Goal: Transaction & Acquisition: Book appointment/travel/reservation

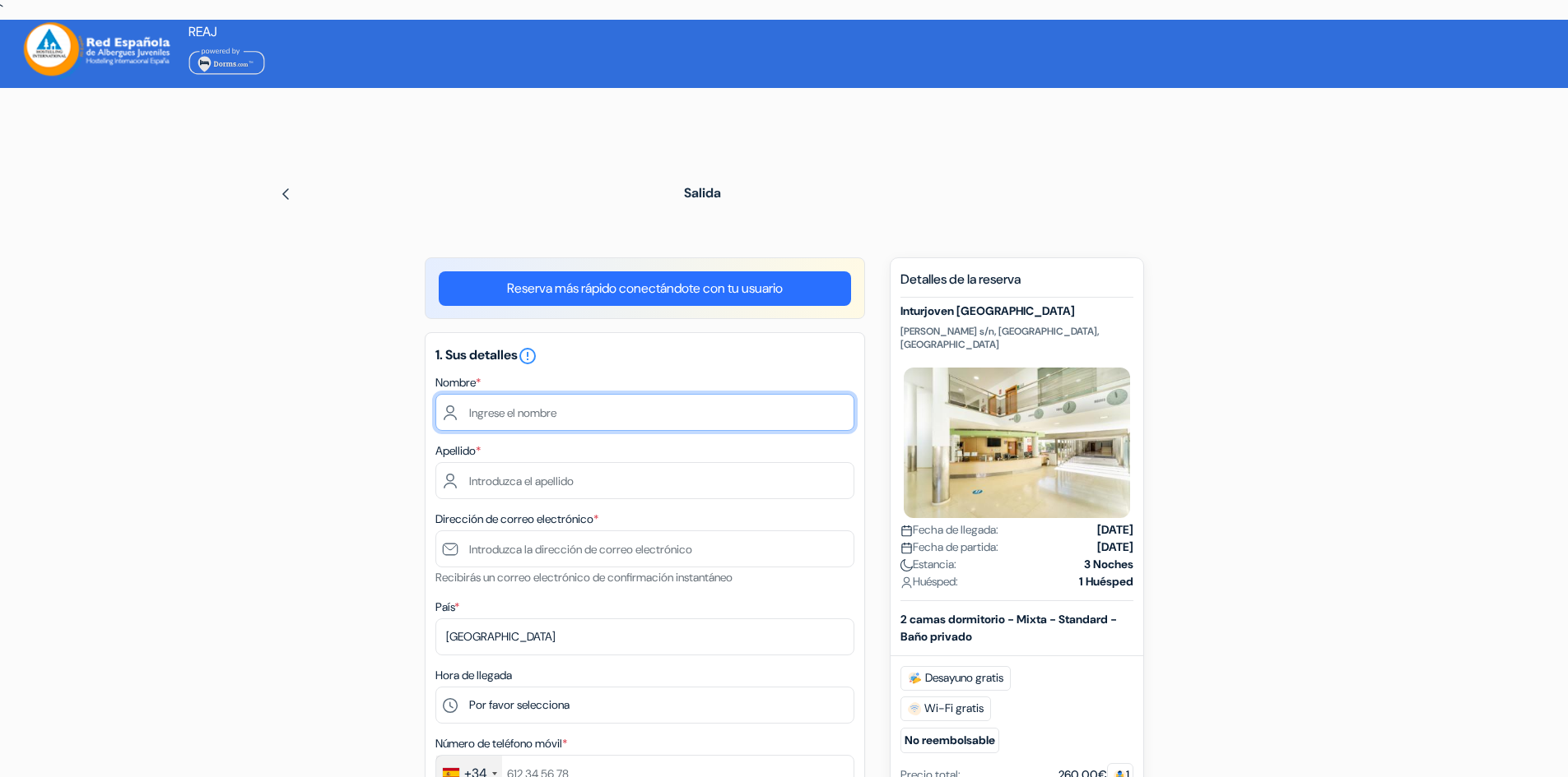
click at [515, 409] on input "text" at bounding box center [645, 412] width 419 height 37
type input "[PERSON_NAME]"
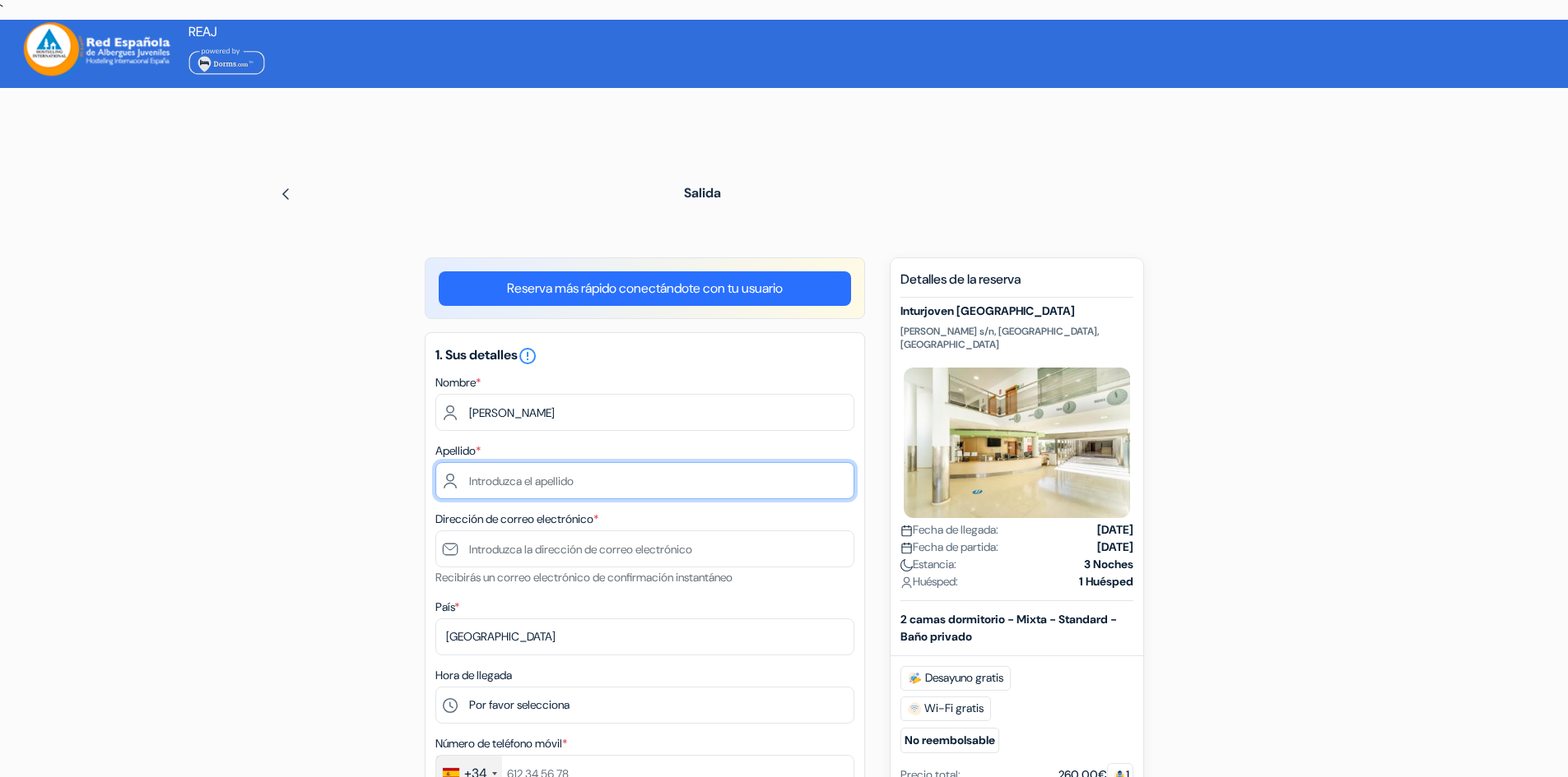
type input "[PERSON_NAME]"
type input "[EMAIL_ADDRESS][DOMAIN_NAME]"
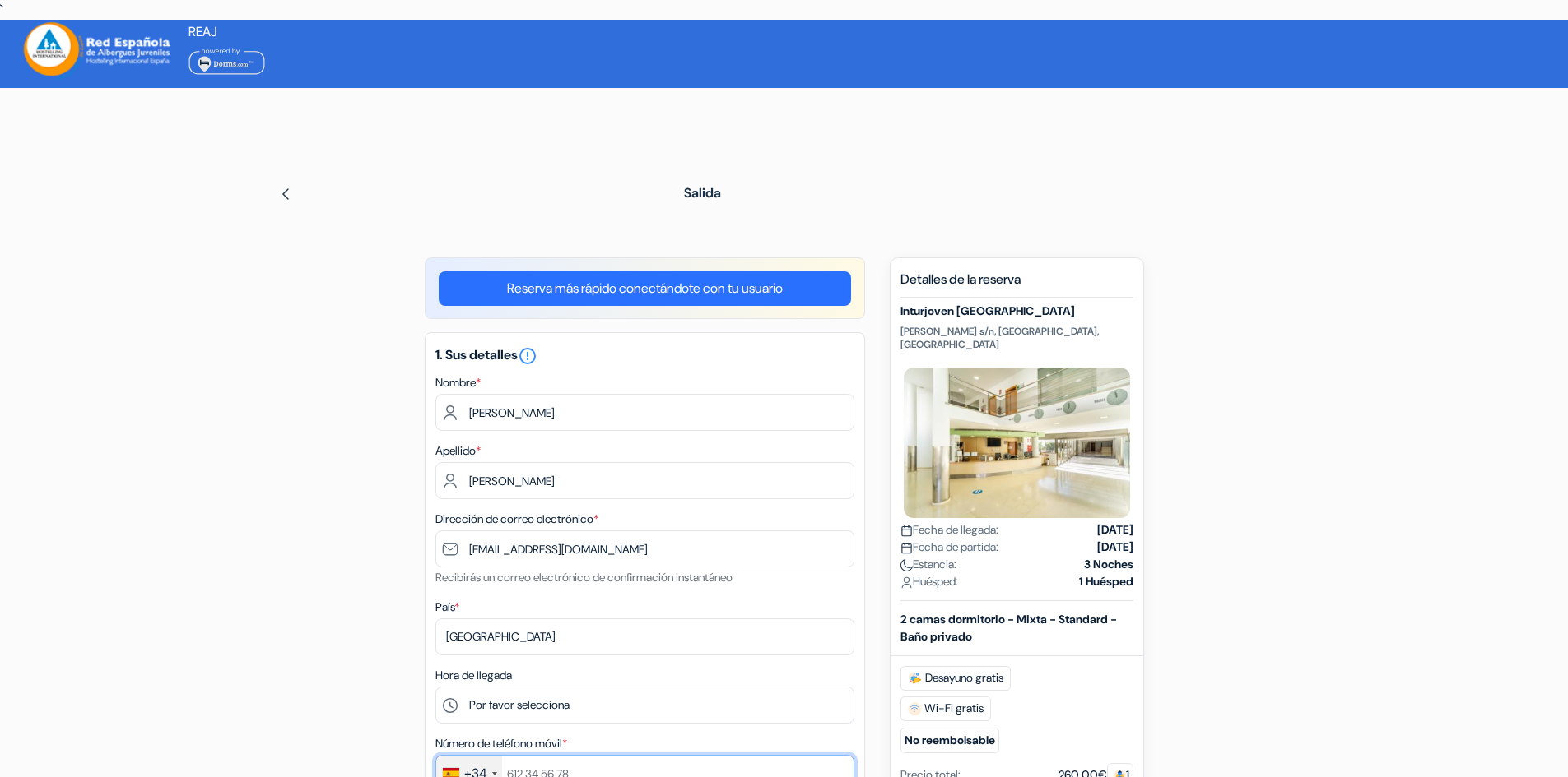
type input "654223076"
click at [933, 556] on span "Estancia:" at bounding box center [928, 565] width 56 height 18
drag, startPoint x: 933, startPoint y: 549, endPoint x: 1133, endPoint y: 572, distance: 201.3
click at [1133, 572] on div "Nuevas reservas Detalles de la reserva Inturjoven [PERSON_NAME] s/n, [GEOGRAPHI…" at bounding box center [1017, 582] width 254 height 649
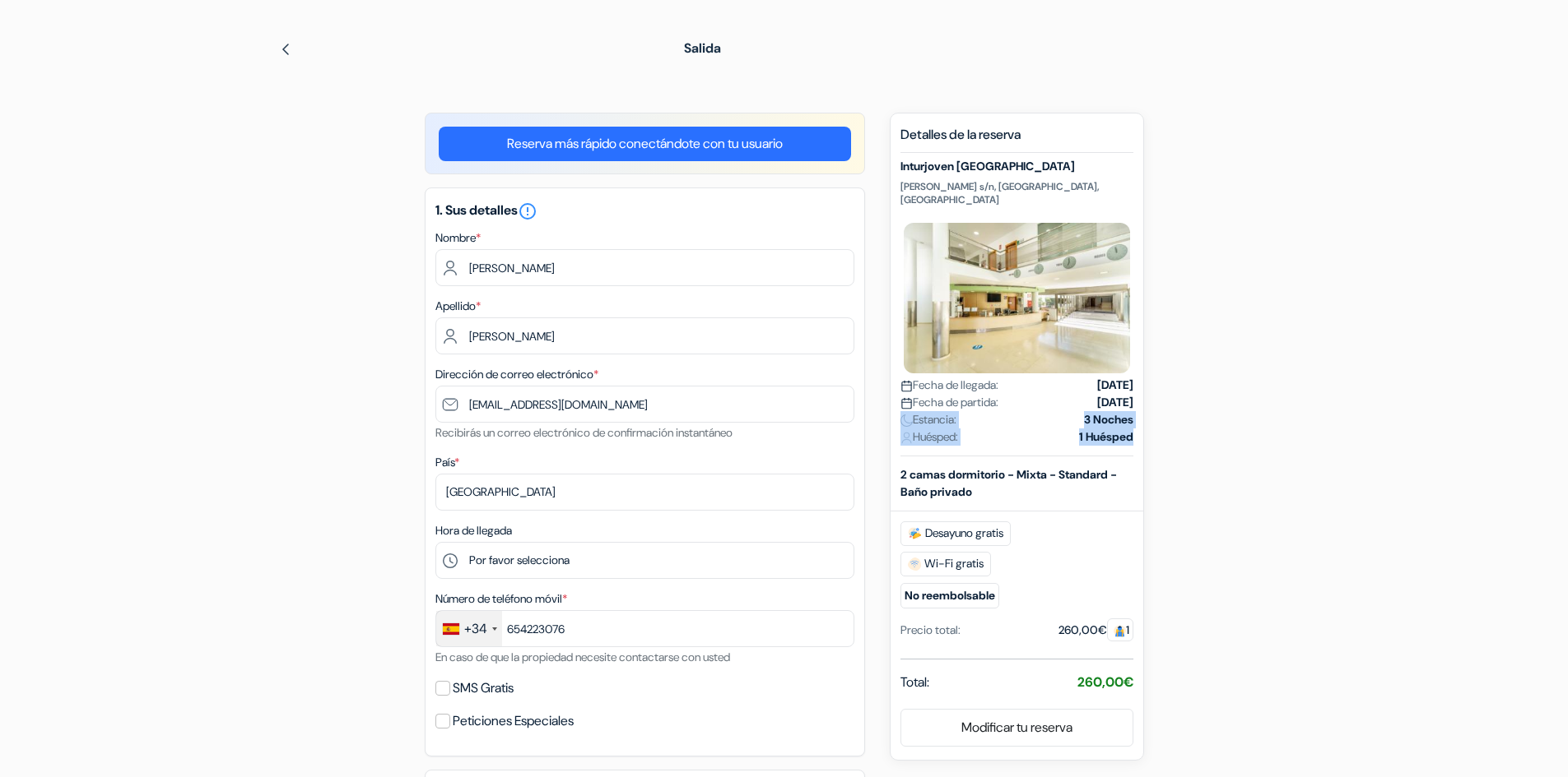
scroll to position [165, 0]
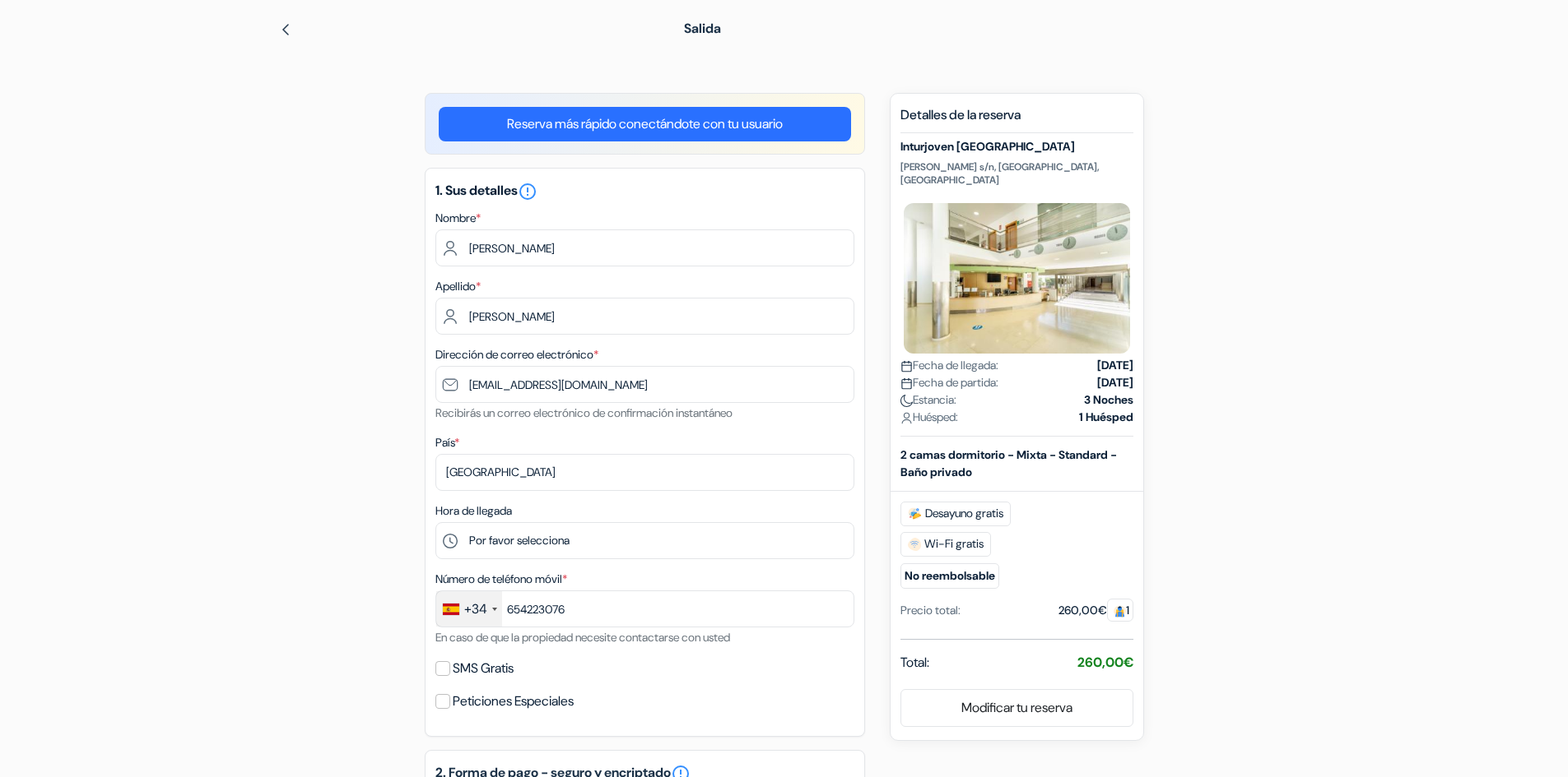
click at [1075, 602] on div "260,00€ 1" at bounding box center [1096, 610] width 74 height 18
click at [902, 448] on b "2 camas dormitorio - Mixta - Standard - Baño privado" at bounding box center [1008, 463] width 217 height 32
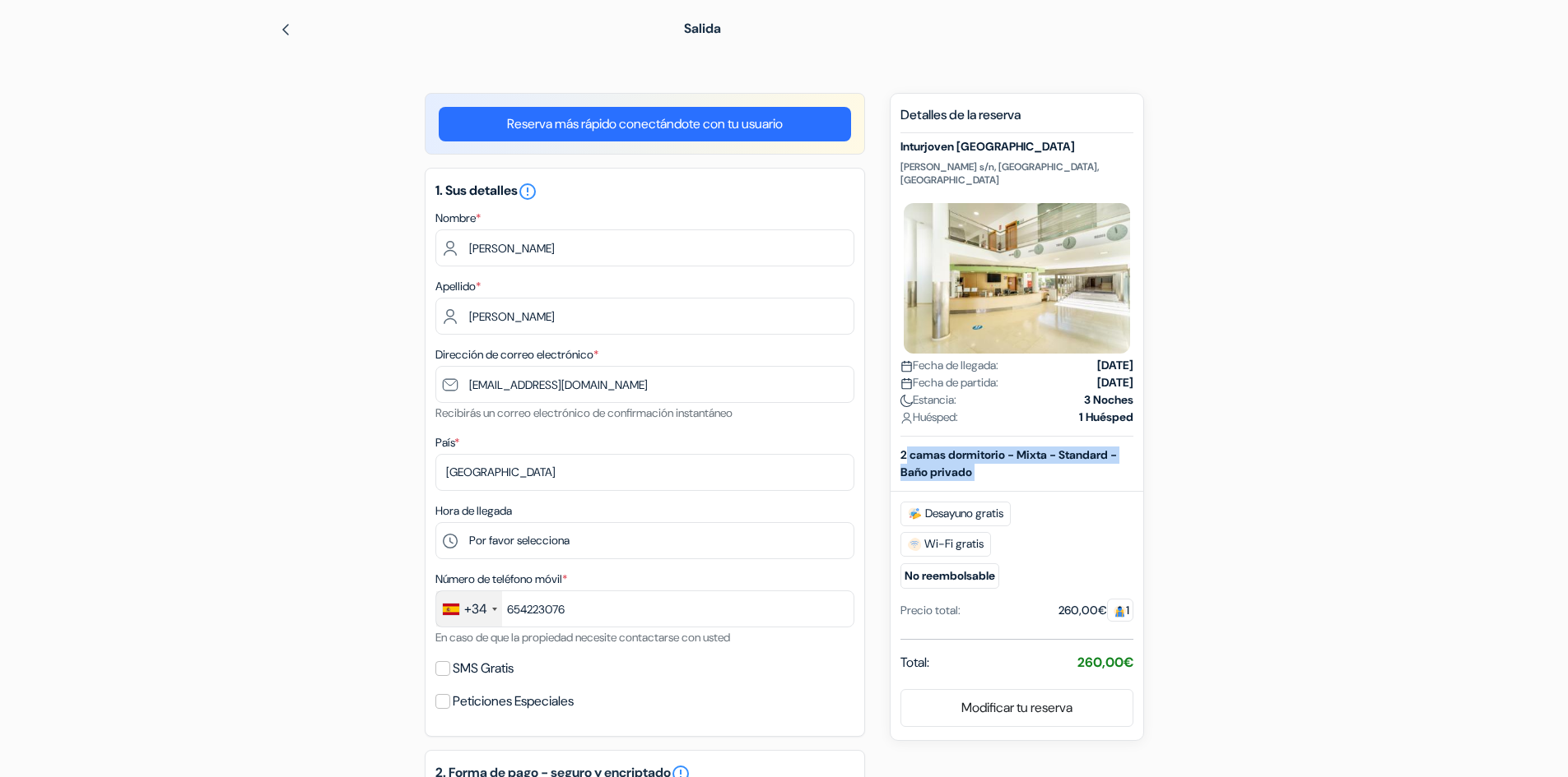
click at [902, 448] on b "2 camas dormitorio - Mixta - Standard - Baño privado" at bounding box center [1008, 463] width 217 height 32
click at [935, 392] on span "Estancia:" at bounding box center [928, 400] width 56 height 18
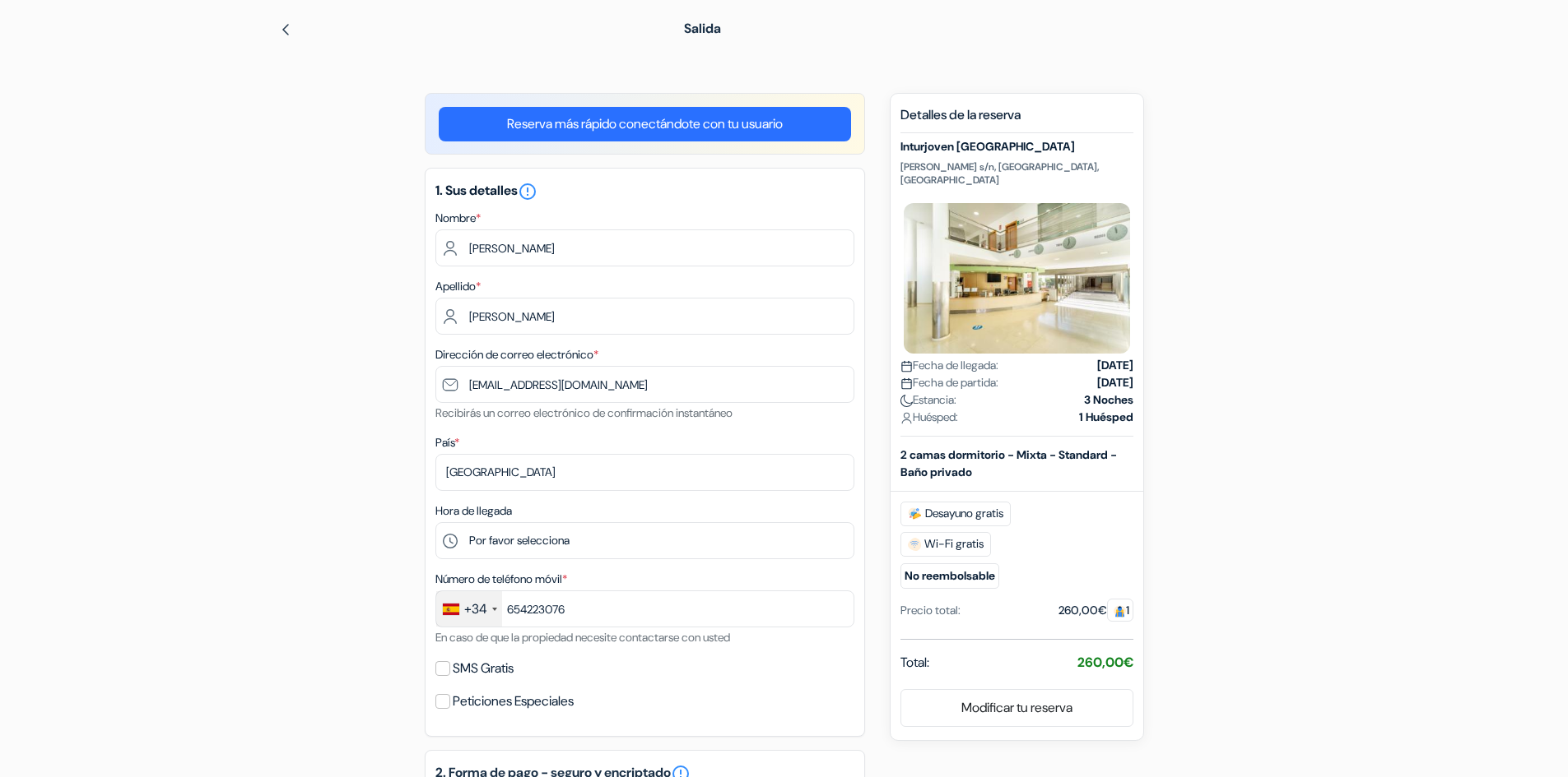
click at [931, 409] on span "Huésped:" at bounding box center [929, 417] width 58 height 18
click at [934, 374] on span "Fecha de partida:" at bounding box center [949, 382] width 98 height 18
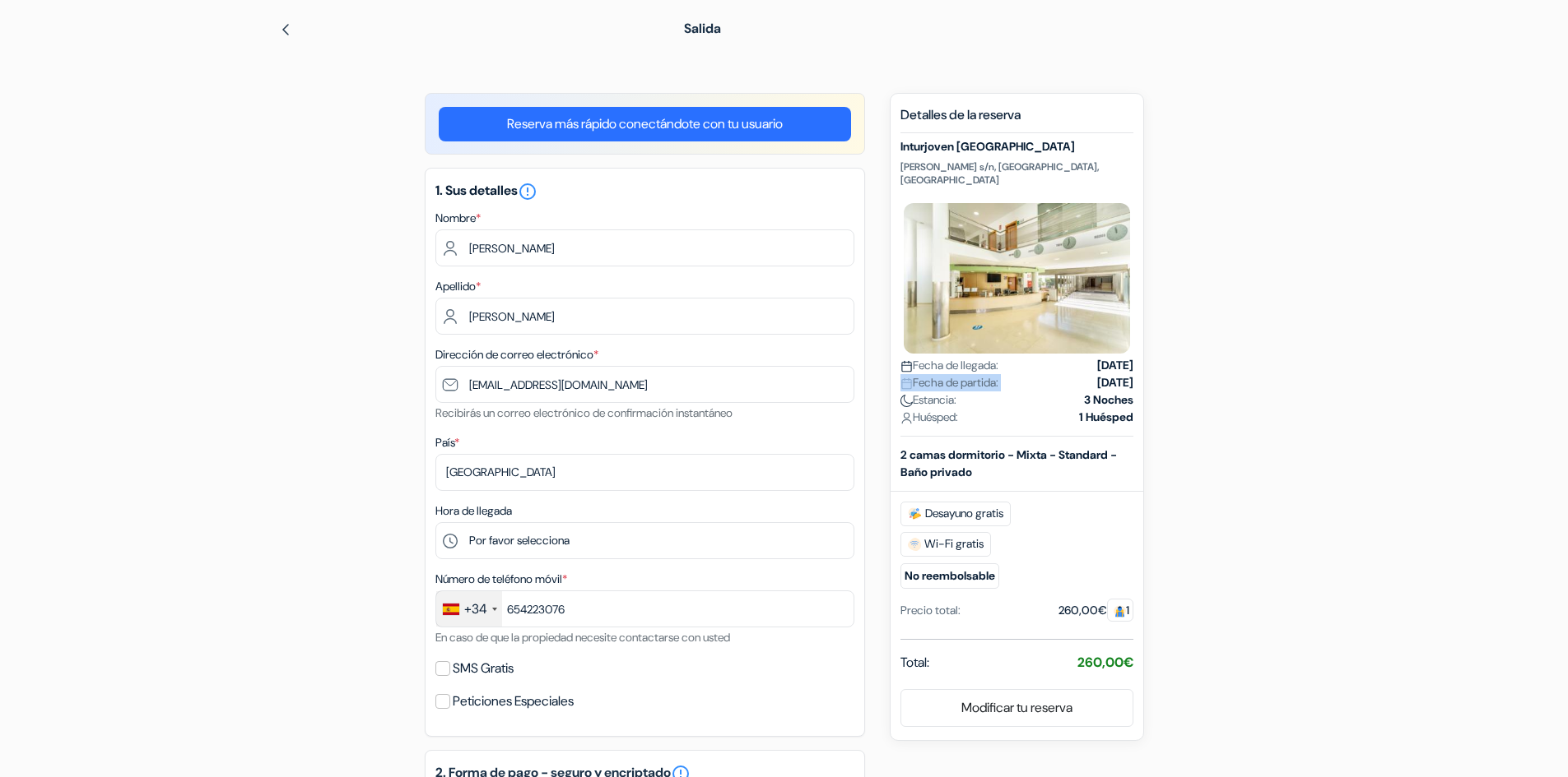
click at [934, 374] on span "Fecha de partida:" at bounding box center [949, 382] width 98 height 18
click at [932, 357] on span "Fecha de llegada:" at bounding box center [949, 366] width 98 height 18
click at [1098, 357] on strong "[DATE]" at bounding box center [1115, 366] width 36 height 18
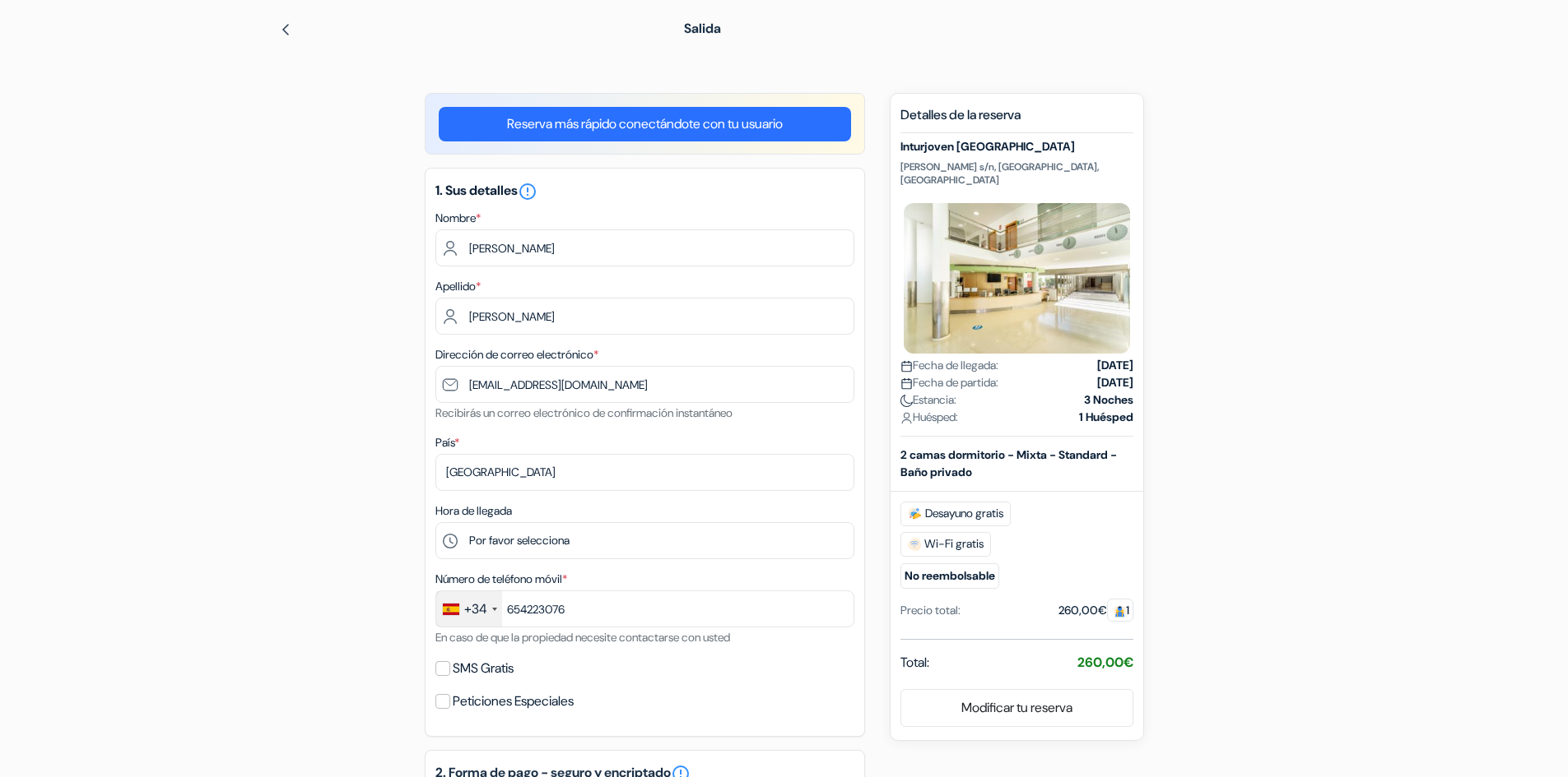
click at [1098, 357] on strong "[DATE]" at bounding box center [1115, 366] width 36 height 18
click at [1098, 374] on strong "[DATE]" at bounding box center [1115, 382] width 36 height 18
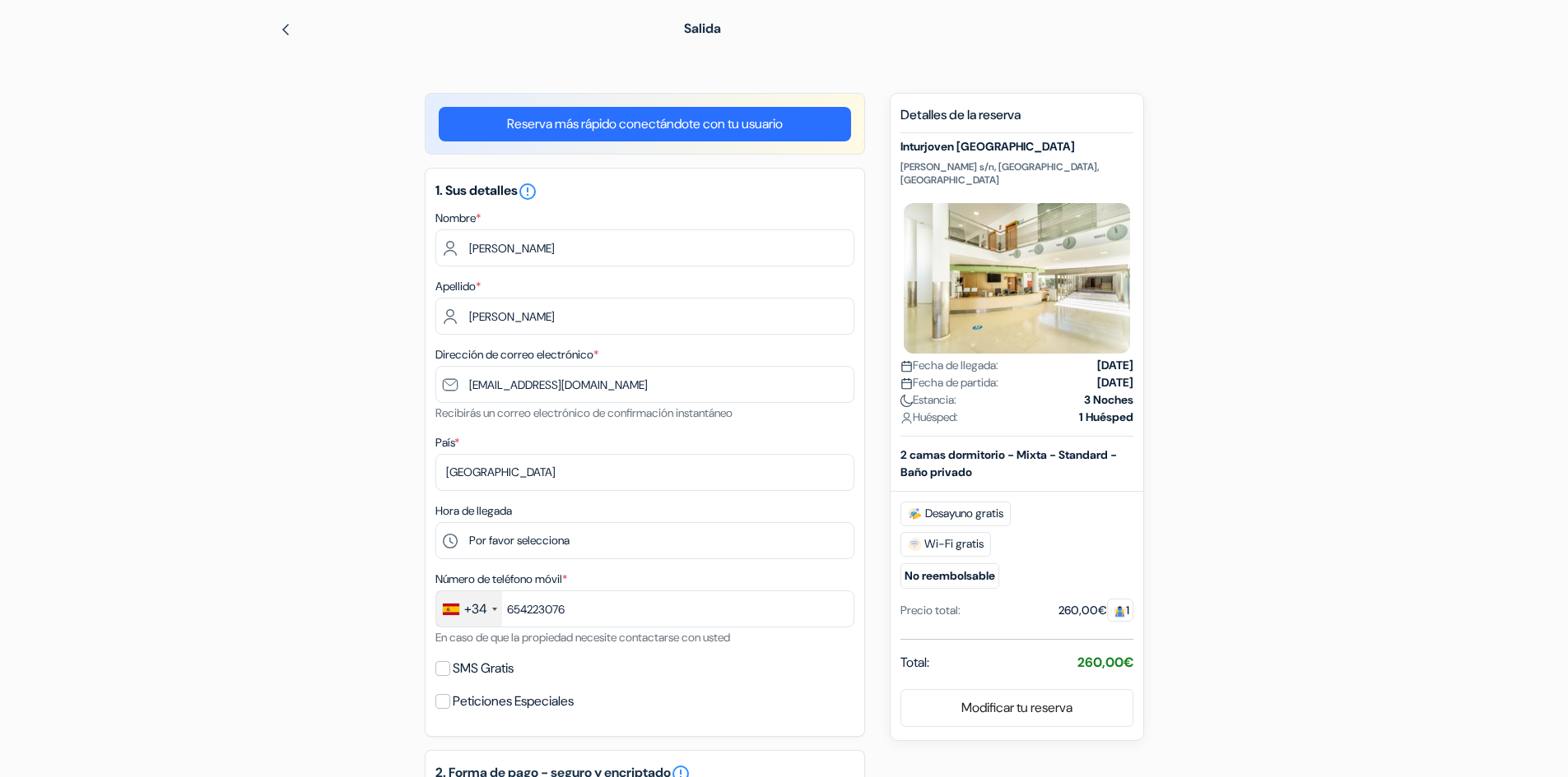
click at [1105, 392] on strong "3 Noches" at bounding box center [1108, 400] width 49 height 18
click at [1106, 409] on strong "1 Huésped" at bounding box center [1106, 417] width 54 height 18
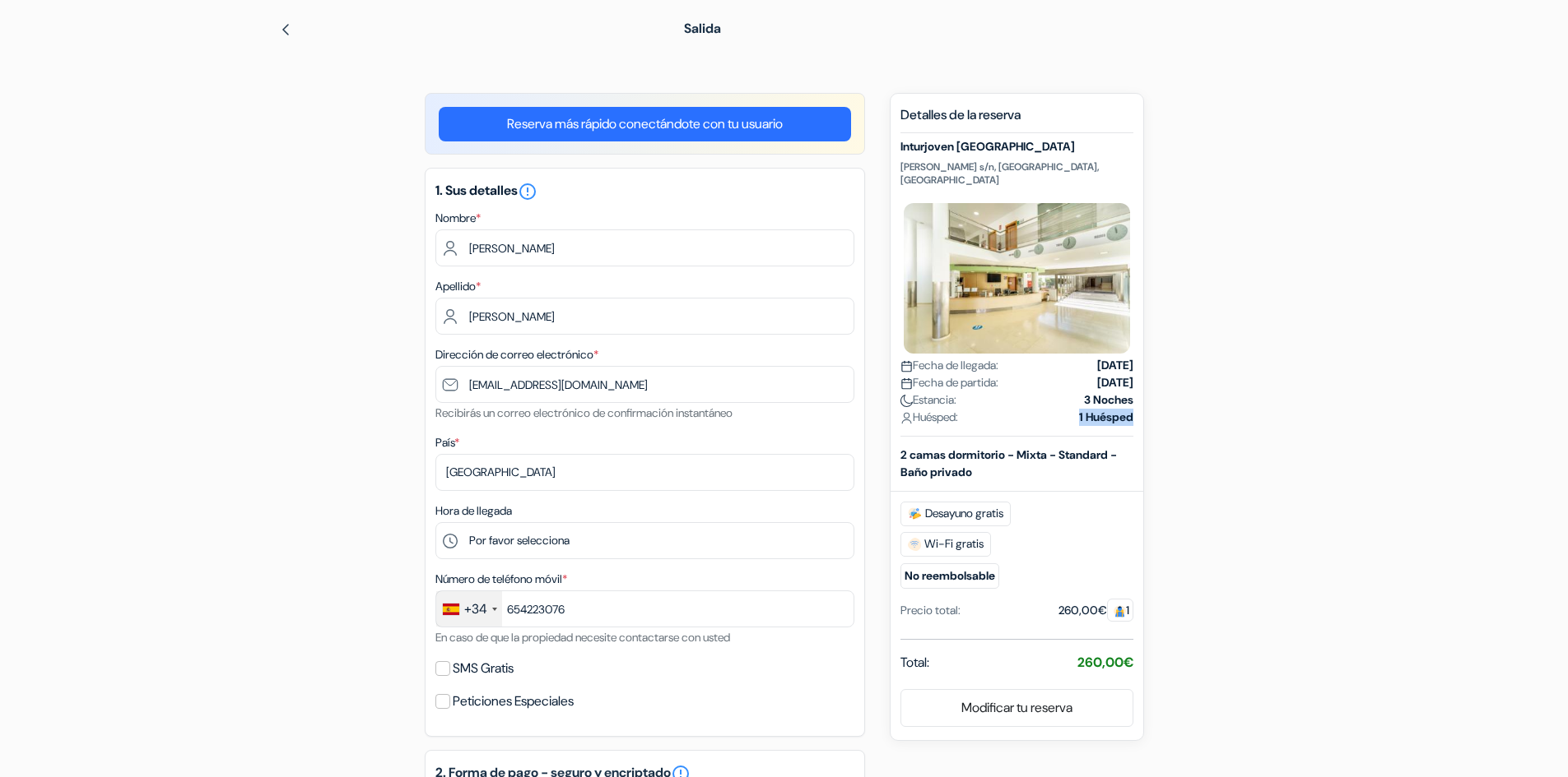
click at [1106, 409] on strong "1 Huésped" at bounding box center [1106, 417] width 54 height 18
click at [924, 409] on span "Huésped:" at bounding box center [929, 417] width 58 height 18
click at [928, 392] on span "Estancia:" at bounding box center [928, 400] width 56 height 18
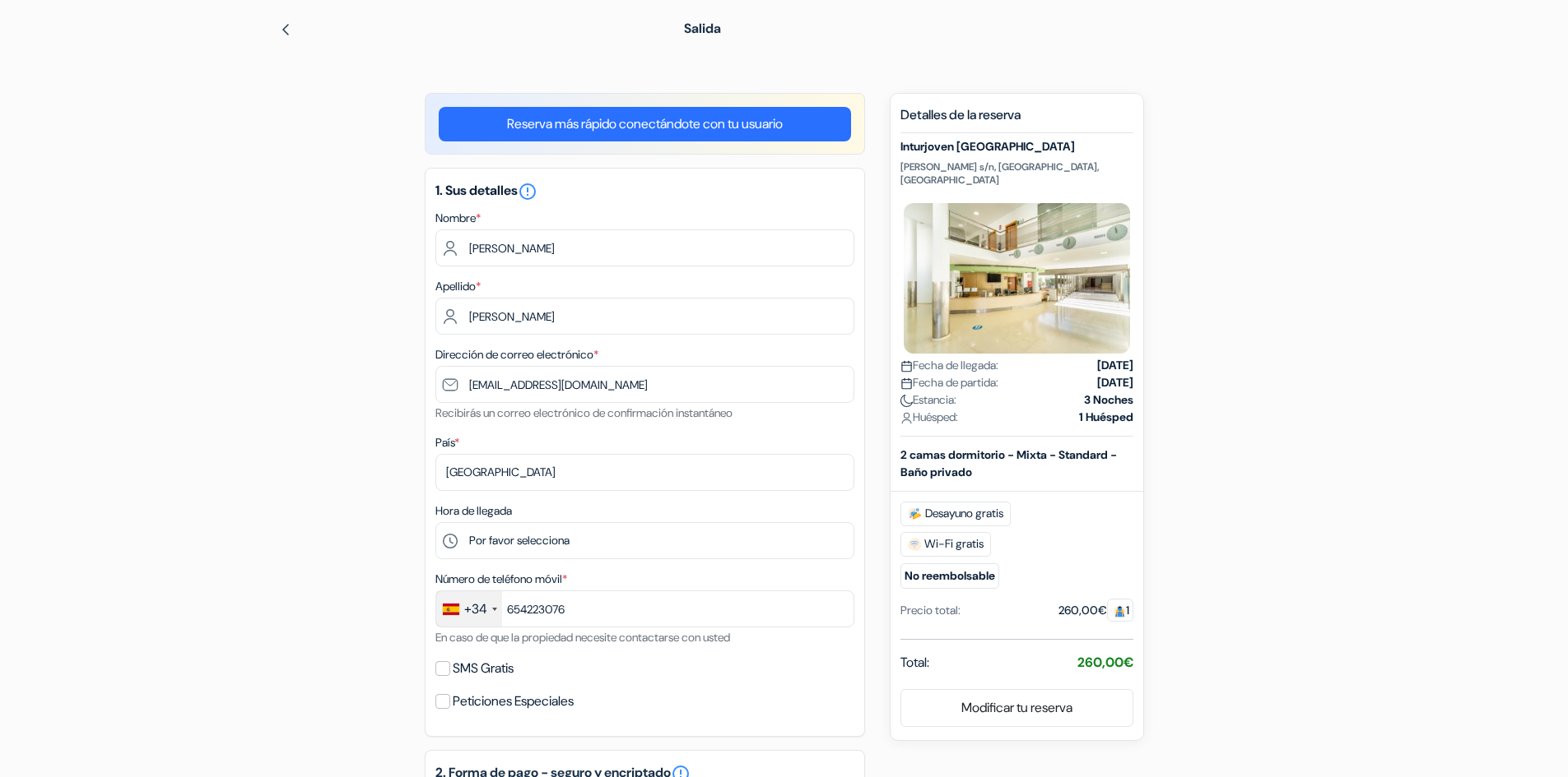
click at [928, 392] on span "Estancia:" at bounding box center [928, 400] width 56 height 18
click at [939, 374] on span "Fecha de partida:" at bounding box center [949, 382] width 98 height 18
drag, startPoint x: 939, startPoint y: 370, endPoint x: 995, endPoint y: 370, distance: 56.0
click at [995, 374] on span "Fecha de partida:" at bounding box center [949, 382] width 98 height 18
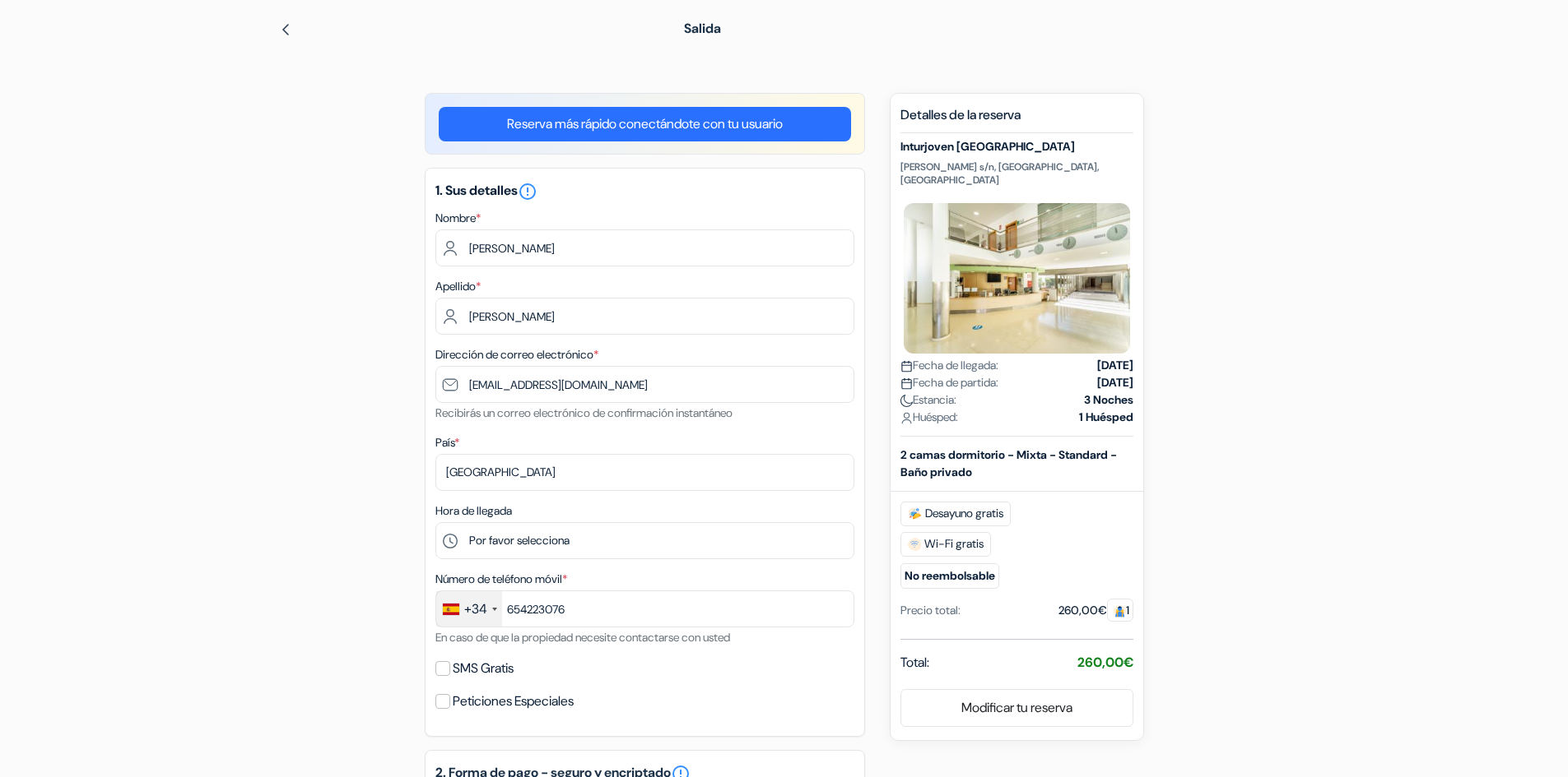
click at [998, 357] on span "Fecha de llegada:" at bounding box center [949, 366] width 98 height 18
drag, startPoint x: 1005, startPoint y: 352, endPoint x: 940, endPoint y: 348, distance: 65.1
click at [940, 357] on span "Fecha de llegada:" at bounding box center [949, 366] width 98 height 18
click at [934, 374] on span "Fecha de partida:" at bounding box center [949, 382] width 98 height 18
drag, startPoint x: 934, startPoint y: 366, endPoint x: 1016, endPoint y: 368, distance: 82.0
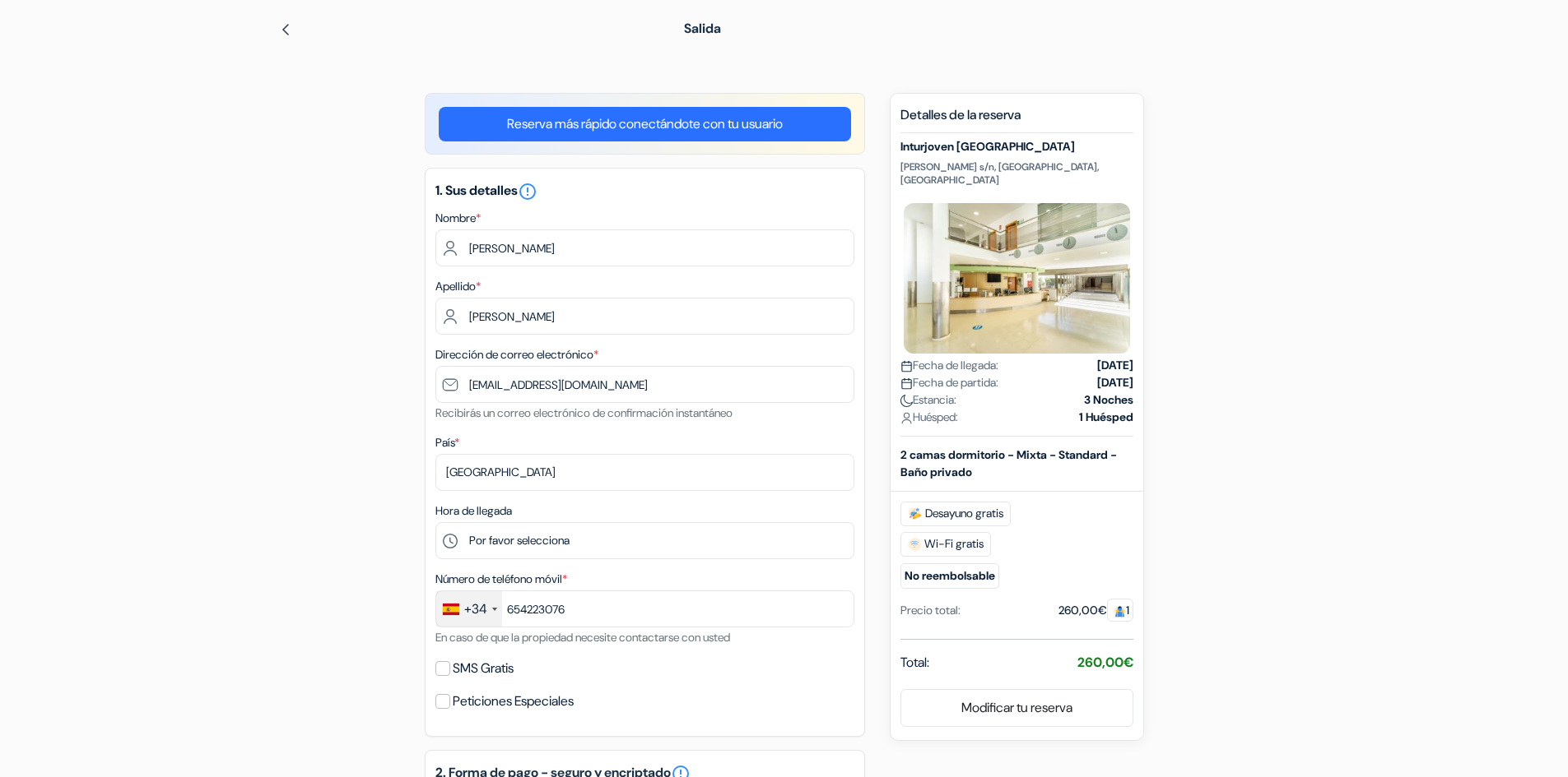
click at [1016, 374] on div "Fecha [PERSON_NAME]: [DATE]" at bounding box center [1017, 382] width 233 height 18
click at [931, 392] on span "Estancia:" at bounding box center [928, 400] width 56 height 18
drag, startPoint x: 931, startPoint y: 385, endPoint x: 963, endPoint y: 384, distance: 32.0
click at [956, 392] on span "Estancia:" at bounding box center [928, 400] width 56 height 18
click at [940, 409] on span "Huésped:" at bounding box center [929, 417] width 58 height 18
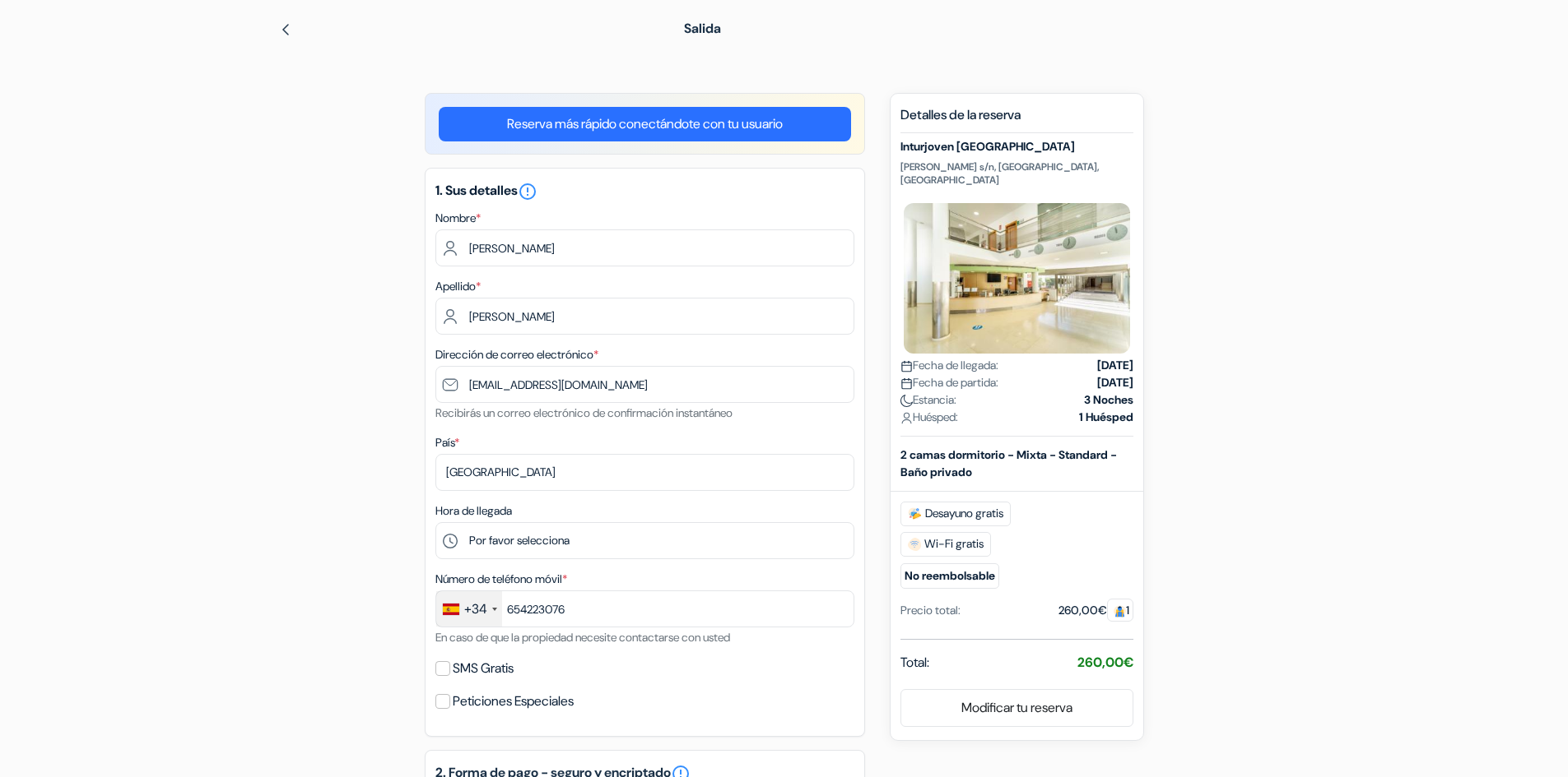
drag, startPoint x: 940, startPoint y: 401, endPoint x: 975, endPoint y: 394, distance: 35.7
click at [975, 394] on div "Inturjoven [PERSON_NAME] s/n, [GEOGRAPHIC_DATA], [GEOGRAPHIC_DATA] Fecha de lle…" at bounding box center [1017, 288] width 233 height 297
click at [958, 409] on span "Huésped:" at bounding box center [929, 417] width 58 height 18
drag, startPoint x: 966, startPoint y: 404, endPoint x: 950, endPoint y: 408, distance: 16.5
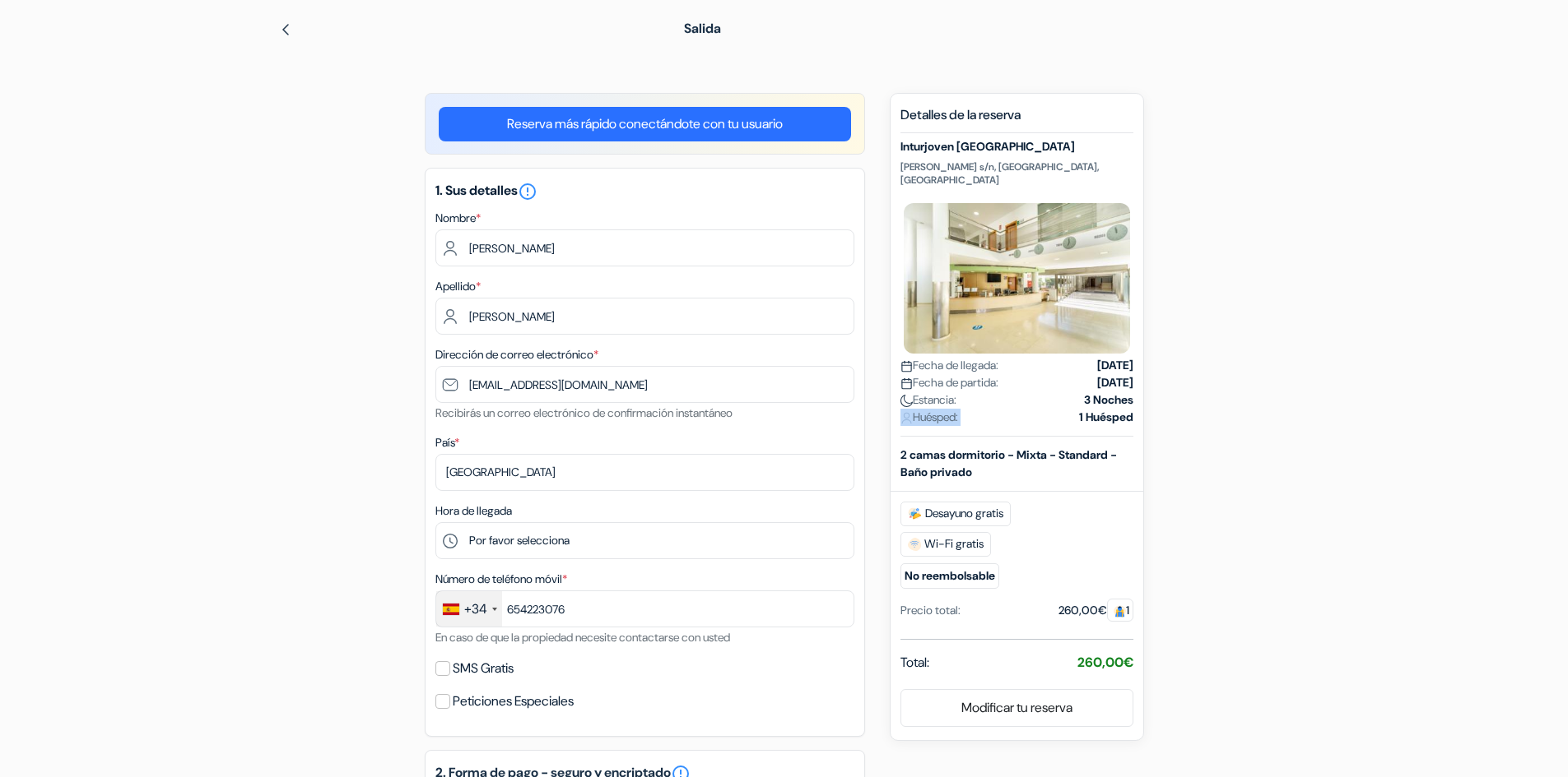
click at [950, 409] on span "Huésped:" at bounding box center [929, 417] width 58 height 18
click at [953, 392] on span "Estancia:" at bounding box center [928, 400] width 56 height 18
drag, startPoint x: 953, startPoint y: 385, endPoint x: 963, endPoint y: 386, distance: 10.0
click at [963, 392] on div "Estancia: 3 Noches" at bounding box center [1017, 400] width 233 height 18
click at [949, 374] on span "Fecha de partida:" at bounding box center [949, 382] width 98 height 18
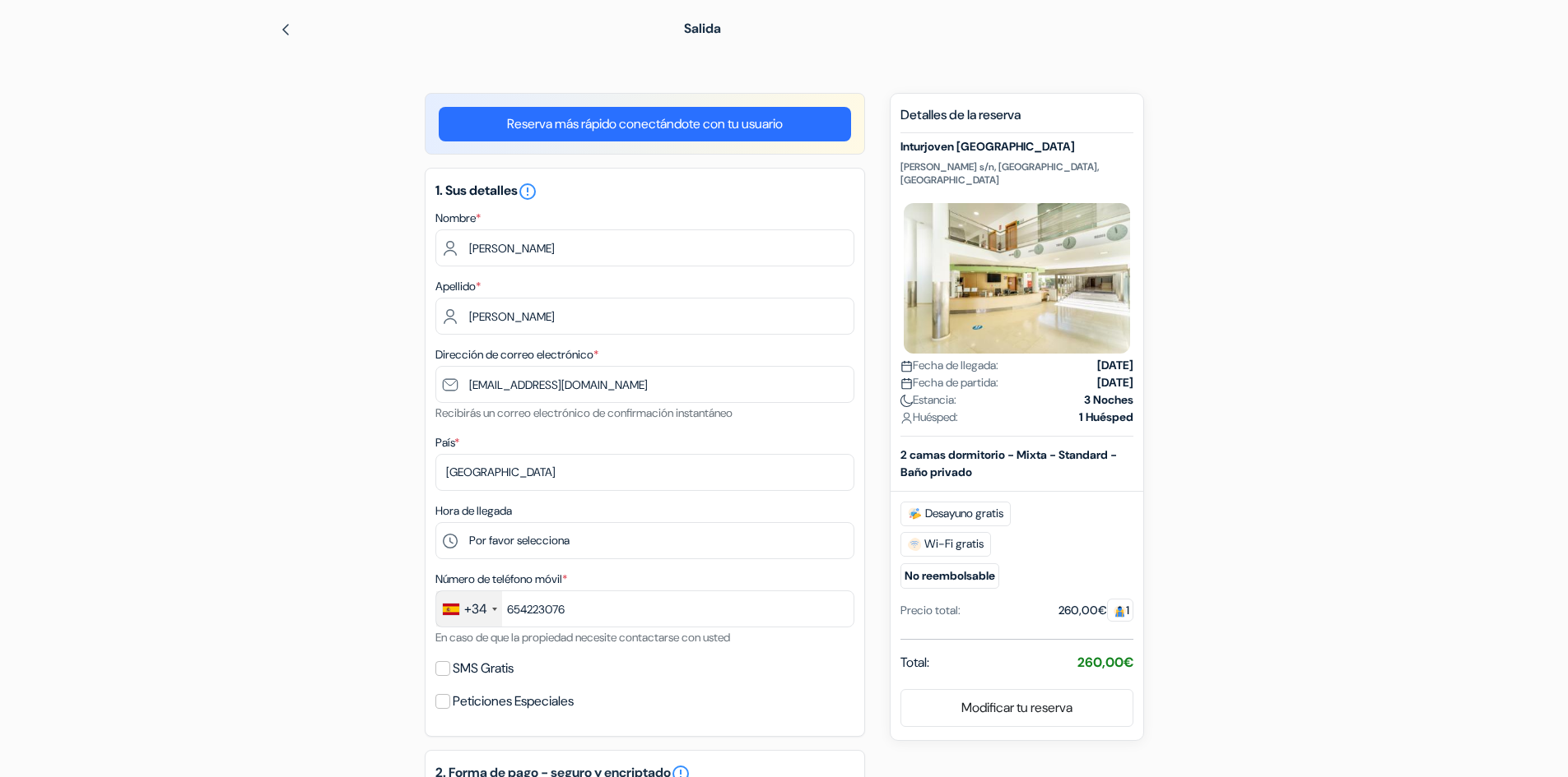
drag, startPoint x: 949, startPoint y: 369, endPoint x: 975, endPoint y: 369, distance: 26.0
click at [975, 374] on span "Fecha de partida:" at bounding box center [949, 382] width 98 height 18
click at [932, 374] on span "Fecha de partida:" at bounding box center [949, 382] width 98 height 18
drag, startPoint x: 932, startPoint y: 372, endPoint x: 1014, endPoint y: 372, distance: 82.0
click at [1014, 374] on div "Fecha [PERSON_NAME]: [DATE]" at bounding box center [1017, 382] width 233 height 18
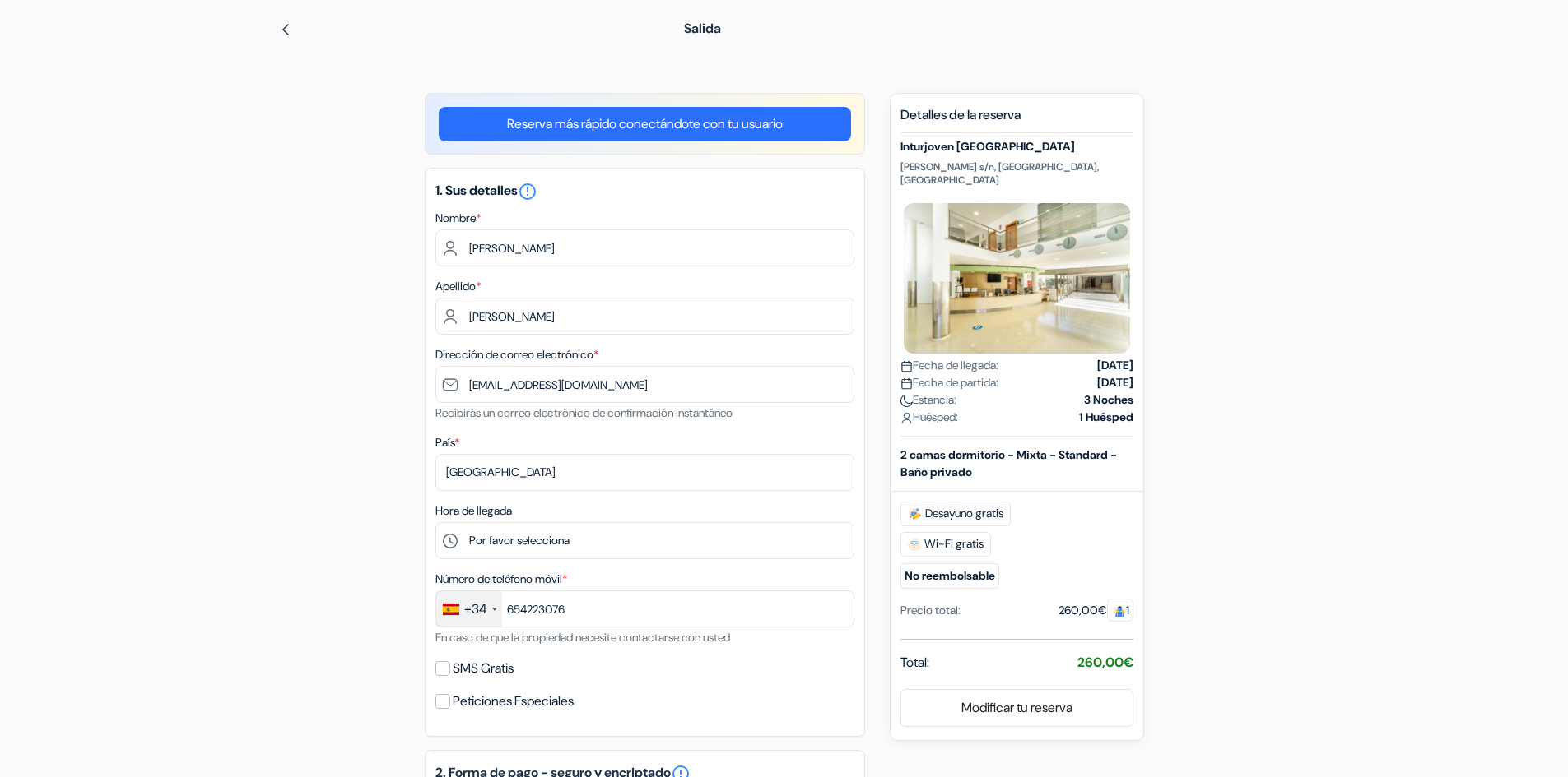
click at [922, 357] on span "Fecha de llegada:" at bounding box center [949, 366] width 98 height 18
drag, startPoint x: 922, startPoint y: 346, endPoint x: 1005, endPoint y: 345, distance: 83.0
click at [998, 357] on span "Fecha de llegada:" at bounding box center [949, 366] width 98 height 18
click at [941, 374] on span "Fecha de partida:" at bounding box center [949, 382] width 98 height 18
drag, startPoint x: 941, startPoint y: 370, endPoint x: 1006, endPoint y: 366, distance: 65.1
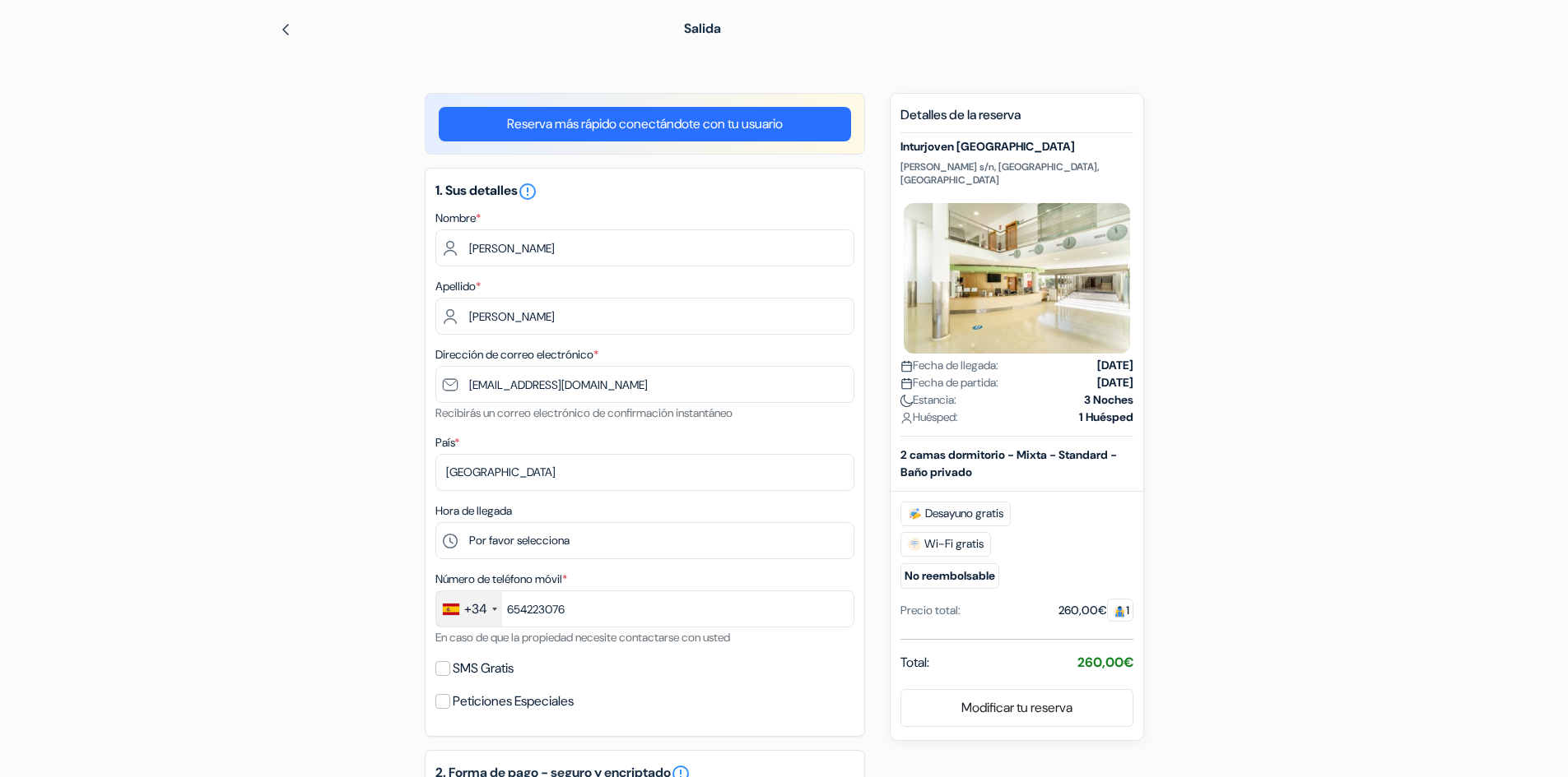
click at [998, 374] on span "Fecha de partida:" at bounding box center [949, 382] width 98 height 18
click at [919, 392] on span "Estancia:" at bounding box center [928, 400] width 56 height 18
drag, startPoint x: 919, startPoint y: 382, endPoint x: 959, endPoint y: 387, distance: 40.3
click at [956, 392] on span "Estancia:" at bounding box center [928, 400] width 56 height 18
click at [941, 409] on span "Huésped:" at bounding box center [929, 417] width 58 height 18
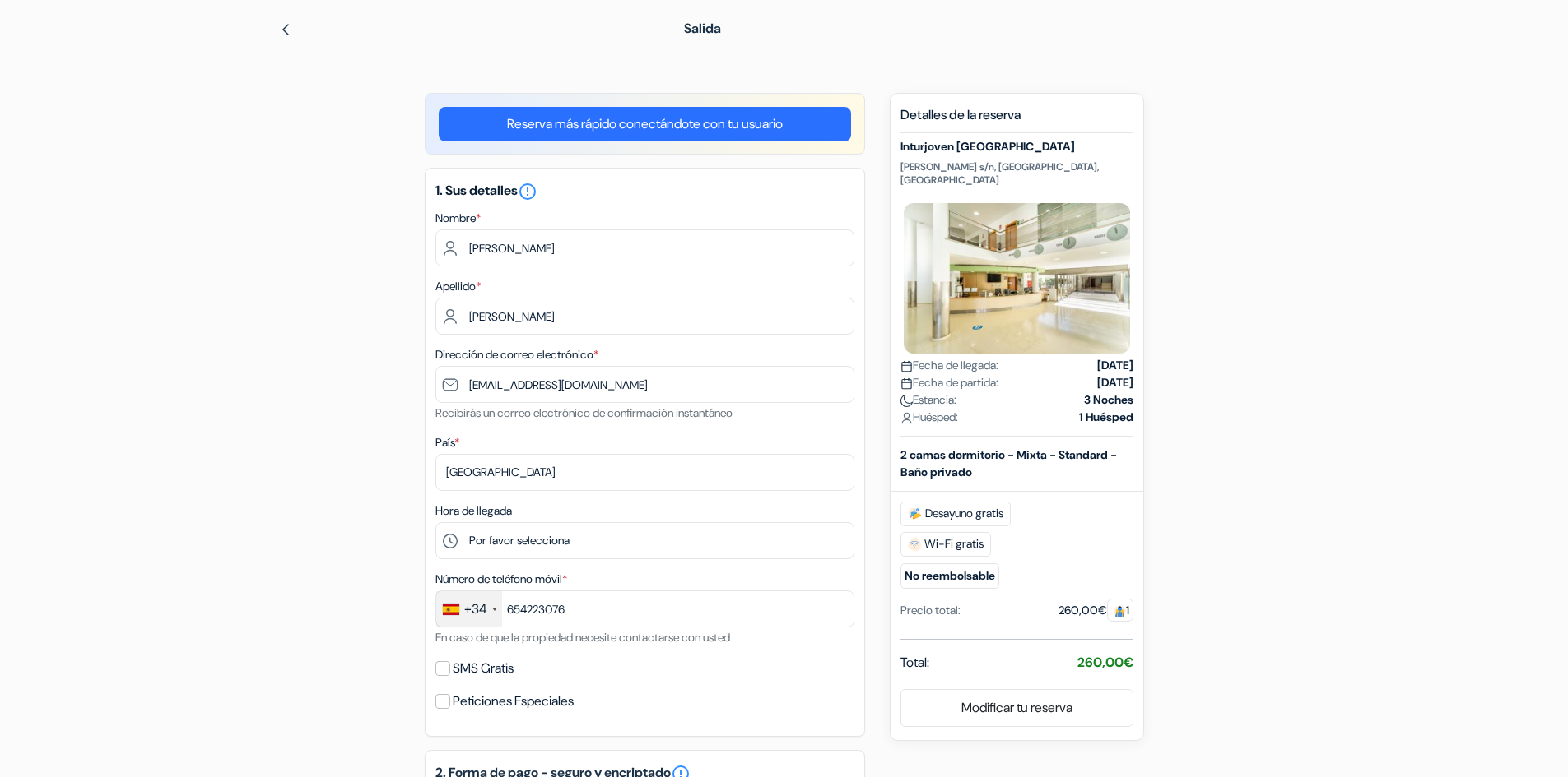
drag, startPoint x: 941, startPoint y: 401, endPoint x: 970, endPoint y: 402, distance: 29.0
click at [970, 409] on div "Huésped: 1 Huésped" at bounding box center [1017, 417] width 233 height 18
click at [941, 409] on span "Huésped:" at bounding box center [929, 417] width 58 height 18
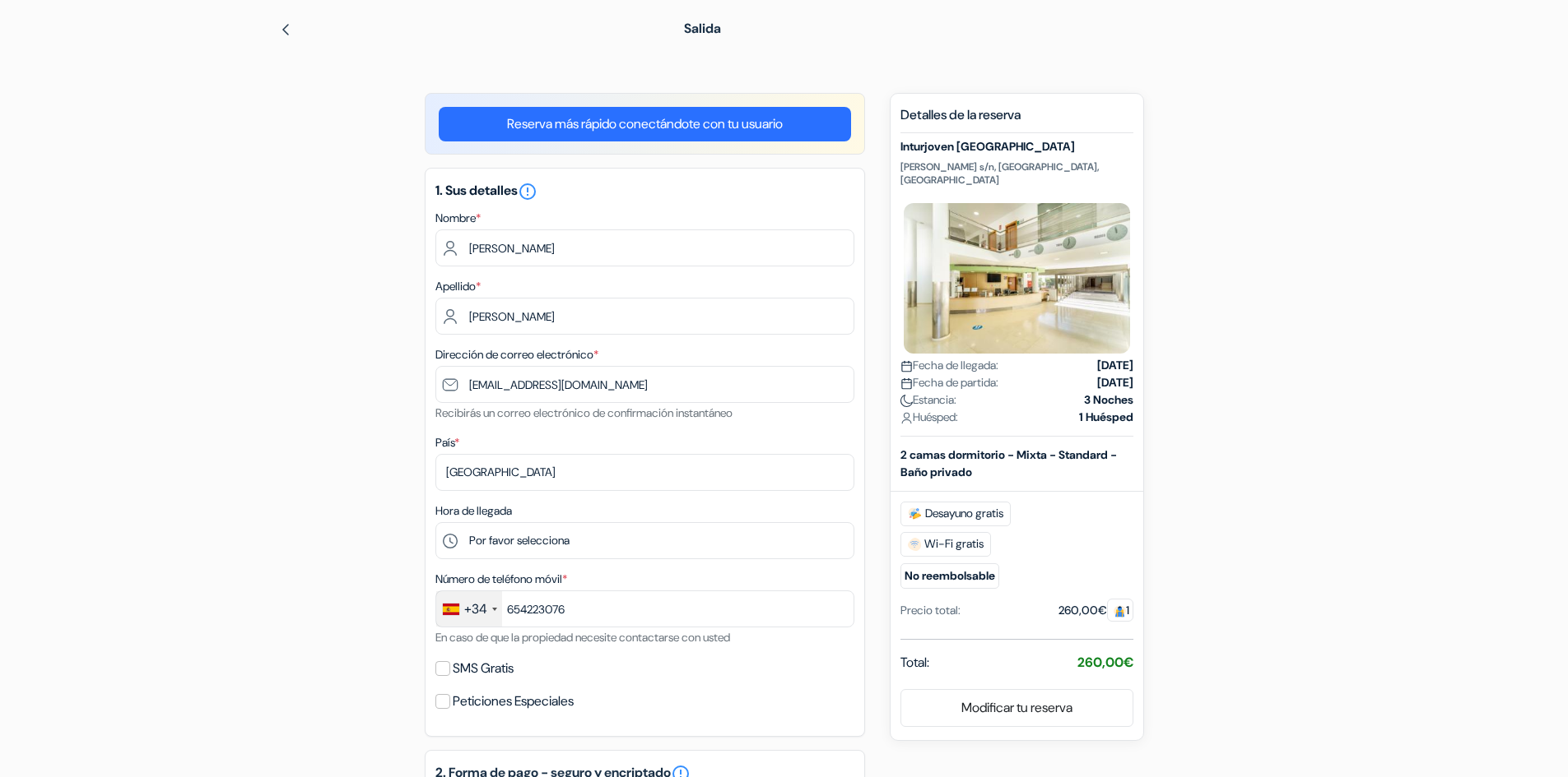
click at [941, 392] on span "Estancia:" at bounding box center [928, 400] width 56 height 18
click at [939, 374] on span "Fecha de partida:" at bounding box center [949, 382] width 98 height 18
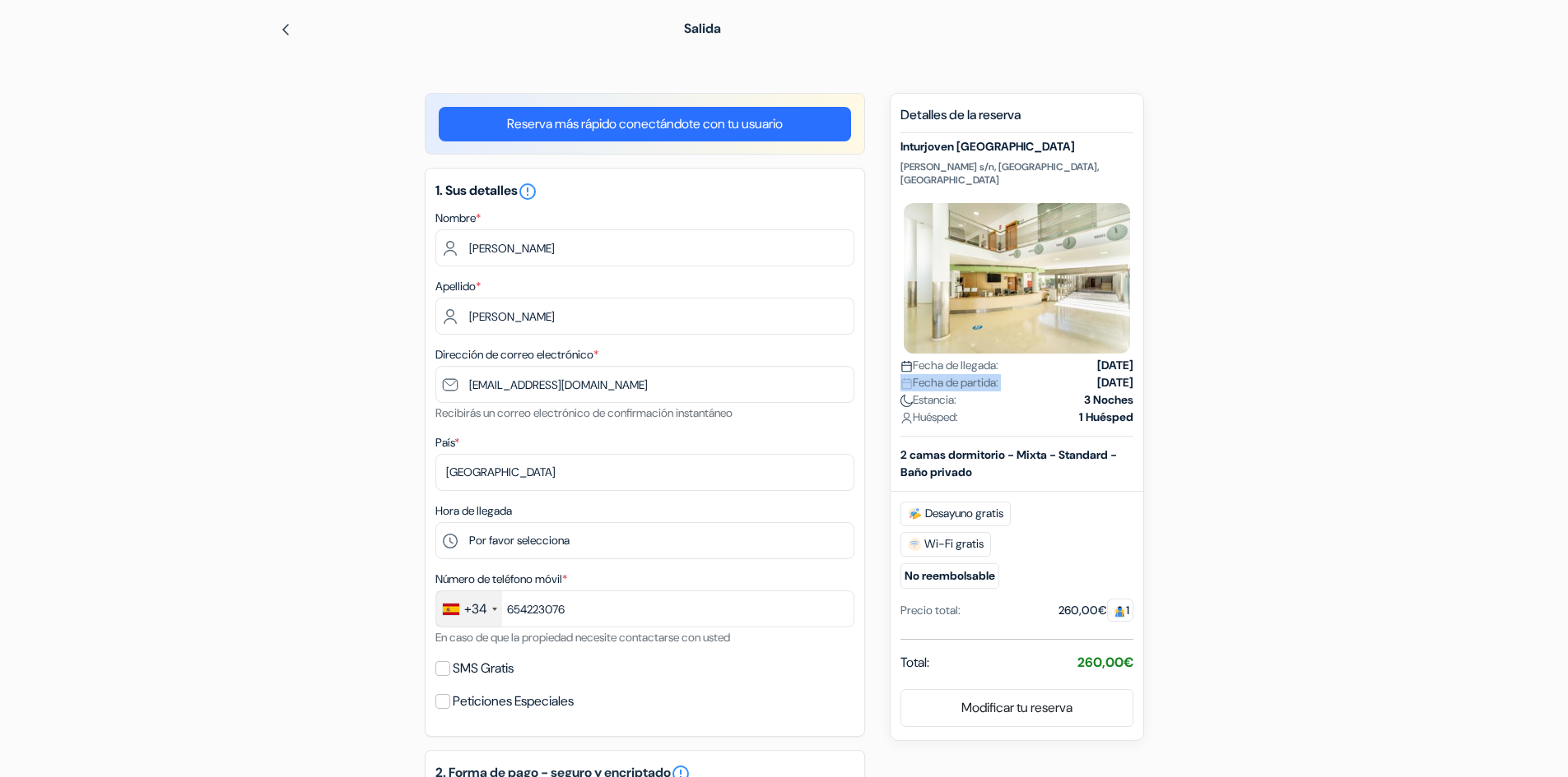
click at [939, 374] on span "Fecha de partida:" at bounding box center [949, 382] width 98 height 18
click at [935, 357] on span "Fecha de llegada:" at bounding box center [949, 366] width 98 height 18
click at [1098, 357] on strong "[DATE]" at bounding box center [1115, 366] width 36 height 18
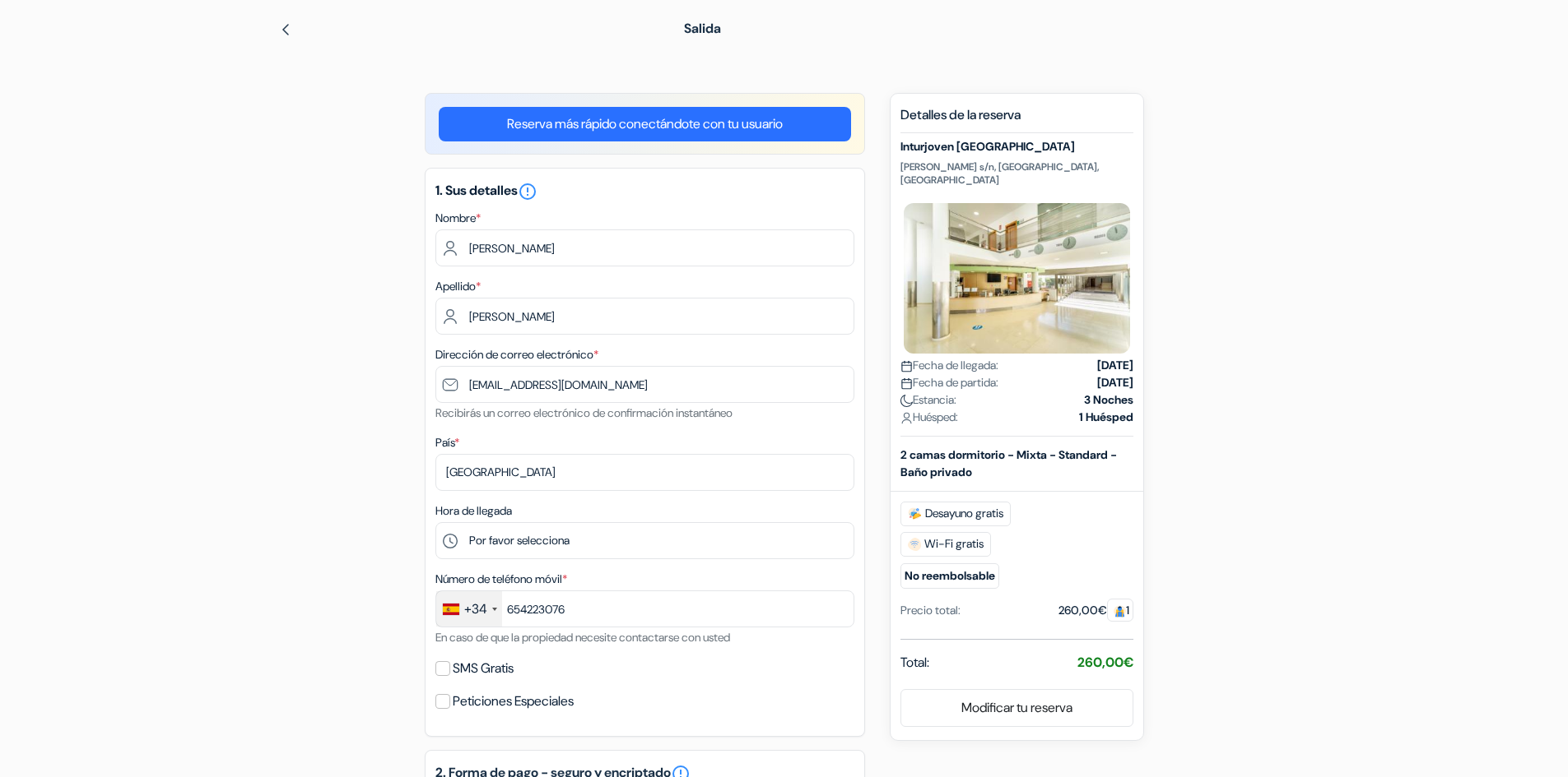
click at [1098, 357] on strong "[DATE]" at bounding box center [1115, 366] width 36 height 18
click at [1098, 374] on strong "[DATE]" at bounding box center [1115, 382] width 36 height 18
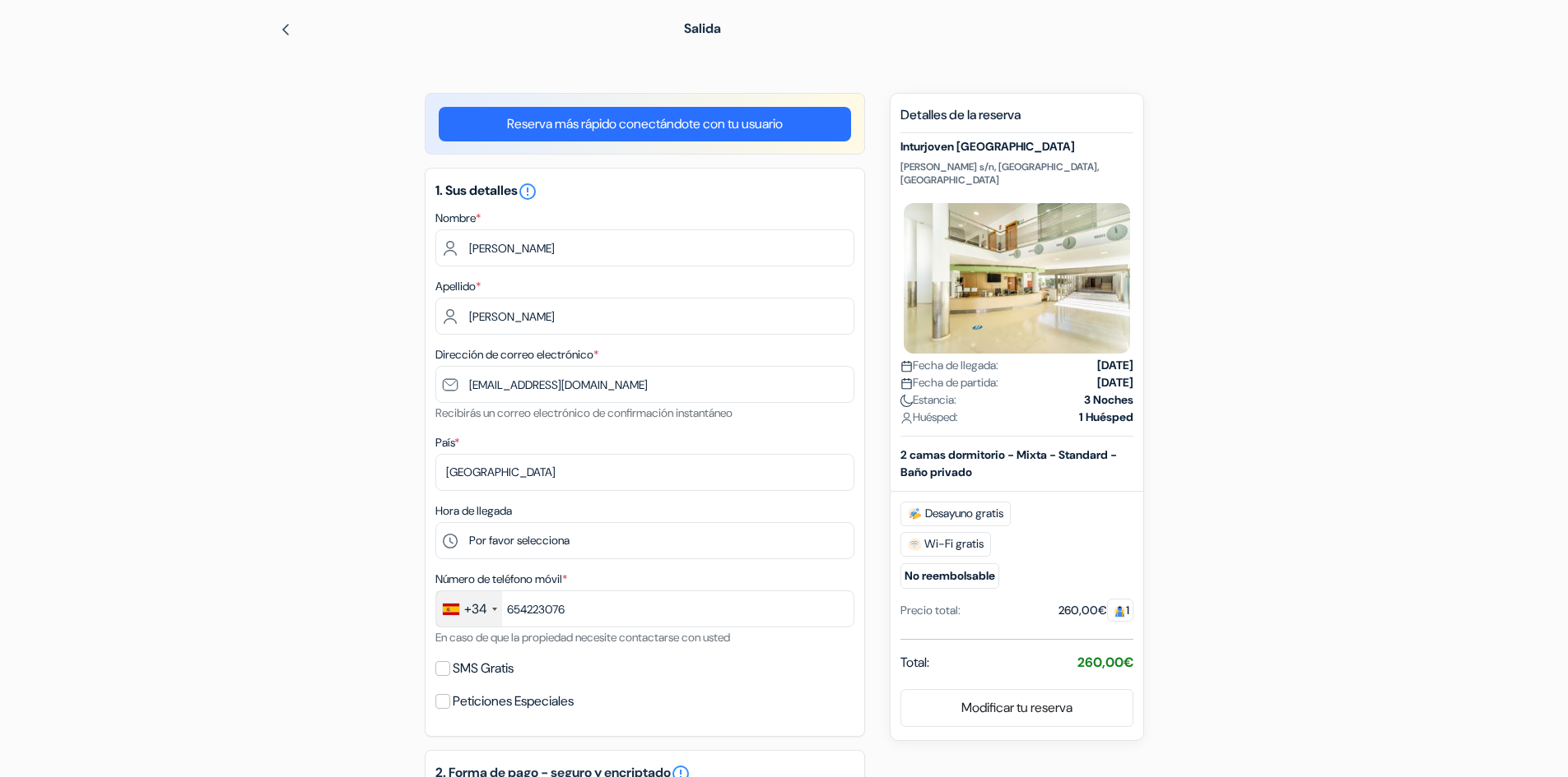
click at [1112, 392] on strong "3 Noches" at bounding box center [1108, 400] width 49 height 18
click at [1109, 409] on strong "1 Huésped" at bounding box center [1106, 417] width 54 height 18
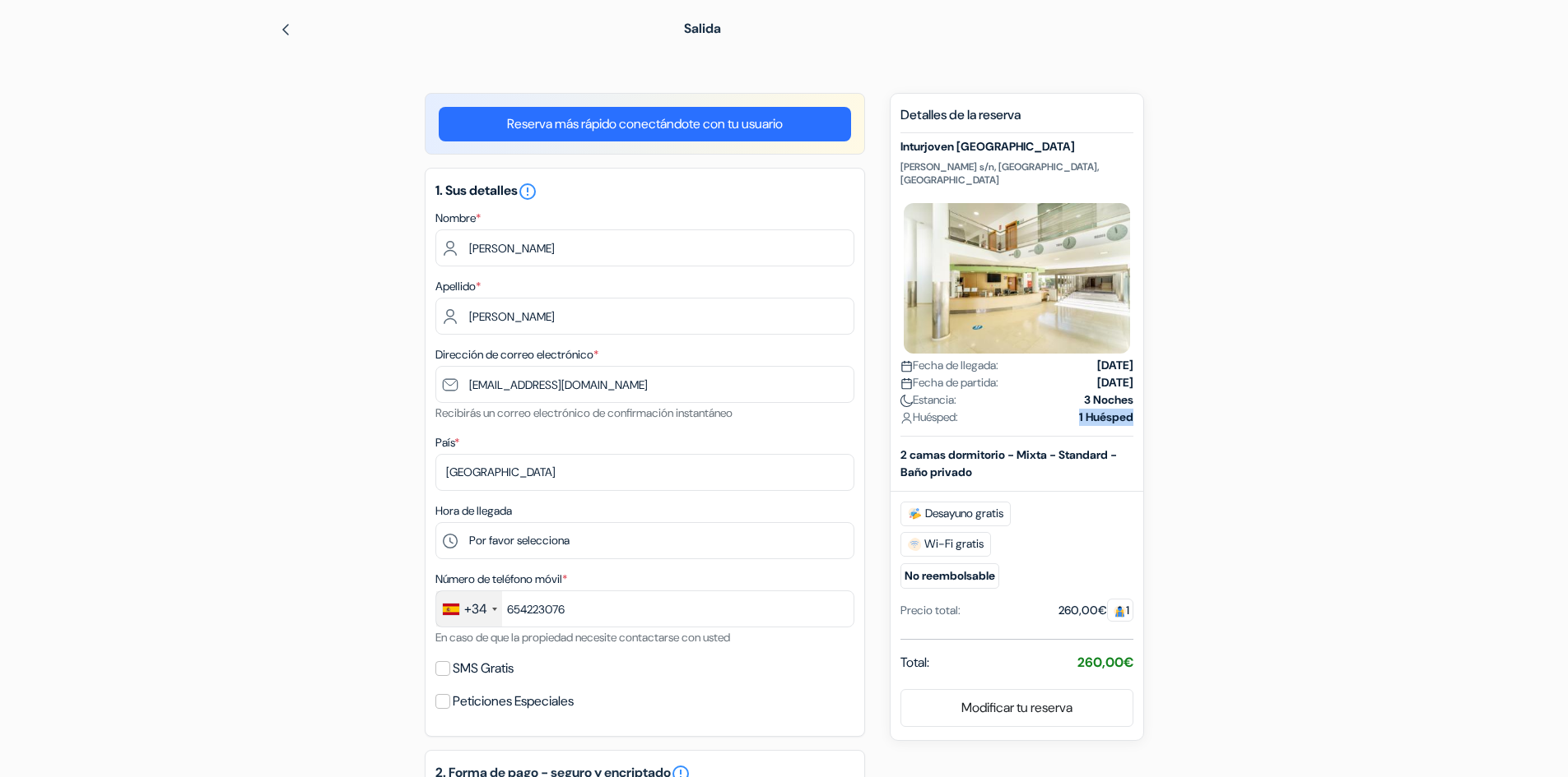
click at [1109, 409] on strong "1 Huésped" at bounding box center [1106, 417] width 54 height 18
click at [1040, 448] on b "2 camas dormitorio - Mixta - Standard - Baño privado" at bounding box center [1008, 463] width 217 height 32
click at [953, 506] on span "Desayuno gratis" at bounding box center [955, 514] width 110 height 25
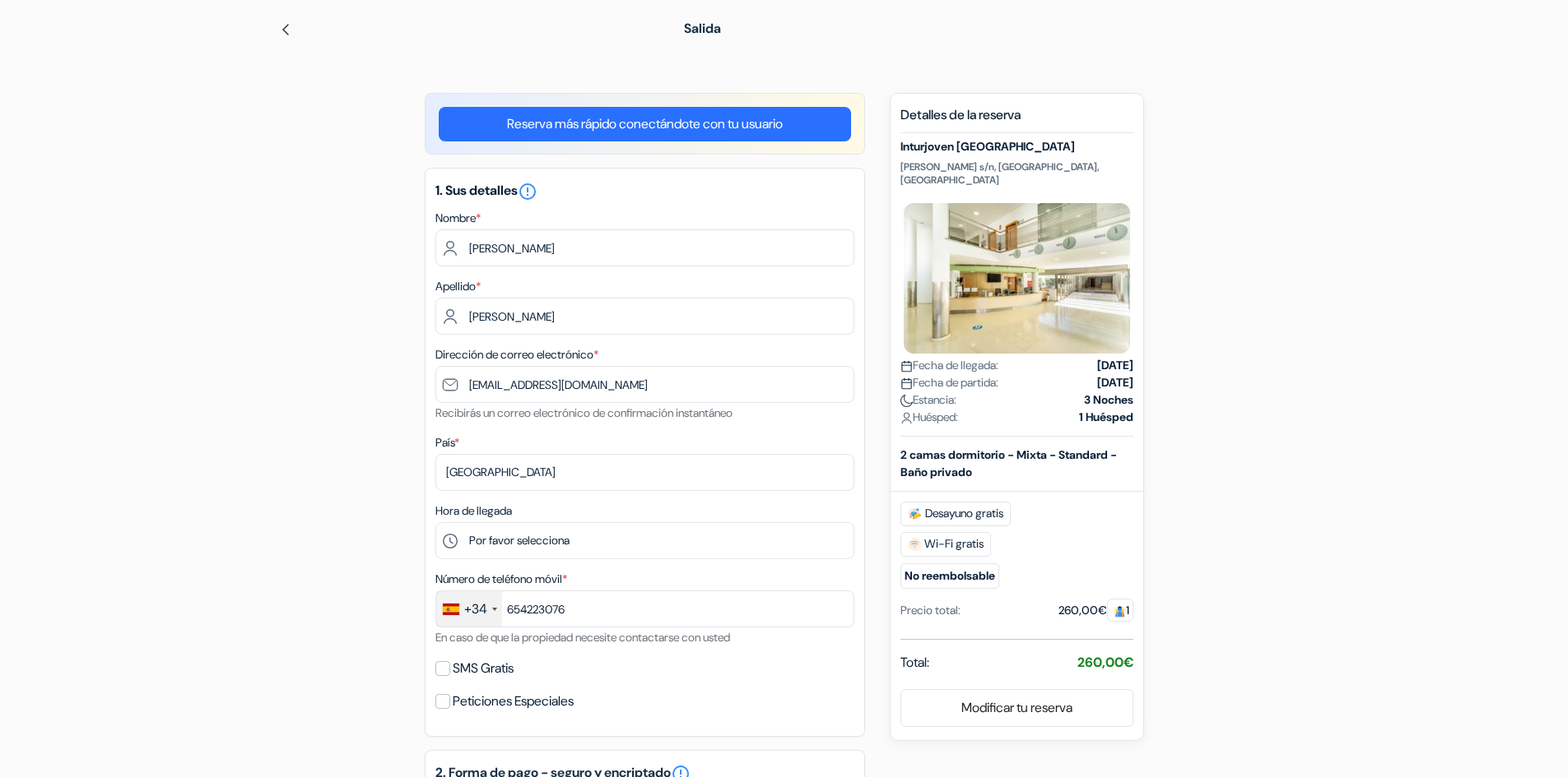
click at [953, 506] on span "Desayuno gratis" at bounding box center [955, 514] width 110 height 25
click at [945, 537] on span "Wi-Fi gratis" at bounding box center [945, 544] width 90 height 25
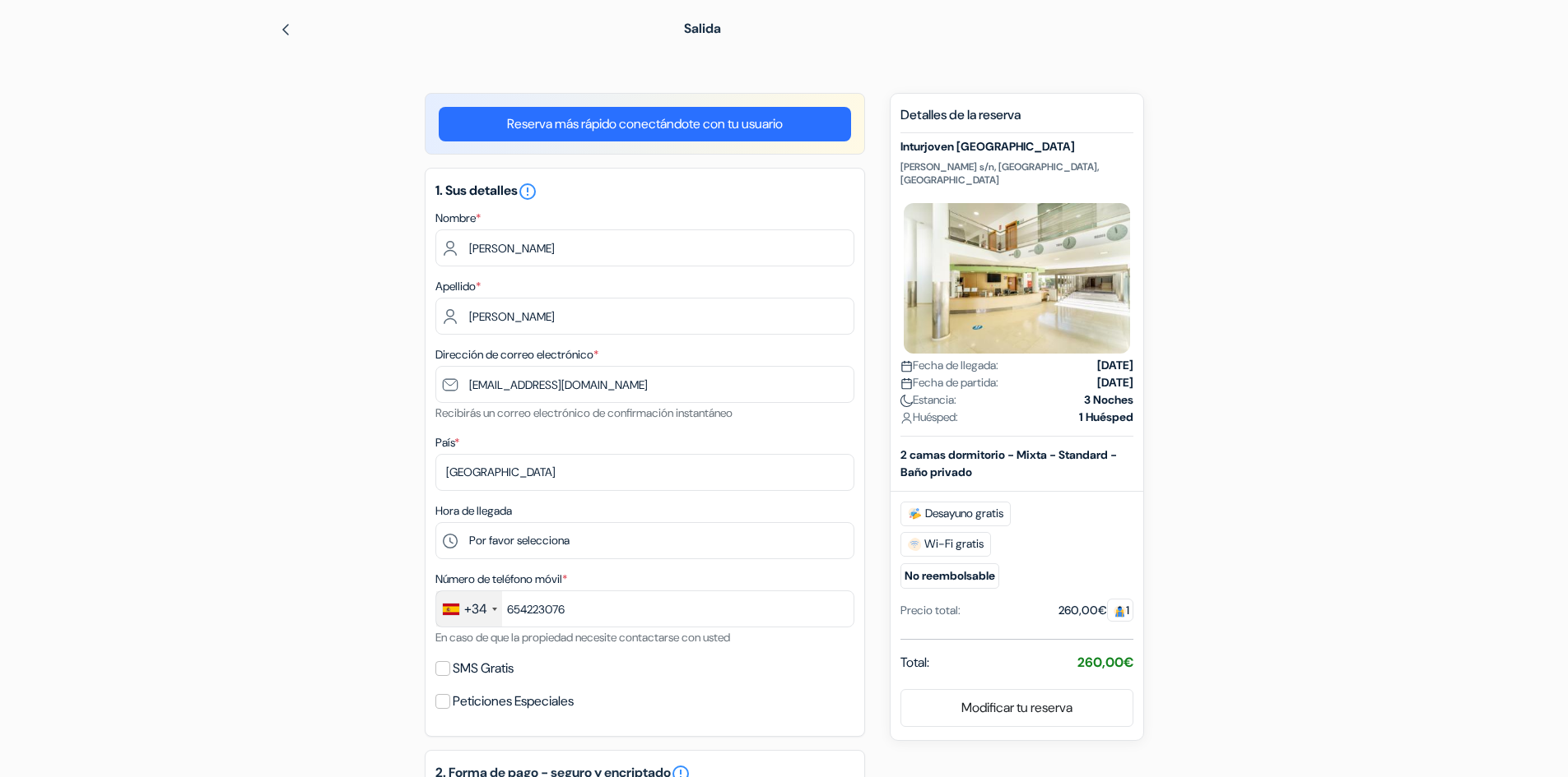
click at [942, 565] on small "No reembolsable" at bounding box center [950, 576] width 99 height 25
click at [916, 602] on div "Precio total:" at bounding box center [930, 610] width 61 height 18
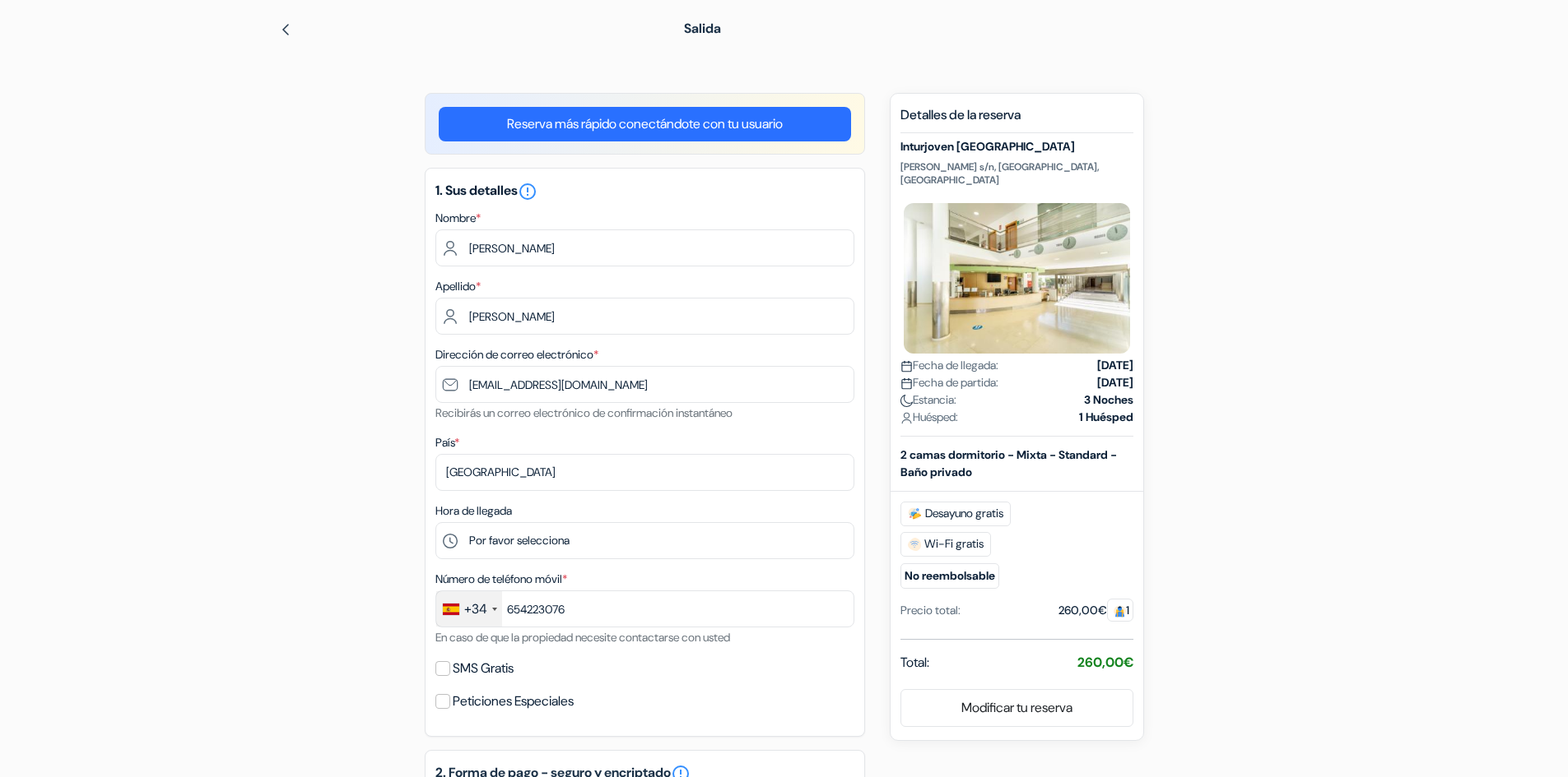
click at [916, 602] on div "Precio total:" at bounding box center [930, 610] width 61 height 18
click at [1082, 606] on div "260,00€ 1" at bounding box center [1096, 610] width 74 height 18
click at [906, 653] on span "Total:" at bounding box center [914, 663] width 29 height 20
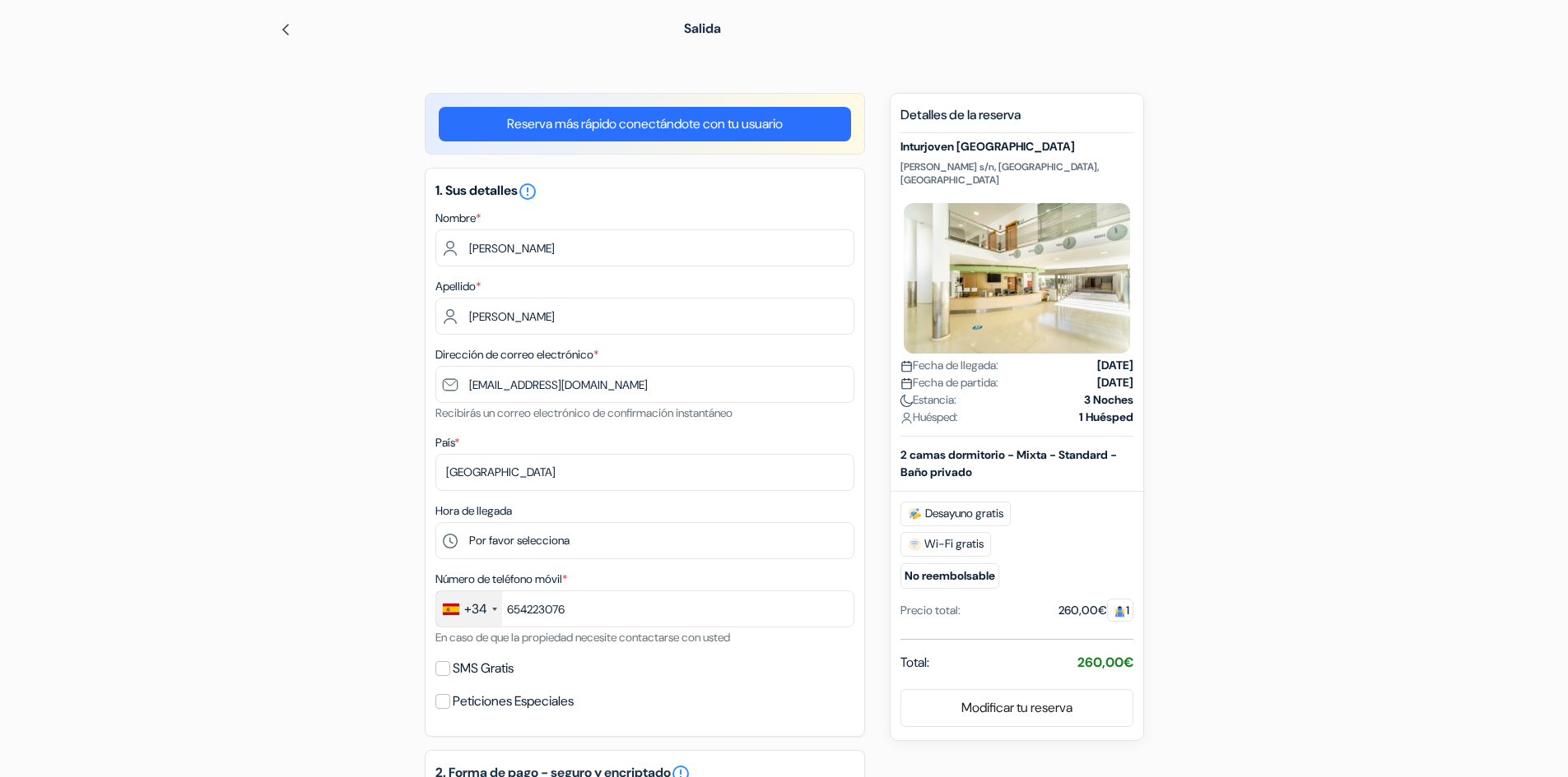
click at [906, 653] on span "Total:" at bounding box center [914, 663] width 29 height 20
click at [1098, 654] on strong "260,00€" at bounding box center [1105, 663] width 56 height 18
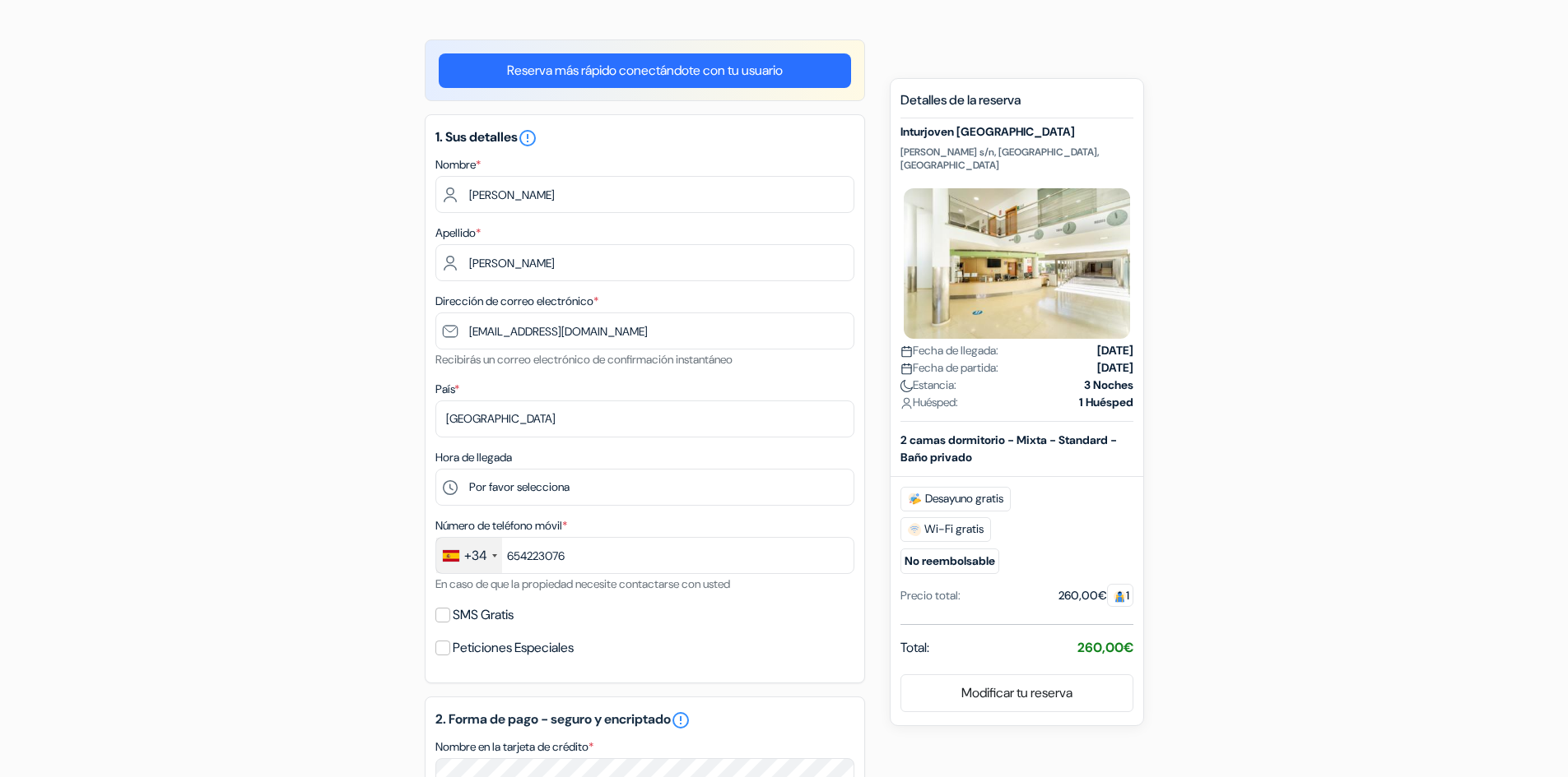
scroll to position [247, 0]
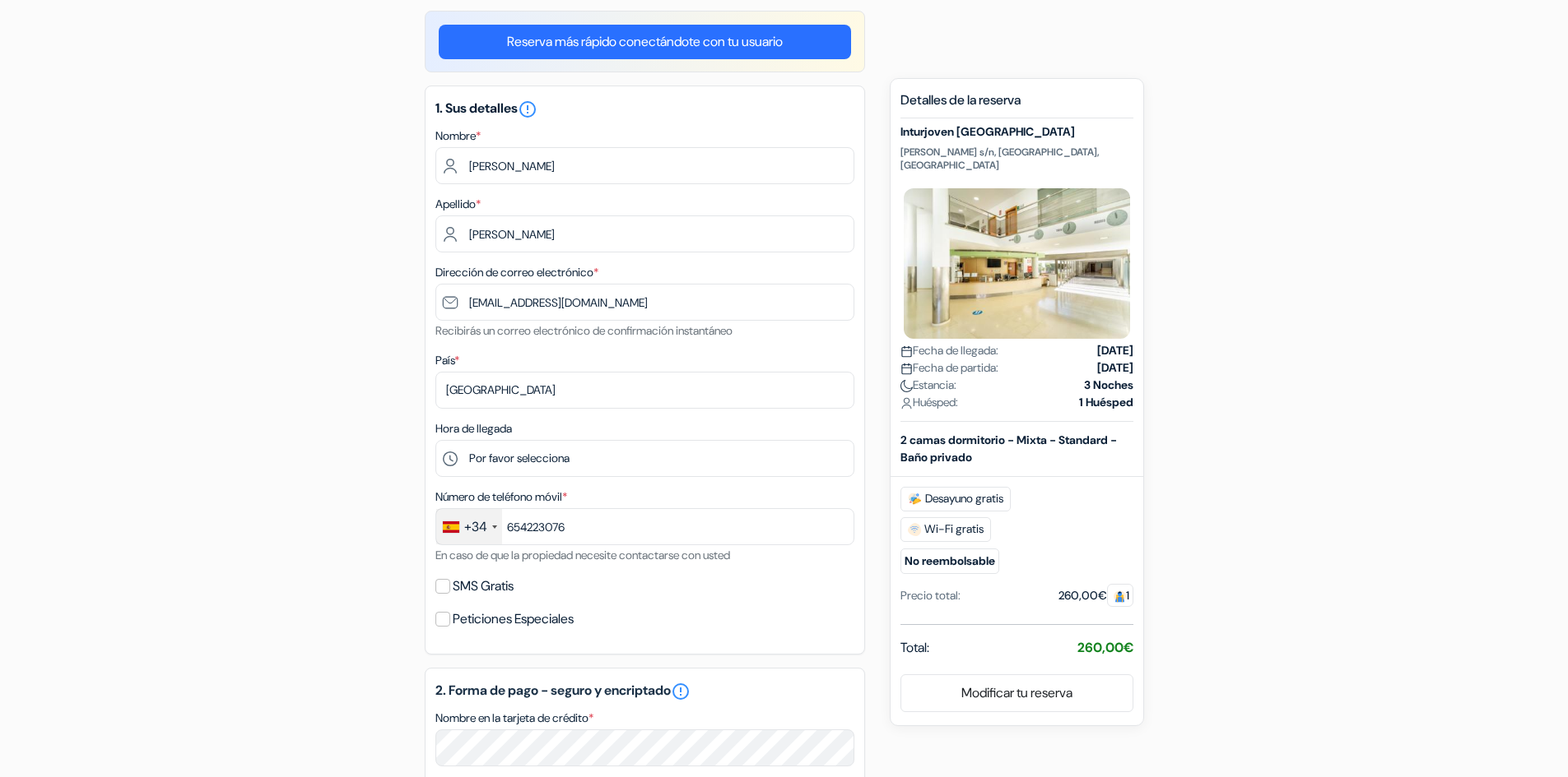
click at [472, 557] on small "En caso de que la propiedad necesite contactarse con usted" at bounding box center [583, 556] width 295 height 15
click at [472, 497] on label "Número de teléfono móvil *" at bounding box center [501, 497] width 131 height 18
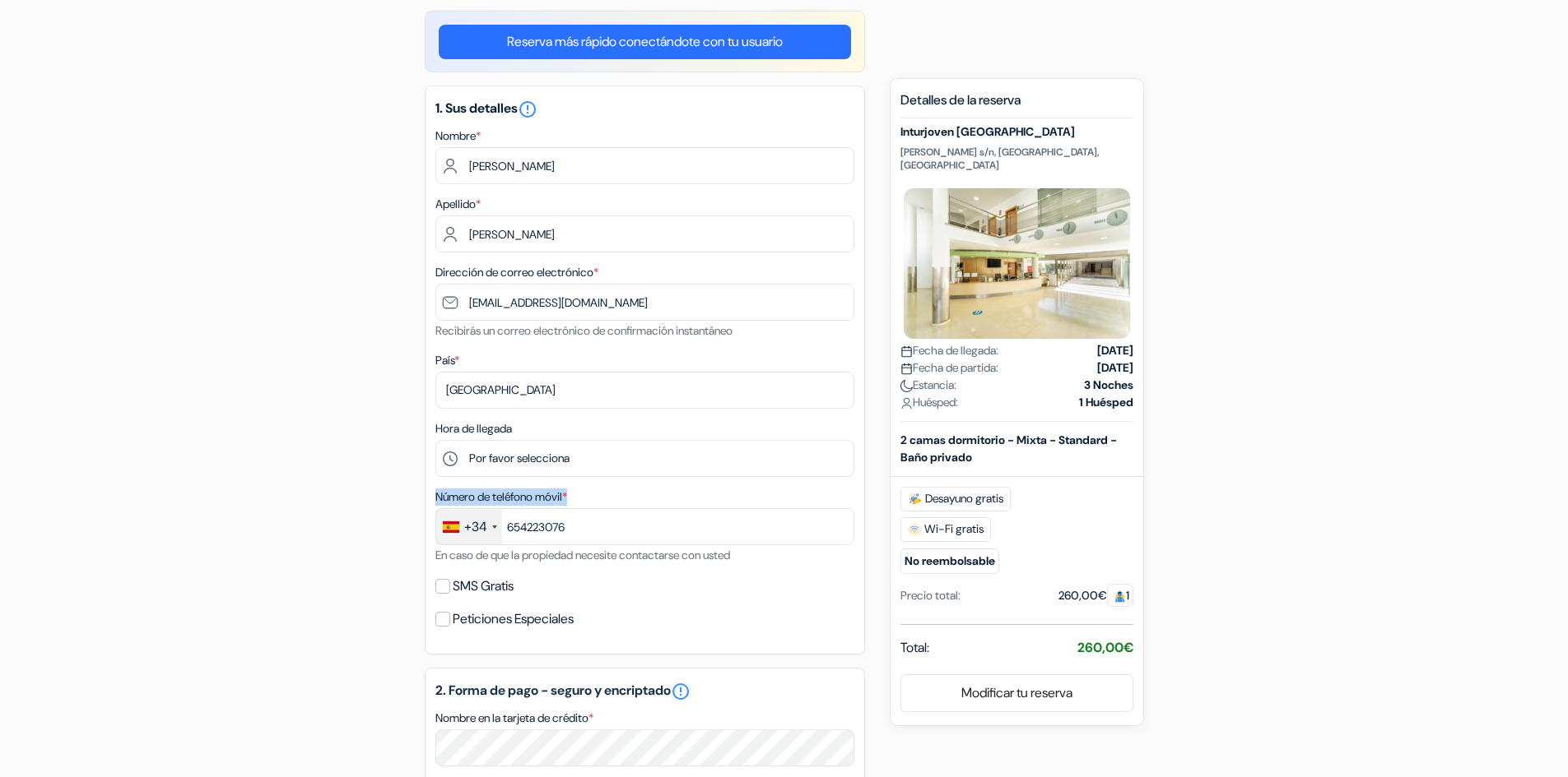
click at [472, 497] on label "Número de teléfono móvil *" at bounding box center [501, 497] width 131 height 18
click at [467, 427] on label "Hora de llegada" at bounding box center [474, 429] width 76 height 18
click at [448, 355] on label "País *" at bounding box center [448, 360] width 24 height 18
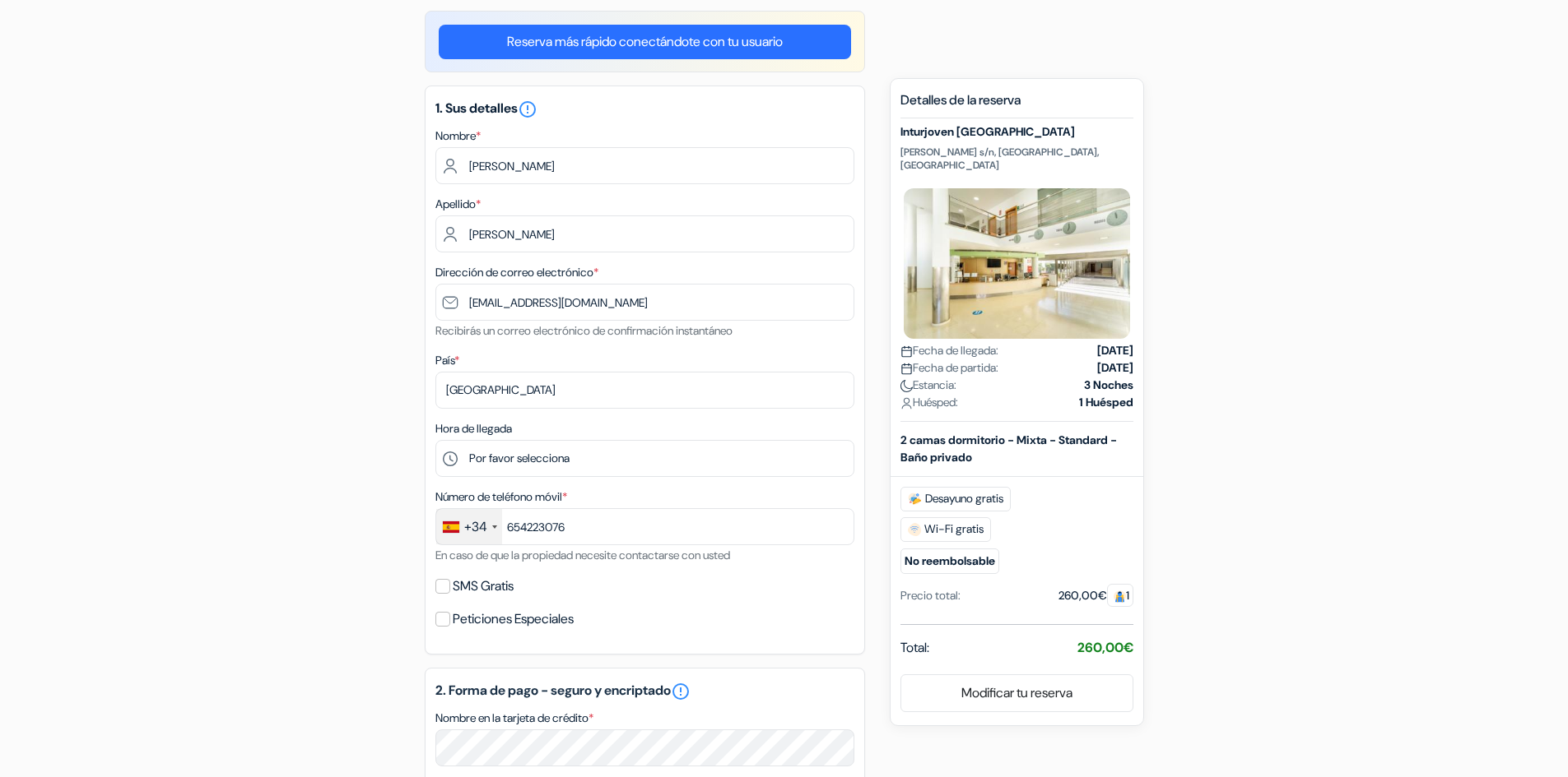
click at [448, 355] on label "País *" at bounding box center [448, 360] width 24 height 18
click at [464, 270] on label "Dirección de correo electrónico *" at bounding box center [517, 273] width 163 height 18
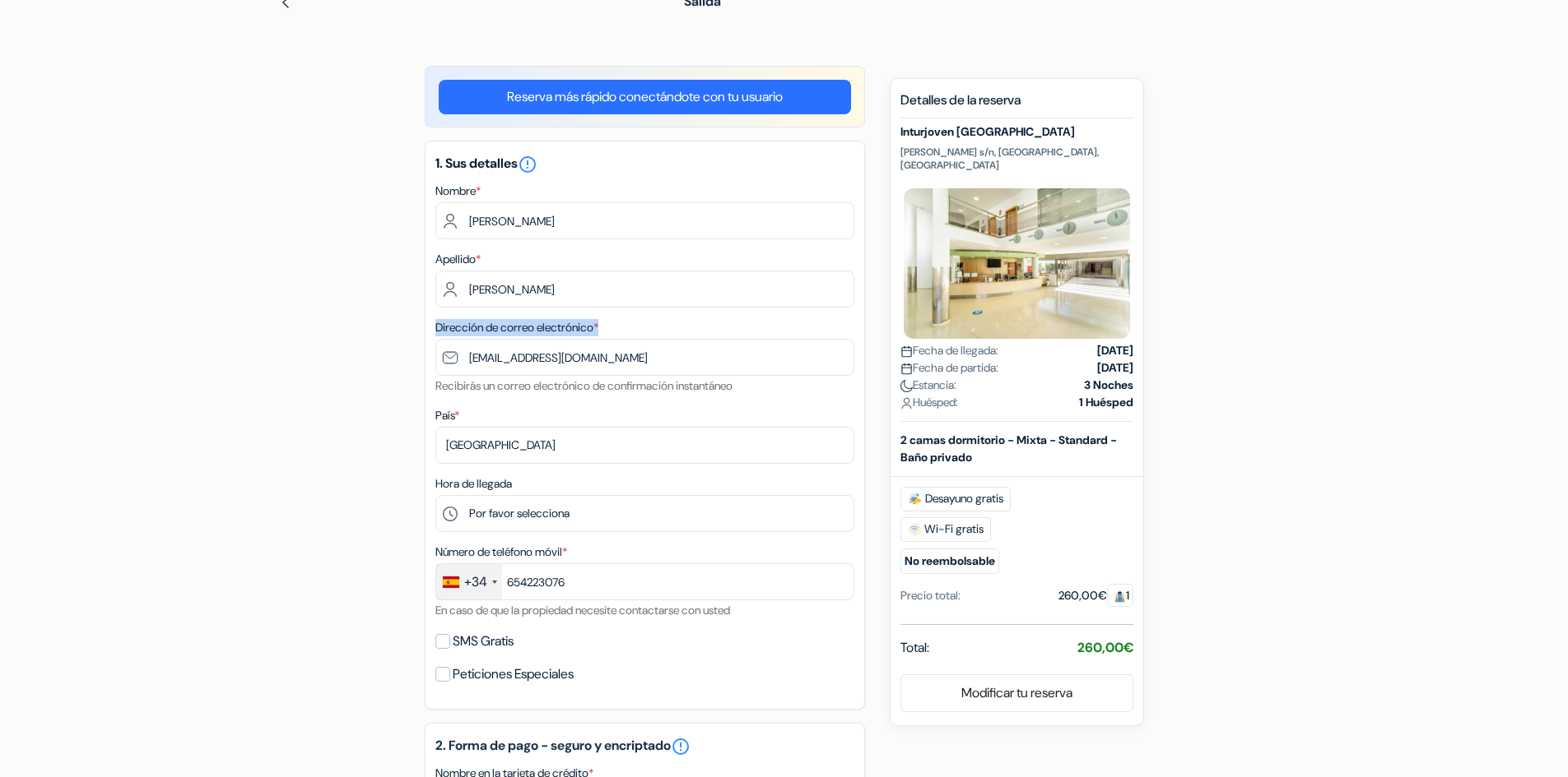
scroll to position [165, 0]
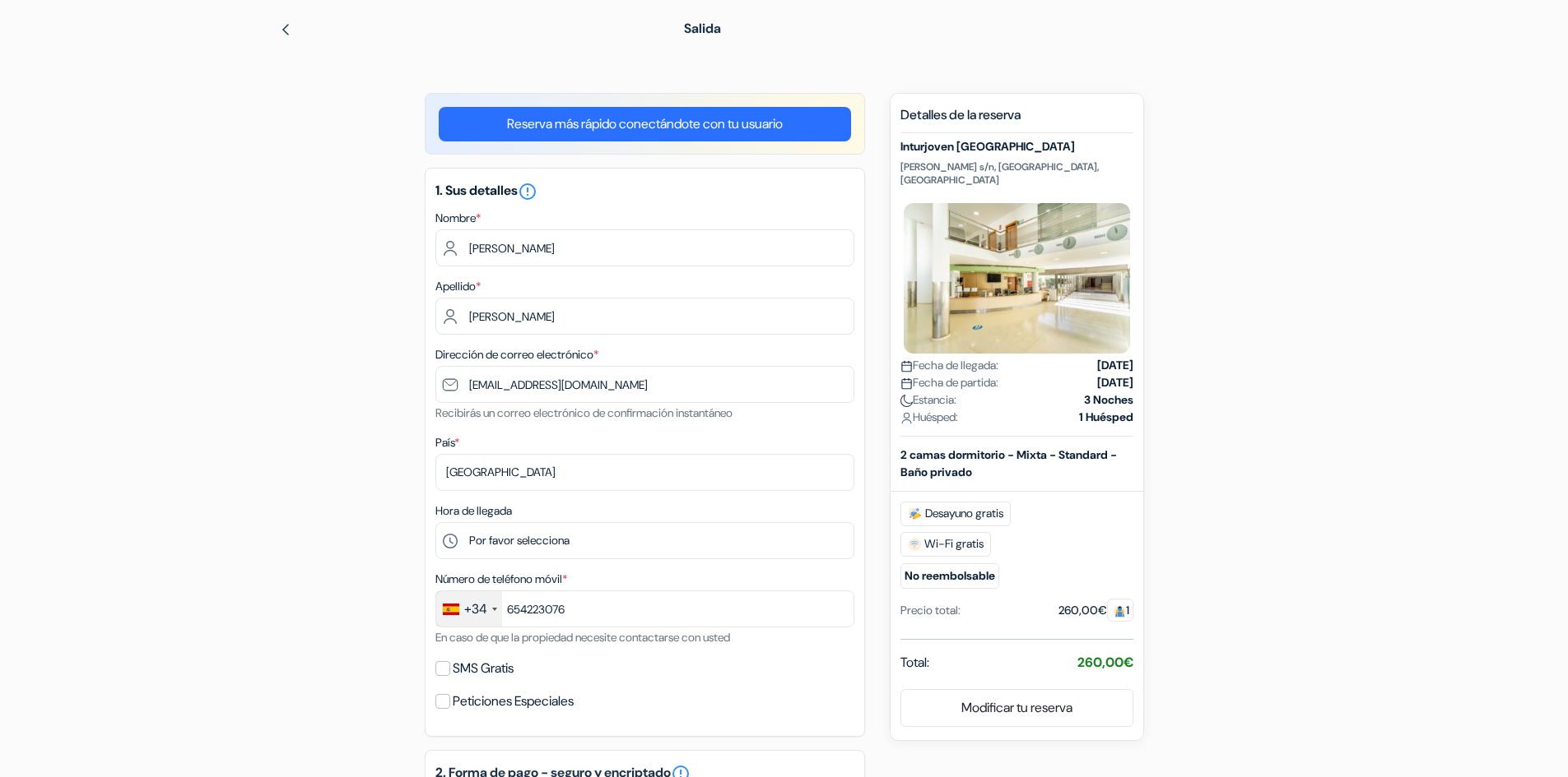
click at [458, 283] on label "Apellido *" at bounding box center [458, 287] width 46 height 18
drag, startPoint x: 458, startPoint y: 283, endPoint x: 464, endPoint y: 248, distance: 35.5
click at [457, 284] on label "Apellido *" at bounding box center [458, 287] width 46 height 18
click at [459, 218] on label "Nombre *" at bounding box center [458, 218] width 46 height 18
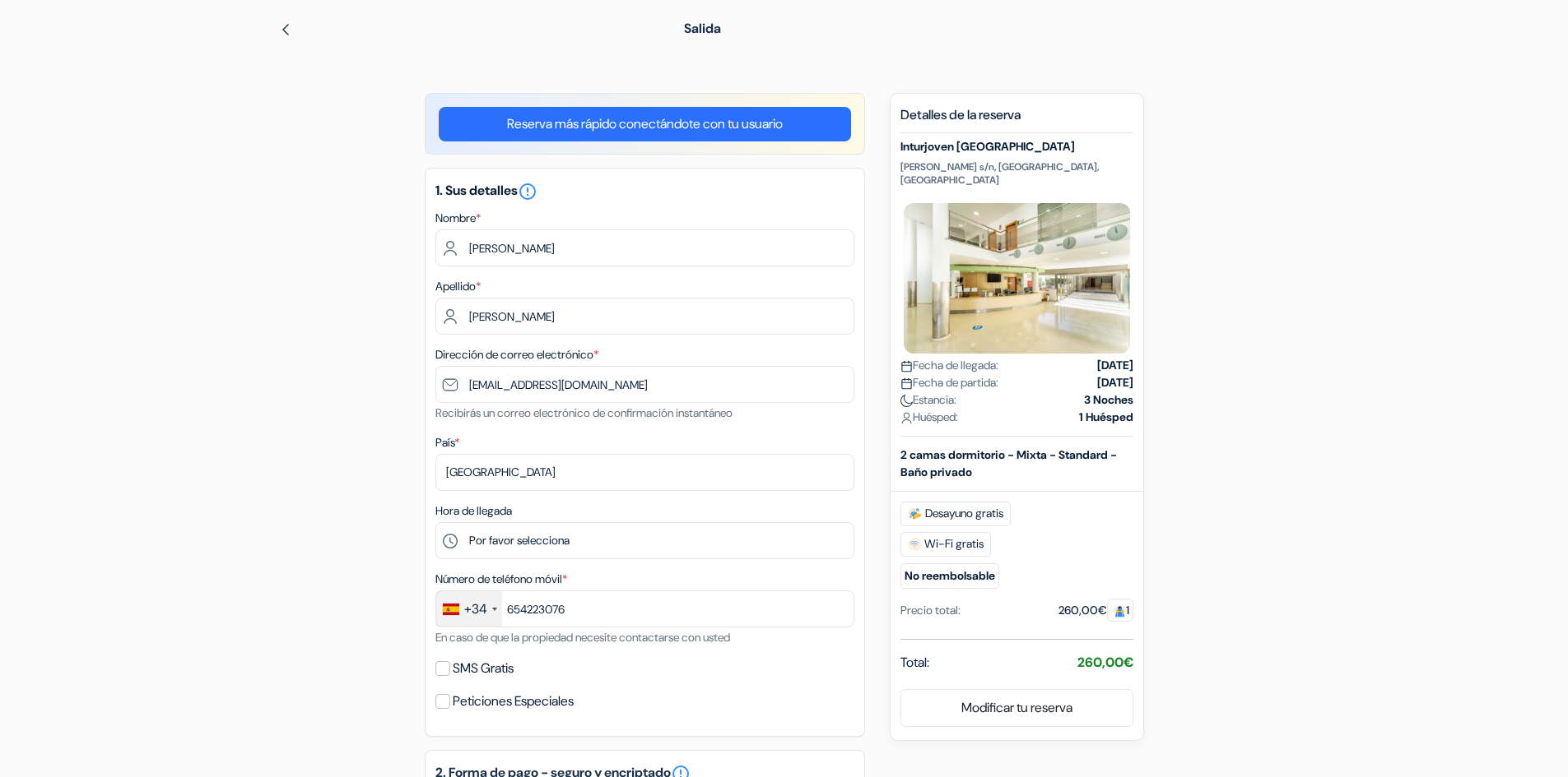
click at [459, 218] on label "Nombre *" at bounding box center [458, 218] width 46 height 18
click at [501, 182] on h5 "1. Sus detalles error_outline" at bounding box center [645, 191] width 419 height 20
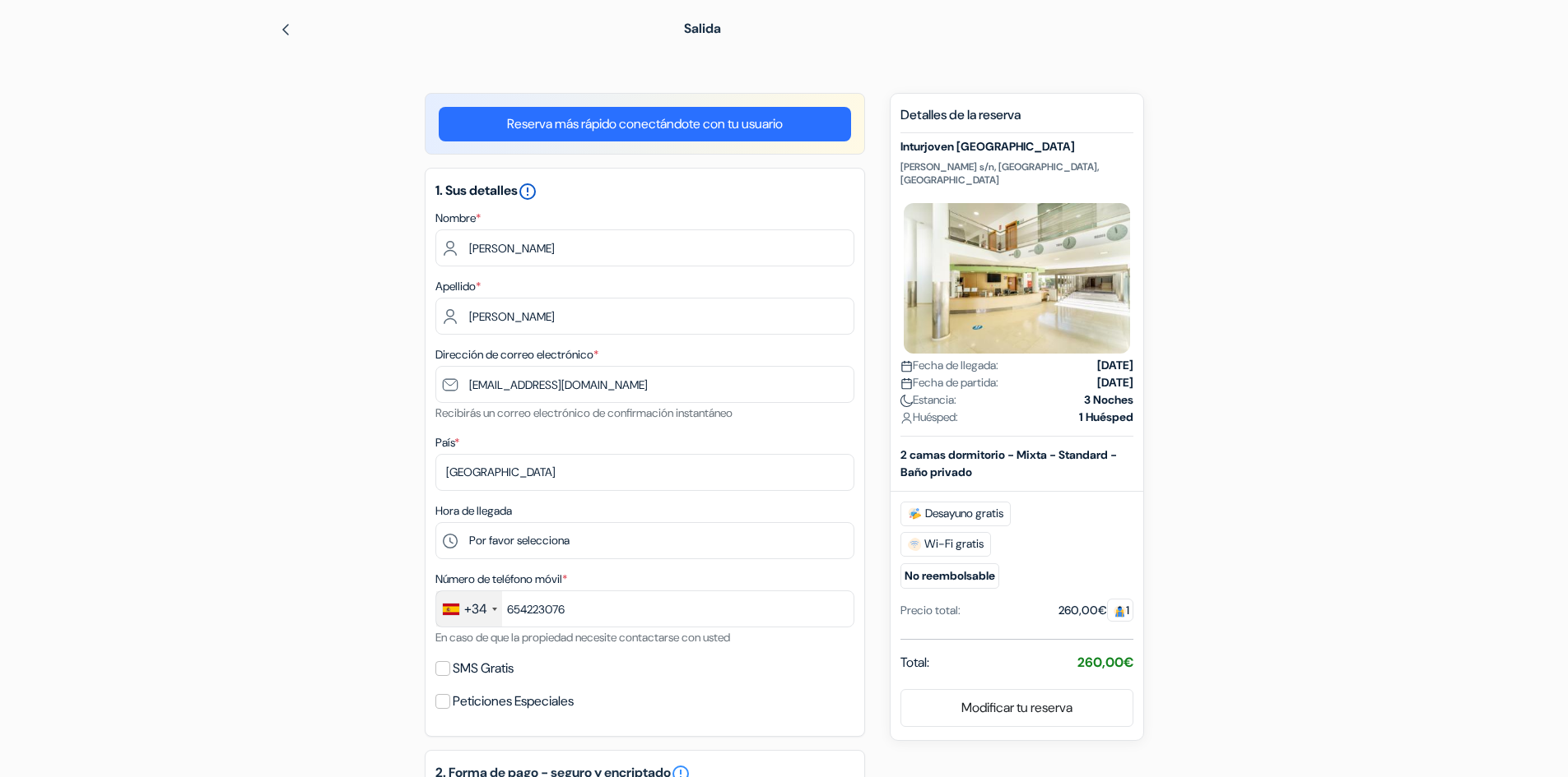
click at [536, 193] on icon "error_outline" at bounding box center [527, 191] width 20 height 20
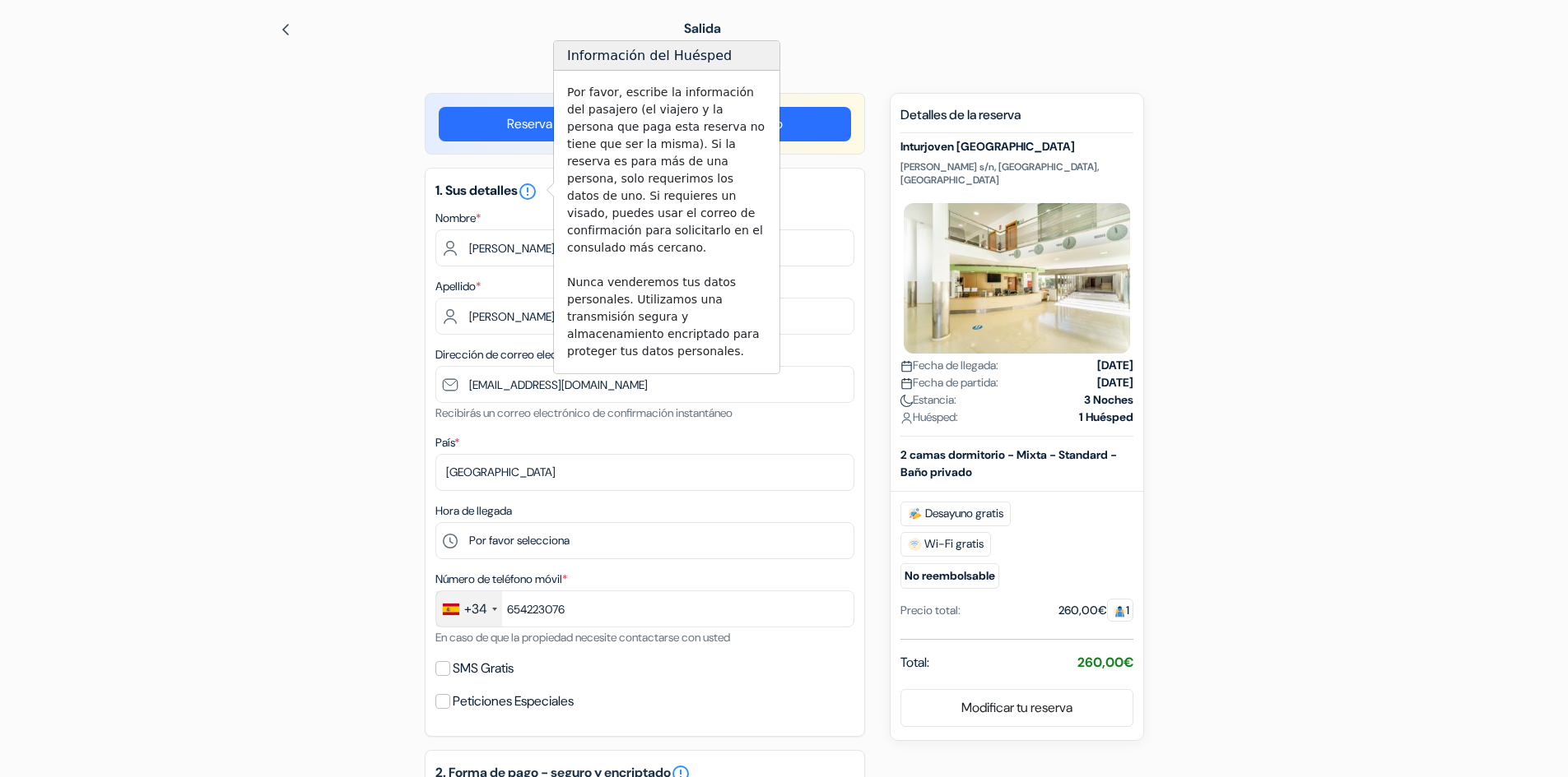
click at [591, 99] on div "Por favor, escribe la información del pasajero (el viajero y la persona que pag…" at bounding box center [667, 221] width 225 height 302
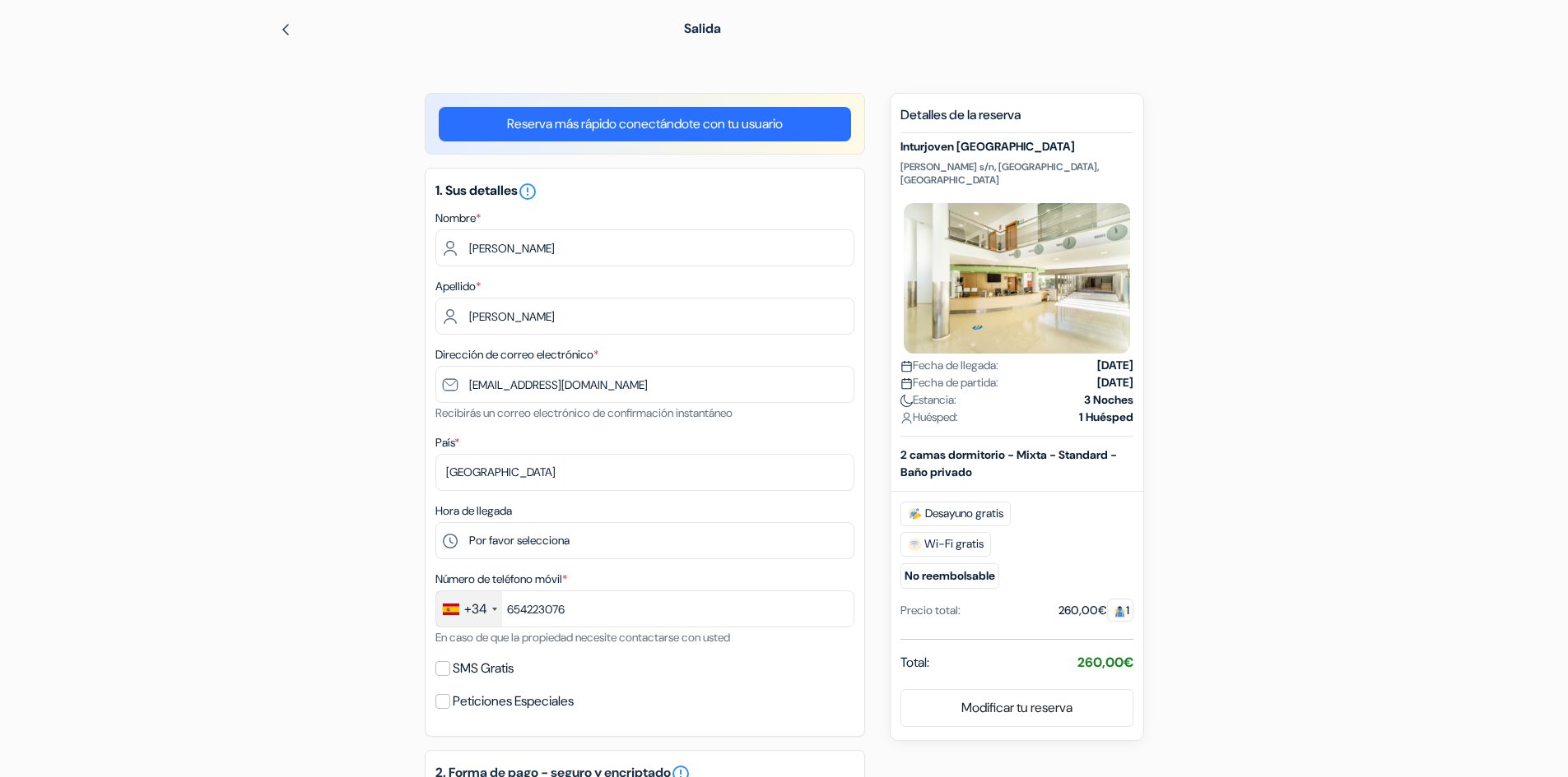
click at [591, 99] on div "Reserva más rápido conectándote con tu usuario" at bounding box center [644, 124] width 440 height 61
drag, startPoint x: 556, startPoint y: 70, endPoint x: 658, endPoint y: 117, distance: 112.3
click at [562, 74] on div "Salida add_box Inturjoven [GEOGRAPHIC_DATA][PERSON_NAME] s/n, [GEOGRAPHIC_DATA]…" at bounding box center [784, 685] width 1087 height 1360
click at [667, 167] on div "Reserva más rápido conectándote con tu usuario 1. Sus detalles error_outline No…" at bounding box center [644, 721] width 440 height 1256
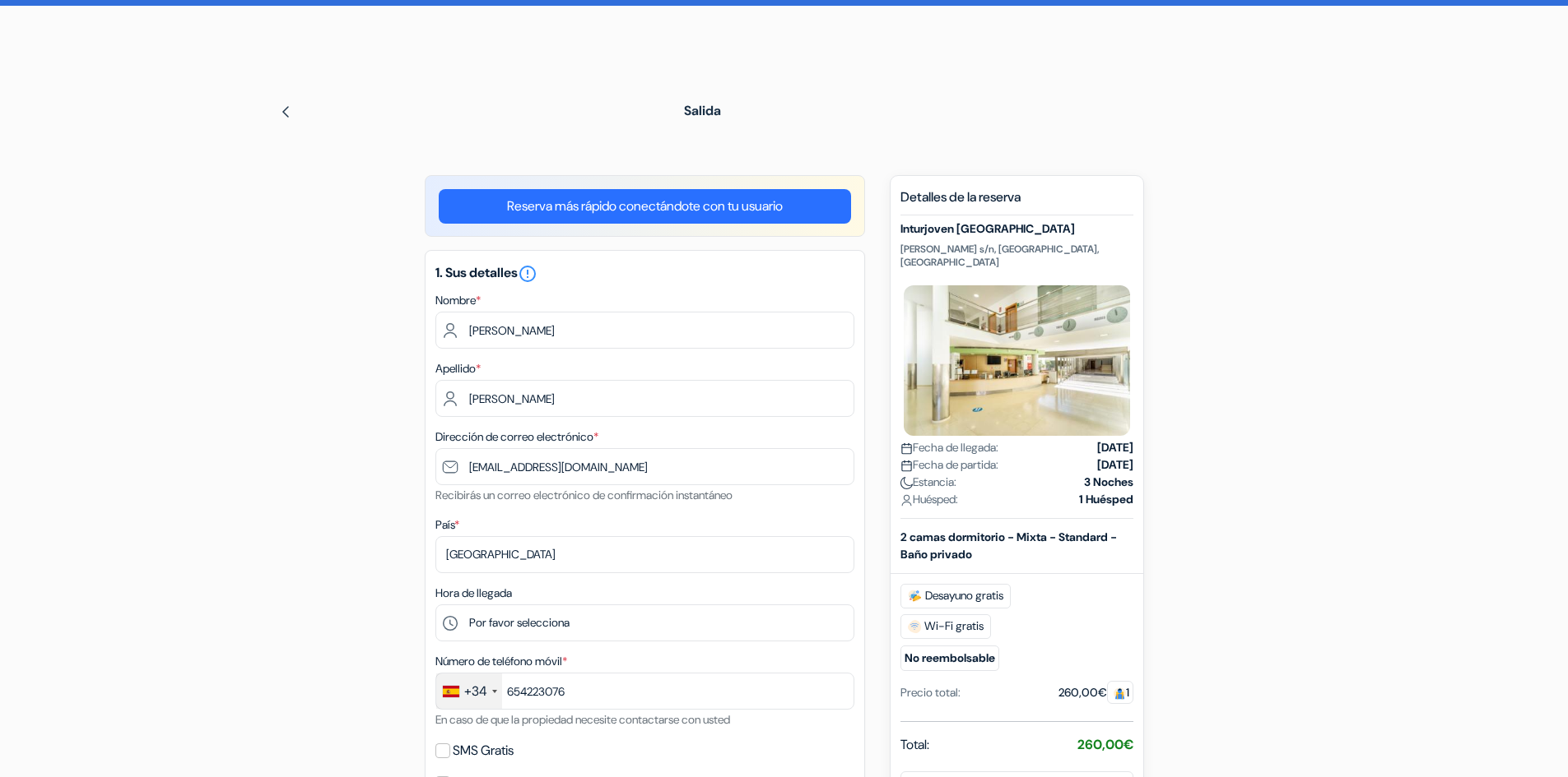
click at [704, 105] on span "Salida" at bounding box center [703, 111] width 37 height 18
click at [697, 112] on span "Salida" at bounding box center [703, 111] width 37 height 18
drag, startPoint x: 708, startPoint y: 107, endPoint x: 698, endPoint y: 110, distance: 10.4
click at [698, 110] on span "Salida" at bounding box center [703, 111] width 37 height 18
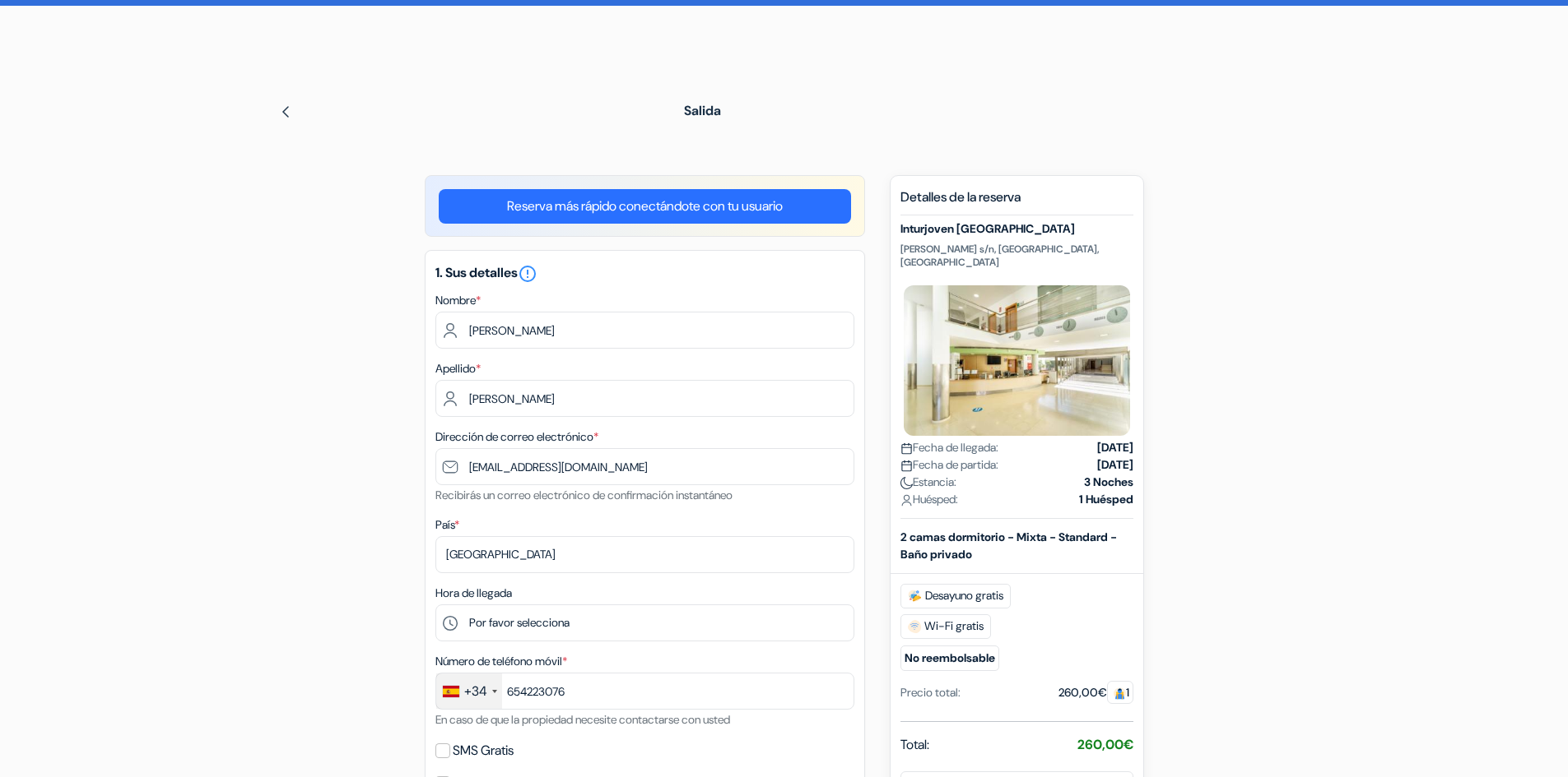
click at [745, 121] on div "Salida" at bounding box center [784, 112] width 1087 height 47
click at [791, 87] on div "Idioma Cerrar [GEOGRAPHIC_DATA] Cerrar Descargar App" at bounding box center [784, 692] width 1568 height 1510
click at [708, 110] on span "Salida" at bounding box center [703, 111] width 37 height 18
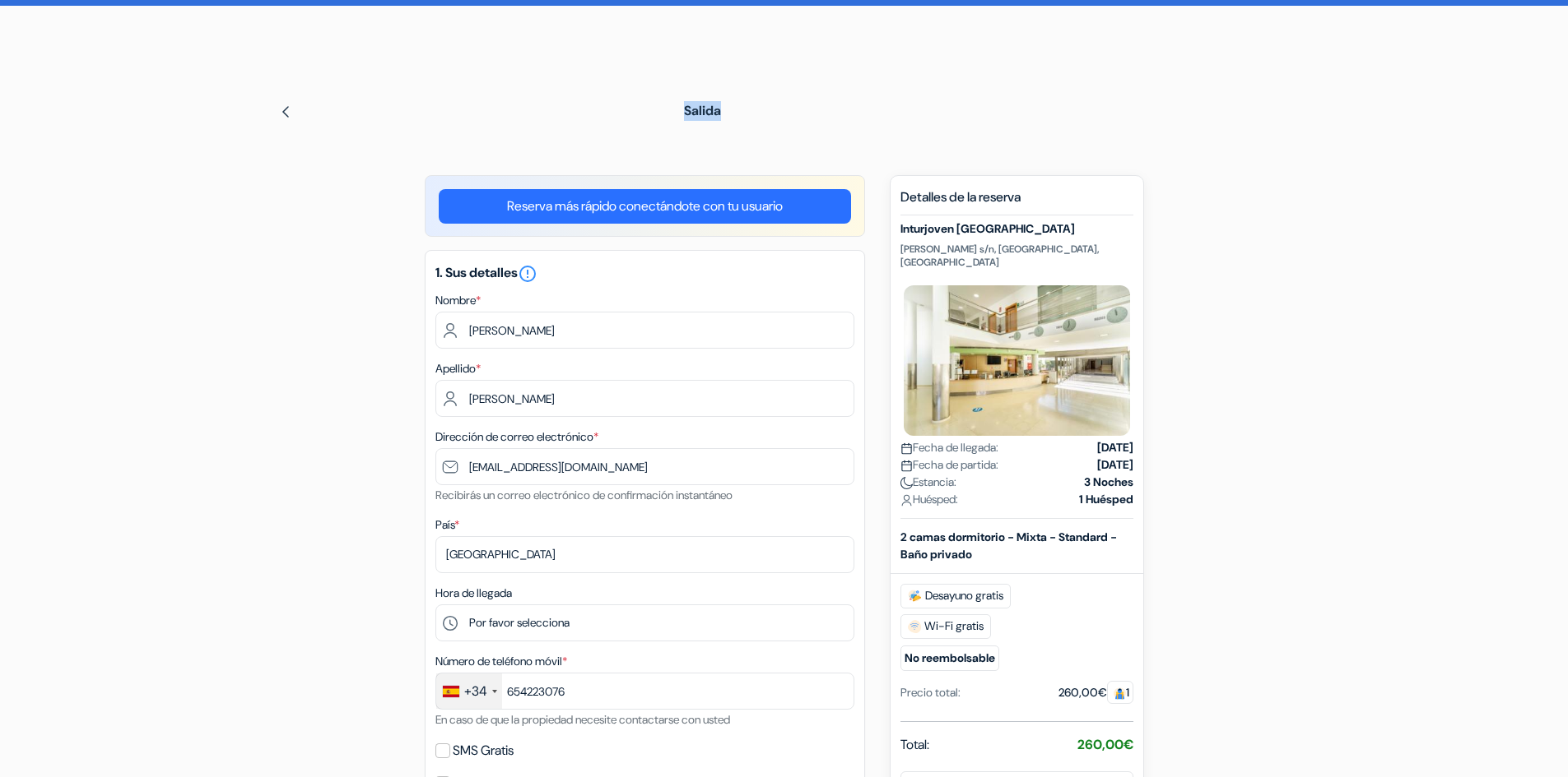
scroll to position [0, 0]
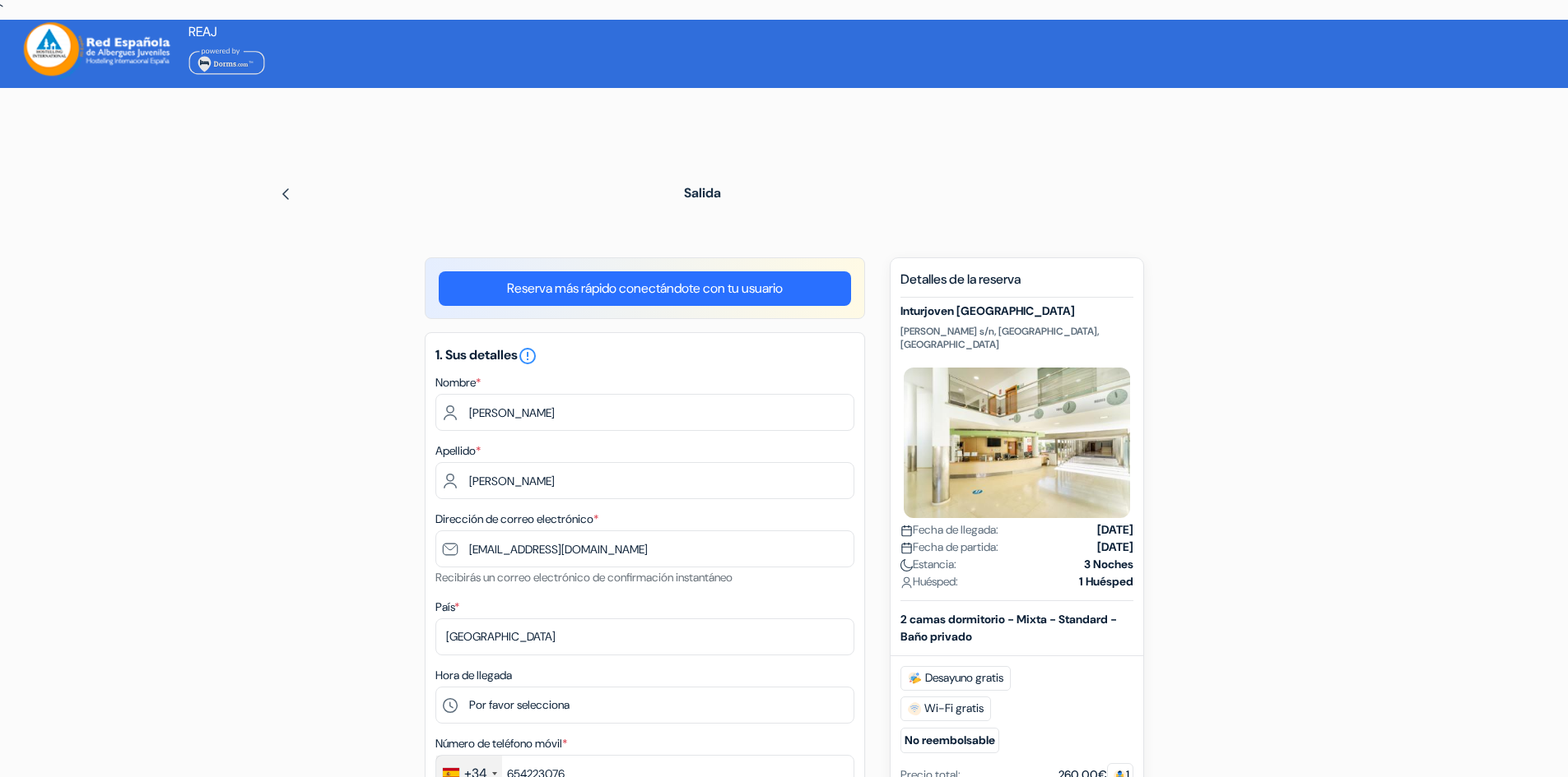
click at [679, 81] on div "REAJ × Estás conectado" at bounding box center [784, 50] width 1568 height 61
click at [196, 25] on span "REAJ" at bounding box center [202, 32] width 29 height 18
click at [196, 25] on span "REAJ" at bounding box center [202, 32] width 29 height 18
click at [227, 63] on img at bounding box center [226, 60] width 76 height 29
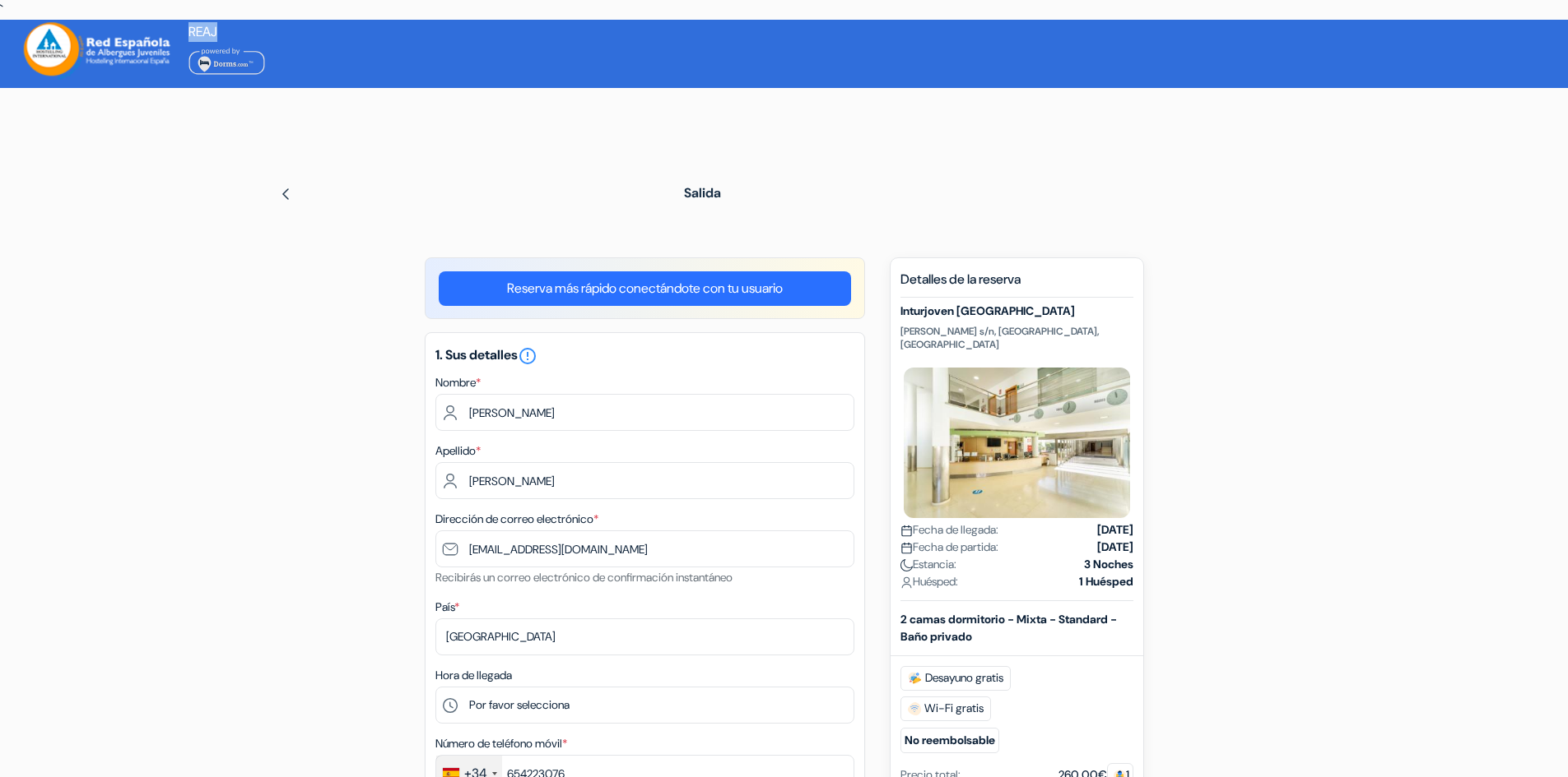
click at [244, 72] on img at bounding box center [226, 60] width 76 height 29
click at [489, 162] on div "Idioma Cerrar [GEOGRAPHIC_DATA] Cerrar Descargar App" at bounding box center [784, 774] width 1568 height 1510
click at [263, 67] on div "REAJ × Estás conectado" at bounding box center [784, 50] width 1568 height 61
click at [331, 81] on div "REAJ × Estás conectado" at bounding box center [784, 50] width 1568 height 61
click at [270, 74] on div "REAJ × Estás conectado" at bounding box center [784, 50] width 1568 height 61
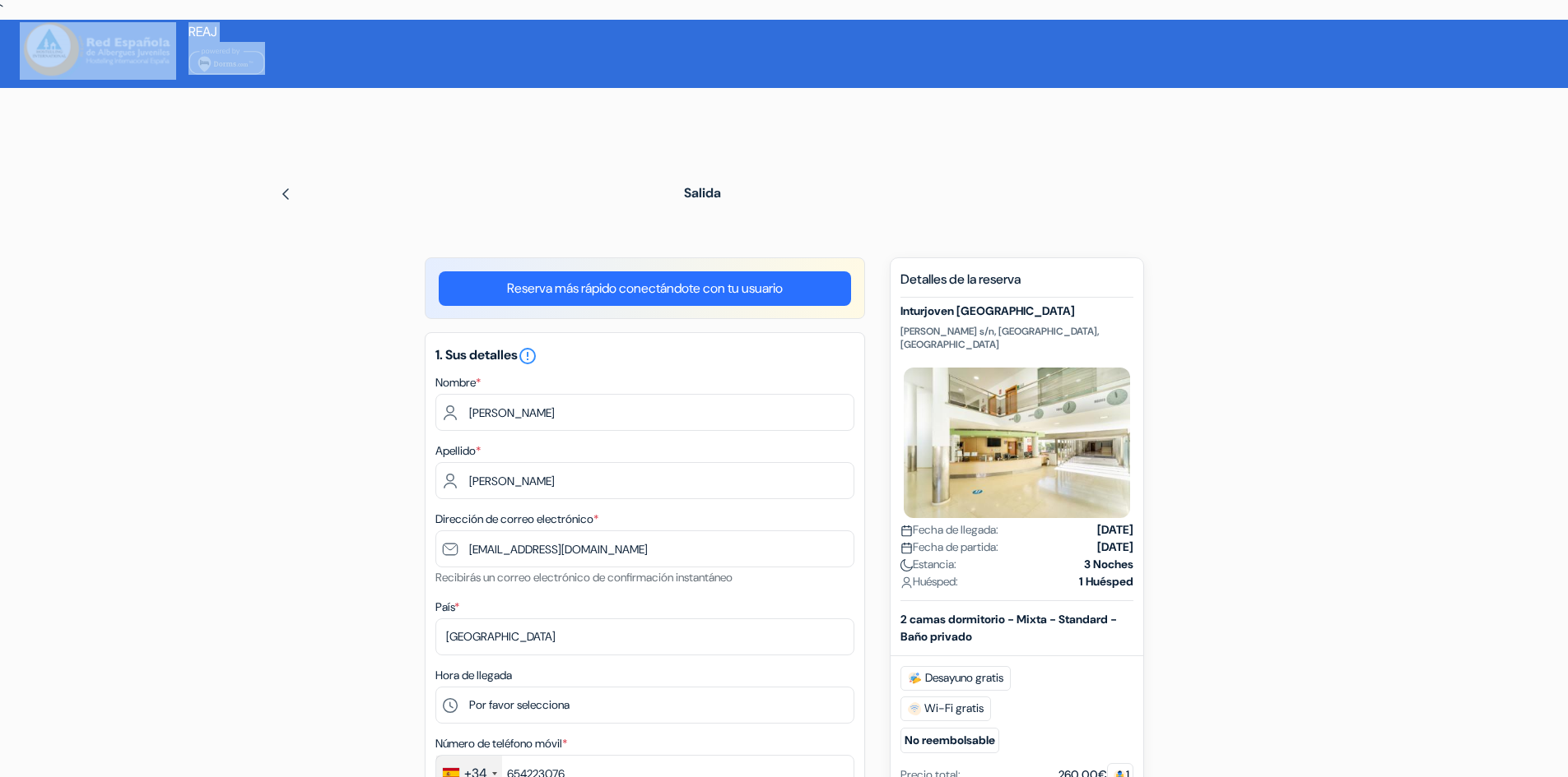
drag, startPoint x: 274, startPoint y: 60, endPoint x: 248, endPoint y: 69, distance: 27.5
click at [248, 69] on div "REAJ × Estás conectado" at bounding box center [784, 50] width 1568 height 61
click at [314, 62] on div "REAJ × Estás conectado" at bounding box center [784, 50] width 1568 height 61
drag, startPoint x: 314, startPoint y: 62, endPoint x: 256, endPoint y: 63, distance: 58.0
click at [256, 63] on div "REAJ × Estás conectado" at bounding box center [784, 50] width 1568 height 61
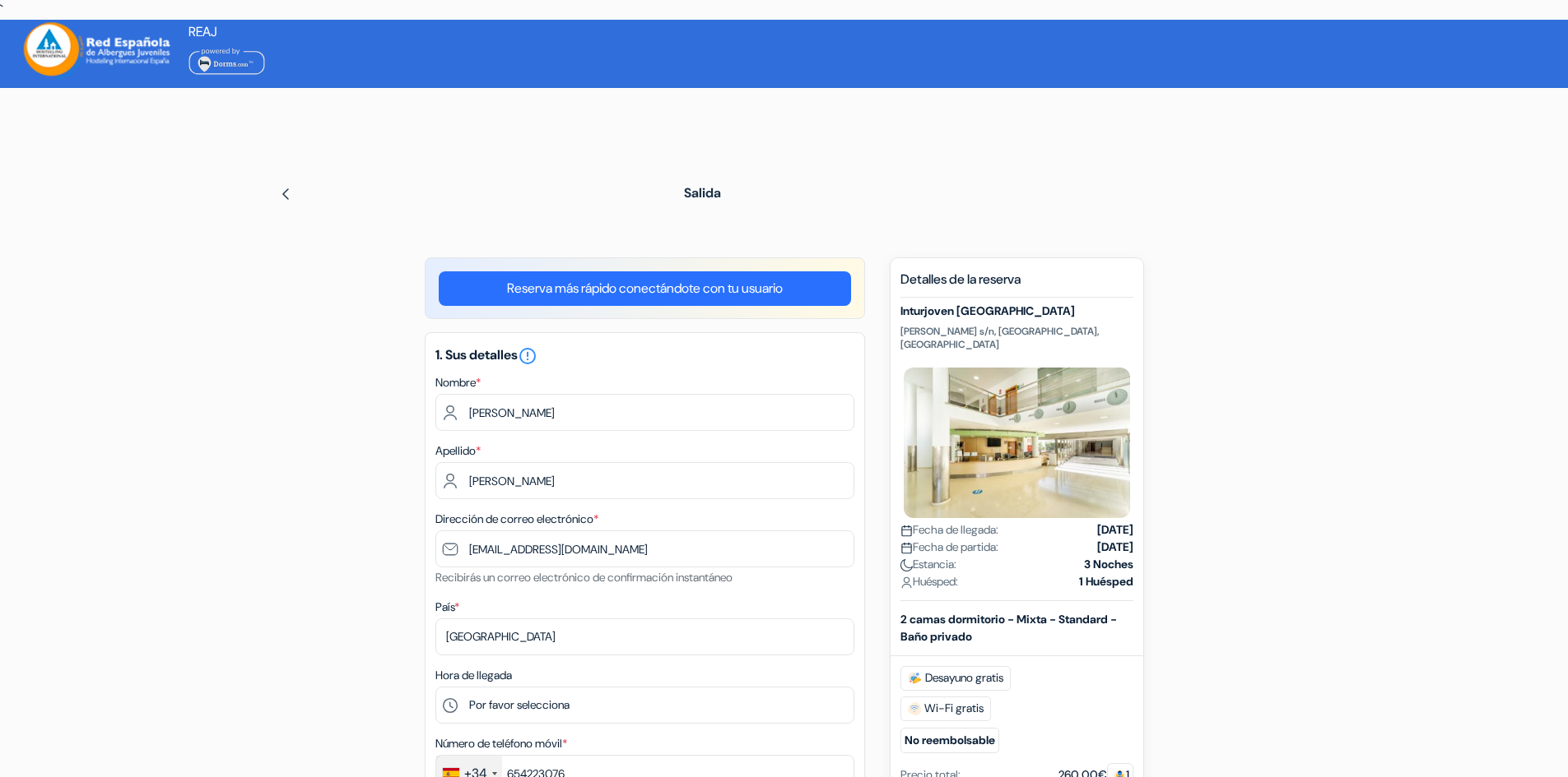
click at [349, 79] on div "REAJ × Estás conectado" at bounding box center [784, 50] width 1568 height 61
click at [315, 77] on div "REAJ × Estás conectado" at bounding box center [784, 50] width 1568 height 61
drag, startPoint x: 315, startPoint y: 77, endPoint x: 251, endPoint y: 71, distance: 64.3
click at [251, 71] on div "REAJ × Estás conectado" at bounding box center [784, 50] width 1568 height 61
click at [298, 69] on div "REAJ × Estás conectado" at bounding box center [784, 50] width 1568 height 61
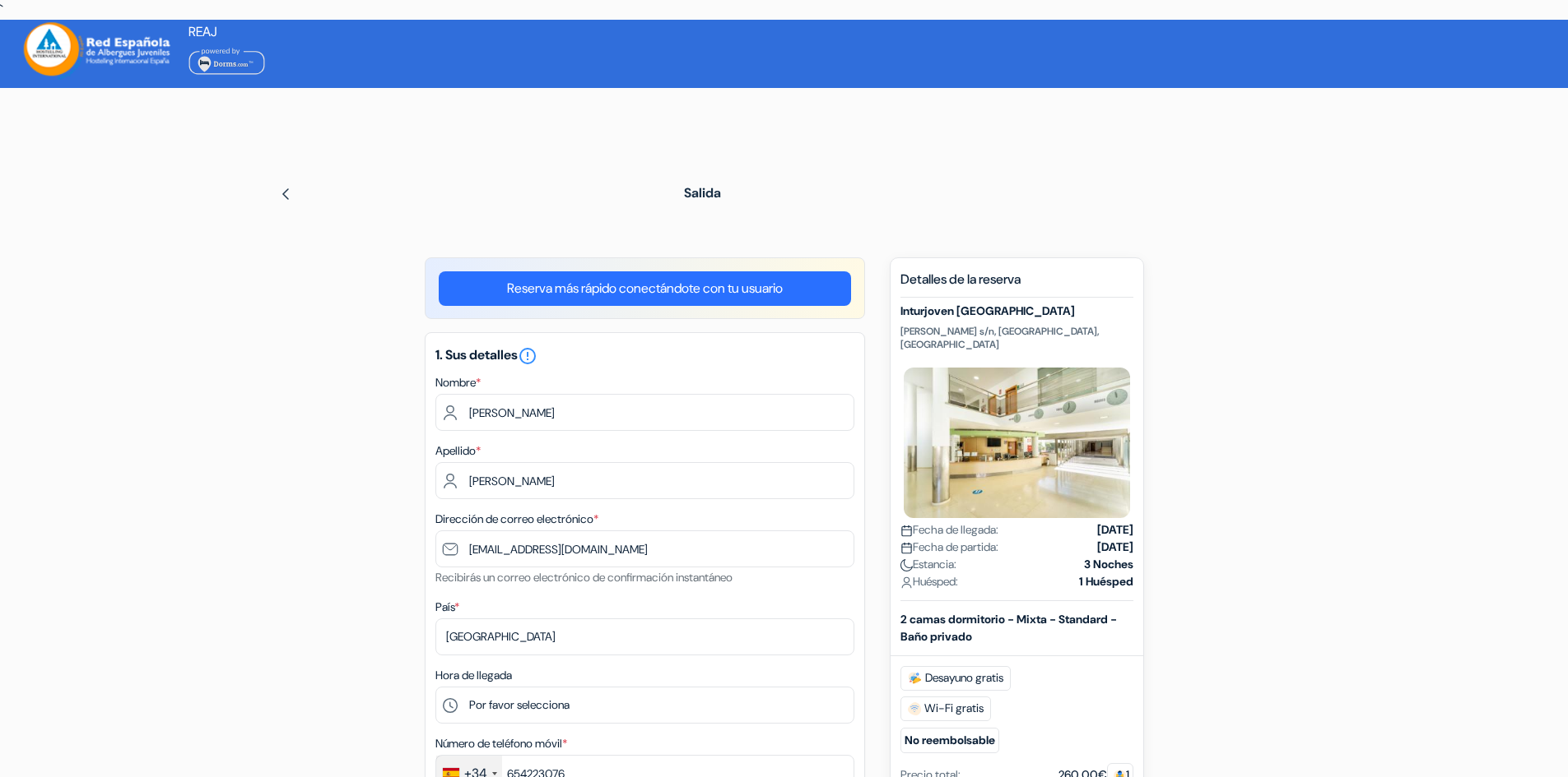
drag, startPoint x: 298, startPoint y: 69, endPoint x: 260, endPoint y: 69, distance: 38.0
click at [260, 69] on div "REAJ × Estás conectado" at bounding box center [784, 50] width 1568 height 61
click at [201, 33] on span "REAJ" at bounding box center [202, 32] width 29 height 18
drag, startPoint x: 201, startPoint y: 33, endPoint x: 258, endPoint y: 60, distance: 63.1
click at [258, 60] on div "REAJ" at bounding box center [226, 48] width 76 height 53
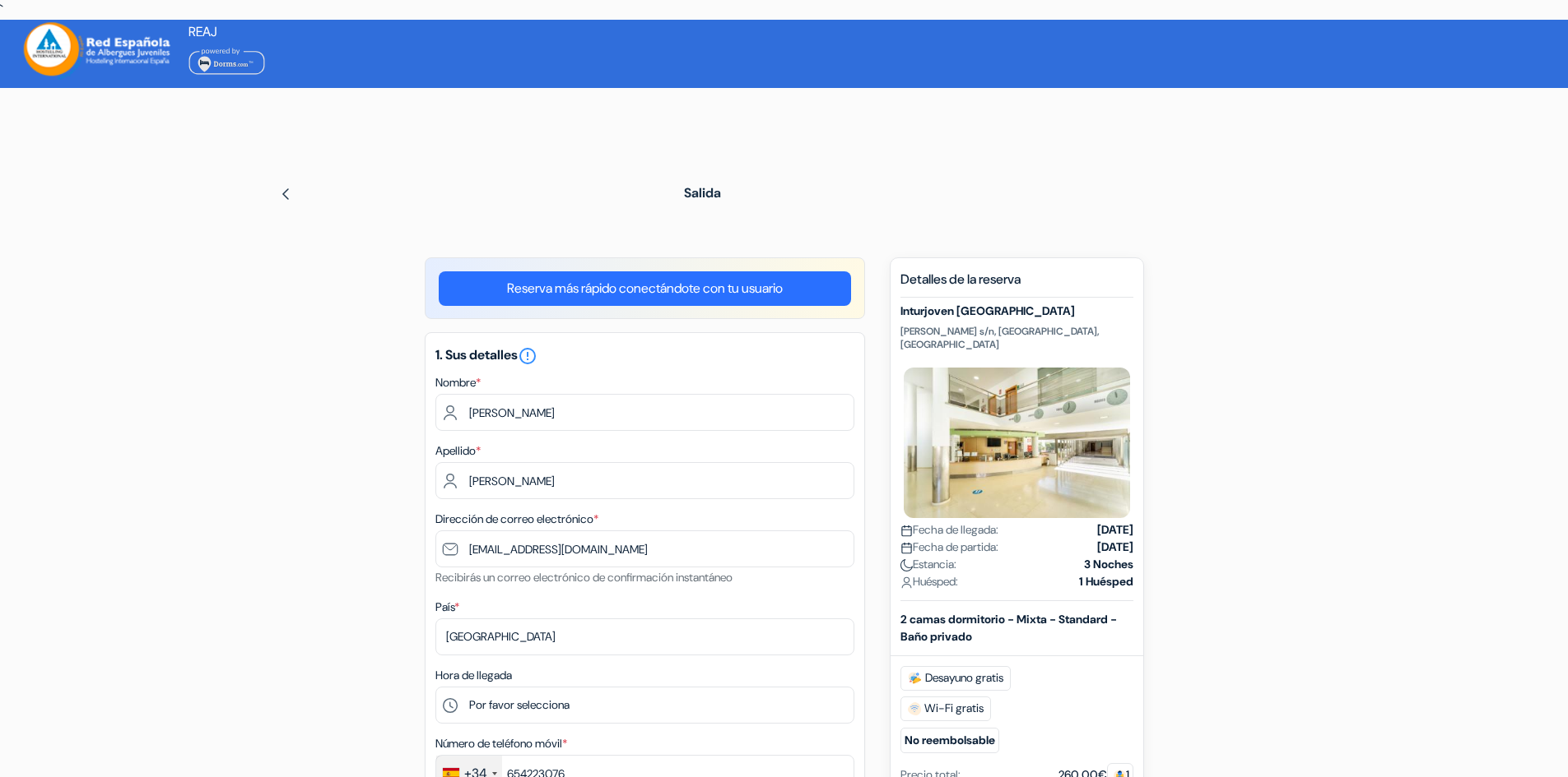
click at [297, 65] on div "REAJ × Estás conectado" at bounding box center [784, 50] width 1568 height 61
drag, startPoint x: 294, startPoint y: 66, endPoint x: 259, endPoint y: 67, distance: 35.0
click at [259, 67] on div "REAJ × Estás conectado" at bounding box center [784, 50] width 1568 height 61
click at [342, 51] on div "REAJ × Estás conectado" at bounding box center [784, 50] width 1568 height 61
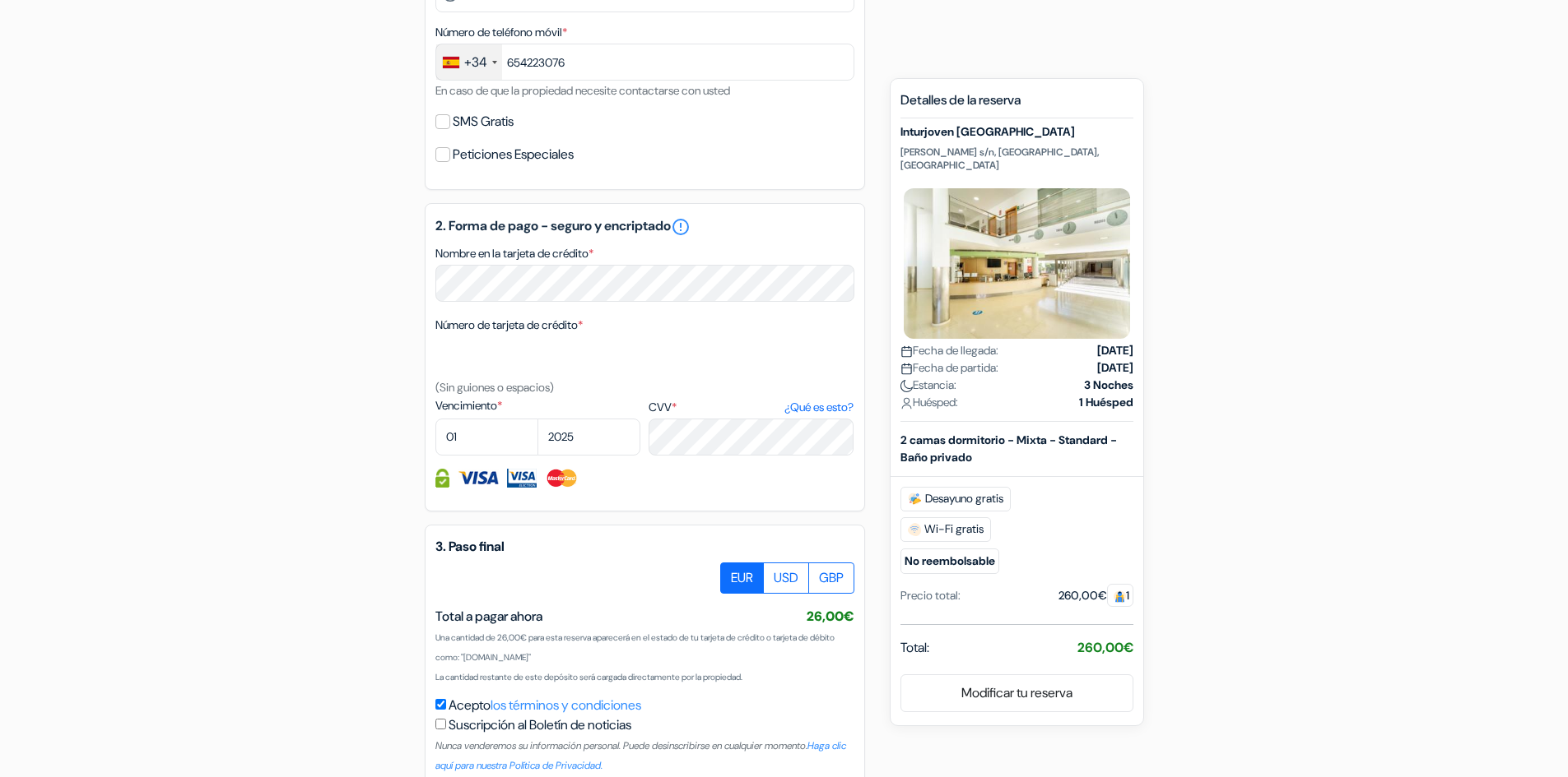
scroll to position [741, 0]
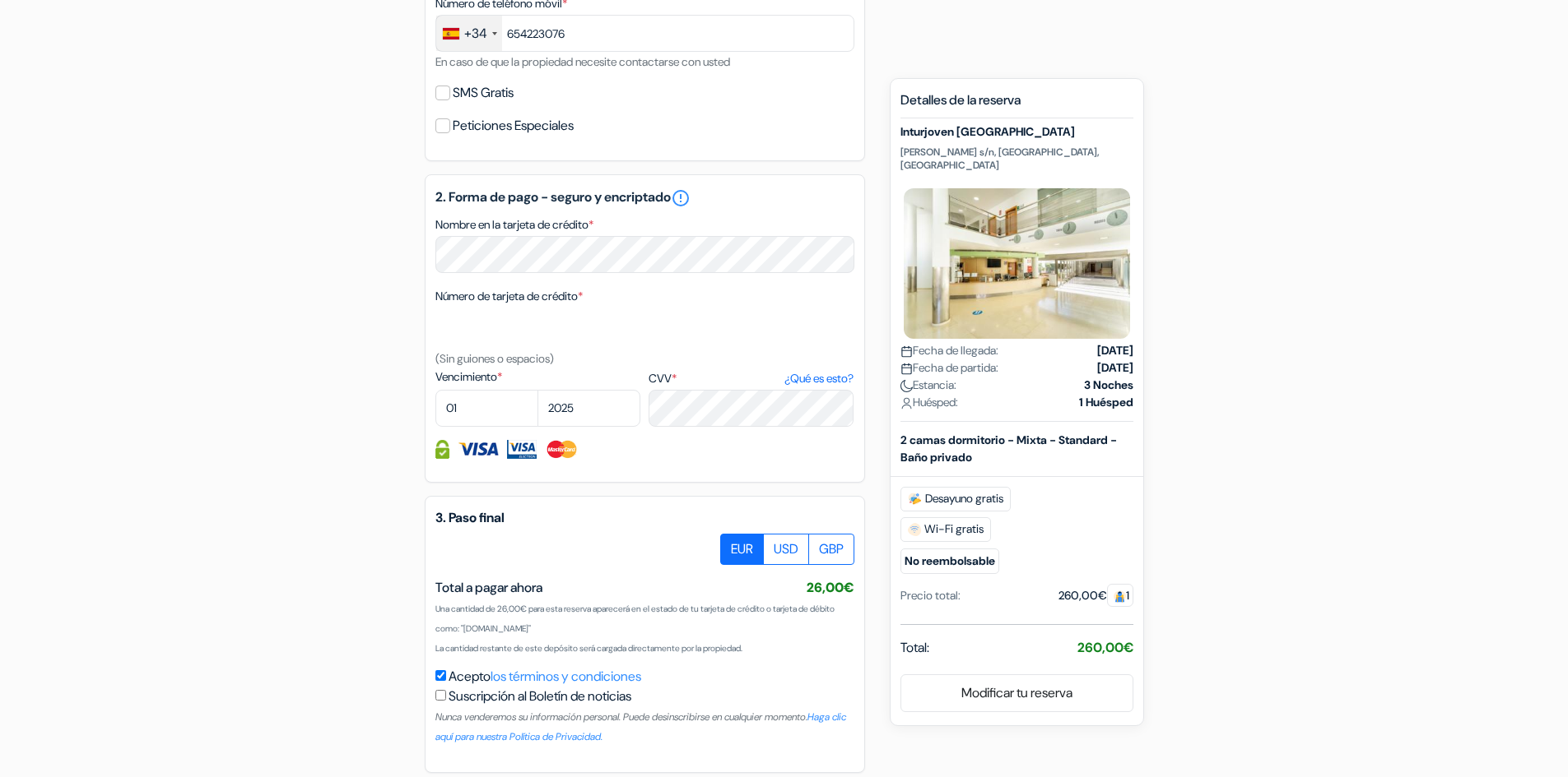
click at [491, 196] on h5 "2. Forma de pago - seguro y encriptado error_outline" at bounding box center [645, 197] width 419 height 20
click at [486, 194] on h5 "2. Forma de pago - seguro y encriptado error_outline" at bounding box center [645, 197] width 419 height 20
drag, startPoint x: 486, startPoint y: 194, endPoint x: 664, endPoint y: 193, distance: 178.0
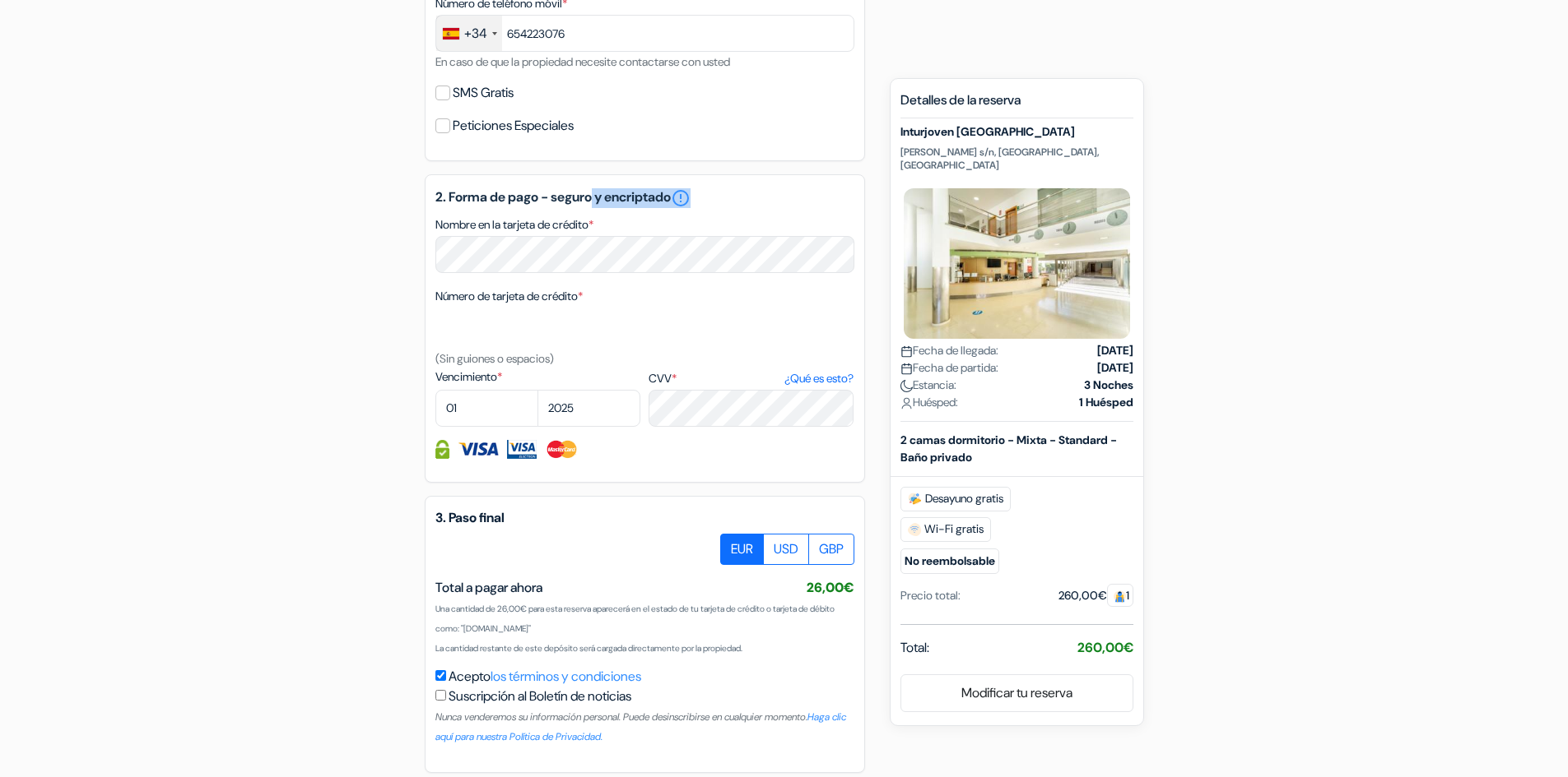
click at [664, 193] on h5 "2. Forma de pago - seguro y encriptado error_outline" at bounding box center [645, 197] width 419 height 20
drag, startPoint x: 664, startPoint y: 193, endPoint x: 447, endPoint y: 194, distance: 217.0
click at [465, 195] on h5 "2. Forma de pago - seguro y encriptado error_outline" at bounding box center [645, 197] width 419 height 20
click at [439, 196] on h5 "2. Forma de pago - seguro y encriptado error_outline" at bounding box center [645, 197] width 419 height 20
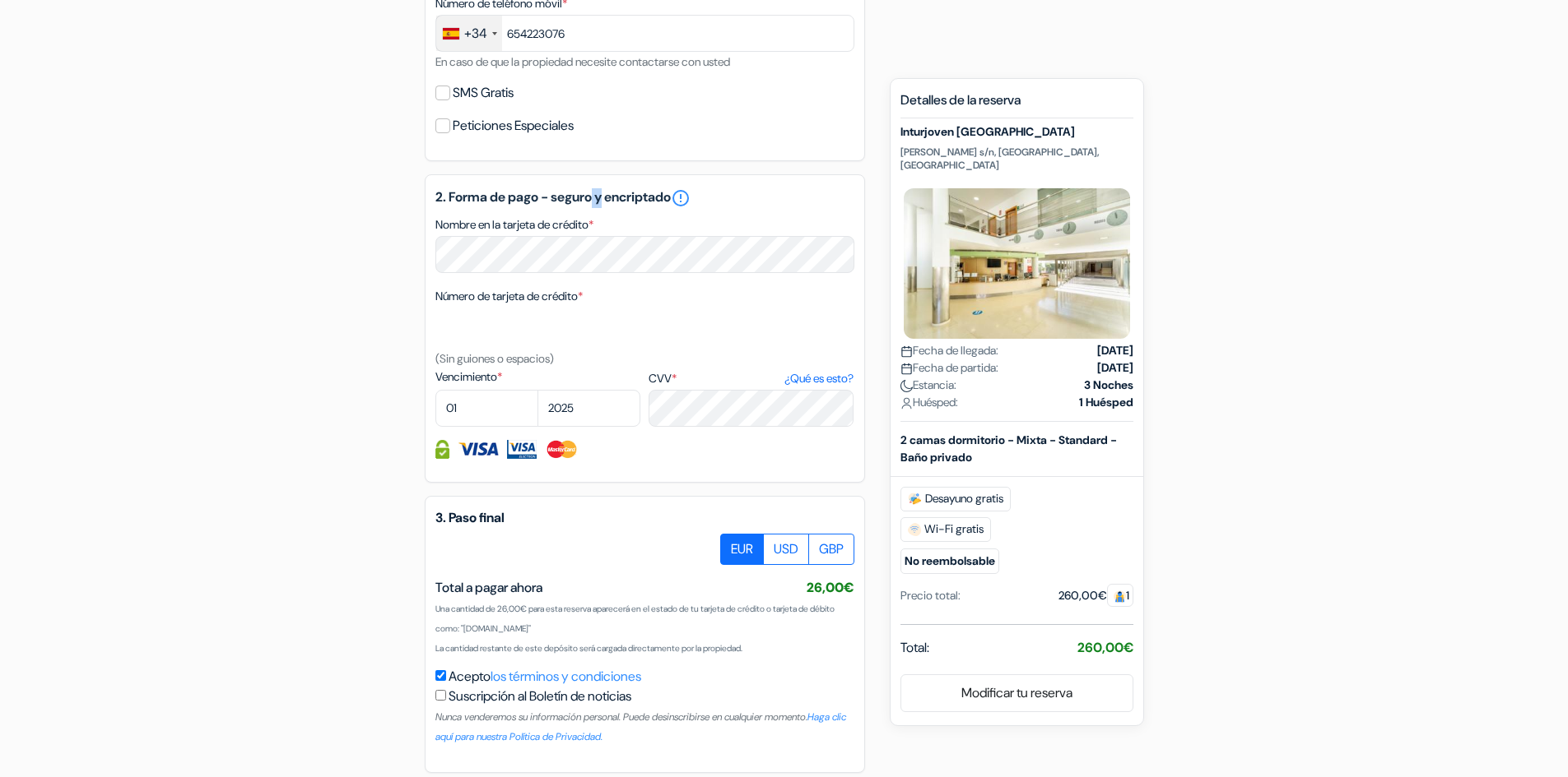
click at [436, 198] on h5 "2. Forma de pago - seguro y encriptado error_outline" at bounding box center [645, 197] width 419 height 20
click at [441, 197] on h5 "2. Forma de pago - seguro y encriptado error_outline" at bounding box center [645, 197] width 419 height 20
click at [464, 192] on h5 "2. Forma de pago - seguro y encriptado error_outline" at bounding box center [645, 197] width 419 height 20
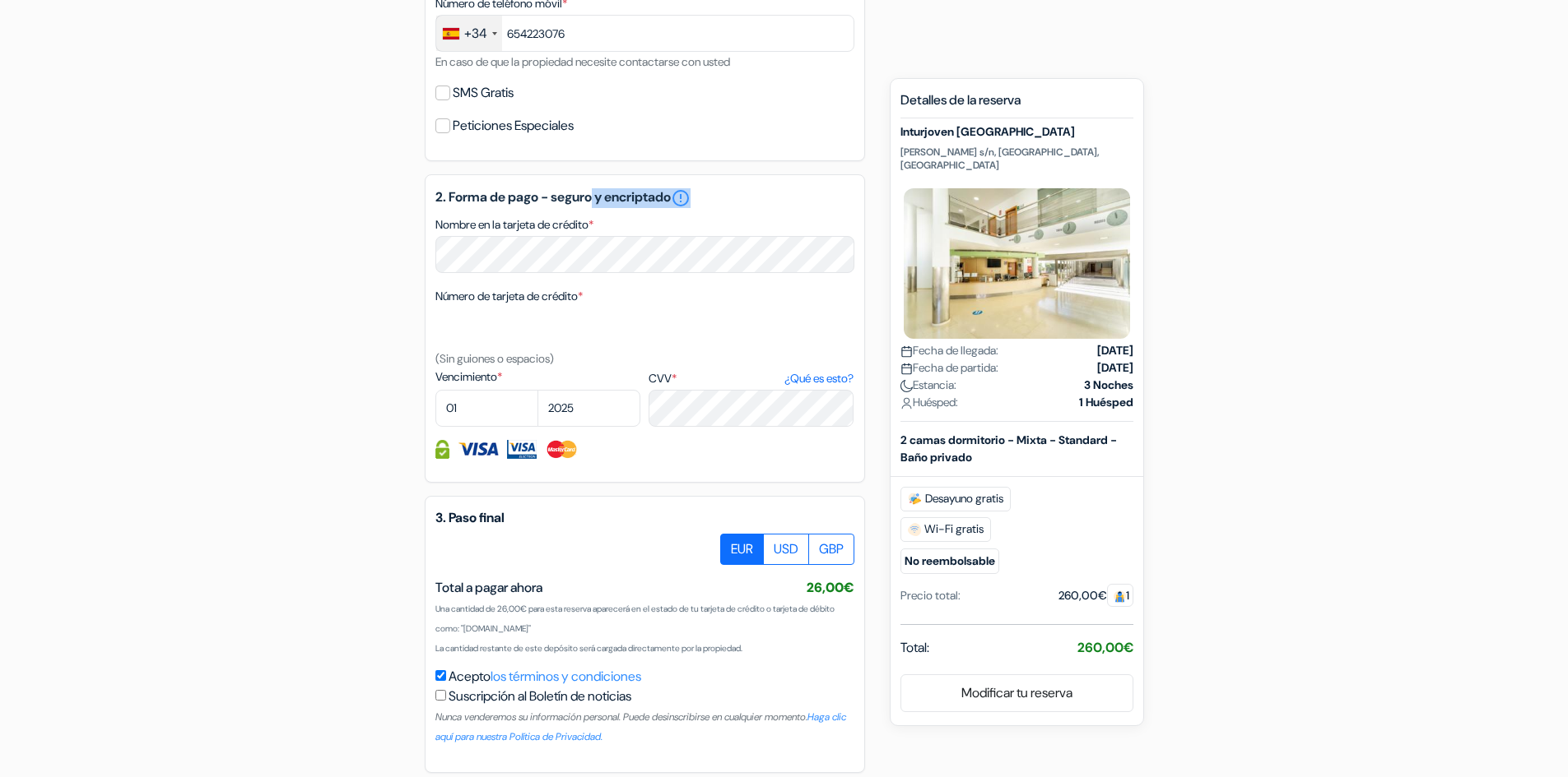
click at [464, 192] on h5 "2. Forma de pago - seguro y encriptado error_outline" at bounding box center [645, 197] width 419 height 20
click at [432, 194] on div "2. Forma de pago - seguro y encriptado error_outline Nombre en la tarjeta de cr…" at bounding box center [644, 328] width 440 height 309
drag, startPoint x: 432, startPoint y: 194, endPoint x: 647, endPoint y: 197, distance: 215.0
click at [647, 197] on div "2. Forma de pago - seguro y encriptado error_outline Nombre en la tarjeta de cr…" at bounding box center [644, 328] width 440 height 309
click at [647, 197] on h5 "2. Forma de pago - seguro y encriptado error_outline" at bounding box center [645, 197] width 419 height 20
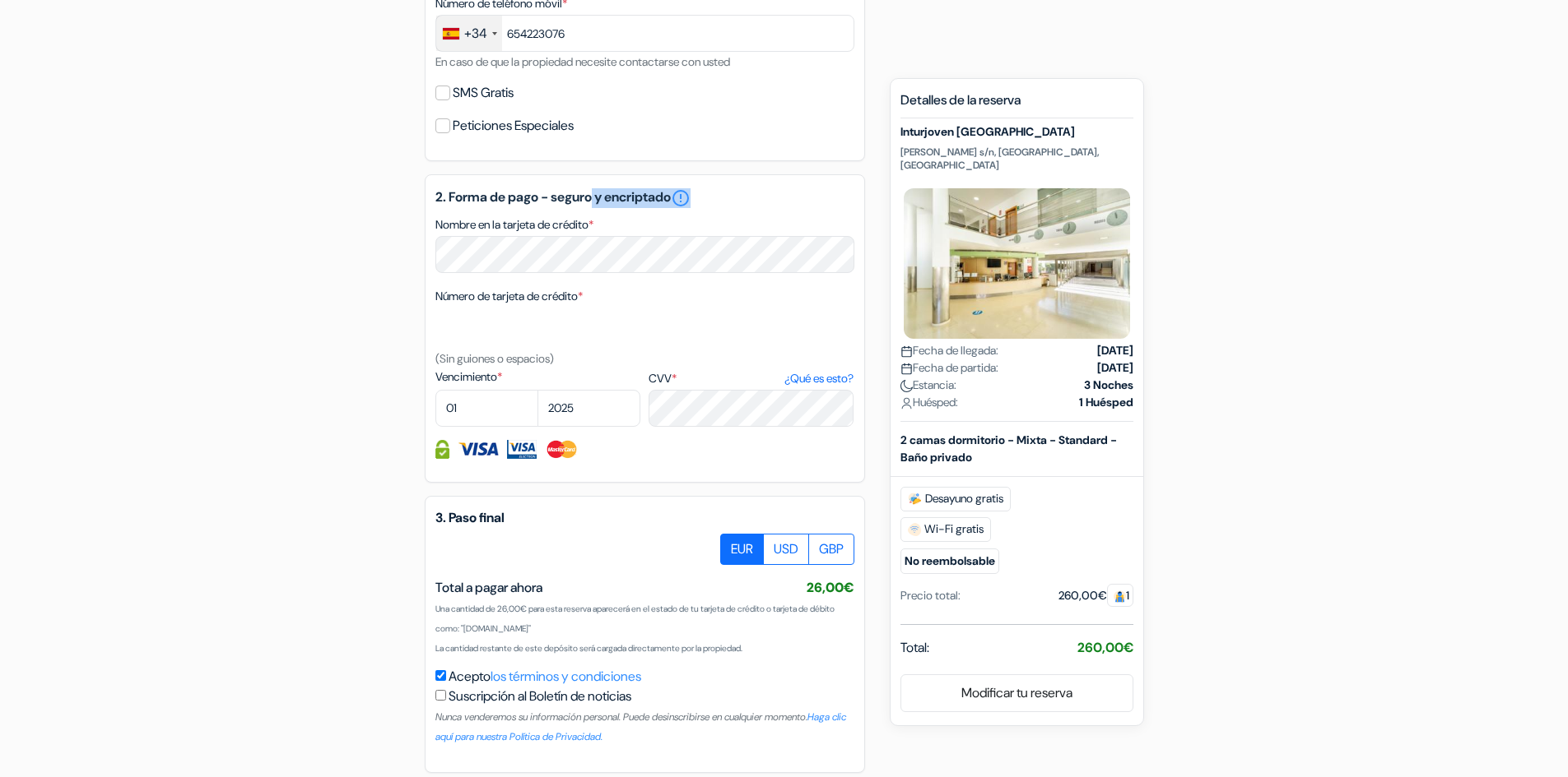
drag, startPoint x: 647, startPoint y: 197, endPoint x: 437, endPoint y: 200, distance: 210.0
click at [437, 200] on h5 "2. Forma de pago - seguro y encriptado error_outline" at bounding box center [645, 197] width 419 height 20
drag, startPoint x: 437, startPoint y: 200, endPoint x: 645, endPoint y: 197, distance: 208.0
click at [645, 197] on h5 "2. Forma de pago - seguro y encriptado error_outline" at bounding box center [645, 197] width 419 height 20
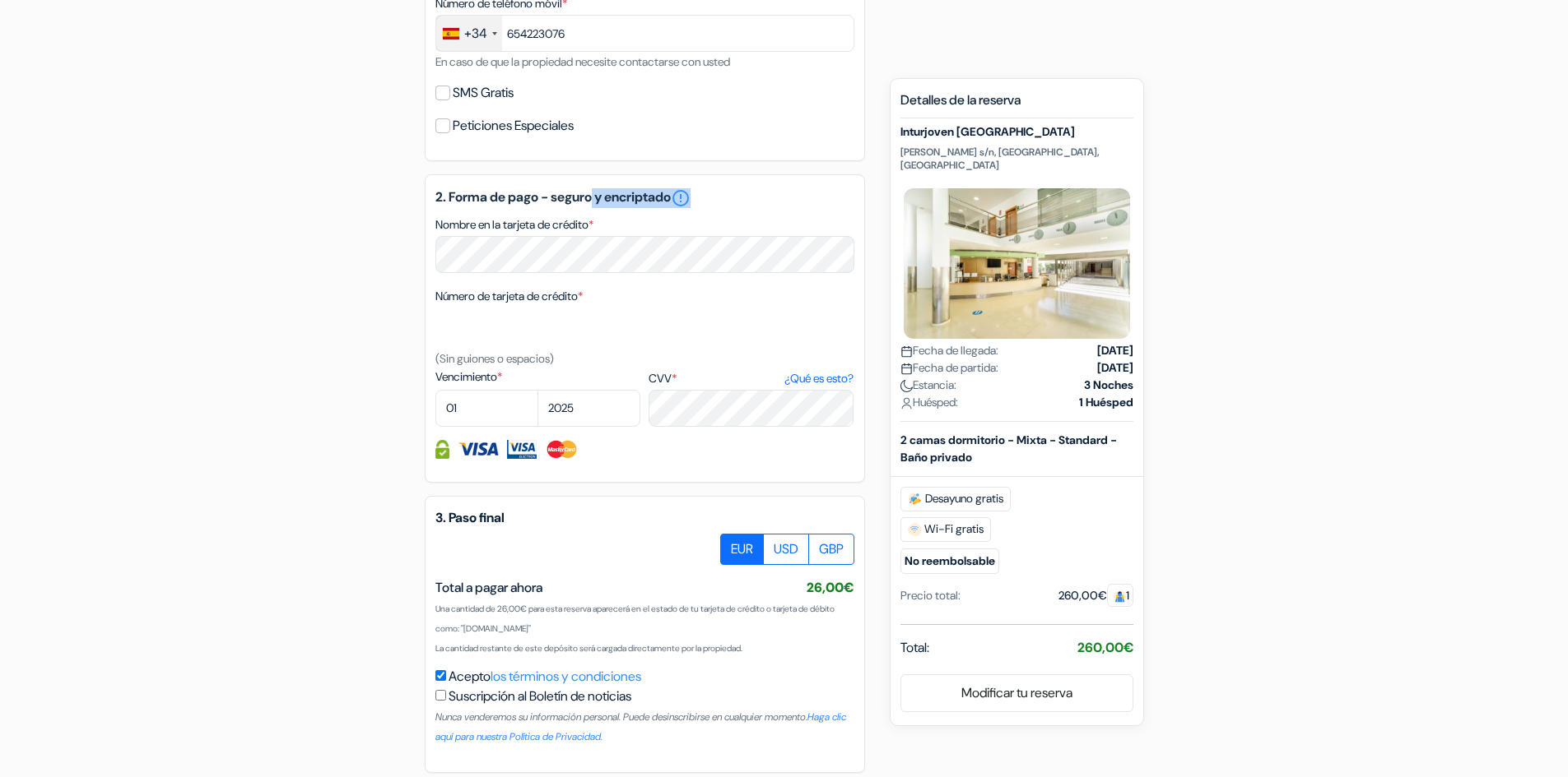
click at [645, 197] on h5 "2. Forma de pago - seguro y encriptado error_outline" at bounding box center [645, 197] width 419 height 20
drag, startPoint x: 645, startPoint y: 197, endPoint x: 407, endPoint y: 194, distance: 238.0
click at [407, 194] on div "add_box Inturjoven [GEOGRAPHIC_DATA][PERSON_NAME] s/n, [GEOGRAPHIC_DATA], [GEOG…" at bounding box center [784, 174] width 1087 height 1314
click at [462, 223] on label "Nombre en la tarjeta de crédito *" at bounding box center [515, 225] width 158 height 18
click at [0, 0] on textarea "Nombre en la tarjeta de crédito *" at bounding box center [0, 0] width 0 height 0
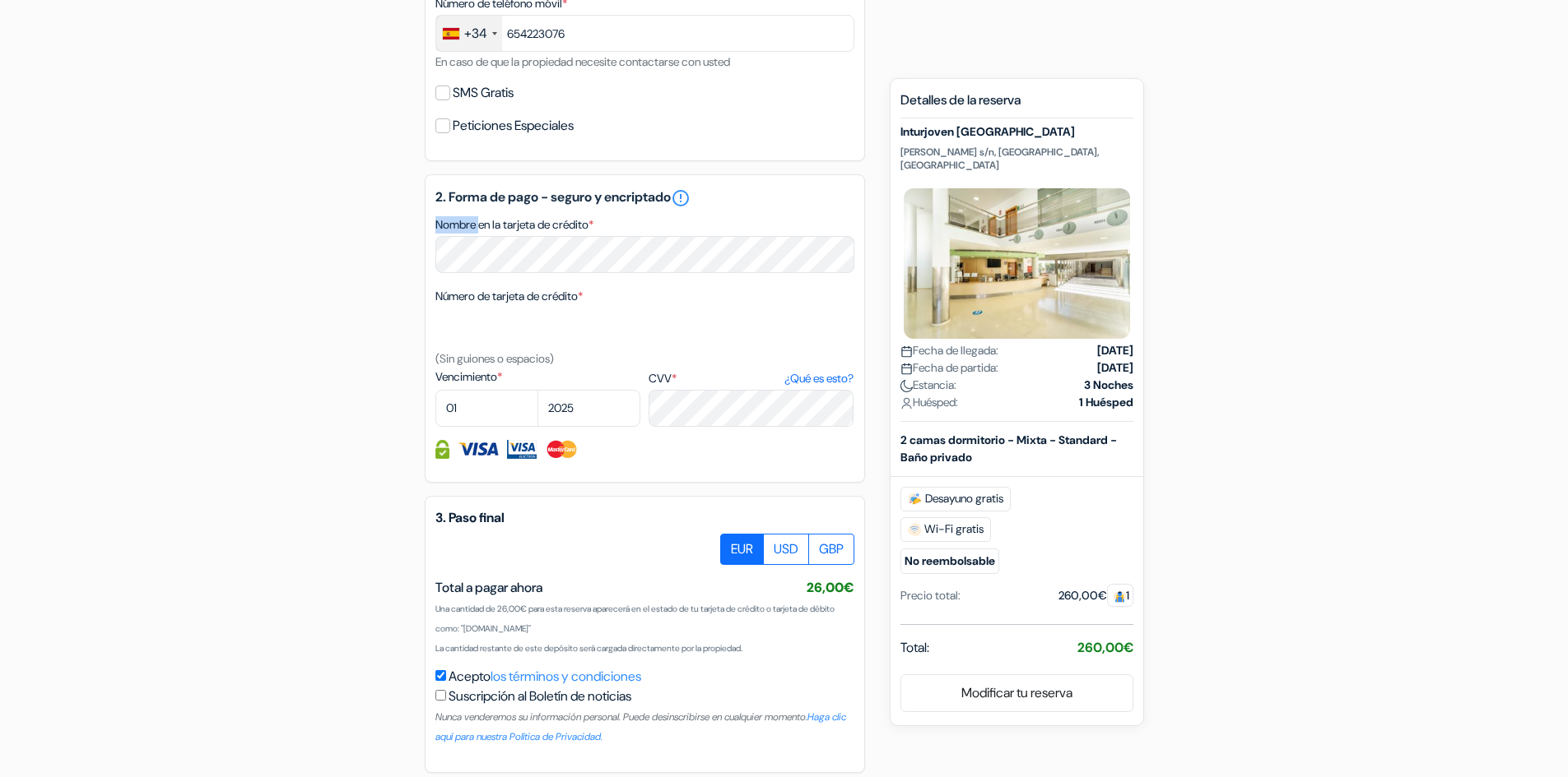
click at [462, 223] on label "Nombre en la tarjeta de crédito *" at bounding box center [515, 225] width 158 height 18
click at [0, 0] on textarea "Nombre en la tarjeta de crédito *" at bounding box center [0, 0] width 0 height 0
click at [462, 223] on label "Nombre en la tarjeta de crédito *" at bounding box center [515, 225] width 158 height 18
click at [0, 0] on textarea "Nombre en la tarjeta de crédito *" at bounding box center [0, 0] width 0 height 0
click at [450, 225] on label "Nombre en la tarjeta de crédito *" at bounding box center [515, 225] width 158 height 18
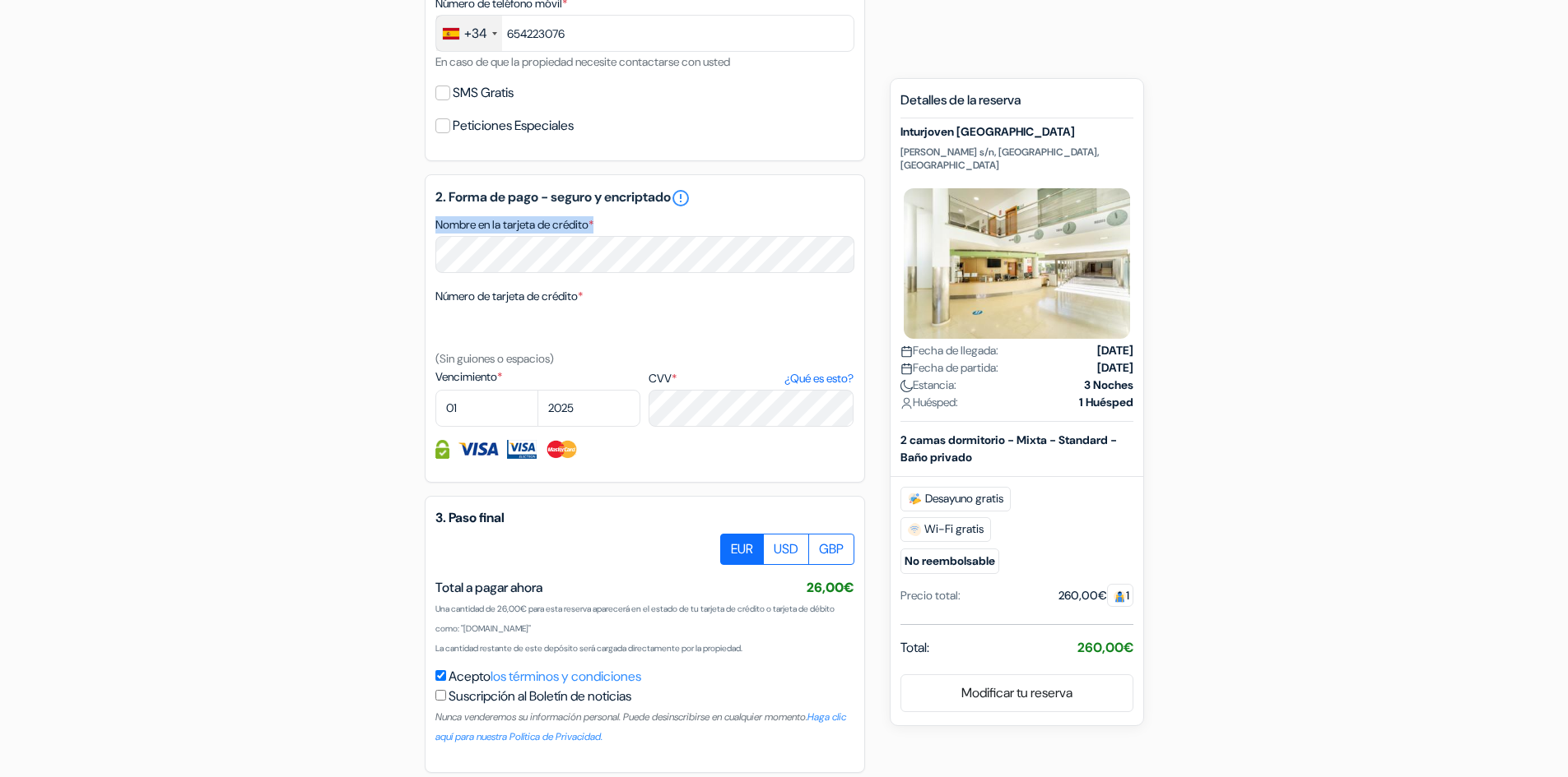
click at [0, 0] on textarea "Nombre en la tarjeta de crédito *" at bounding box center [0, 0] width 0 height 0
drag, startPoint x: 450, startPoint y: 225, endPoint x: 574, endPoint y: 219, distance: 124.1
click at [574, 219] on label "Nombre en la tarjeta de crédito *" at bounding box center [515, 225] width 158 height 18
click at [0, 0] on textarea "Nombre en la tarjeta de crédito *" at bounding box center [0, 0] width 0 height 0
click at [564, 291] on label "Número de tarjeta de crédito *" at bounding box center [509, 296] width 147 height 18
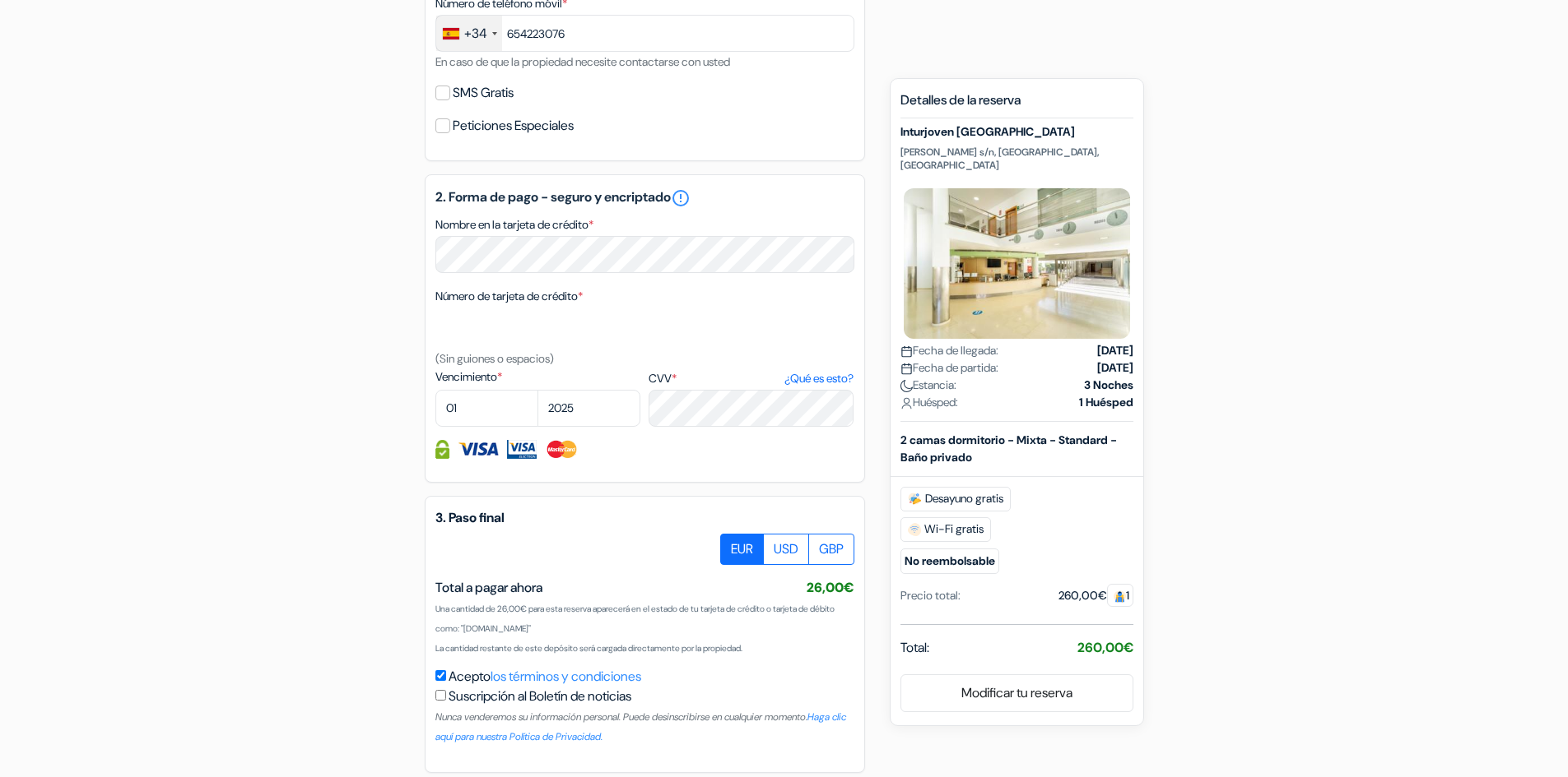
click at [0, 0] on textarea "Nombre en la tarjeta de crédito *" at bounding box center [0, 0] width 0 height 0
click at [564, 291] on label "Número de tarjeta de crédito *" at bounding box center [509, 296] width 147 height 18
click at [0, 0] on textarea "Nombre en la tarjeta de crédito *" at bounding box center [0, 0] width 0 height 0
drag, startPoint x: 565, startPoint y: 291, endPoint x: 479, endPoint y: 293, distance: 86.0
click at [479, 293] on label "Número de tarjeta de crédito *" at bounding box center [509, 296] width 147 height 18
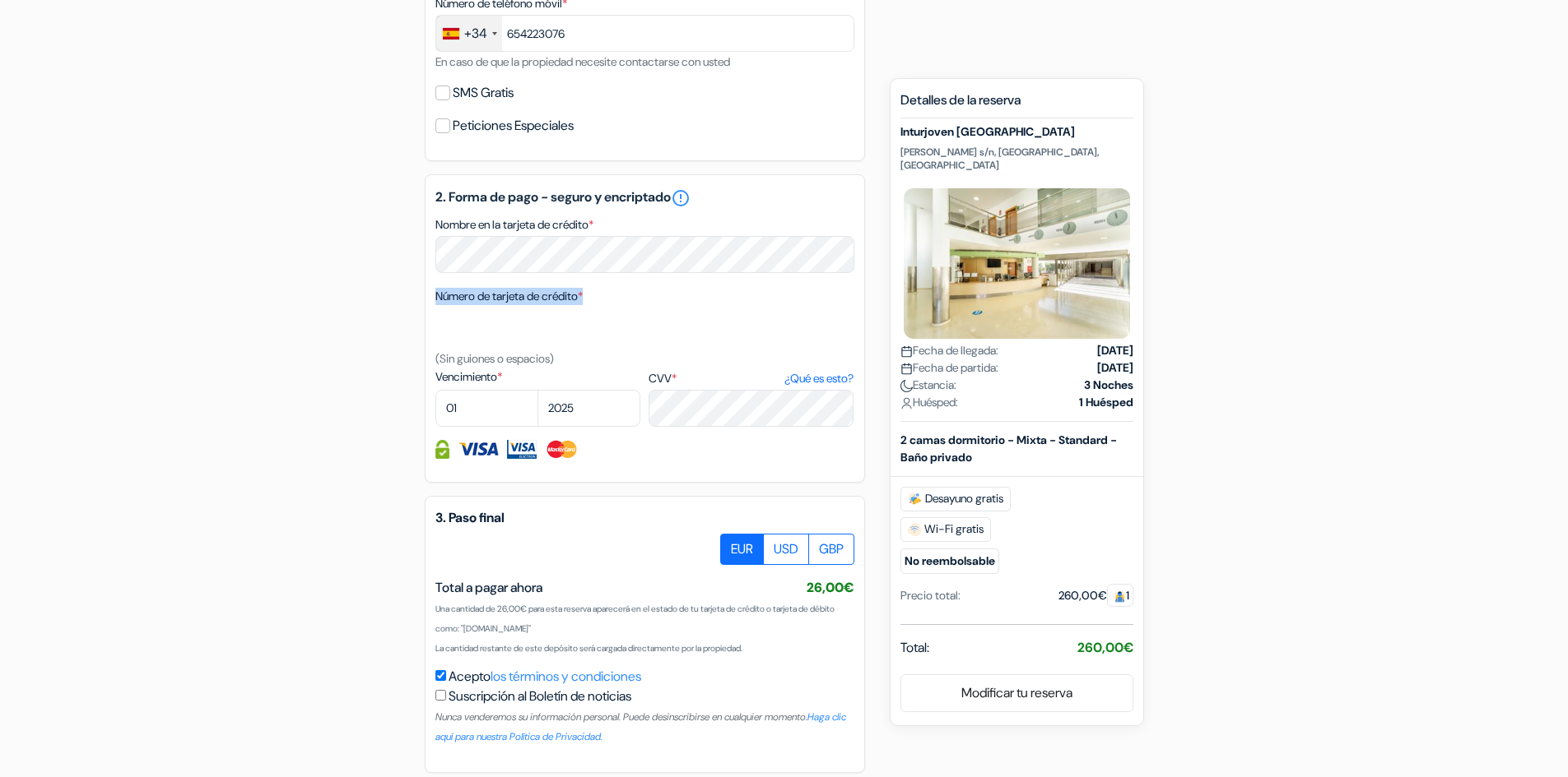
click at [0, 0] on textarea "Nombre en la tarjeta de crédito *" at bounding box center [0, 0] width 0 height 0
click at [456, 299] on label "Número de tarjeta de crédito *" at bounding box center [509, 296] width 147 height 18
click at [0, 0] on textarea "Nombre en la tarjeta de crédito *" at bounding box center [0, 0] width 0 height 0
drag, startPoint x: 456, startPoint y: 299, endPoint x: 559, endPoint y: 301, distance: 103.0
click at [559, 301] on label "Número de tarjeta de crédito *" at bounding box center [509, 296] width 147 height 18
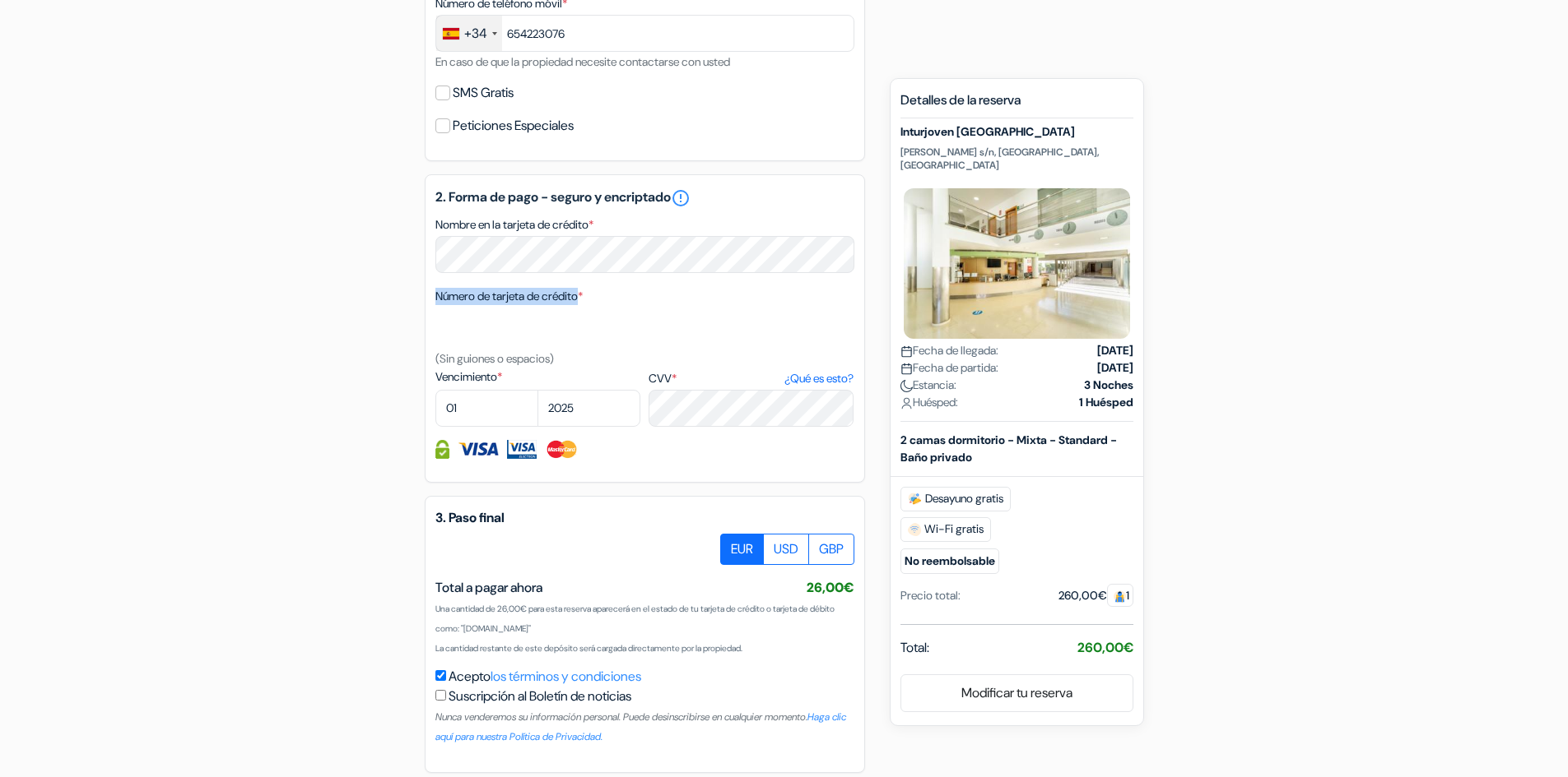
click at [0, 0] on textarea "Nombre en la tarjeta de crédito *" at bounding box center [0, 0] width 0 height 0
click at [531, 359] on small "(Sin guiones o espacios)" at bounding box center [494, 359] width 118 height 15
drag, startPoint x: 531, startPoint y: 359, endPoint x: 442, endPoint y: 358, distance: 89.0
click at [442, 358] on small "(Sin guiones o espacios)" at bounding box center [494, 359] width 118 height 15
click at [444, 372] on label "Vencimiento *" at bounding box center [538, 377] width 205 height 18
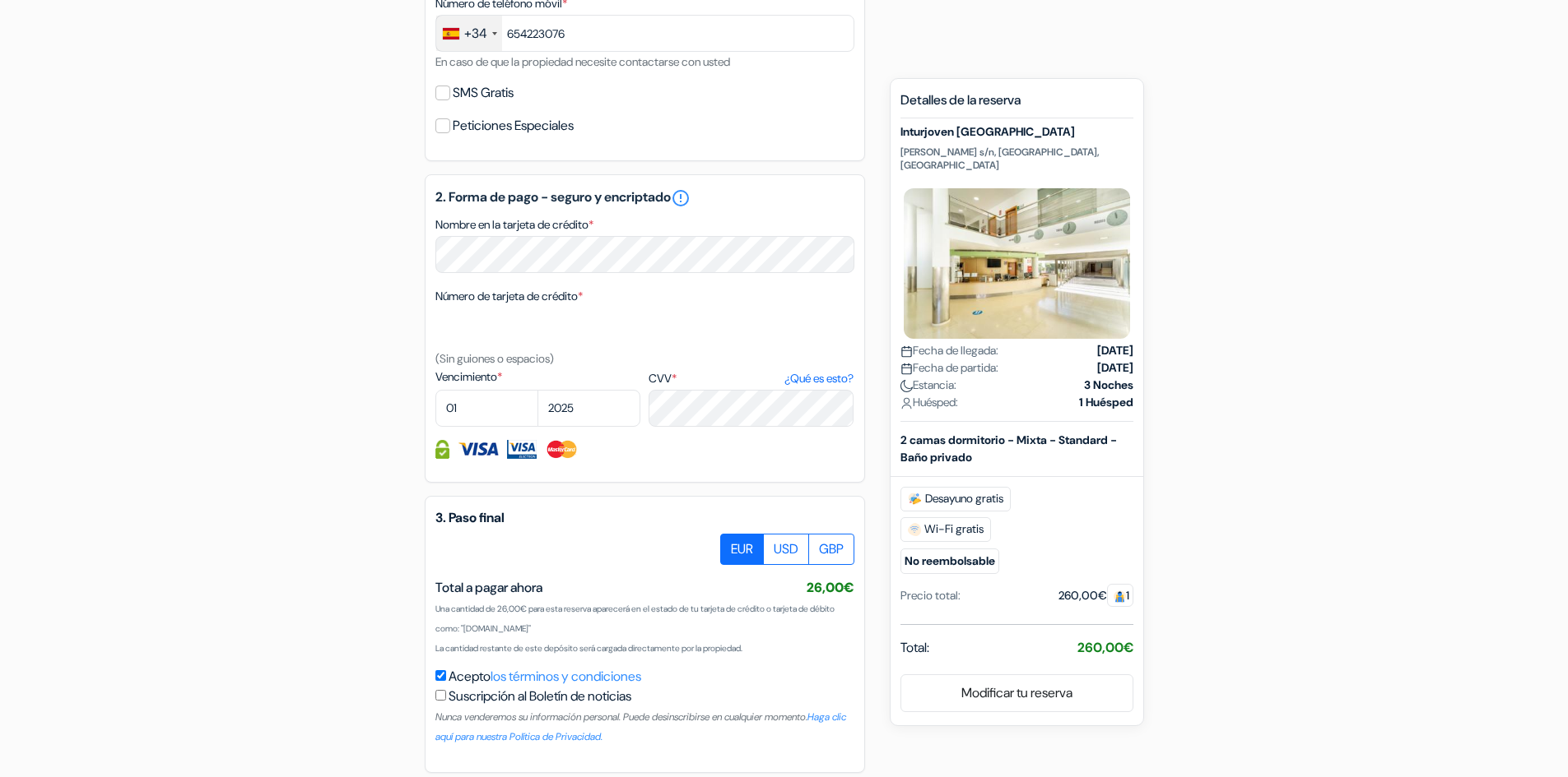
click at [0, 0] on textarea "Nombre en la tarjeta de crédito *" at bounding box center [0, 0] width 0 height 0
click at [441, 373] on label "Vencimiento *" at bounding box center [538, 377] width 205 height 18
click at [0, 0] on textarea "Nombre en la tarjeta de crédito *" at bounding box center [0, 0] width 0 height 0
click at [657, 374] on label "CVV * ¿Qué es esto?" at bounding box center [751, 379] width 205 height 18
click at [0, 0] on textarea "Nombre en la tarjeta de crédito *" at bounding box center [0, 0] width 0 height 0
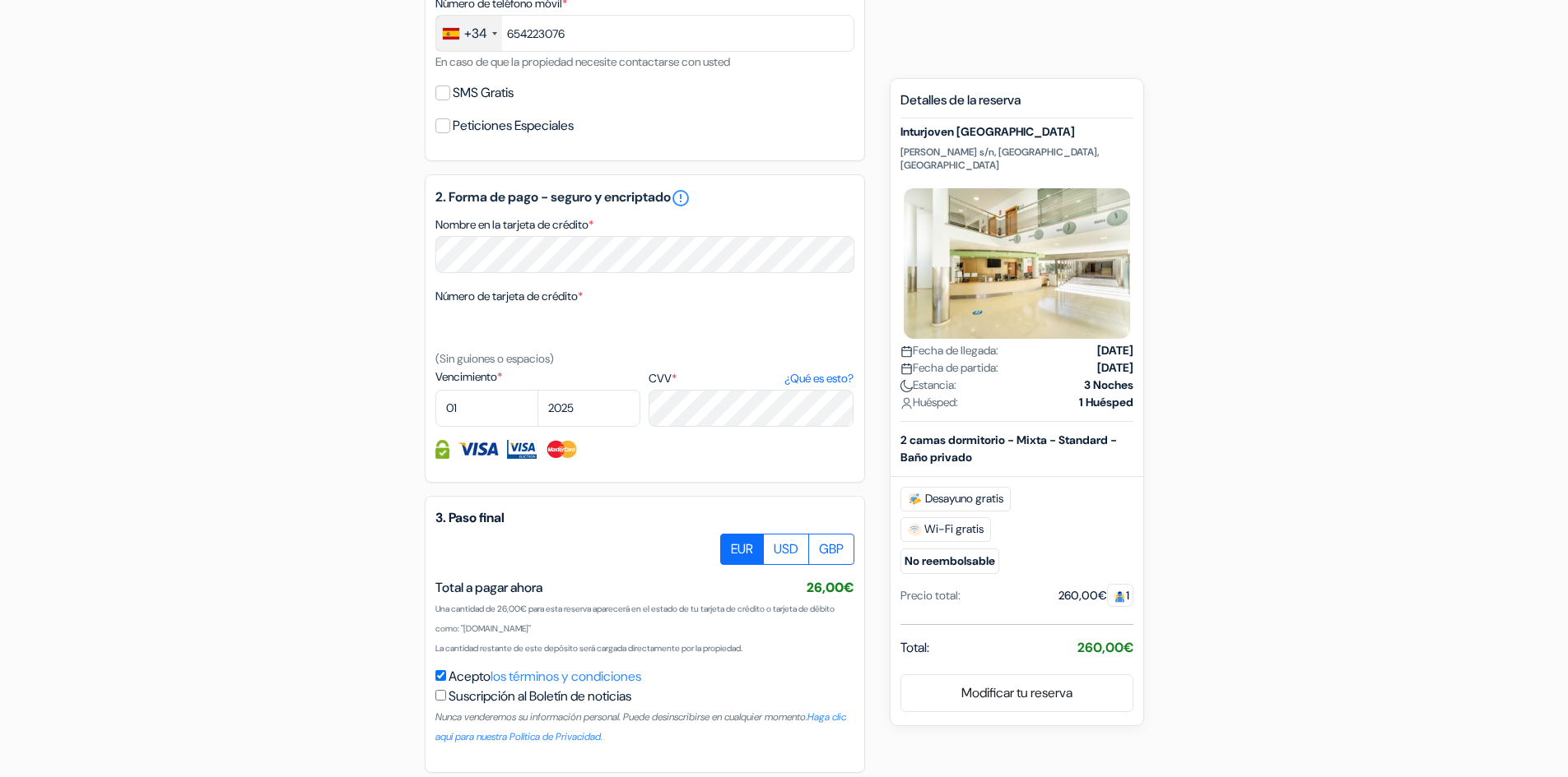
drag, startPoint x: 657, startPoint y: 374, endPoint x: 646, endPoint y: 374, distance: 11.0
click at [646, 374] on div "Vencimiento * 01 02 03 04 05 06 07 08 09 10 [DATE] 2026 2027 2028 2029 2030 203…" at bounding box center [645, 397] width 419 height 59
click at [469, 518] on h5 "3. Paso final" at bounding box center [645, 517] width 419 height 16
drag, startPoint x: 469, startPoint y: 518, endPoint x: 507, endPoint y: 522, distance: 38.2
click at [507, 522] on h5 "3. Paso final" at bounding box center [645, 517] width 419 height 16
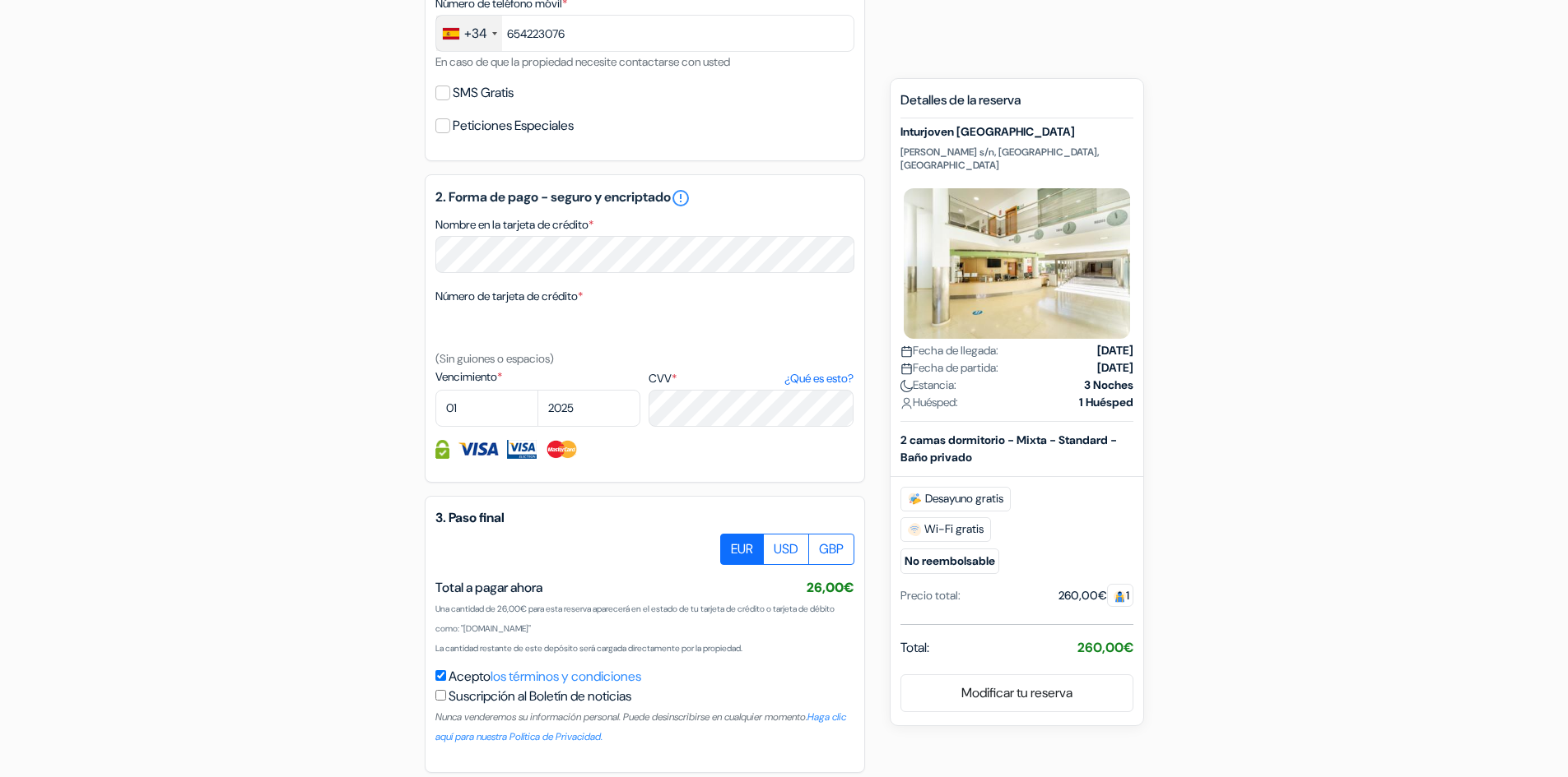
click at [452, 592] on span "Total a pagar ahora" at bounding box center [489, 587] width 107 height 18
drag, startPoint x: 452, startPoint y: 592, endPoint x: 534, endPoint y: 590, distance: 82.0
click at [534, 590] on span "Total a pagar ahora" at bounding box center [489, 587] width 107 height 18
click at [531, 593] on span "Total a pagar ahora" at bounding box center [489, 587] width 107 height 18
click at [567, 588] on div "Total a pagar ahora 26,00€ 30,10US$ (26,00€)" at bounding box center [645, 588] width 419 height 20
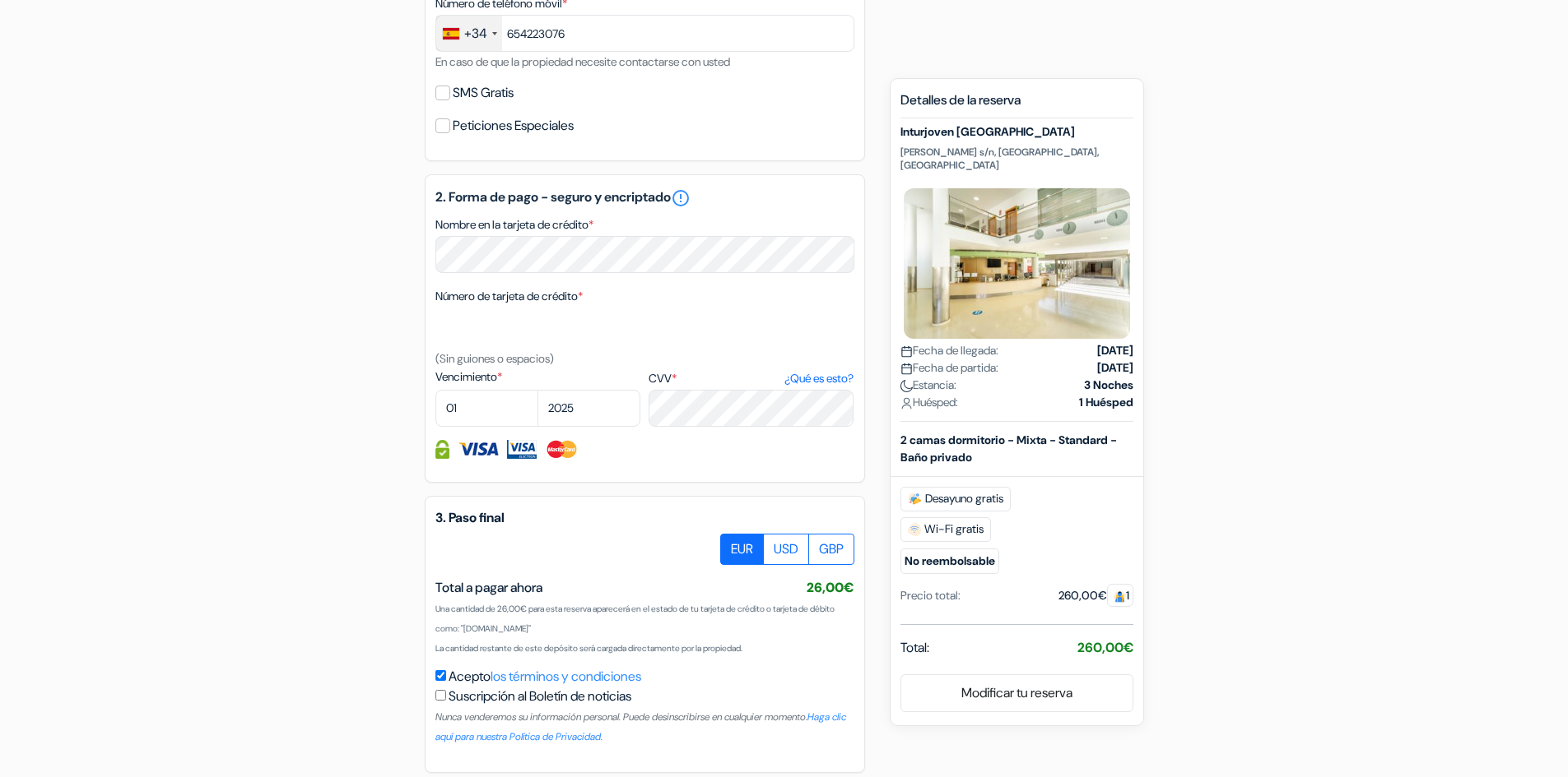
drag, startPoint x: 558, startPoint y: 591, endPoint x: 434, endPoint y: 589, distance: 124.0
click at [434, 589] on div "3. Paso final EUR USD GBP Total a pagar ahora" at bounding box center [644, 635] width 440 height 277
click at [465, 522] on h5 "3. Paso final" at bounding box center [645, 517] width 419 height 16
drag, startPoint x: 465, startPoint y: 522, endPoint x: 510, endPoint y: 522, distance: 45.0
click at [510, 522] on h5 "3. Paso final" at bounding box center [645, 517] width 419 height 16
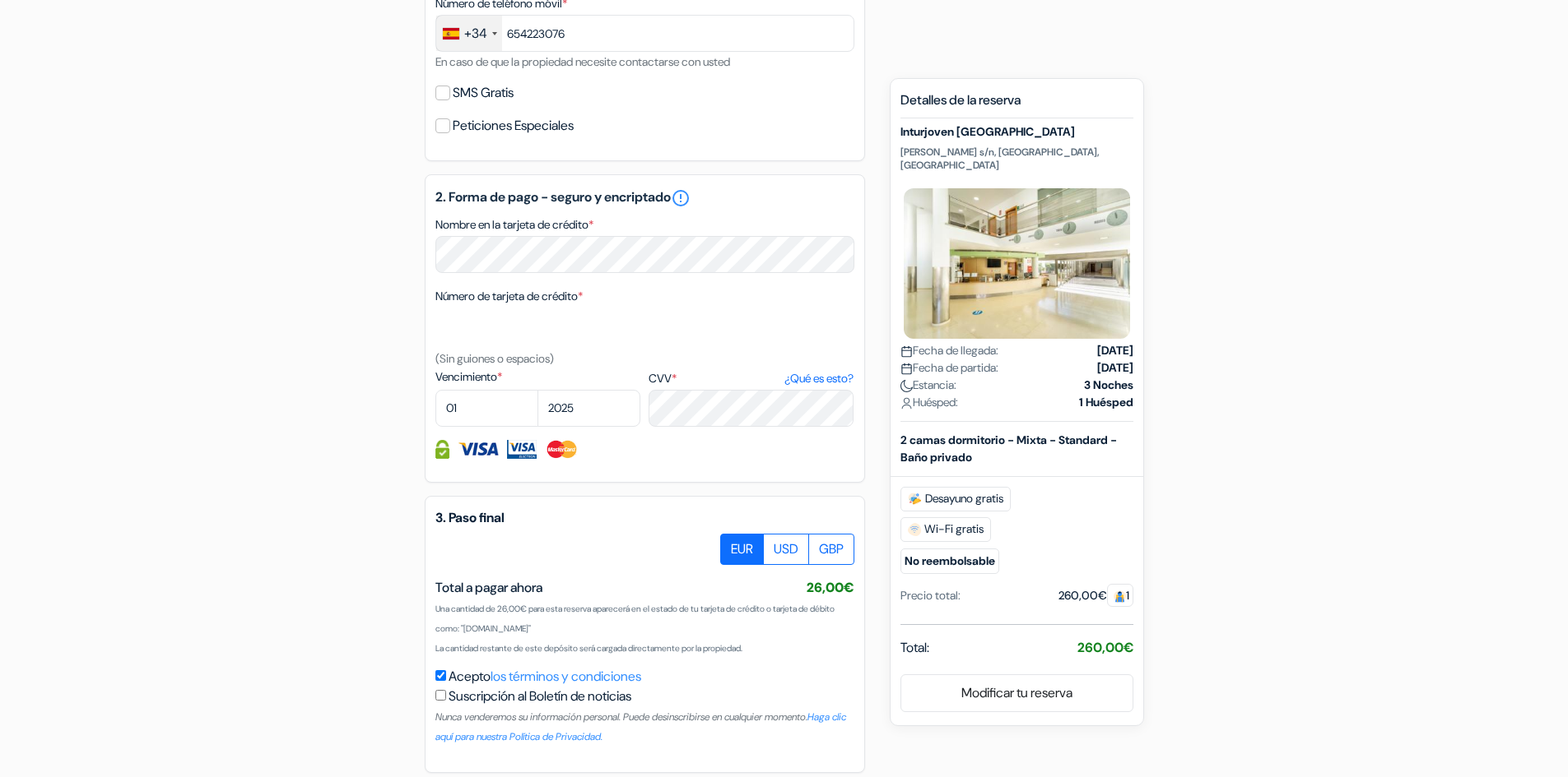
drag, startPoint x: 443, startPoint y: 523, endPoint x: 431, endPoint y: 521, distance: 12.2
click at [431, 521] on div "3. Paso final EUR USD GBP Total a pagar ahora" at bounding box center [644, 635] width 440 height 277
click at [436, 518] on h5 "3. Paso final" at bounding box center [645, 517] width 419 height 16
click at [441, 517] on h5 "3. Paso final" at bounding box center [645, 517] width 419 height 16
click at [457, 517] on h5 "3. Paso final" at bounding box center [645, 517] width 419 height 16
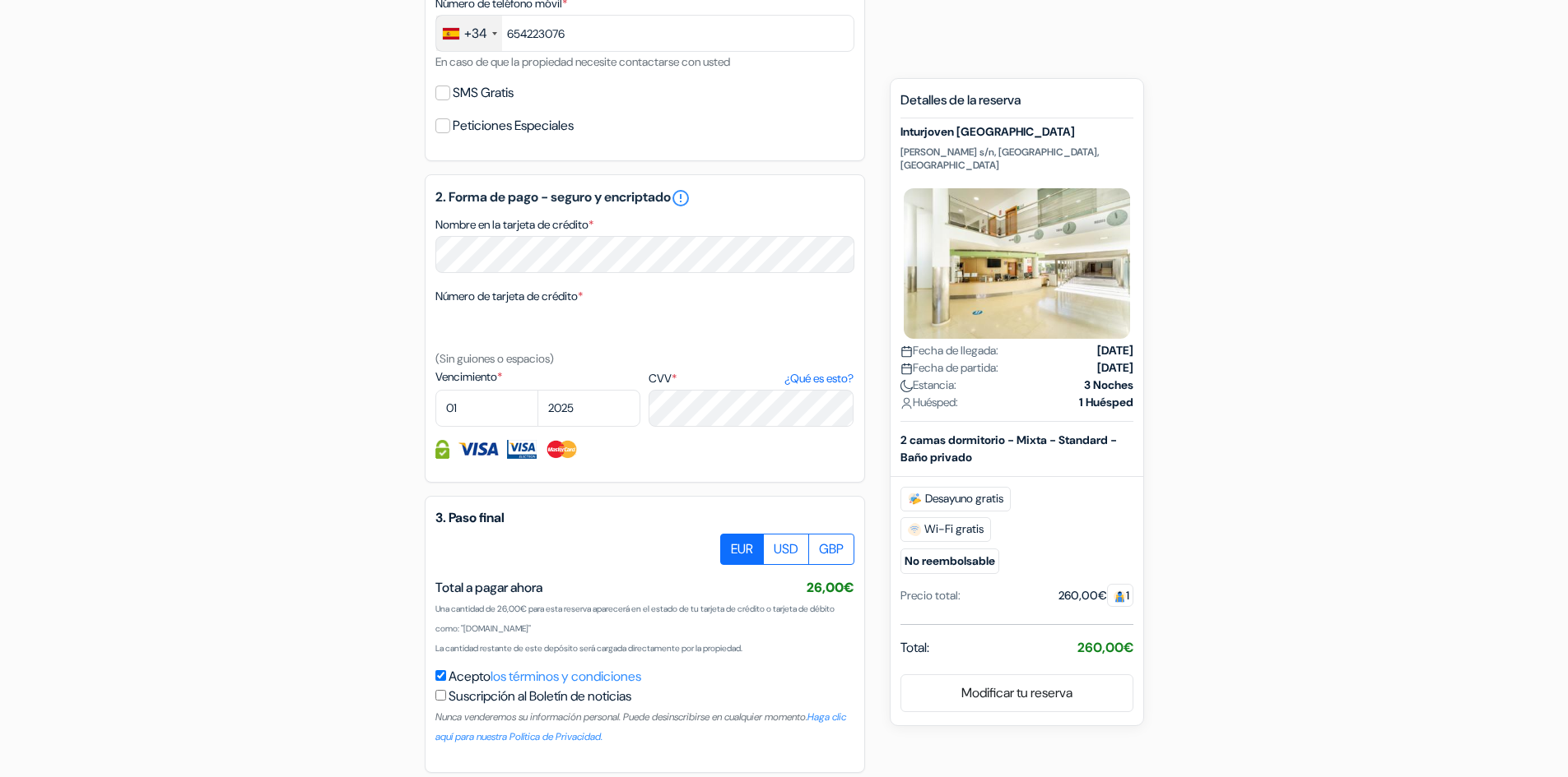
drag, startPoint x: 457, startPoint y: 517, endPoint x: 501, endPoint y: 517, distance: 44.0
click at [501, 517] on h5 "3. Paso final" at bounding box center [645, 517] width 419 height 16
drag, startPoint x: 501, startPoint y: 517, endPoint x: 472, endPoint y: 522, distance: 29.4
click at [472, 522] on h5 "3. Paso final" at bounding box center [645, 517] width 419 height 16
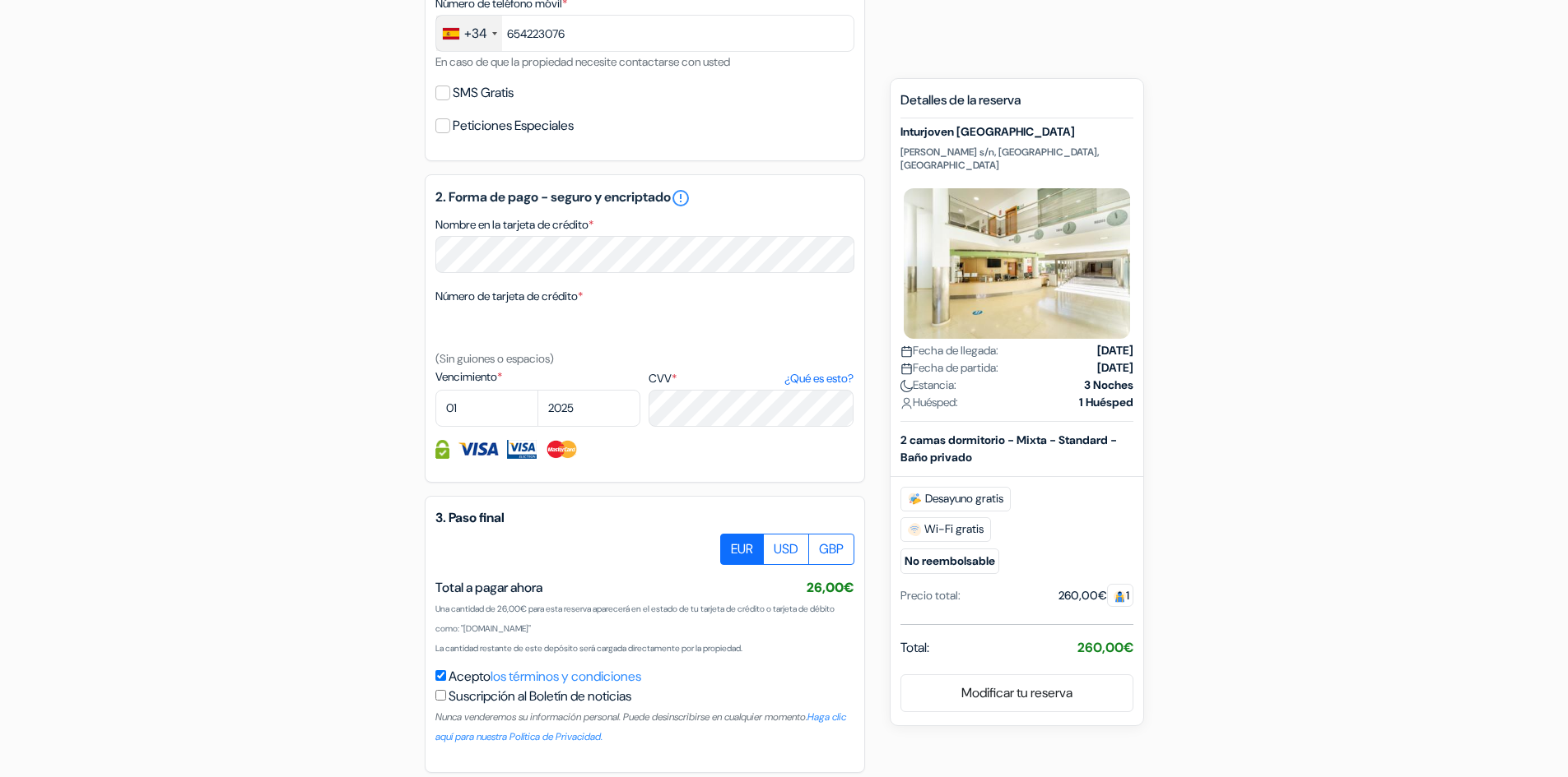
click at [442, 517] on h5 "3. Paso final" at bounding box center [645, 517] width 419 height 16
click at [436, 517] on h5 "3. Paso final" at bounding box center [645, 517] width 419 height 16
click at [437, 517] on h5 "3. Paso final" at bounding box center [645, 517] width 419 height 16
click at [441, 517] on h5 "3. Paso final" at bounding box center [645, 517] width 419 height 16
click at [458, 516] on h5 "3. Paso final" at bounding box center [645, 517] width 419 height 16
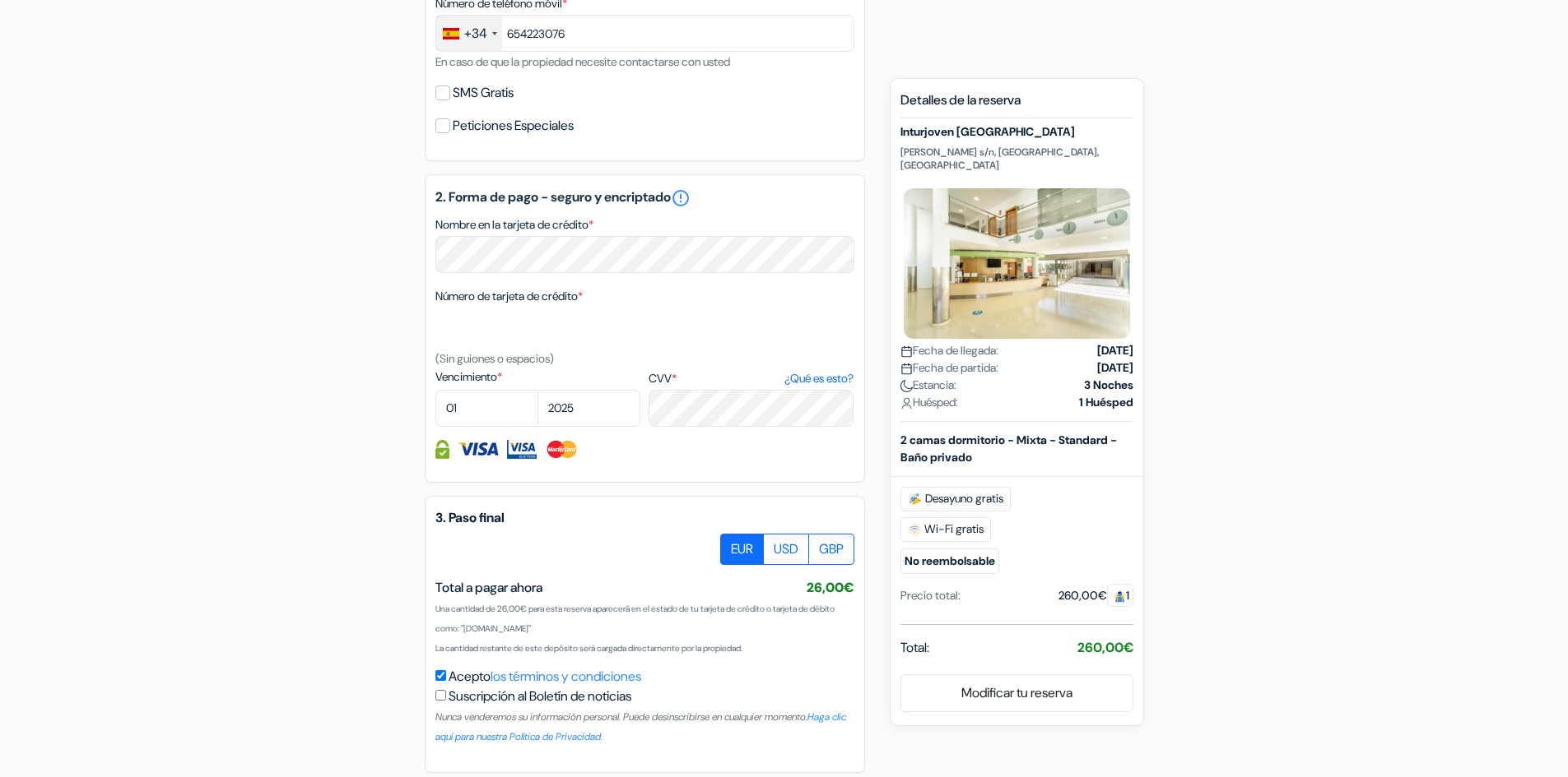
drag, startPoint x: 458, startPoint y: 516, endPoint x: 496, endPoint y: 516, distance: 38.0
click at [496, 516] on h5 "3. Paso final" at bounding box center [645, 517] width 419 height 16
click at [532, 592] on span "Total a pagar ahora" at bounding box center [489, 587] width 107 height 18
drag, startPoint x: 532, startPoint y: 591, endPoint x: 446, endPoint y: 588, distance: 86.1
click at [446, 588] on span "Total a pagar ahora" at bounding box center [489, 587] width 107 height 18
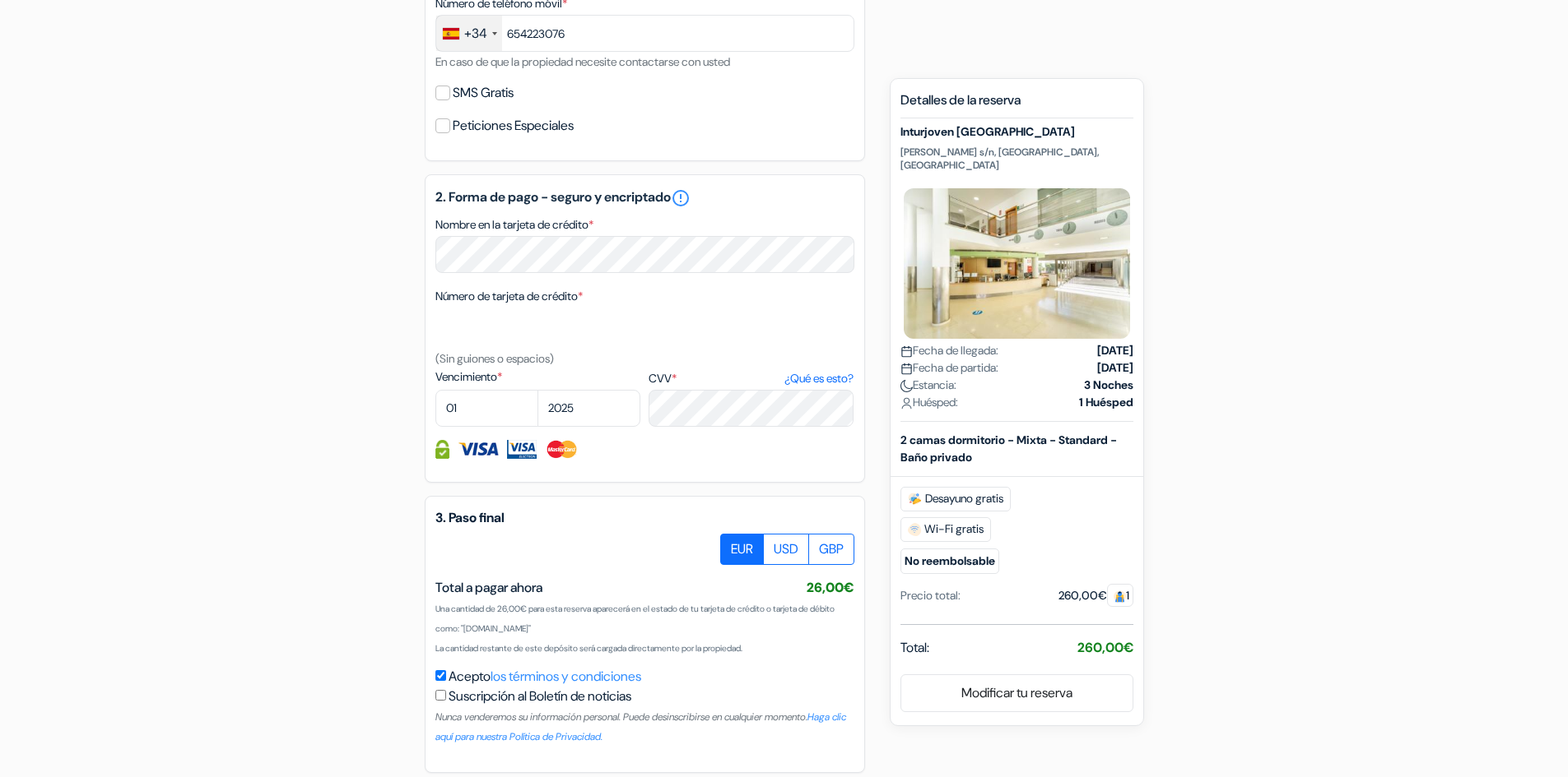
click at [446, 588] on span "Total a pagar ahora" at bounding box center [489, 587] width 107 height 18
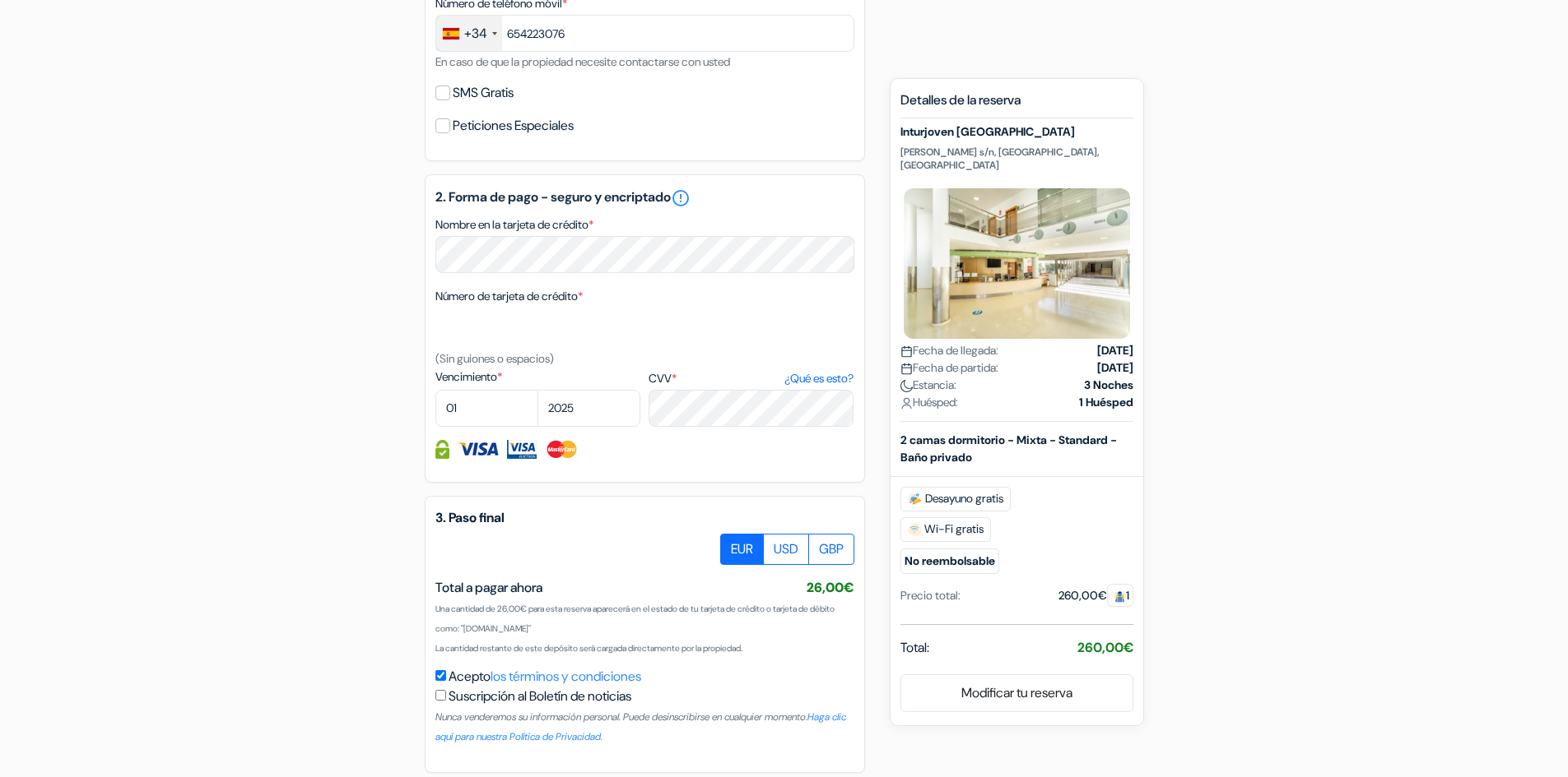
click at [446, 588] on span "Total a pagar ahora" at bounding box center [489, 587] width 107 height 18
click at [816, 589] on span "26,00€" at bounding box center [830, 587] width 47 height 18
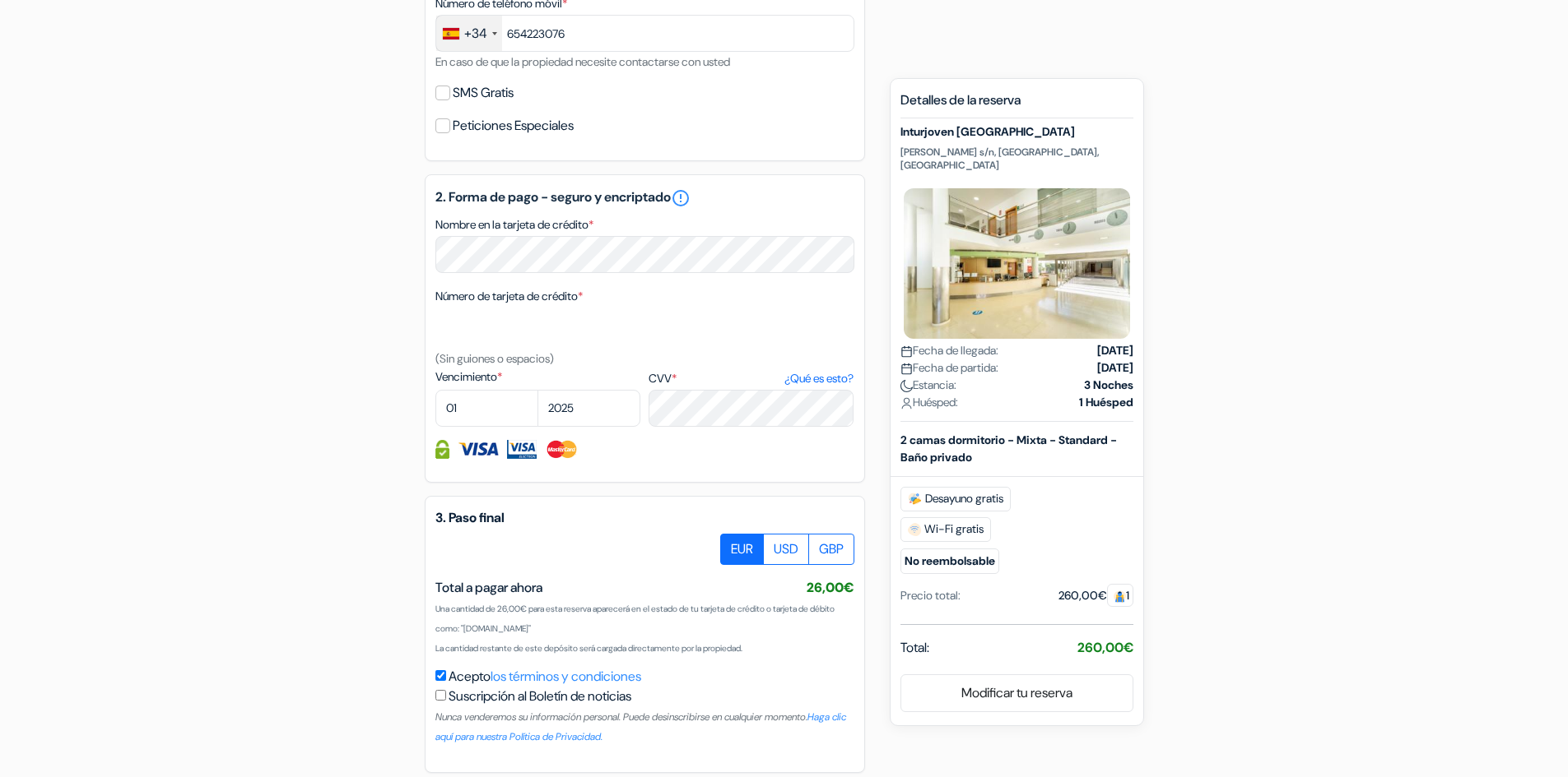
click at [816, 589] on span "26,00€" at bounding box center [830, 587] width 47 height 18
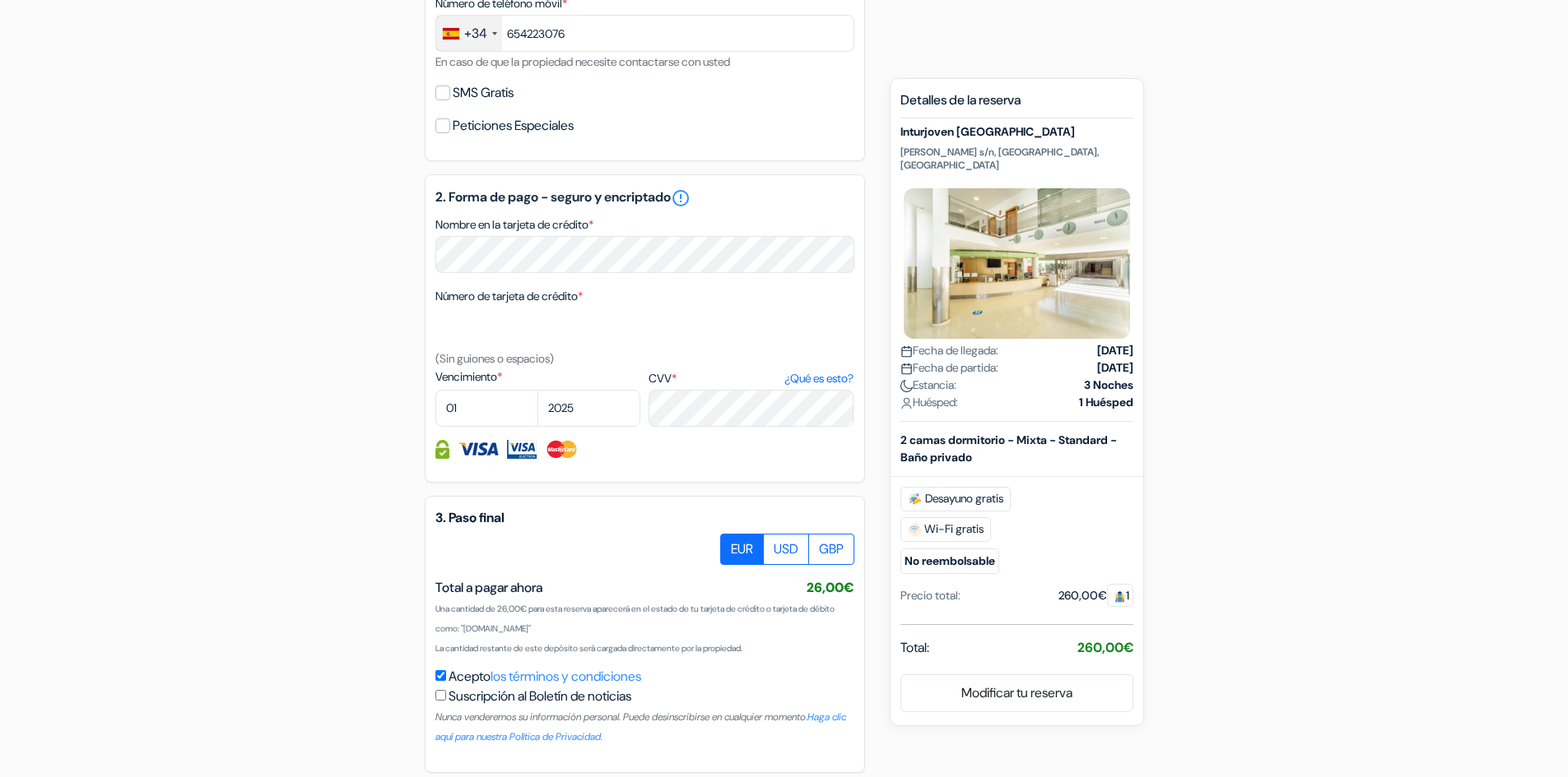
click at [816, 589] on span "26,00€" at bounding box center [830, 587] width 47 height 18
click at [498, 585] on span "Total a pagar ahora" at bounding box center [489, 587] width 107 height 18
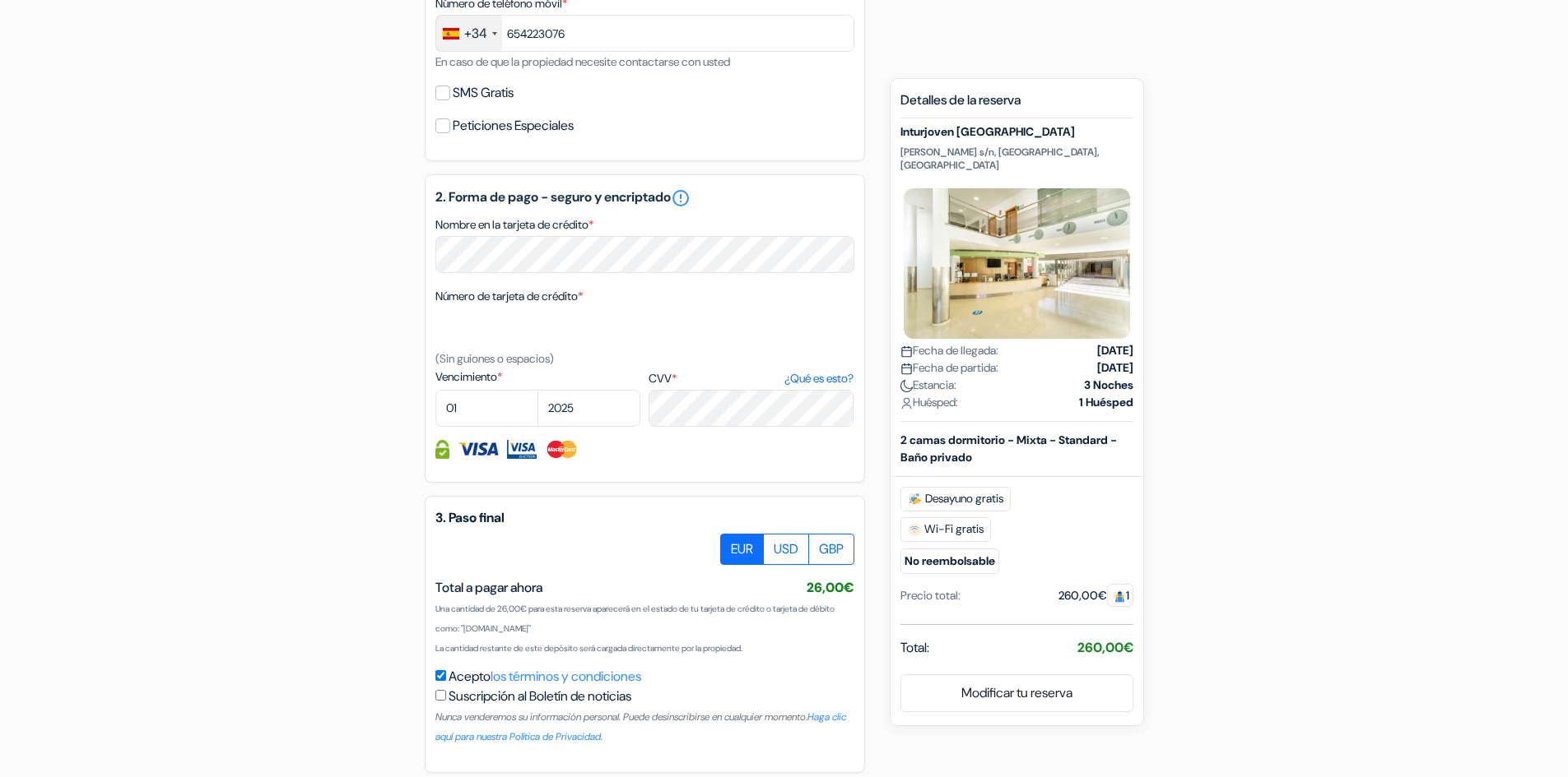
click at [506, 607] on small "Una cantidad de 26,00€ para esta reserva aparecerá en el estado de tu tarjeta d…" at bounding box center [635, 619] width 399 height 31
click at [502, 607] on small "Una cantidad de 26,00€ para esta reserva aparecerá en el estado de tu tarjeta d…" at bounding box center [635, 619] width 399 height 31
click at [509, 607] on small "Una cantidad de 26,00€ para esta reserva aparecerá en el estado de tu tarjeta d…" at bounding box center [635, 619] width 399 height 31
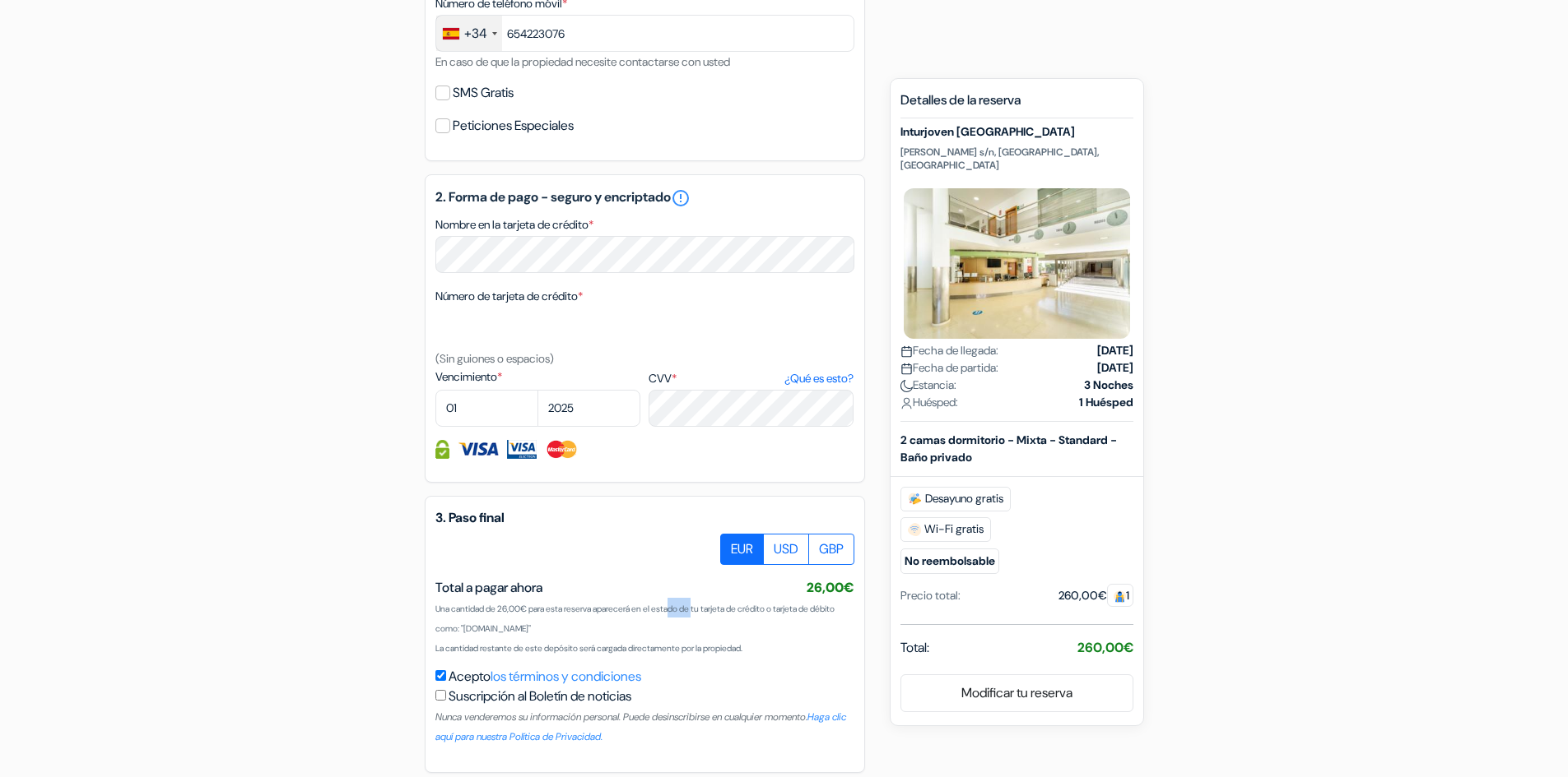
drag, startPoint x: 509, startPoint y: 607, endPoint x: 529, endPoint y: 607, distance: 20.0
click at [529, 607] on small "Una cantidad de 26,00€ para esta reserva aparecerá en el estado de tu tarjeta d…" at bounding box center [635, 619] width 399 height 31
drag, startPoint x: 529, startPoint y: 607, endPoint x: 515, endPoint y: 609, distance: 14.1
click at [515, 609] on small "Una cantidad de 26,00€ para esta reserva aparecerá en el estado de tu tarjeta d…" at bounding box center [635, 619] width 399 height 31
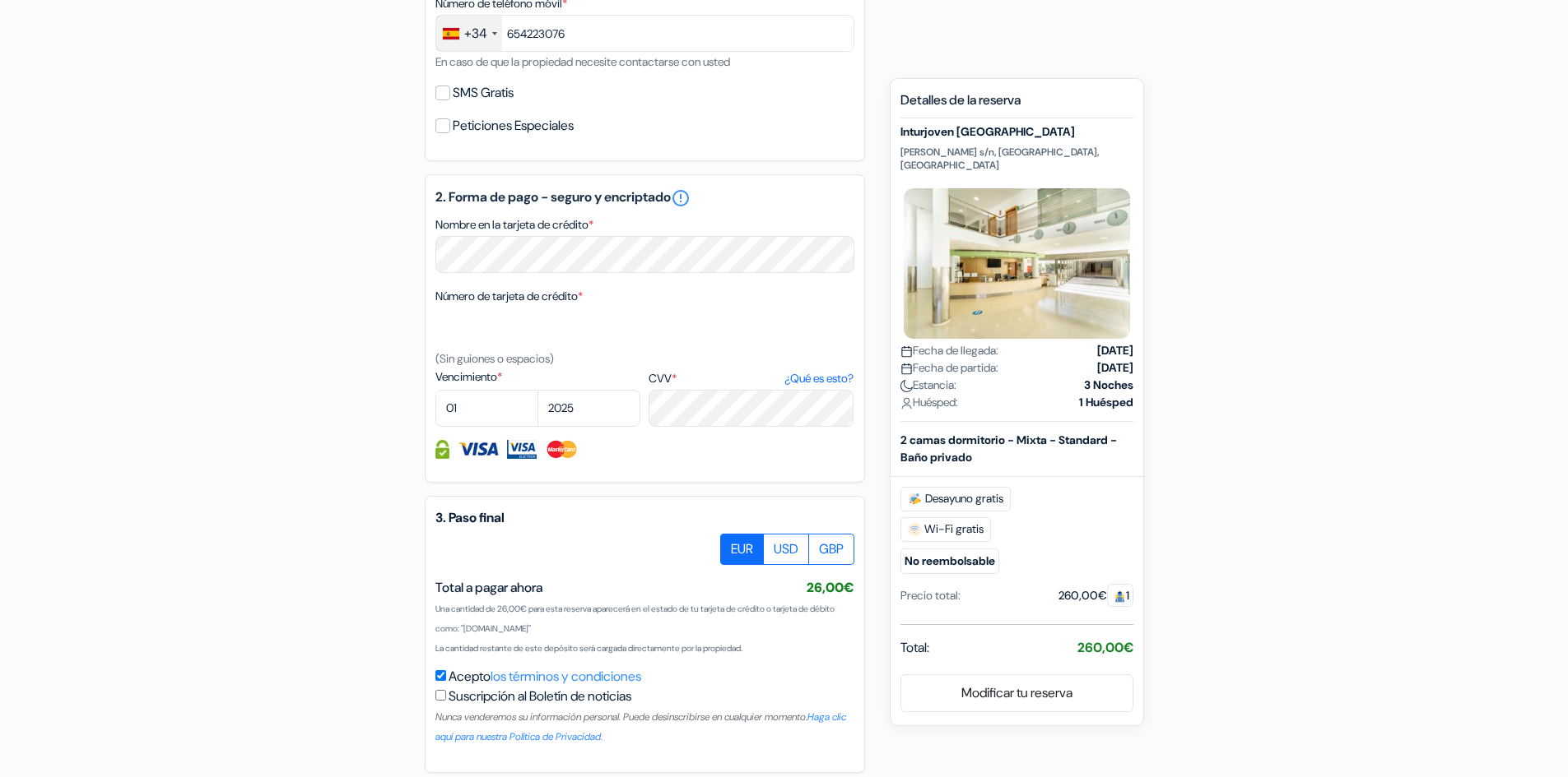
click at [494, 605] on small "Una cantidad de 26,00€ para esta reserva aparecerá en el estado de tu tarjeta d…" at bounding box center [635, 619] width 399 height 31
drag, startPoint x: 494, startPoint y: 605, endPoint x: 437, endPoint y: 608, distance: 57.1
click at [437, 608] on small "Una cantidad de 26,00€ para esta reserva aparecerá en el estado de tu tarjeta d…" at bounding box center [635, 619] width 399 height 31
click at [544, 606] on small "Una cantidad de 26,00€ para esta reserva aparecerá en el estado de tu tarjeta d…" at bounding box center [635, 619] width 399 height 31
drag, startPoint x: 544, startPoint y: 606, endPoint x: 551, endPoint y: 624, distance: 19.3
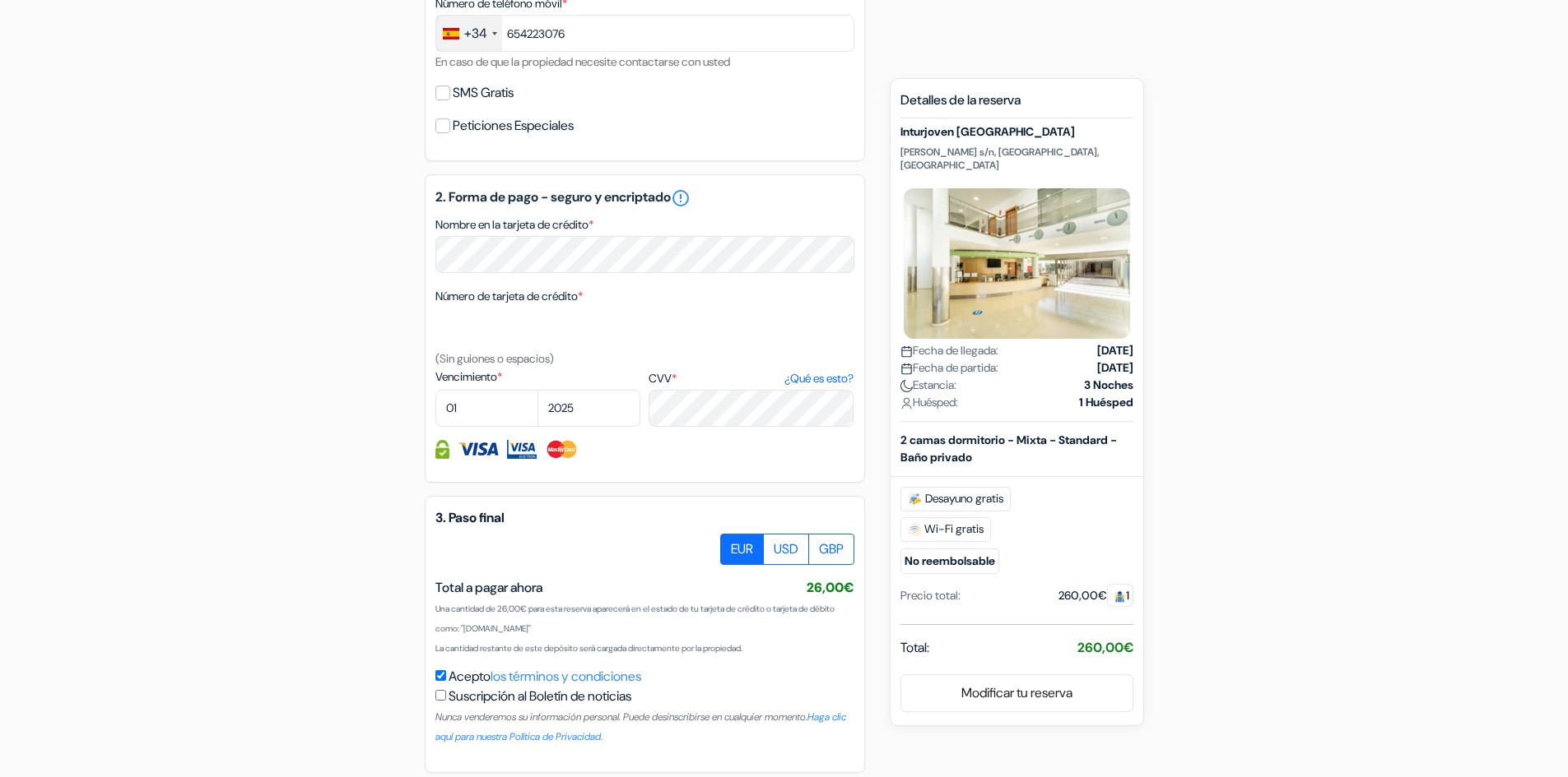
click at [551, 624] on small "Una cantidad de 26,00€ para esta reserva aparecerá en el estado de tu tarjeta d…" at bounding box center [635, 619] width 399 height 31
click at [458, 652] on small "La cantidad restante de este depósito será cargada directamente por la propieda…" at bounding box center [589, 648] width 307 height 10
click at [478, 718] on small "Nunca venderemos su información personal. Puede desinscribirse en cualquier mom…" at bounding box center [641, 727] width 411 height 33
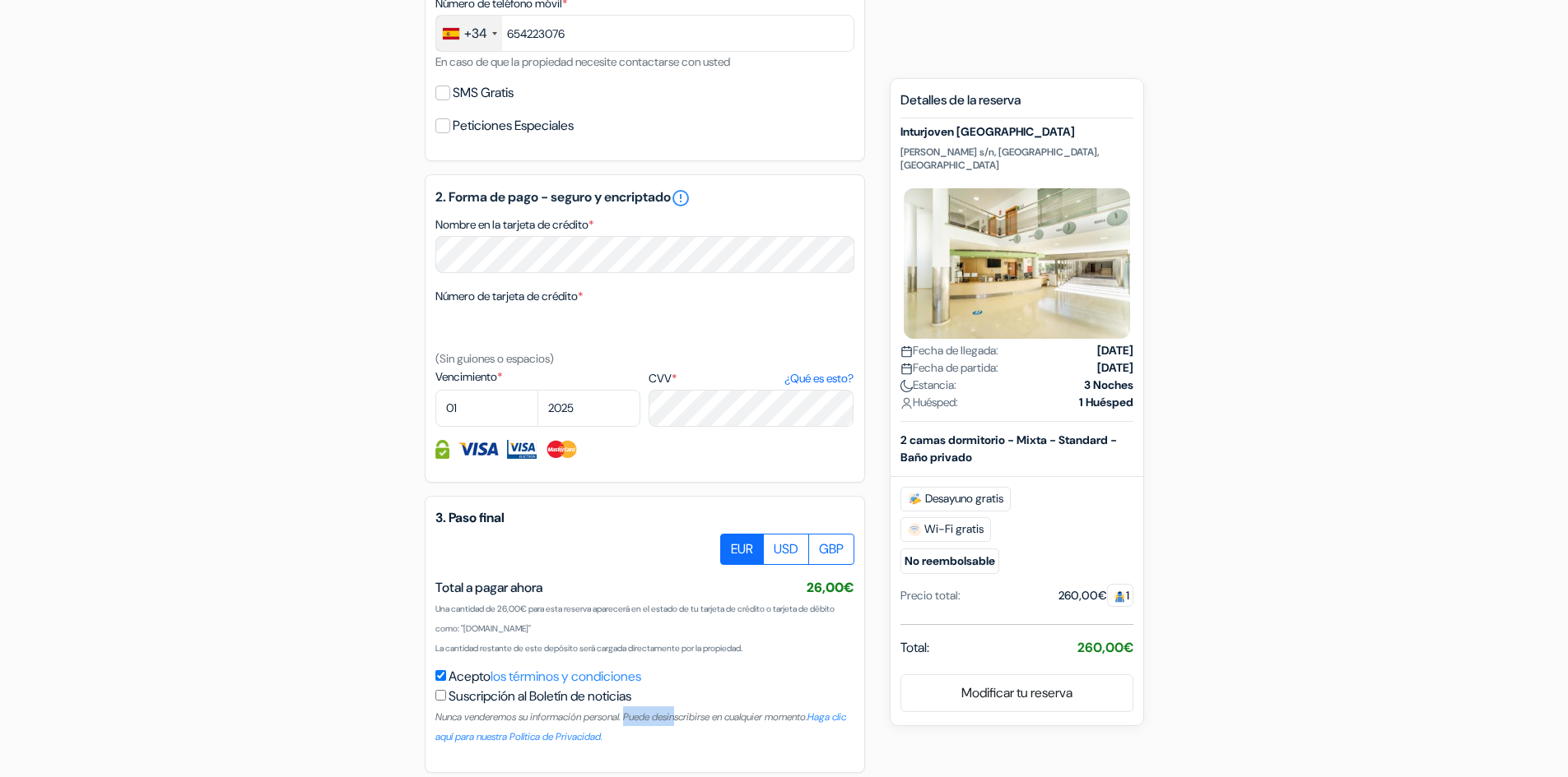
click at [478, 718] on small "Nunca venderemos su información personal. Puede desinscribirse en cualquier mom…" at bounding box center [641, 727] width 411 height 33
click at [439, 717] on small "Nunca venderemos su información personal. Puede desinscribirse en cualquier mom…" at bounding box center [641, 727] width 411 height 33
drag, startPoint x: 439, startPoint y: 717, endPoint x: 846, endPoint y: 717, distance: 407.0
click at [851, 715] on div "Suscripción al Boletín de noticias Nunca venderemos su información personal. Pu…" at bounding box center [645, 717] width 419 height 60
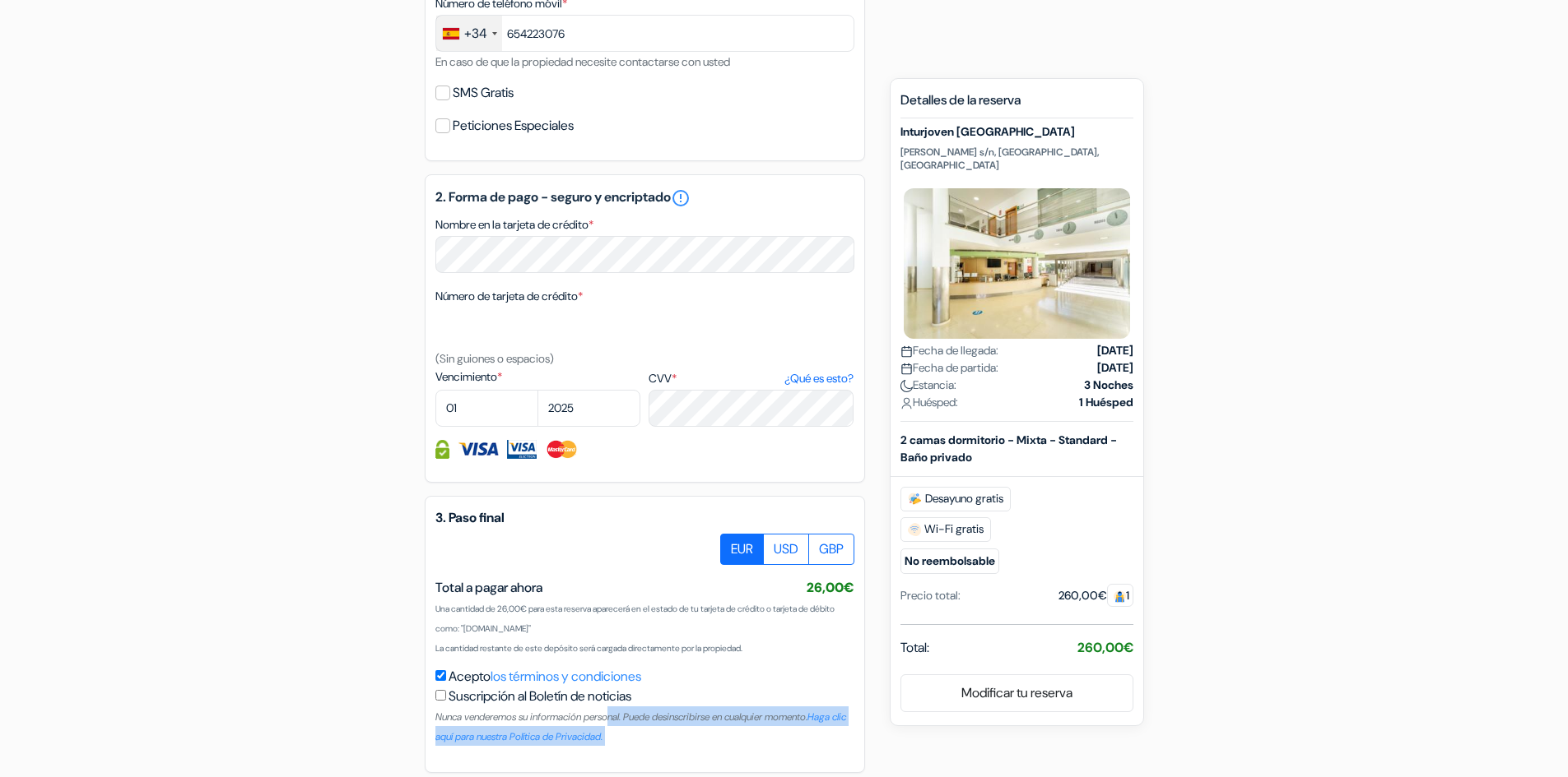
click at [843, 719] on small "Nunca venderemos su información personal. Puede desinscribirse en cualquier mom…" at bounding box center [641, 727] width 411 height 33
drag, startPoint x: 843, startPoint y: 719, endPoint x: 452, endPoint y: 720, distance: 391.0
click at [452, 720] on small "Nunca venderemos su información personal. Puede desinscribirse en cualquier mom…" at bounding box center [641, 727] width 411 height 33
click at [426, 742] on div "3. Paso final EUR USD GBP Total a pagar ahora" at bounding box center [644, 635] width 440 height 277
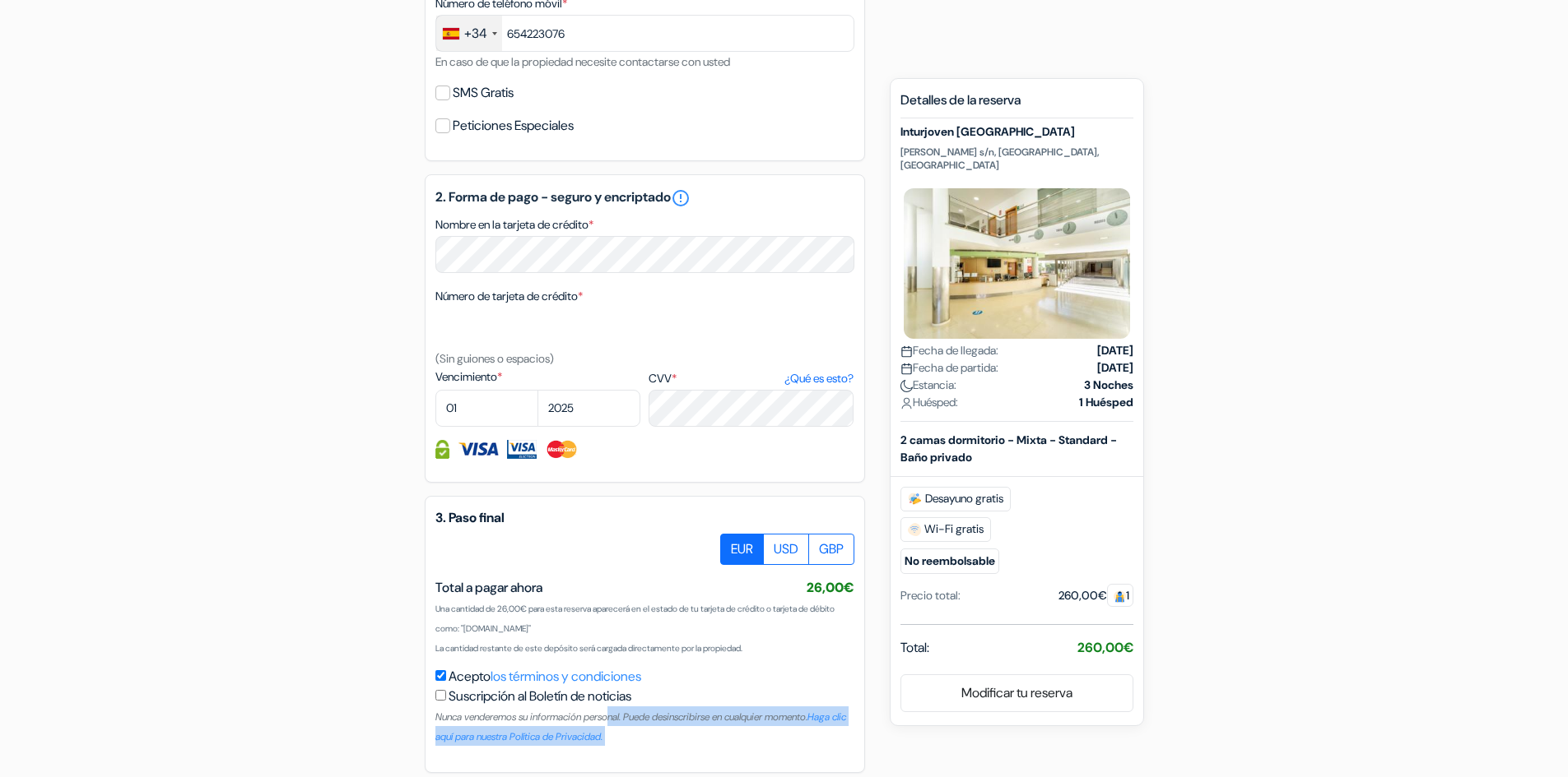
click at [426, 742] on div "3. Paso final EUR USD GBP Total a pagar ahora" at bounding box center [644, 635] width 440 height 277
drag, startPoint x: 426, startPoint y: 742, endPoint x: 681, endPoint y: 743, distance: 255.0
click at [681, 743] on div "3. Paso final EUR USD GBP Total a pagar ahora" at bounding box center [644, 635] width 440 height 277
click at [684, 742] on div "Suscripción al Boletín de noticias Nunca venderemos su información personal. Pu…" at bounding box center [645, 717] width 419 height 60
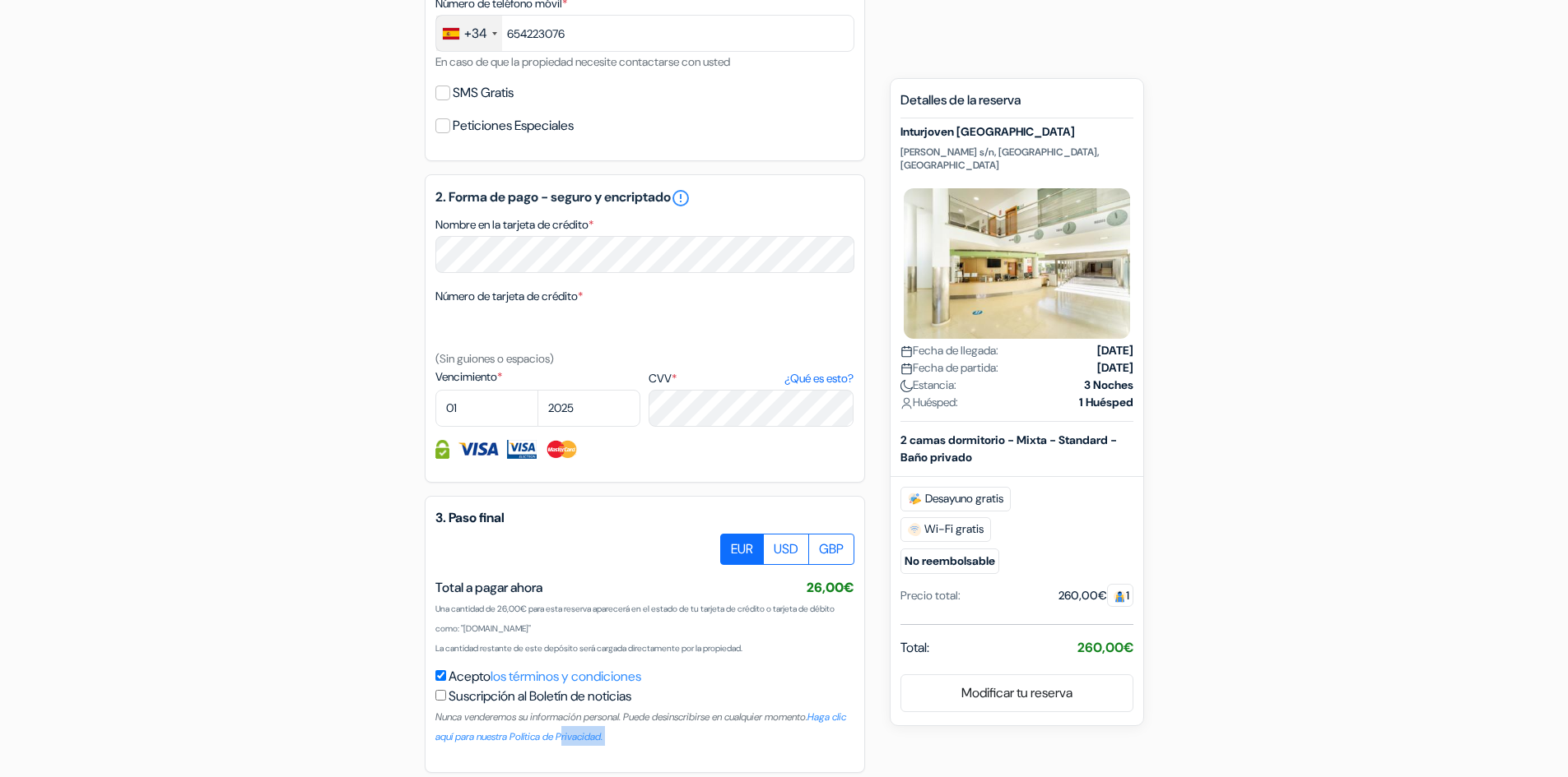
drag, startPoint x: 684, startPoint y: 742, endPoint x: 425, endPoint y: 739, distance: 259.0
click at [425, 739] on div "3. Paso final EUR USD GBP Total a pagar ahora" at bounding box center [644, 635] width 440 height 277
click at [441, 716] on small "Nunca venderemos su información personal. Puede desinscribirse en cualquier mom…" at bounding box center [641, 727] width 411 height 33
drag, startPoint x: 441, startPoint y: 716, endPoint x: 844, endPoint y: 714, distance: 403.0
click at [844, 714] on small "Nunca venderemos su información personal. Puede desinscribirse en cualquier mom…" at bounding box center [641, 727] width 411 height 33
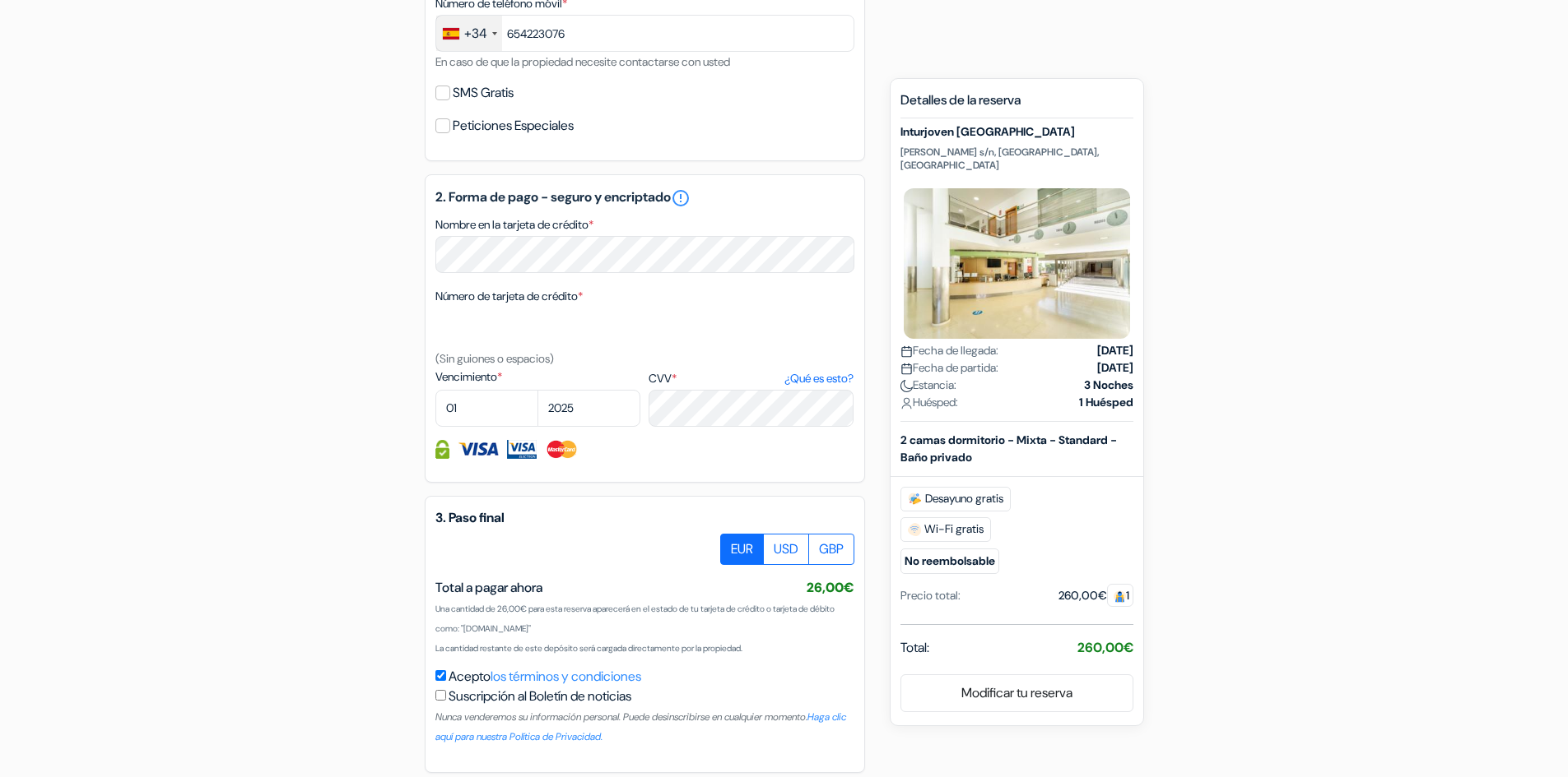
click at [631, 696] on label "Suscripción al Boletín de noticias" at bounding box center [540, 696] width 182 height 20
click at [446, 681] on input "Acepto los términos y condiciones" at bounding box center [440, 676] width 10 height 10
drag, startPoint x: 634, startPoint y: 696, endPoint x: 466, endPoint y: 692, distance: 168.0
click at [474, 698] on label "Suscripción al Boletín de noticias" at bounding box center [540, 696] width 182 height 20
click at [446, 681] on input "Acepto los términos y condiciones" at bounding box center [440, 676] width 10 height 10
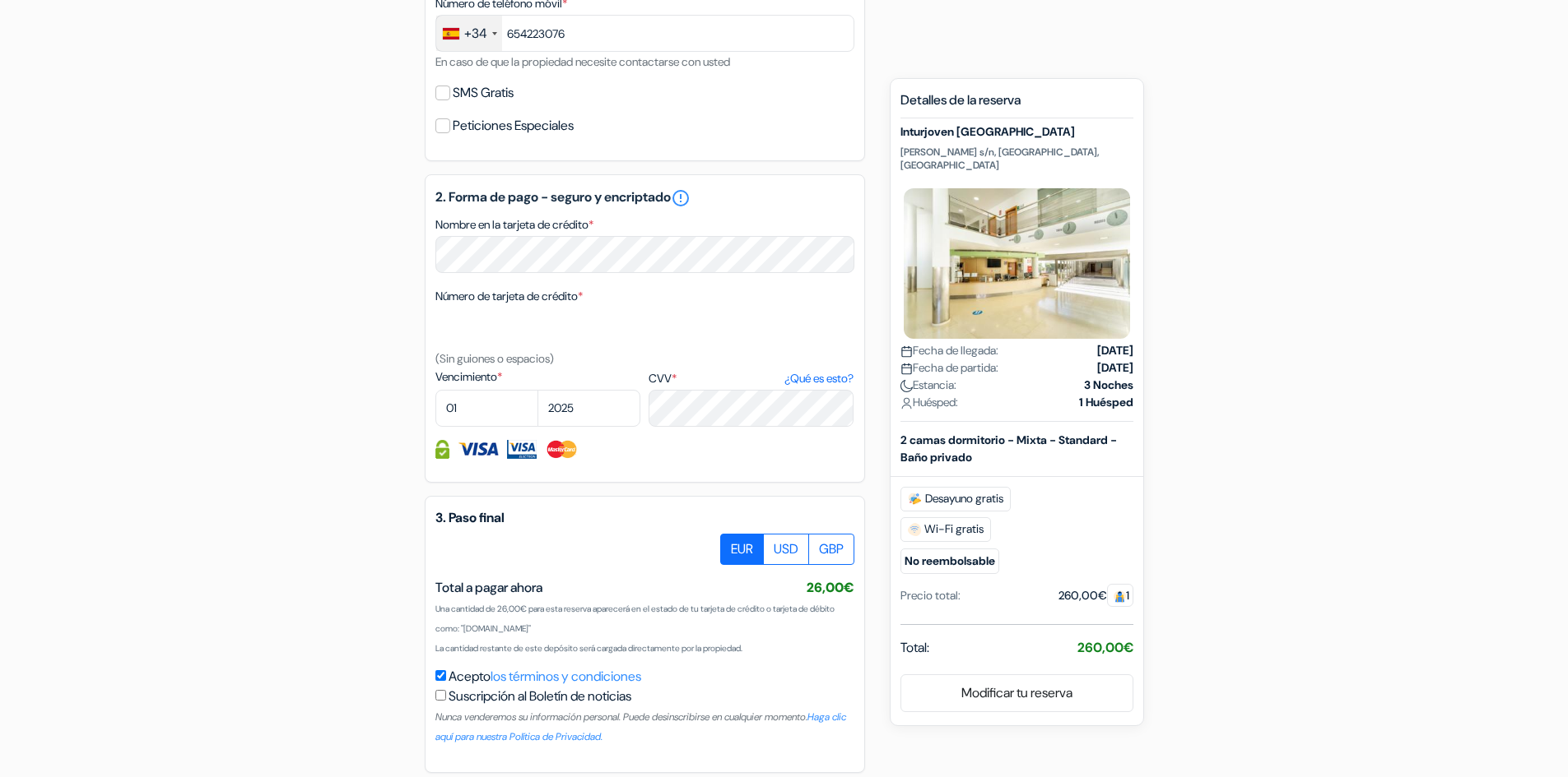
click at [458, 677] on label "Acepto los términos y condiciones" at bounding box center [545, 677] width 193 height 20
click at [446, 677] on input "Acepto los términos y condiciones" at bounding box center [440, 676] width 10 height 10
checkbox input "false"
drag, startPoint x: 458, startPoint y: 677, endPoint x: 699, endPoint y: 653, distance: 242.2
click at [669, 671] on div "Acepto los términos y condiciones Suscripción al Boletín de noticias Nunca vend…" at bounding box center [645, 706] width 419 height 79
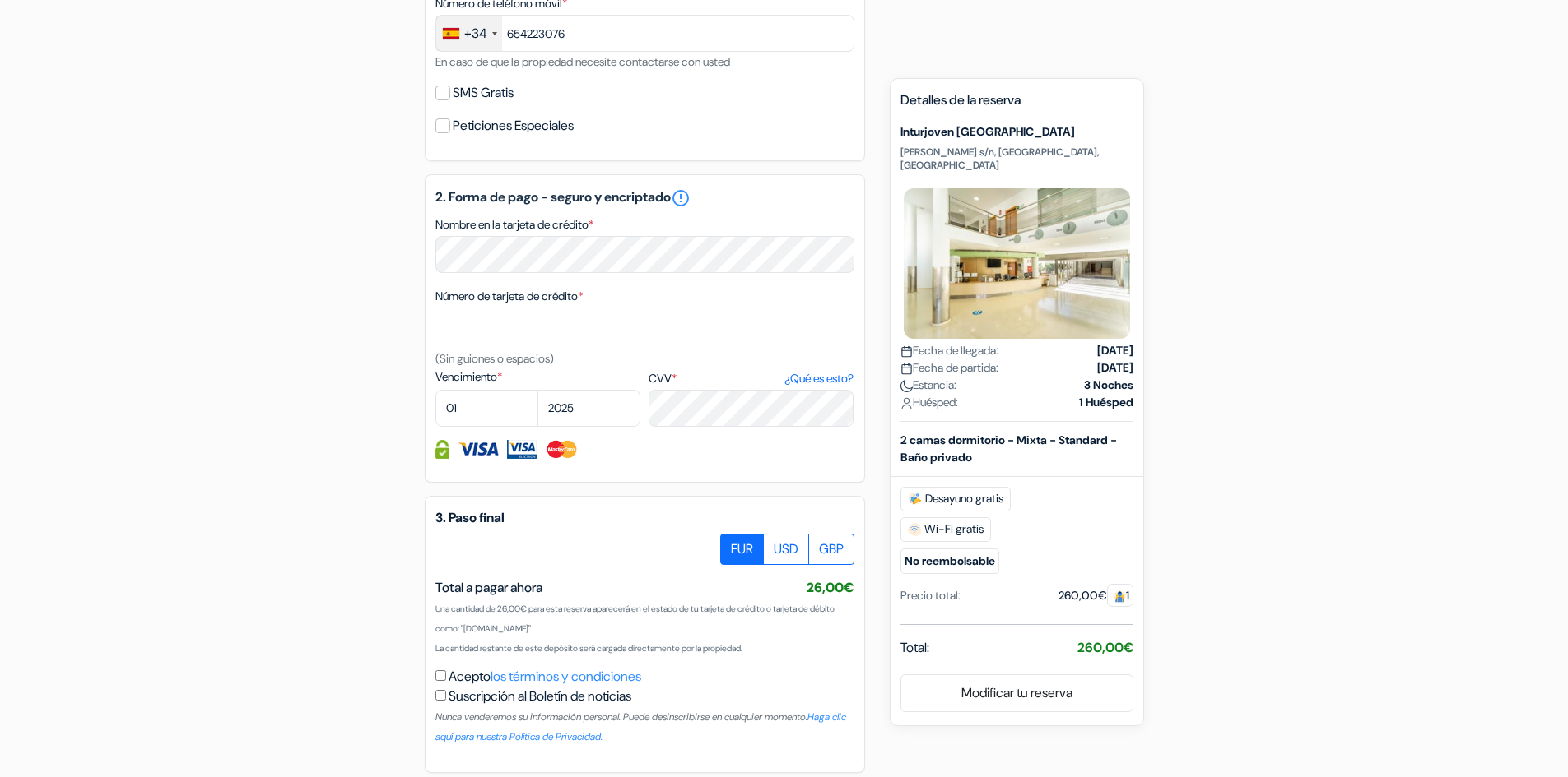
click at [741, 647] on small "La cantidad restante de este depósito será cargada directamente por la propieda…" at bounding box center [589, 648] width 307 height 10
drag, startPoint x: 741, startPoint y: 647, endPoint x: 438, endPoint y: 650, distance: 303.0
click at [438, 650] on small "La cantidad restante de este depósito será cargada directamente por la propieda…" at bounding box center [589, 648] width 307 height 10
click at [437, 611] on small "Una cantidad de 26,00€ para esta reserva aparecerá en el estado de tu tarjeta d…" at bounding box center [635, 619] width 399 height 31
drag, startPoint x: 437, startPoint y: 611, endPoint x: 551, endPoint y: 633, distance: 116.1
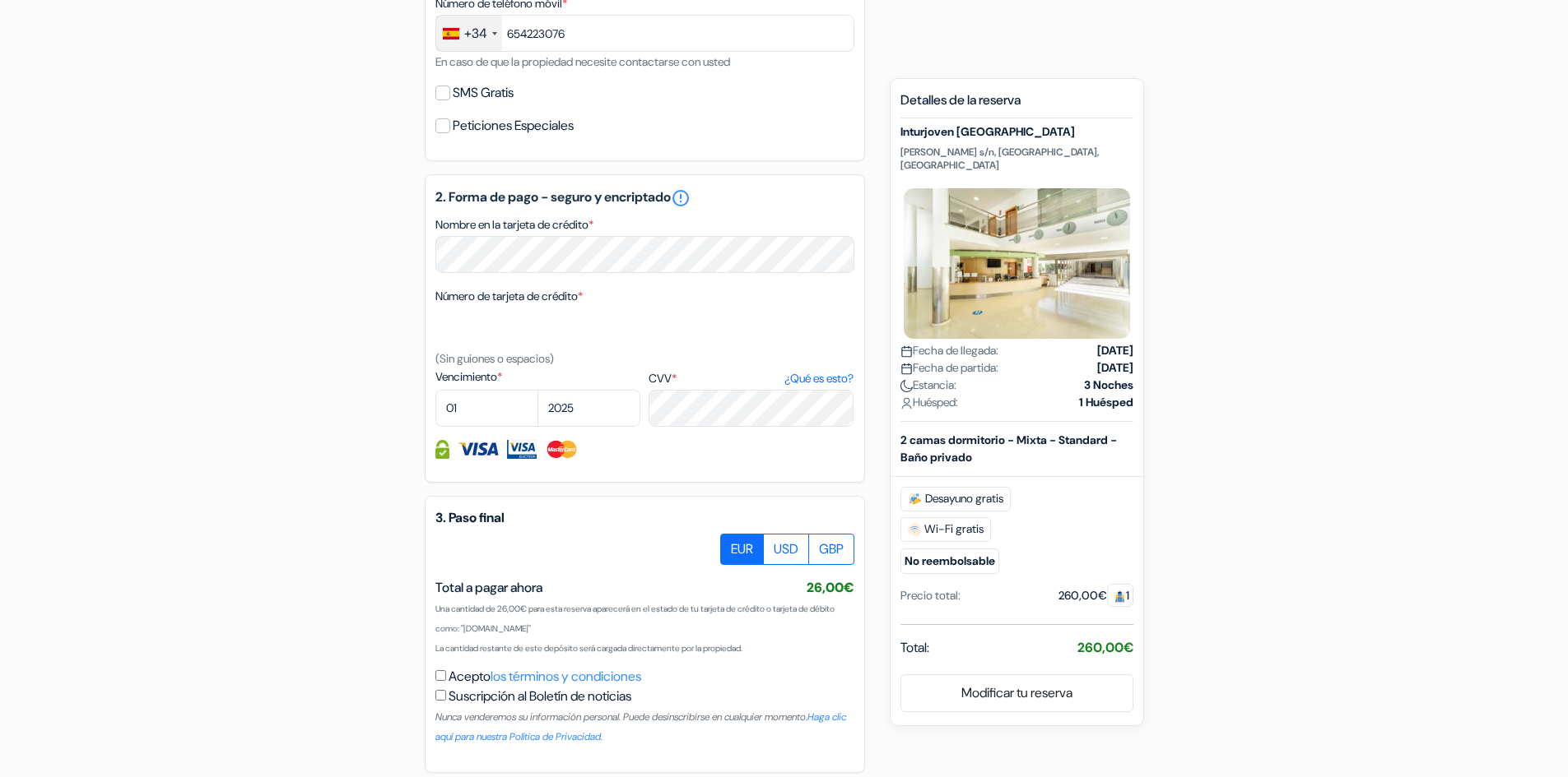
click at [551, 633] on small "Una cantidad de 26,00€ para esta reserva aparecerá en el estado de tu tarjeta d…" at bounding box center [635, 619] width 399 height 31
drag, startPoint x: 551, startPoint y: 633, endPoint x: 444, endPoint y: 608, distance: 109.9
click at [444, 608] on small "Una cantidad de 26,00€ para esta reserva aparecerá en el estado de tu tarjeta d…" at bounding box center [635, 619] width 399 height 31
click at [451, 588] on span "Total a pagar ahora" at bounding box center [489, 587] width 107 height 18
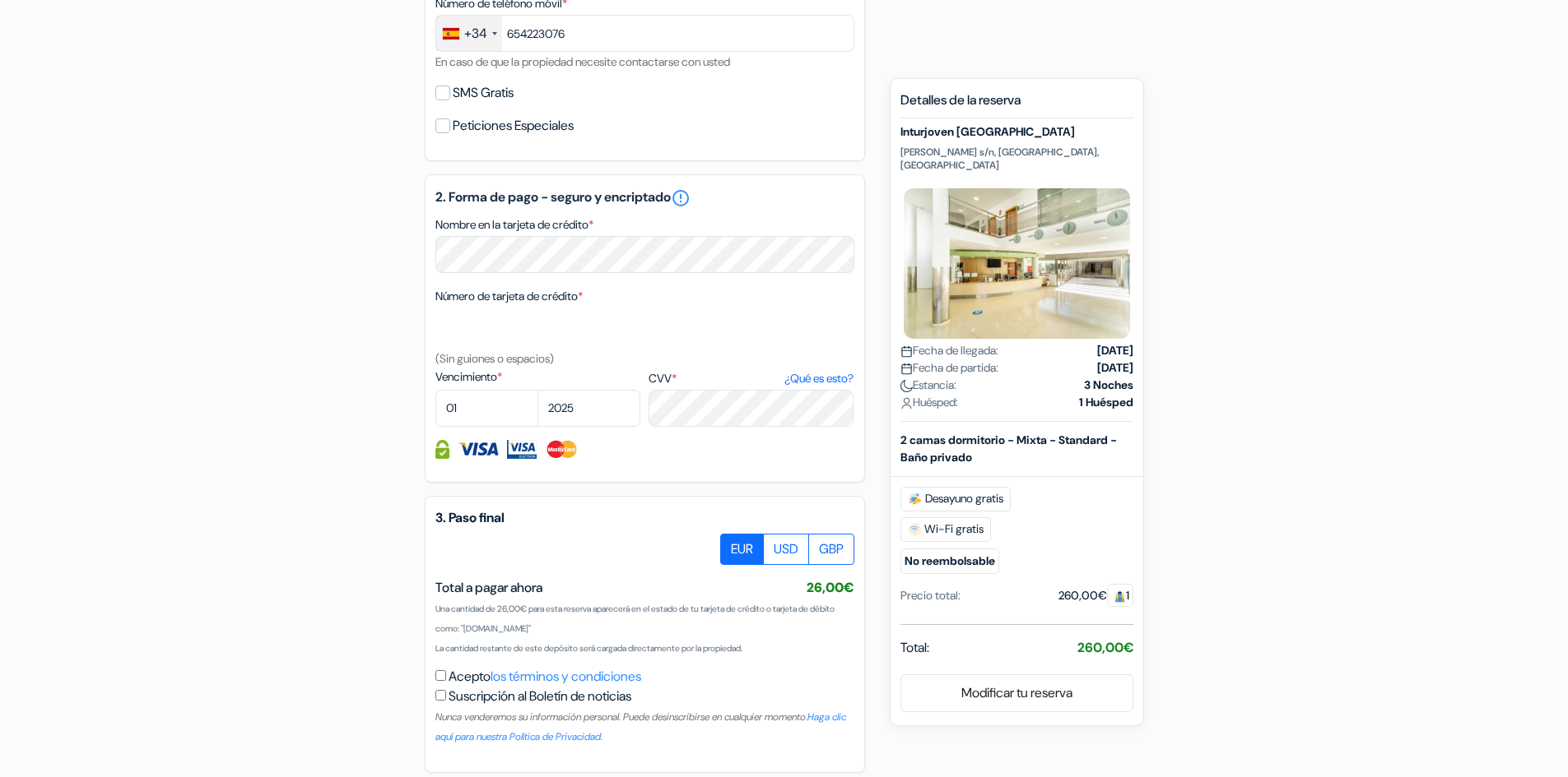
drag, startPoint x: 451, startPoint y: 588, endPoint x: 539, endPoint y: 589, distance: 88.0
click at [539, 589] on span "Total a pagar ahora" at bounding box center [489, 587] width 107 height 18
click at [568, 583] on div "Total a pagar ahora 26,00€ 30,10US$ (26,00€)" at bounding box center [645, 588] width 419 height 20
drag, startPoint x: 556, startPoint y: 586, endPoint x: 434, endPoint y: 585, distance: 122.0
click at [434, 585] on div "3. Paso final EUR USD GBP Total a pagar ahora" at bounding box center [644, 635] width 440 height 277
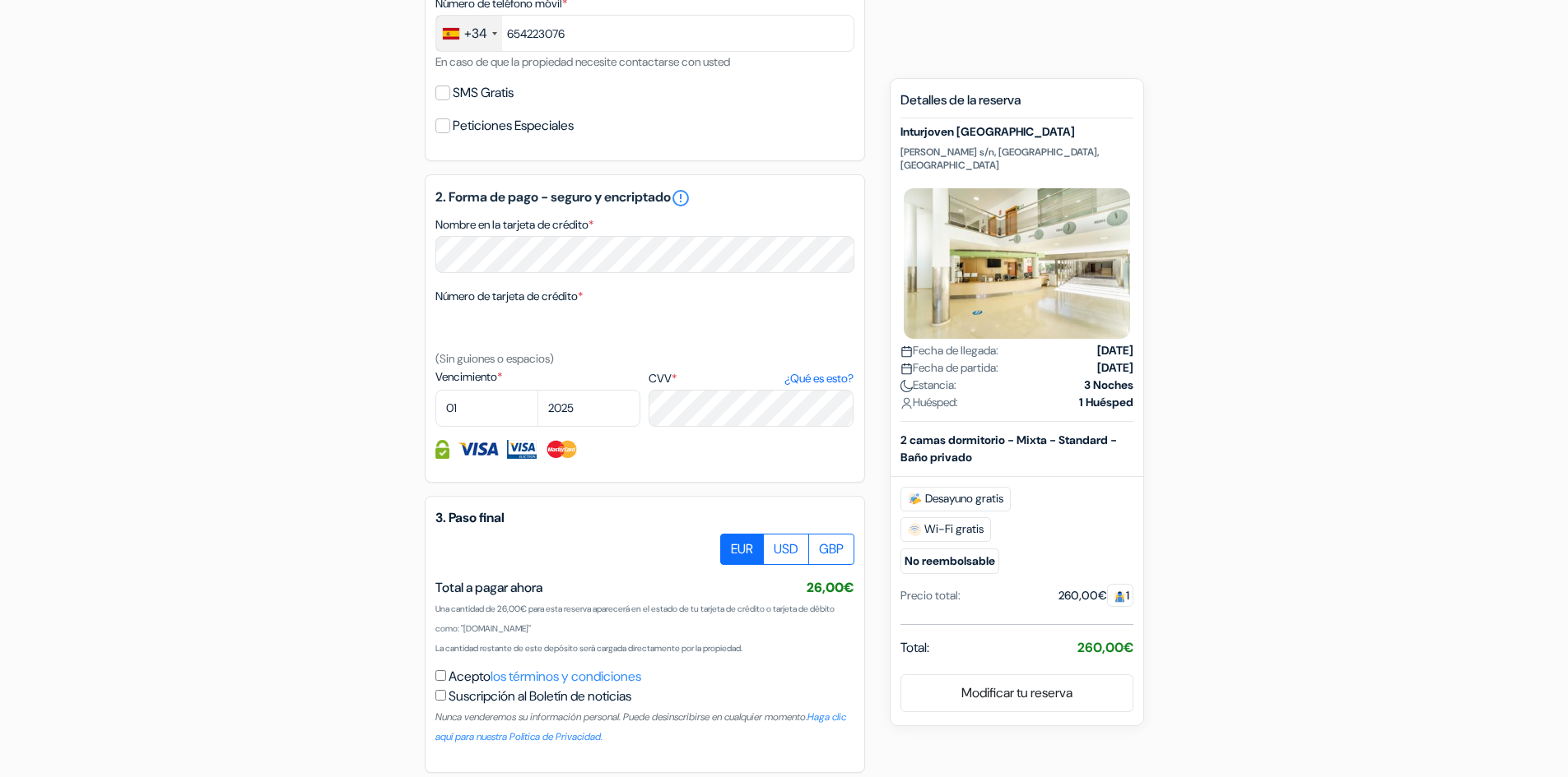
click at [456, 516] on h5 "3. Paso final" at bounding box center [645, 517] width 419 height 16
drag, startPoint x: 456, startPoint y: 516, endPoint x: 522, endPoint y: 514, distance: 66.0
click at [522, 514] on h5 "3. Paso final" at bounding box center [645, 517] width 419 height 16
click at [439, 516] on h5 "3. Paso final" at bounding box center [645, 517] width 419 height 16
click at [434, 518] on div "3. Paso final EUR USD GBP Total a pagar ahora" at bounding box center [644, 635] width 440 height 277
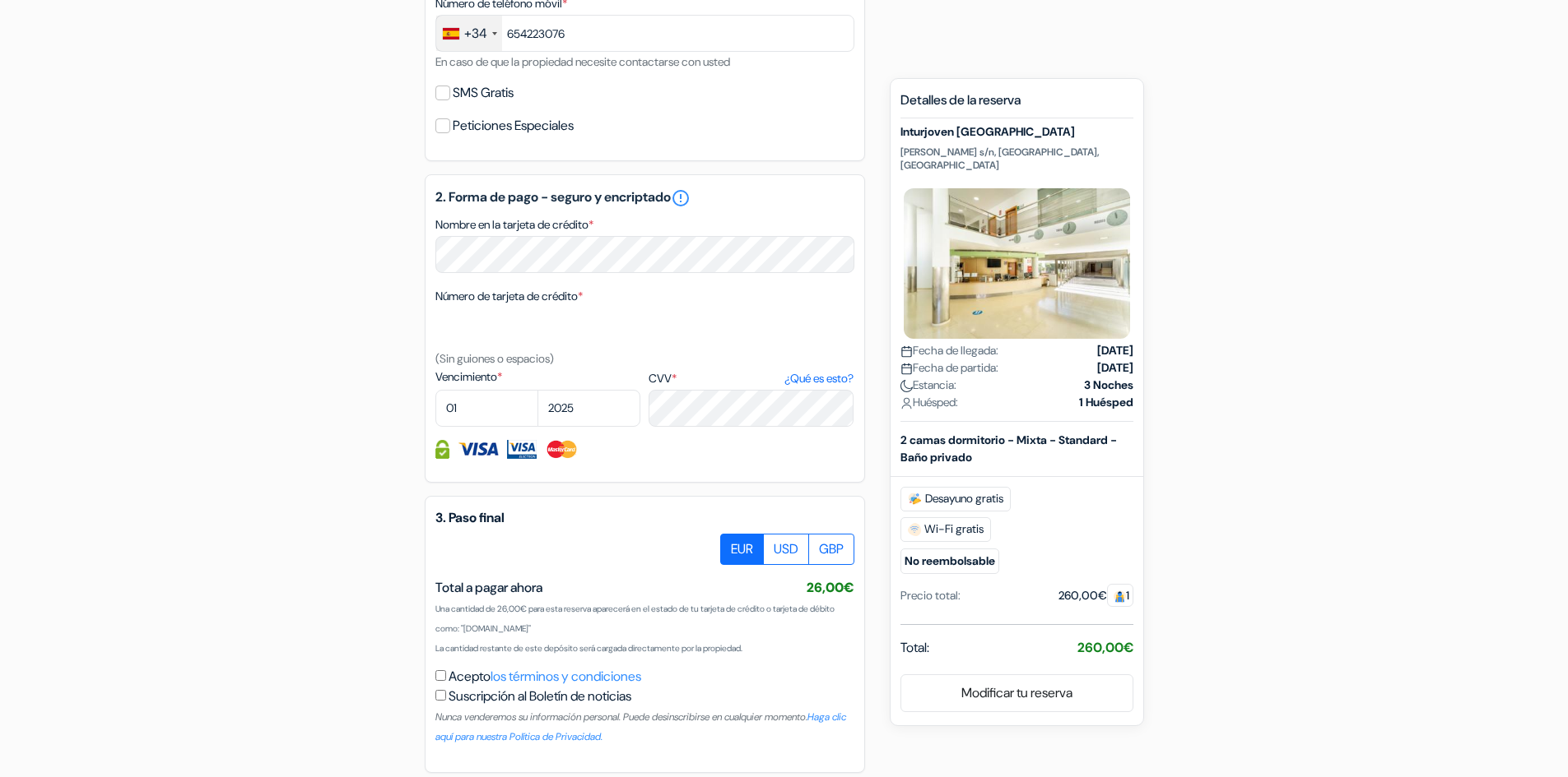
click at [926, 433] on b "2 camas dormitorio - Mixta - Standard - Baño privado" at bounding box center [1008, 449] width 217 height 32
drag, startPoint x: 926, startPoint y: 428, endPoint x: 945, endPoint y: 432, distance: 19.4
click at [945, 433] on b "2 camas dormitorio - Mixta - Standard - Baño privado" at bounding box center [1008, 449] width 217 height 32
click at [931, 433] on b "2 camas dormitorio - Mixta - Standard - Baño privado" at bounding box center [1008, 449] width 217 height 32
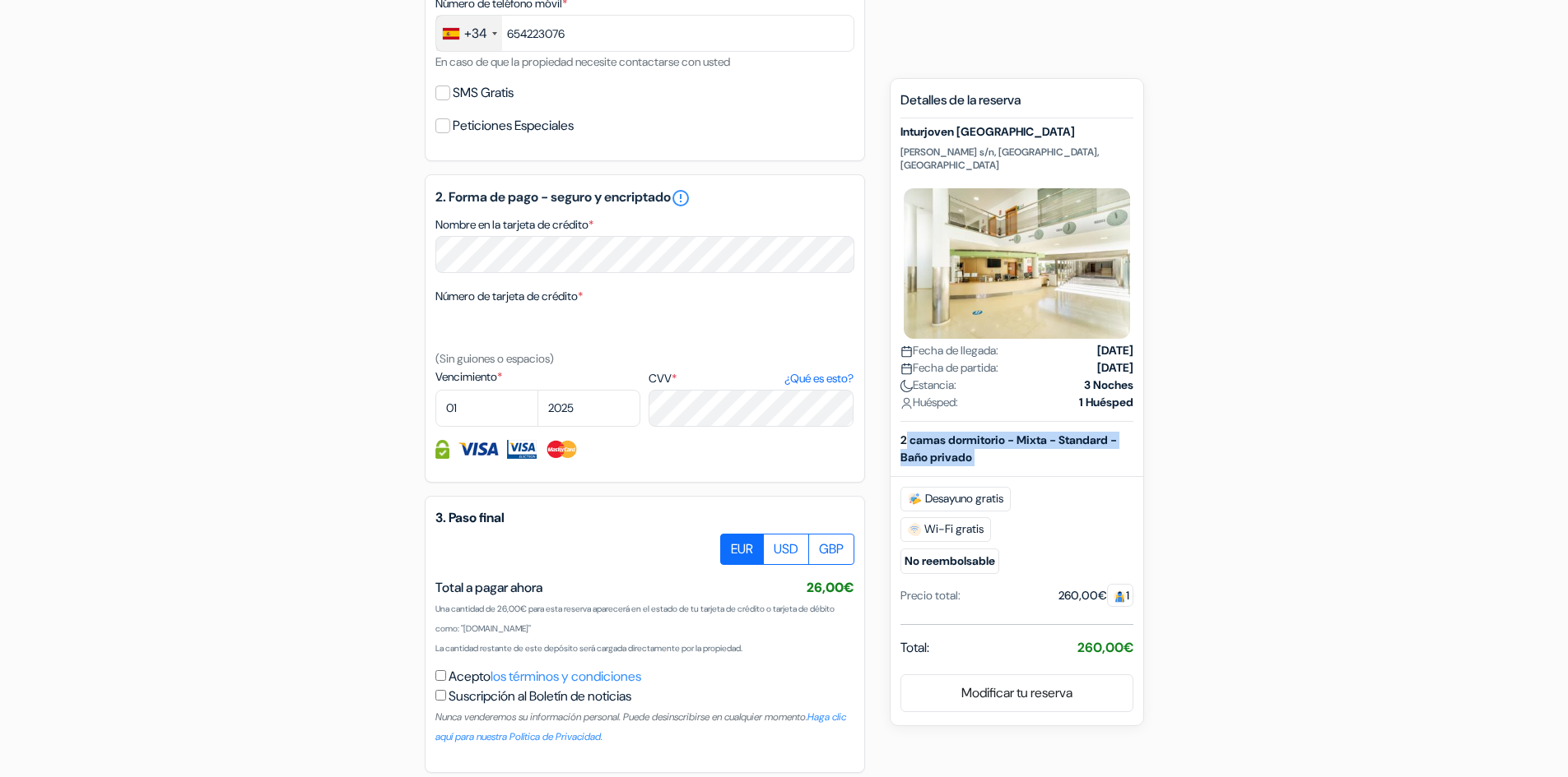
drag, startPoint x: 931, startPoint y: 431, endPoint x: 967, endPoint y: 443, distance: 37.9
click at [967, 443] on b "2 camas dormitorio - Mixta - Standard - Baño privado" at bounding box center [1008, 449] width 217 height 32
click at [966, 443] on b "2 camas dormitorio - Mixta - Standard - Baño privado" at bounding box center [1008, 449] width 217 height 32
drag, startPoint x: 966, startPoint y: 443, endPoint x: 934, endPoint y: 428, distance: 35.3
click at [934, 433] on b "2 camas dormitorio - Mixta - Standard - Baño privado" at bounding box center [1008, 449] width 217 height 32
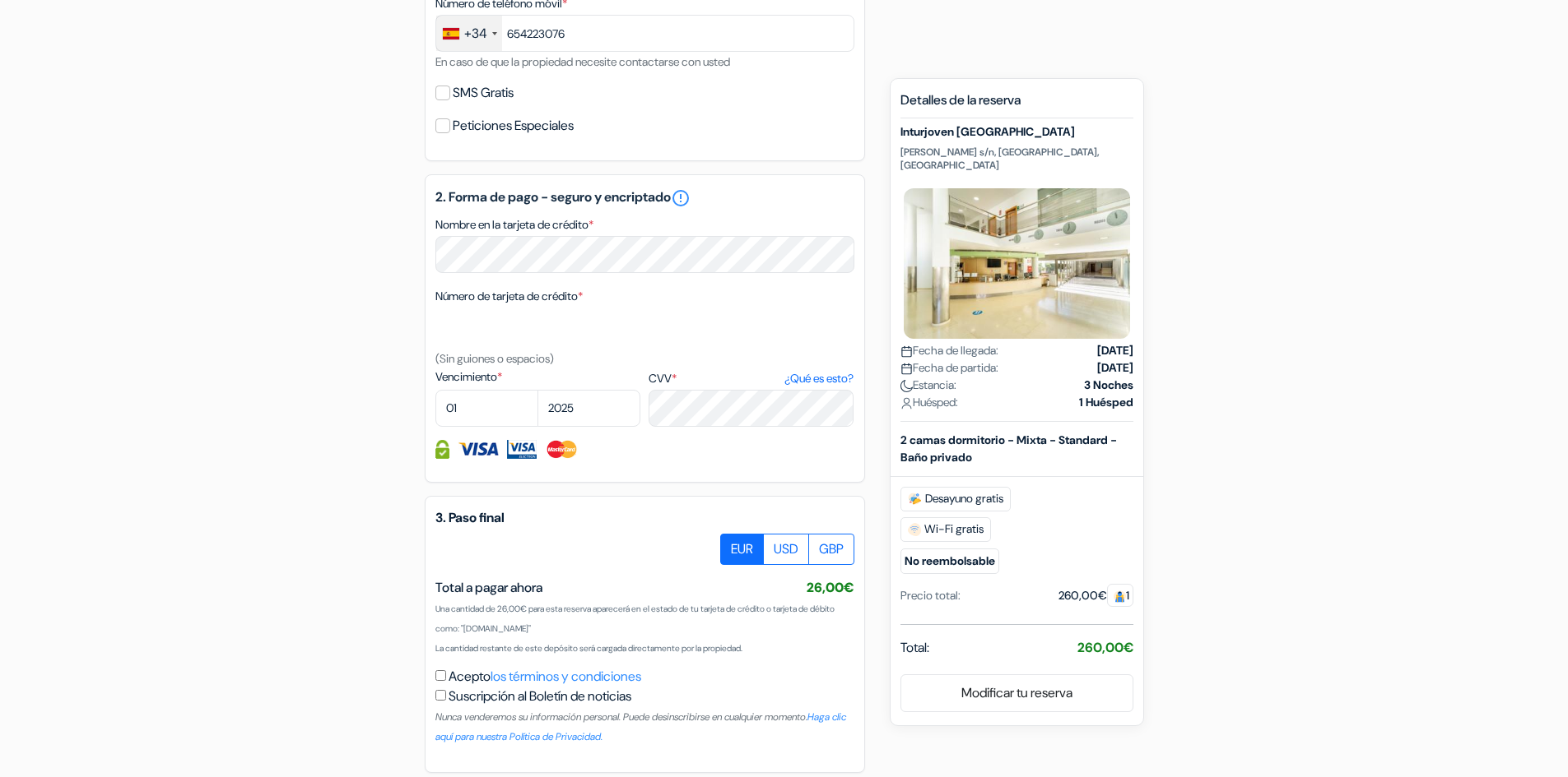
click at [941, 394] on span "Huésped:" at bounding box center [929, 402] width 58 height 18
click at [939, 377] on span "Estancia:" at bounding box center [928, 385] width 56 height 18
click at [920, 359] on span "Fecha de partida:" at bounding box center [949, 368] width 98 height 18
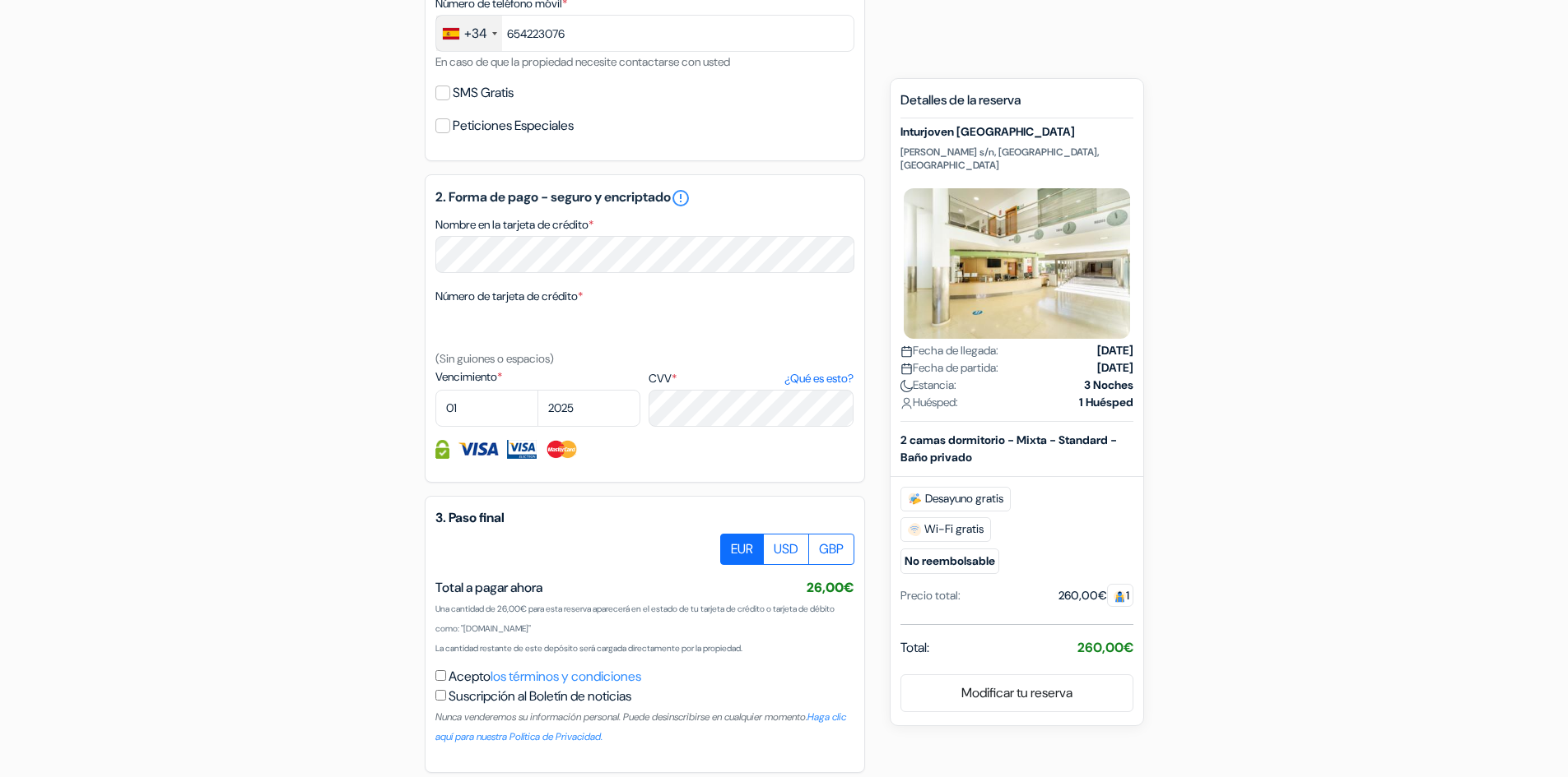
drag, startPoint x: 927, startPoint y: 351, endPoint x: 979, endPoint y: 352, distance: 52.0
click at [979, 359] on span "Fecha de partida:" at bounding box center [949, 368] width 98 height 18
click at [986, 342] on span "Fecha de llegada:" at bounding box center [949, 351] width 98 height 18
drag, startPoint x: 986, startPoint y: 339, endPoint x: 911, endPoint y: 339, distance: 75.0
click at [911, 342] on span "Fecha de llegada:" at bounding box center [949, 351] width 98 height 18
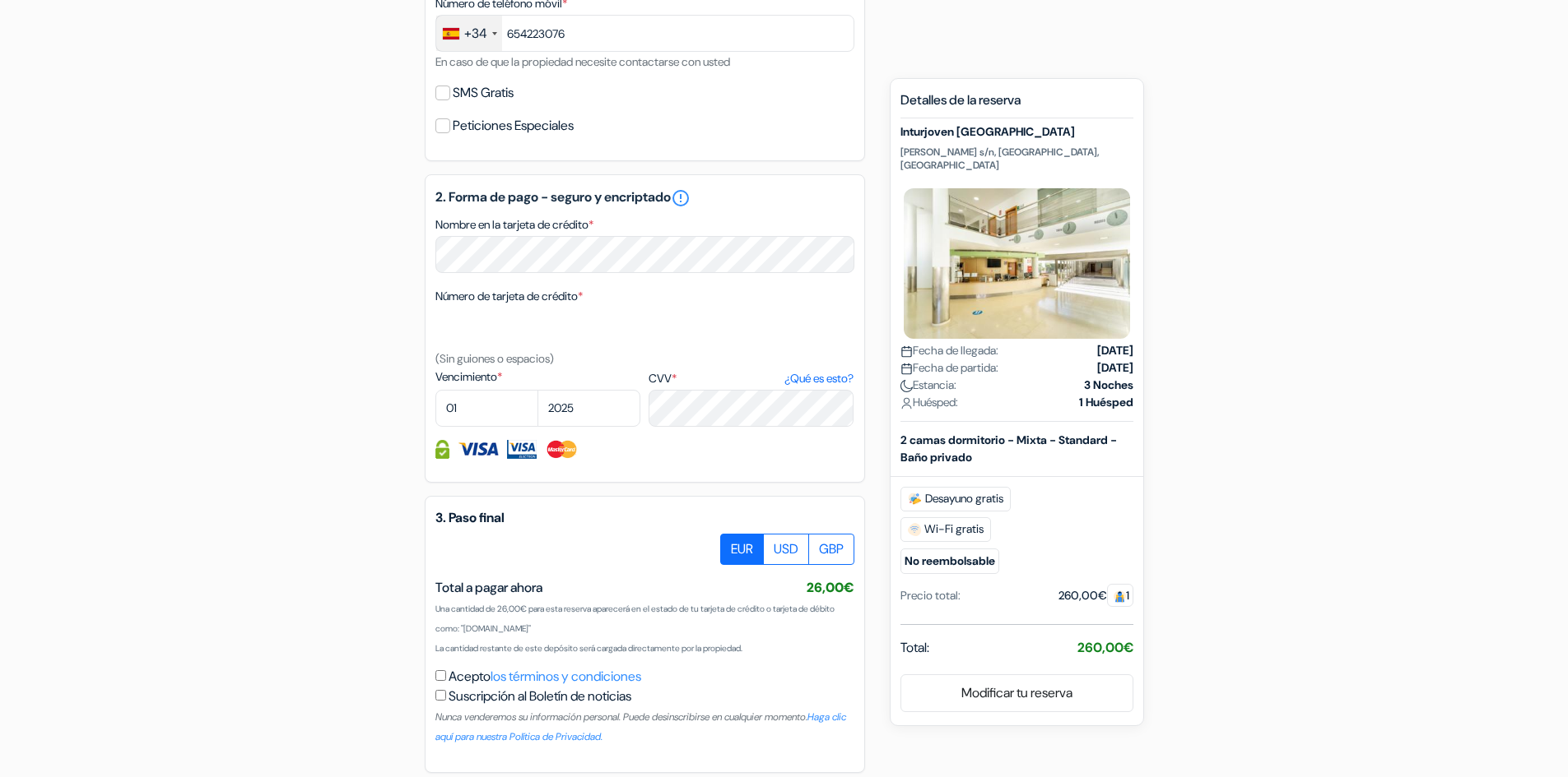
click at [1025, 342] on div "Fecha de llegada: [DATE]" at bounding box center [1017, 351] width 233 height 18
drag, startPoint x: 1025, startPoint y: 337, endPoint x: 1082, endPoint y: 337, distance: 57.0
click at [1082, 342] on div "Fecha de llegada: [DATE]" at bounding box center [1017, 351] width 233 height 18
click at [1098, 342] on strong "[DATE]" at bounding box center [1115, 351] width 36 height 18
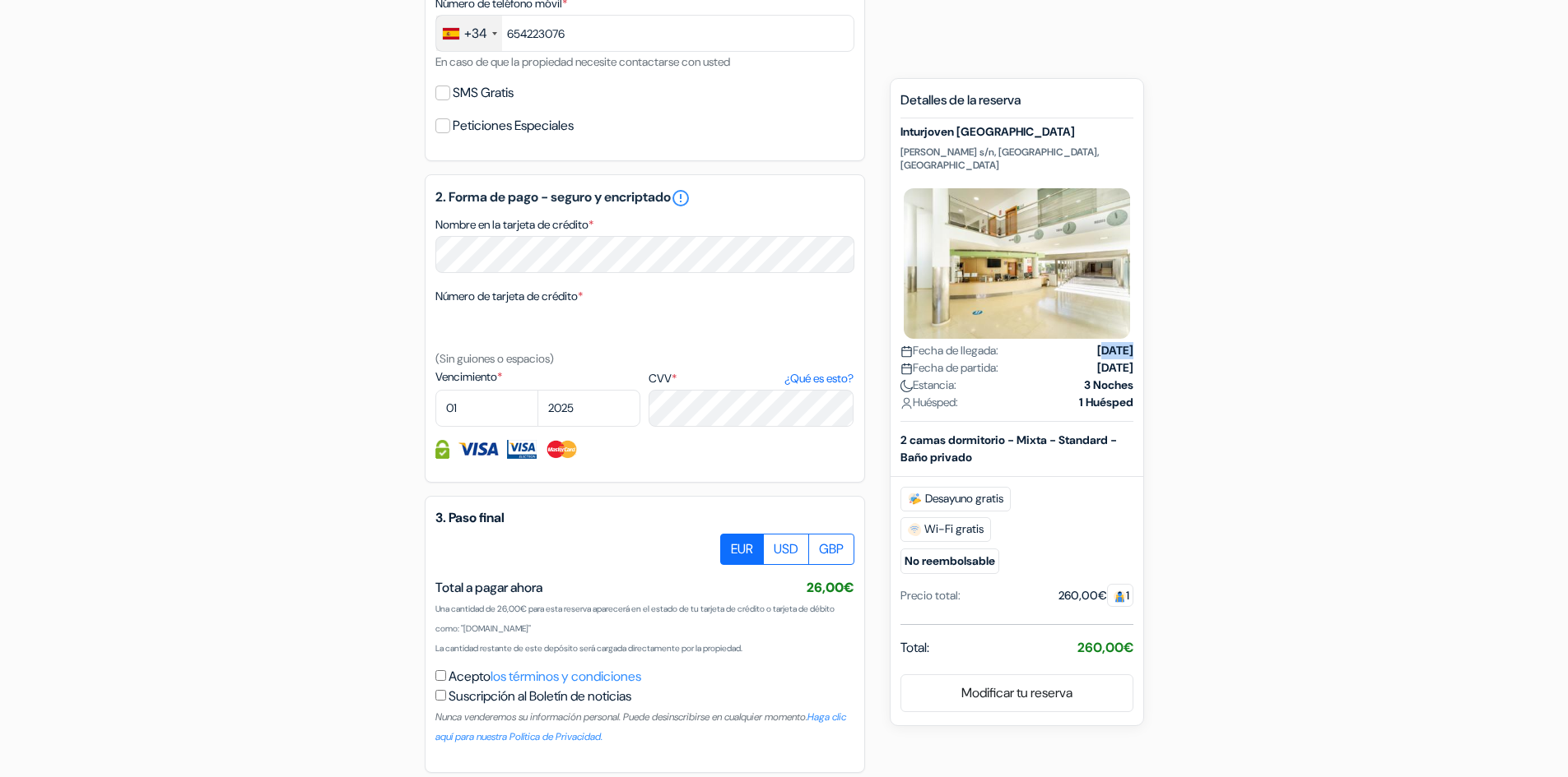
click at [1098, 342] on strong "[DATE]" at bounding box center [1115, 351] width 36 height 18
click at [1098, 359] on strong "[DATE]" at bounding box center [1115, 368] width 36 height 18
click at [1104, 377] on strong "3 Noches" at bounding box center [1108, 385] width 49 height 18
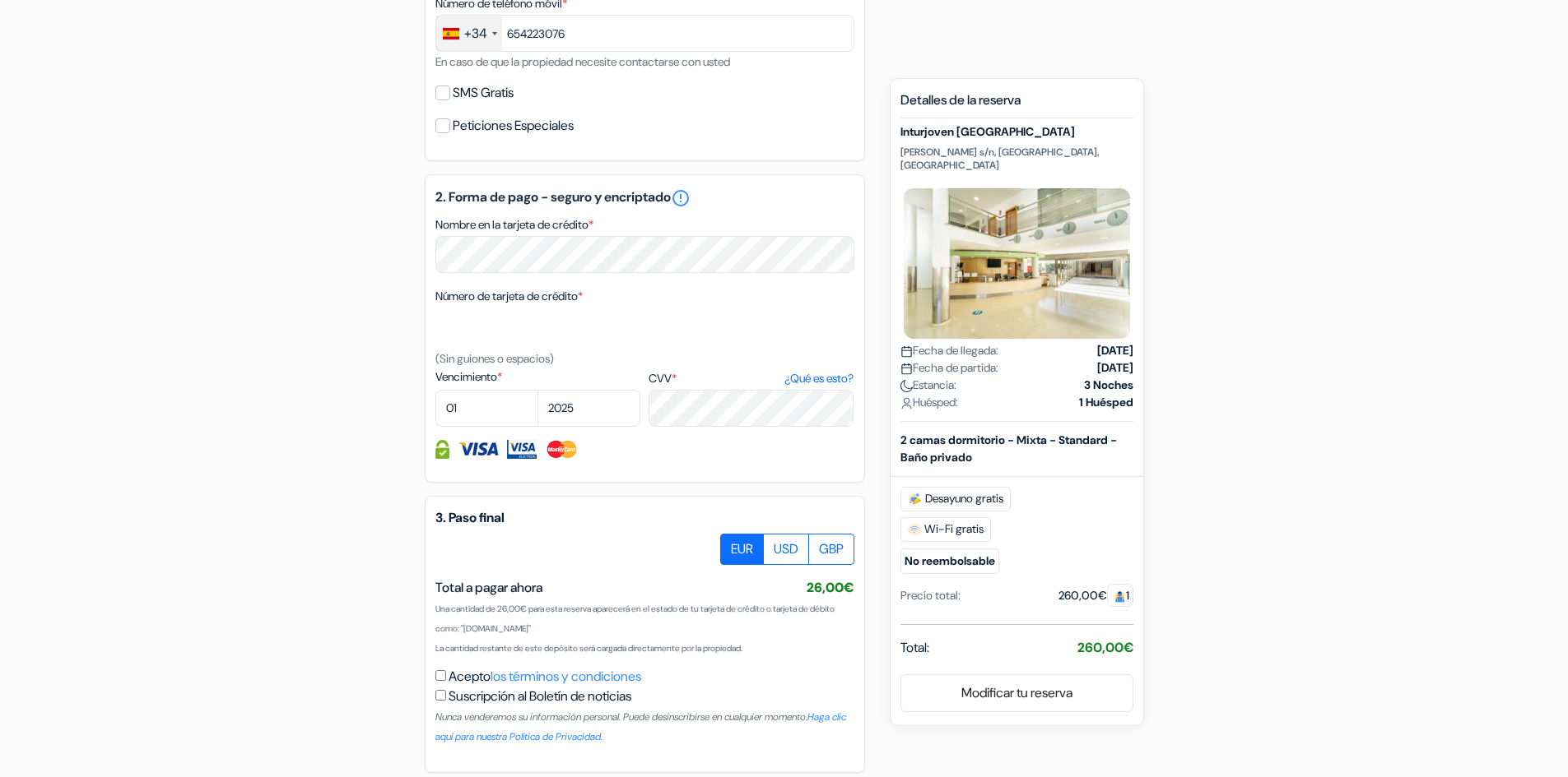
click at [1104, 377] on strong "3 Noches" at bounding box center [1108, 385] width 49 height 18
click at [1102, 394] on strong "1 Huésped" at bounding box center [1106, 402] width 54 height 18
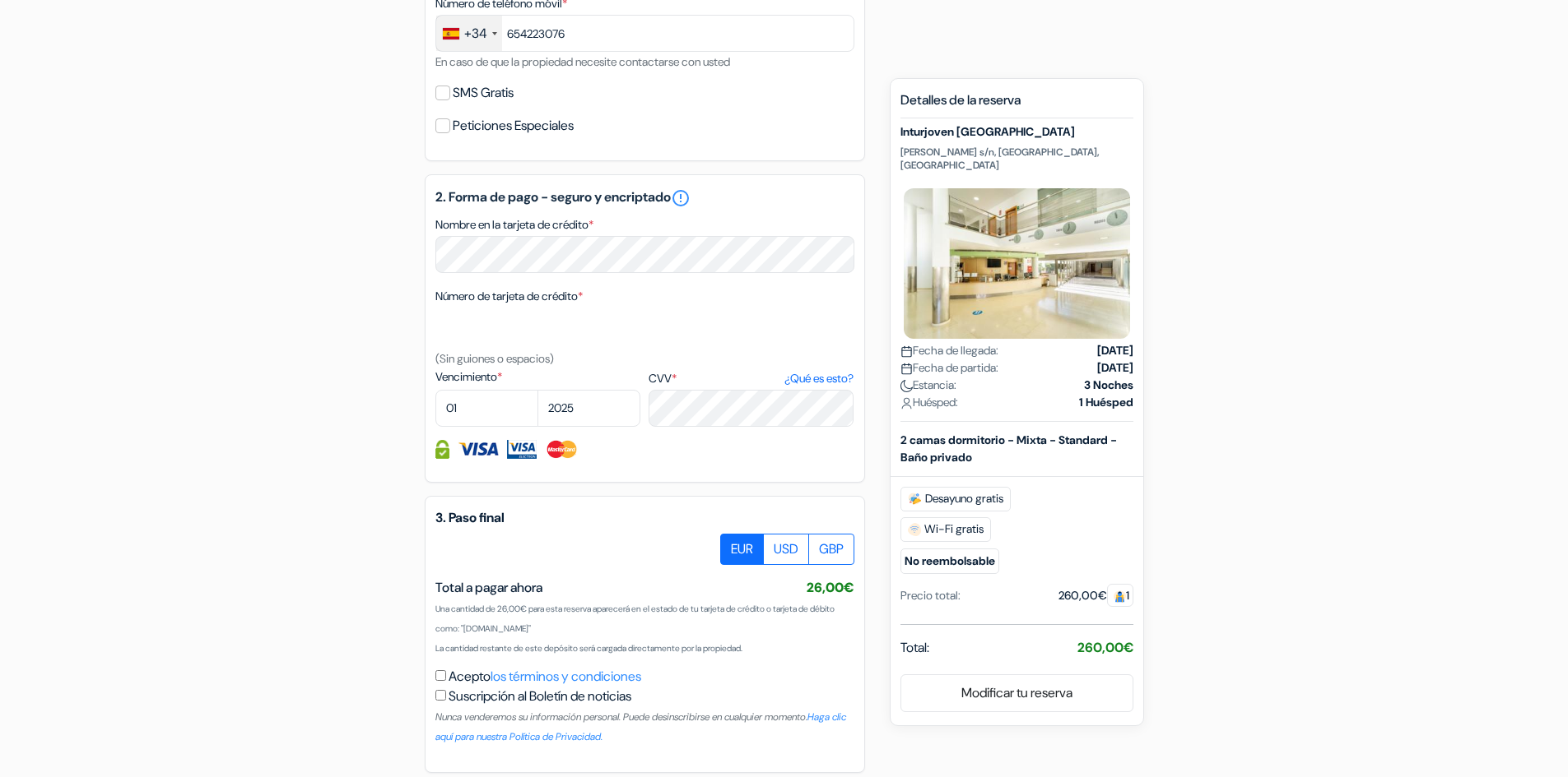
click at [937, 433] on b "2 camas dormitorio - Mixta - Standard - Baño privado" at bounding box center [1008, 449] width 217 height 32
drag, startPoint x: 937, startPoint y: 424, endPoint x: 948, endPoint y: 443, distance: 22.0
click at [948, 443] on b "2 camas dormitorio - Mixta - Standard - Baño privado" at bounding box center [1008, 449] width 217 height 32
drag, startPoint x: 948, startPoint y: 443, endPoint x: 934, endPoint y: 432, distance: 17.8
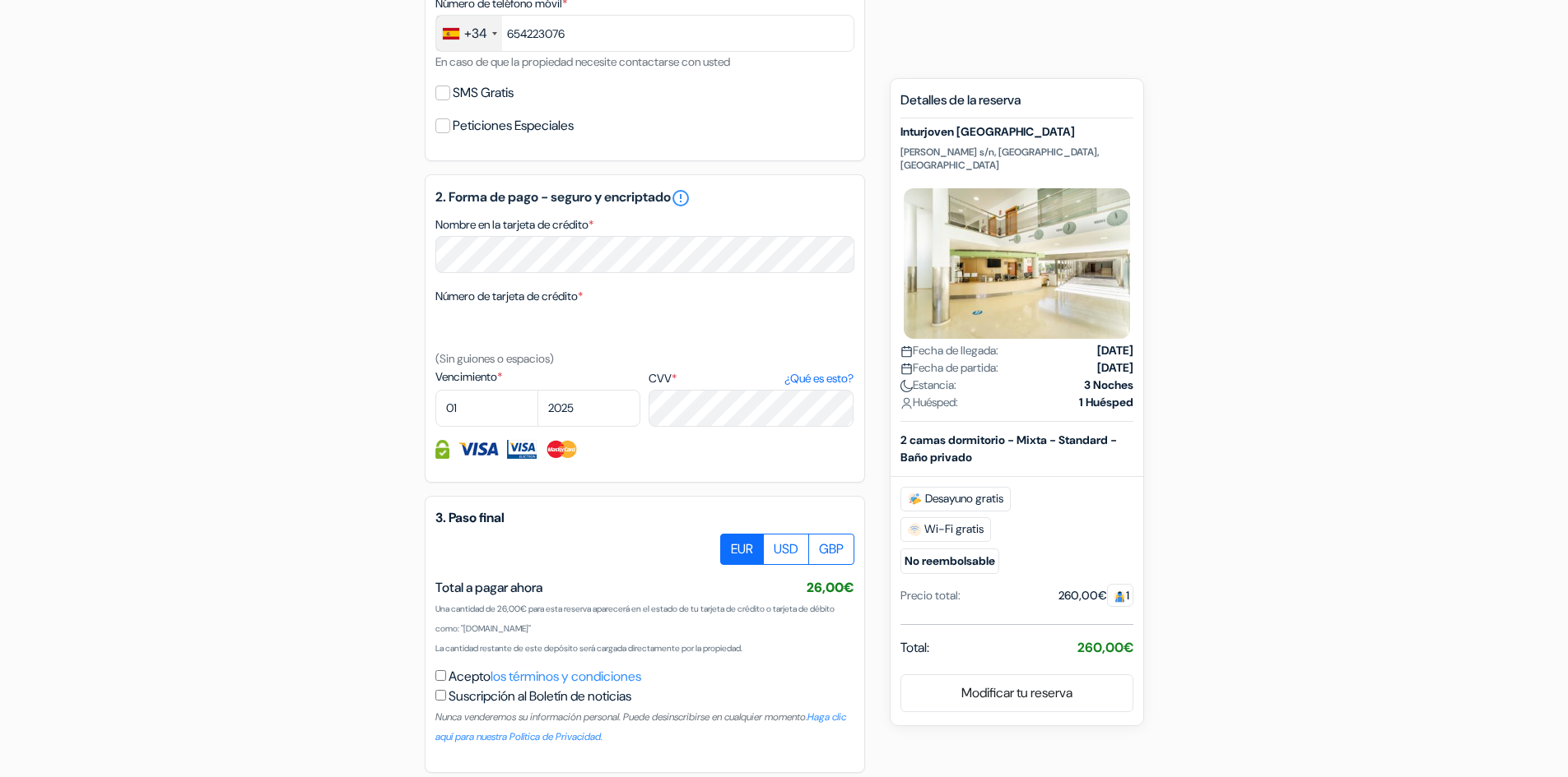
click at [934, 433] on b "2 camas dormitorio - Mixta - Standard - Baño privado" at bounding box center [1008, 449] width 217 height 32
click at [900, 433] on b "2 camas dormitorio - Mixta - Standard - Baño privado" at bounding box center [1008, 449] width 217 height 32
click at [899, 432] on div "2 camas dormitorio - Mixta - Standard - Baño privado" at bounding box center [1017, 449] width 252 height 34
click at [931, 394] on span "Huésped:" at bounding box center [929, 402] width 58 height 18
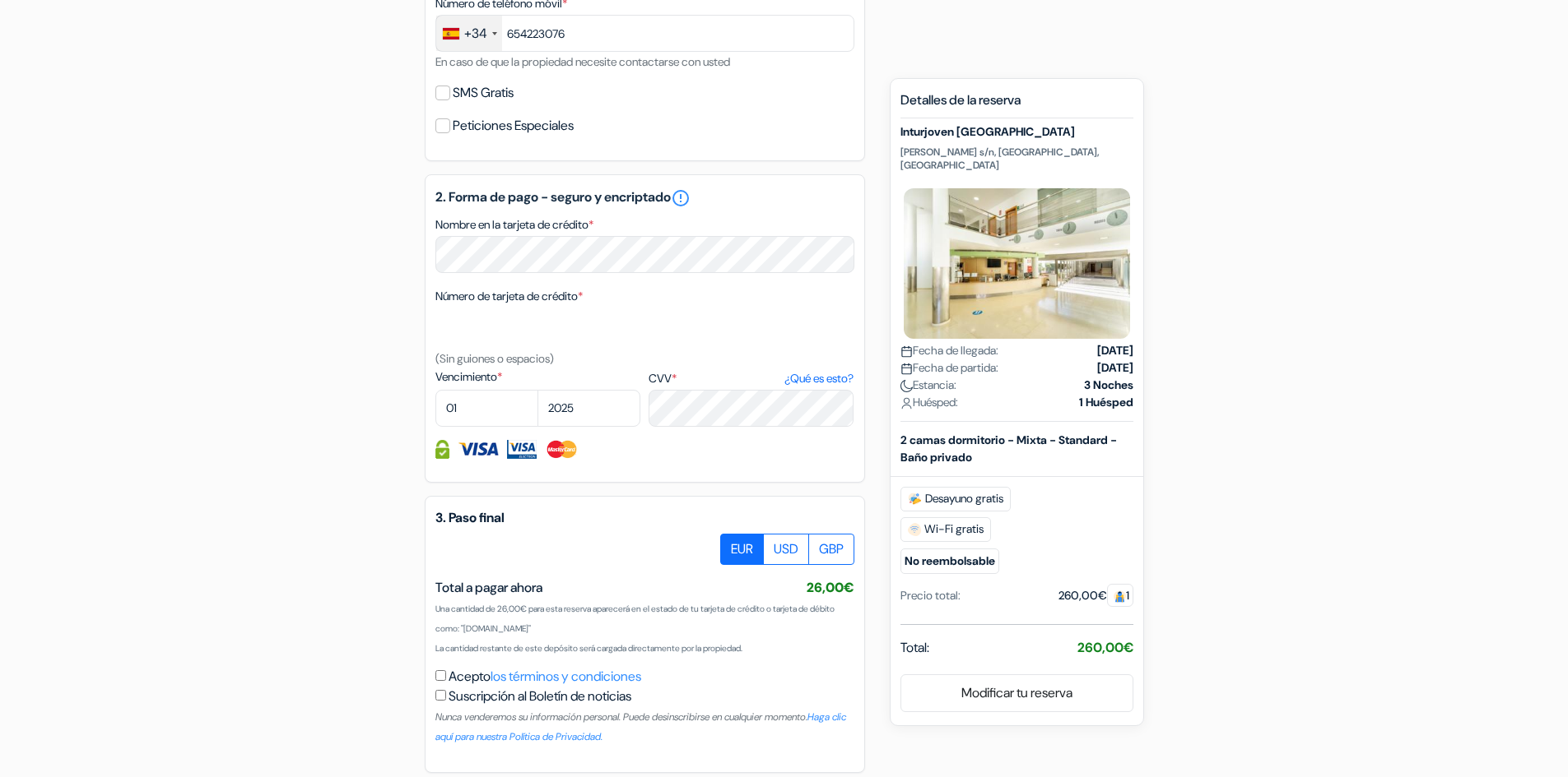
click at [931, 377] on span "Estancia:" at bounding box center [928, 385] width 56 height 18
click at [927, 359] on span "Fecha de partida:" at bounding box center [949, 368] width 98 height 18
drag, startPoint x: 927, startPoint y: 352, endPoint x: 975, endPoint y: 357, distance: 48.3
click at [975, 359] on span "Fecha de partida:" at bounding box center [949, 368] width 98 height 18
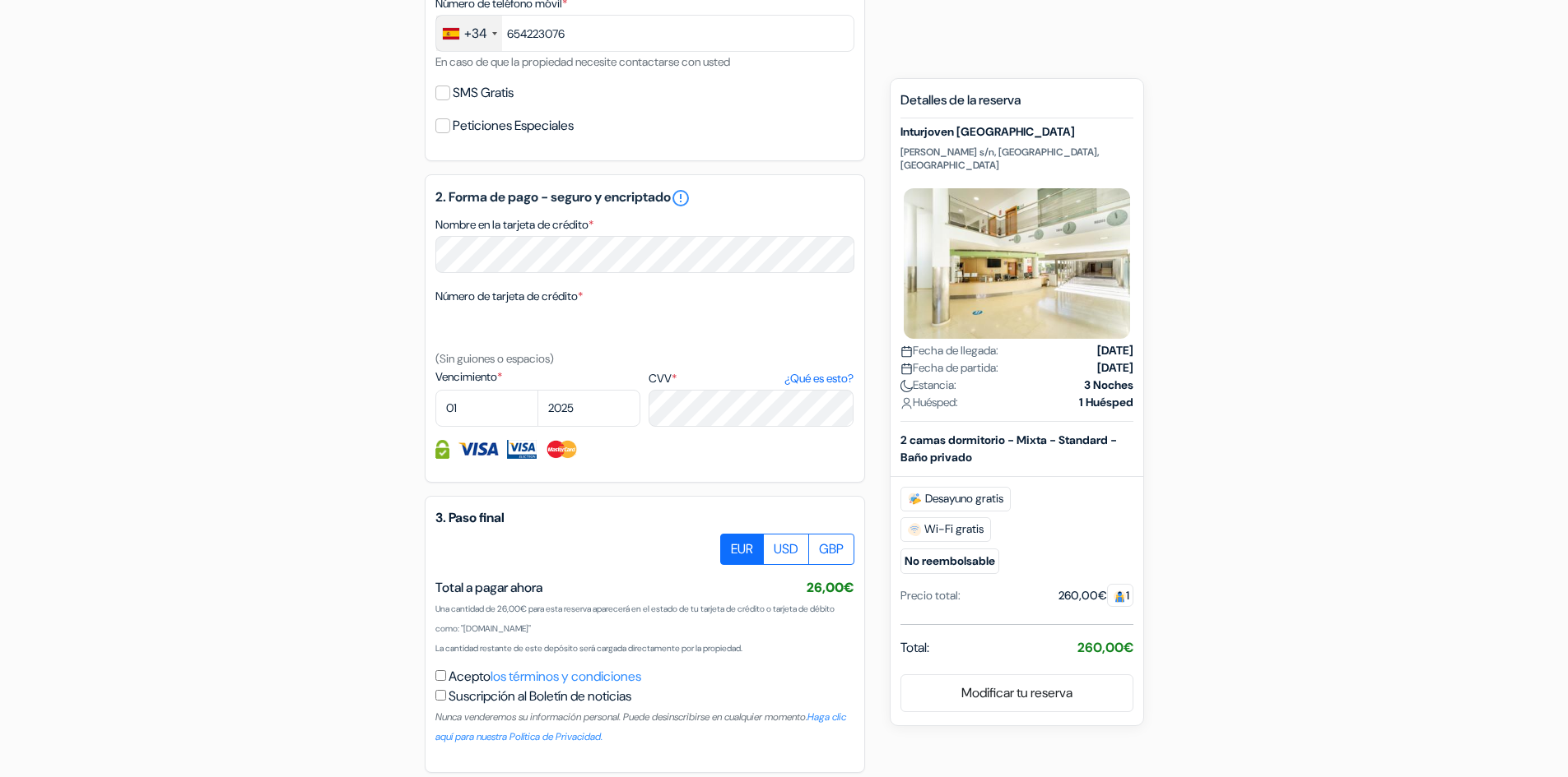
click at [979, 342] on span "Fecha de llegada:" at bounding box center [949, 351] width 98 height 18
drag, startPoint x: 979, startPoint y: 342, endPoint x: 938, endPoint y: 337, distance: 41.3
click at [938, 342] on span "Fecha de llegada:" at bounding box center [949, 351] width 98 height 18
click at [1098, 343] on strong "[DATE]" at bounding box center [1115, 351] width 36 height 18
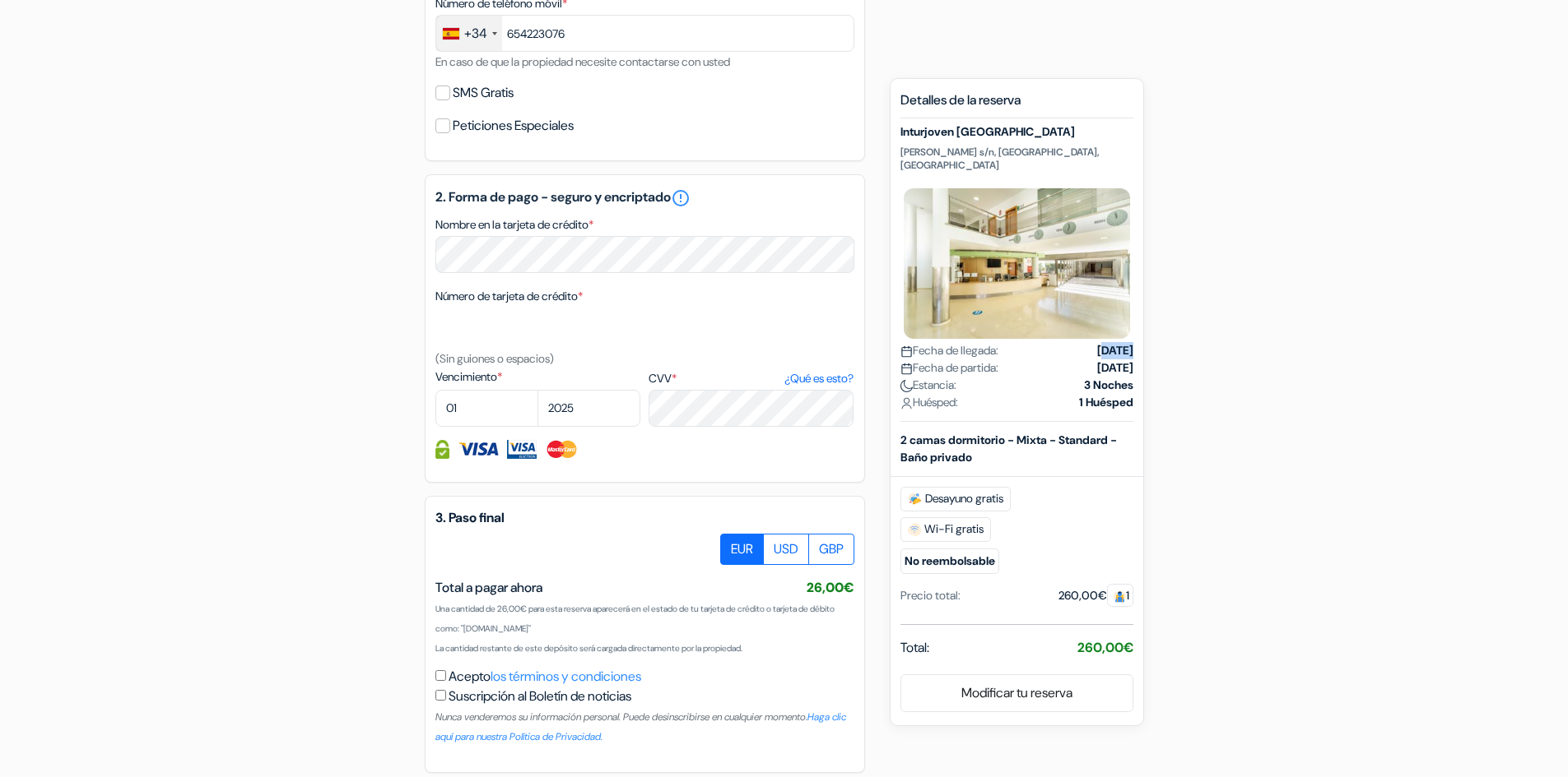
click at [1098, 343] on strong "[DATE]" at bounding box center [1115, 351] width 36 height 18
click at [1098, 359] on strong "[DATE]" at bounding box center [1115, 368] width 36 height 18
click at [1098, 377] on strong "3 Noches" at bounding box center [1108, 385] width 49 height 18
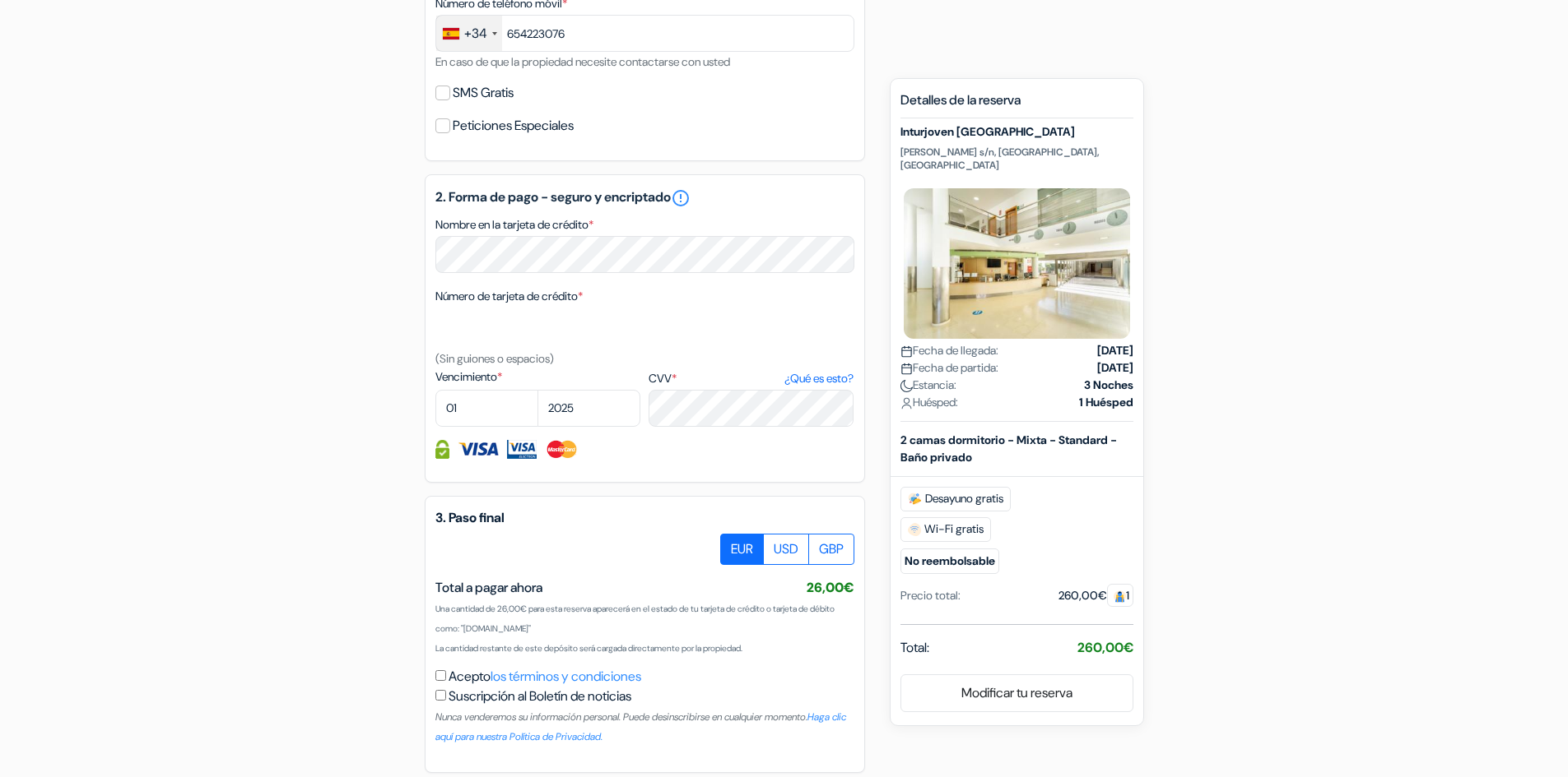
click at [1098, 377] on strong "3 Noches" at bounding box center [1108, 385] width 49 height 18
click at [1096, 394] on strong "1 Huésped" at bounding box center [1106, 402] width 54 height 18
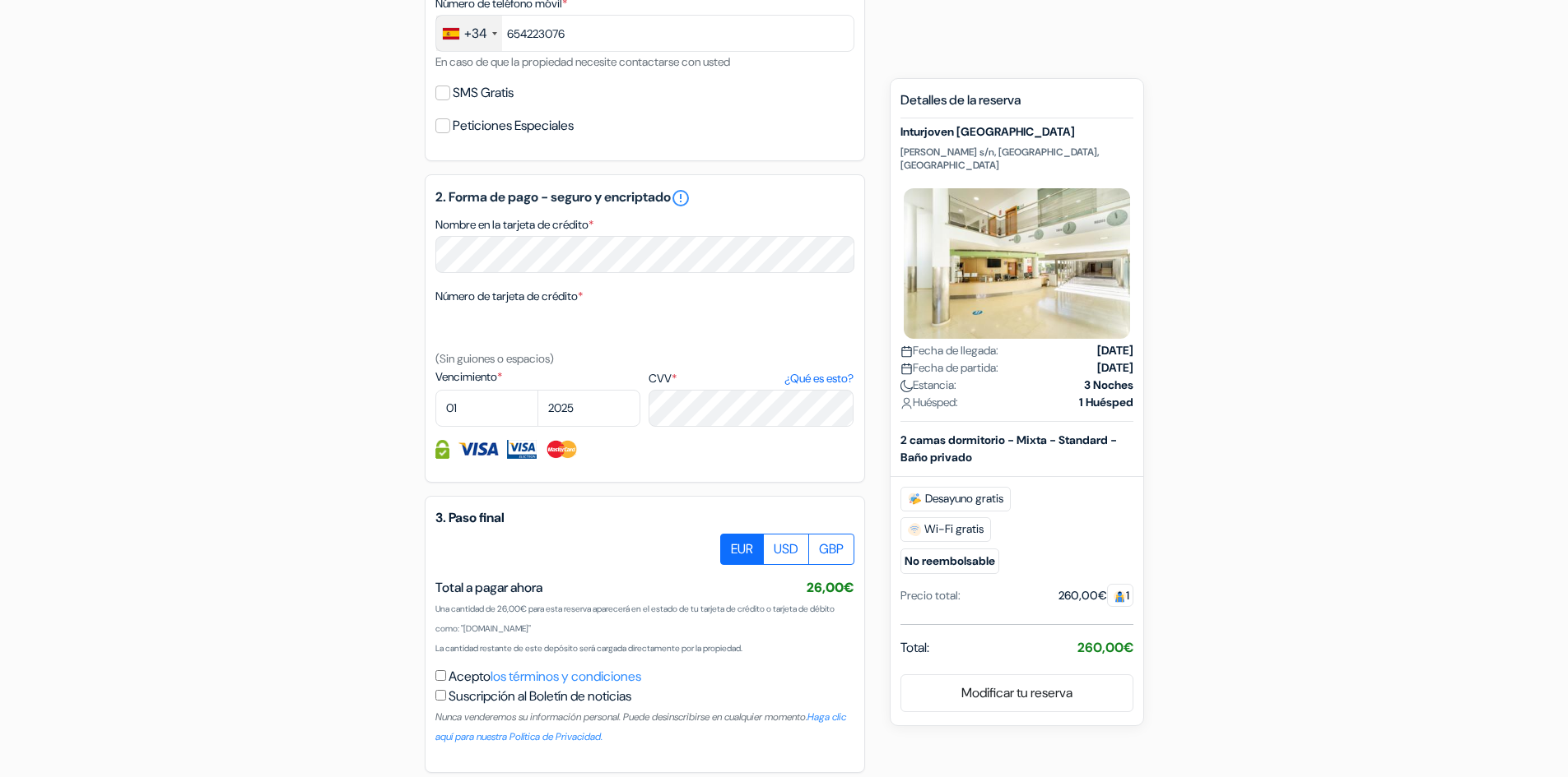
click at [926, 433] on b "2 camas dormitorio - Mixta - Standard - Baño privado" at bounding box center [1008, 449] width 217 height 32
drag, startPoint x: 926, startPoint y: 426, endPoint x: 947, endPoint y: 442, distance: 26.4
click at [947, 442] on b "2 camas dormitorio - Mixta - Standard - Baño privado" at bounding box center [1008, 449] width 217 height 32
drag, startPoint x: 947, startPoint y: 442, endPoint x: 935, endPoint y: 431, distance: 16.3
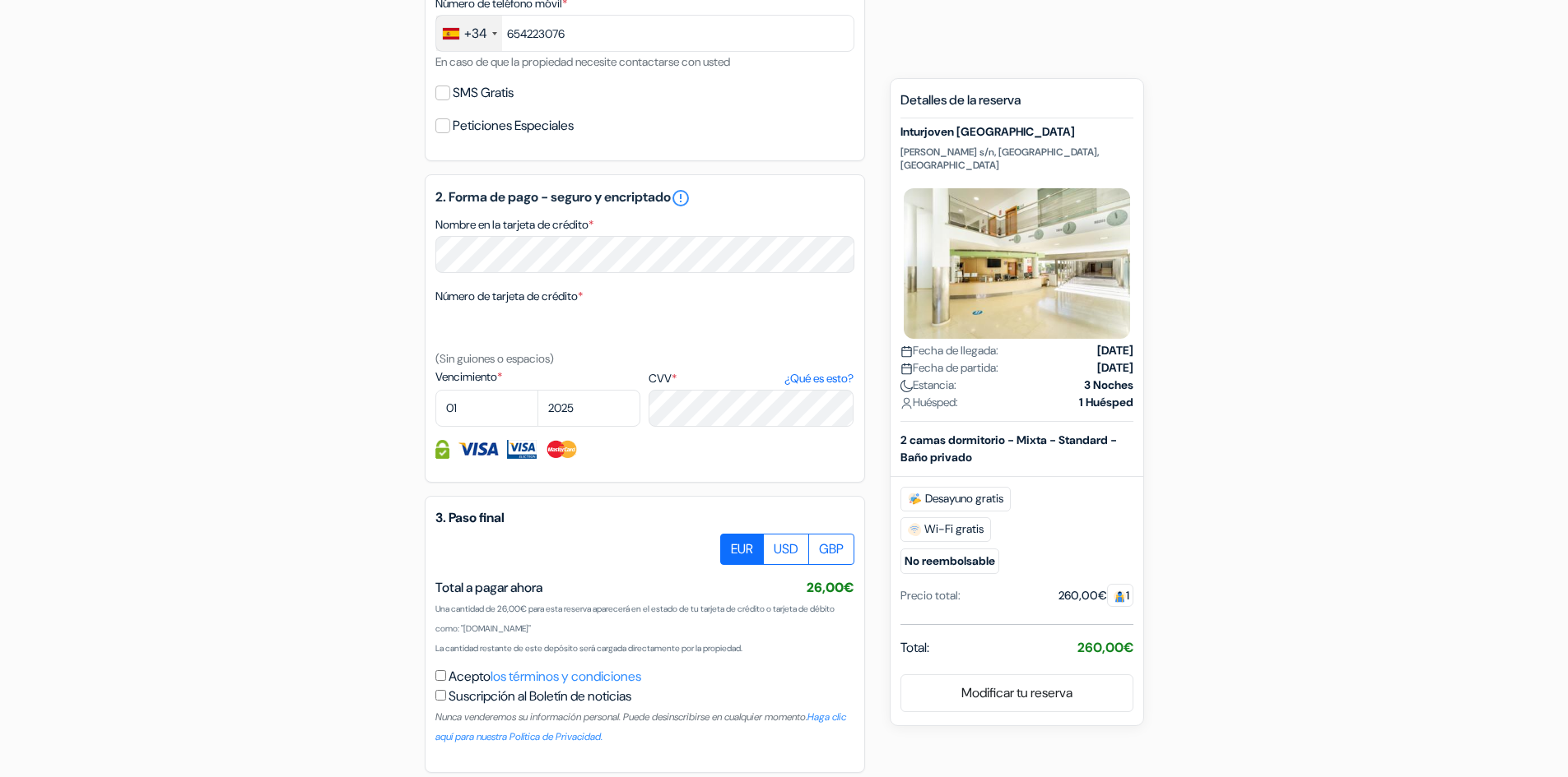
click at [935, 433] on b "2 camas dormitorio - Mixta - Standard - Baño privado" at bounding box center [1008, 449] width 217 height 32
click at [936, 491] on span "Desayuno gratis" at bounding box center [955, 499] width 110 height 25
drag, startPoint x: 936, startPoint y: 491, endPoint x: 994, endPoint y: 482, distance: 58.7
click at [994, 487] on span "Desayuno gratis" at bounding box center [955, 499] width 110 height 25
click at [977, 517] on span "Wi-Fi gratis" at bounding box center [945, 529] width 90 height 25
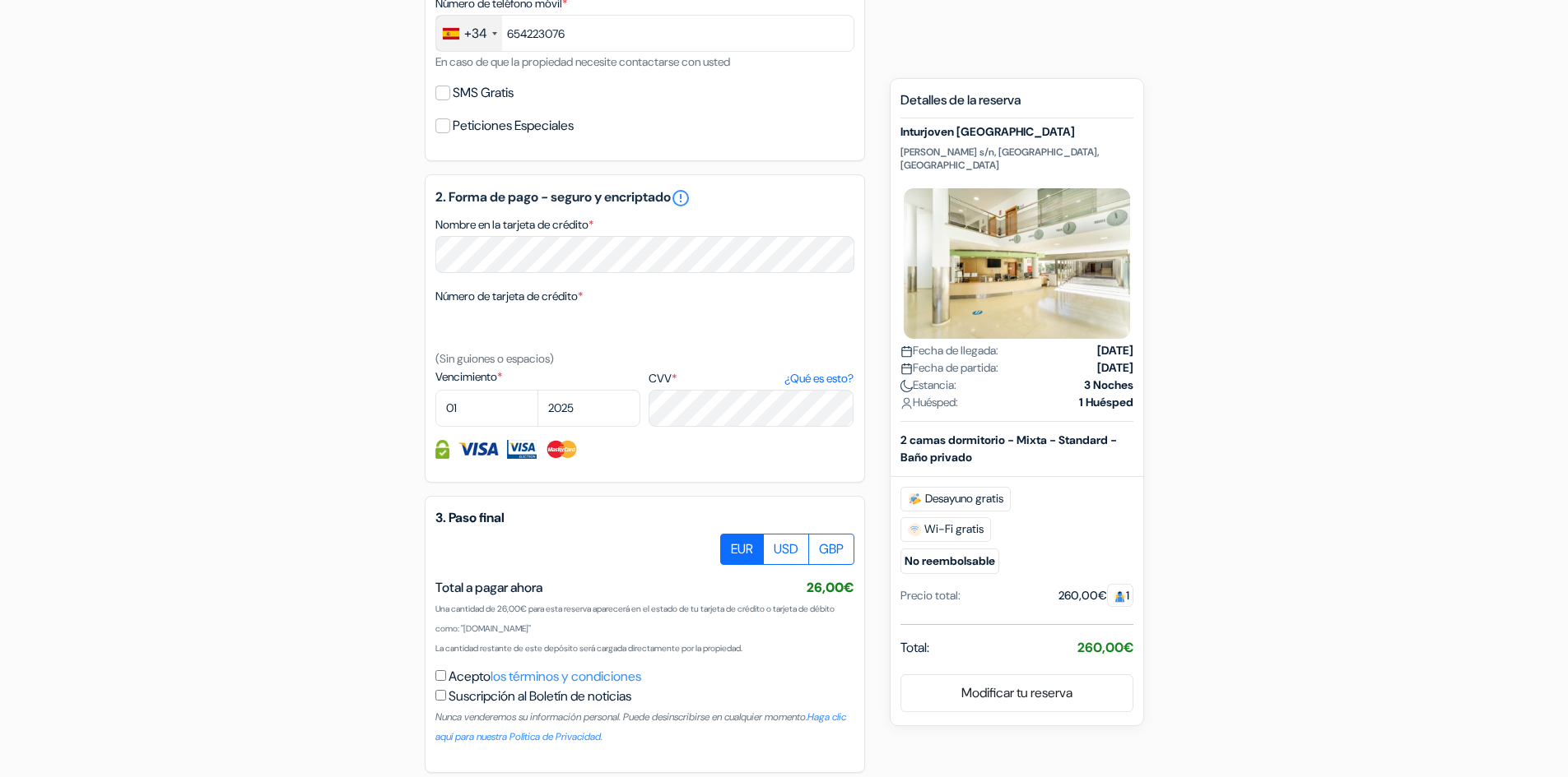
click at [977, 517] on span "Wi-Fi gratis" at bounding box center [945, 529] width 90 height 25
click at [946, 517] on span "Wi-Fi gratis" at bounding box center [945, 529] width 90 height 25
click at [942, 518] on span "Wi-Fi gratis" at bounding box center [945, 529] width 90 height 25
click at [934, 517] on span "Wi-Fi gratis" at bounding box center [945, 529] width 90 height 25
click at [930, 517] on span "Wi-Fi gratis" at bounding box center [945, 529] width 90 height 25
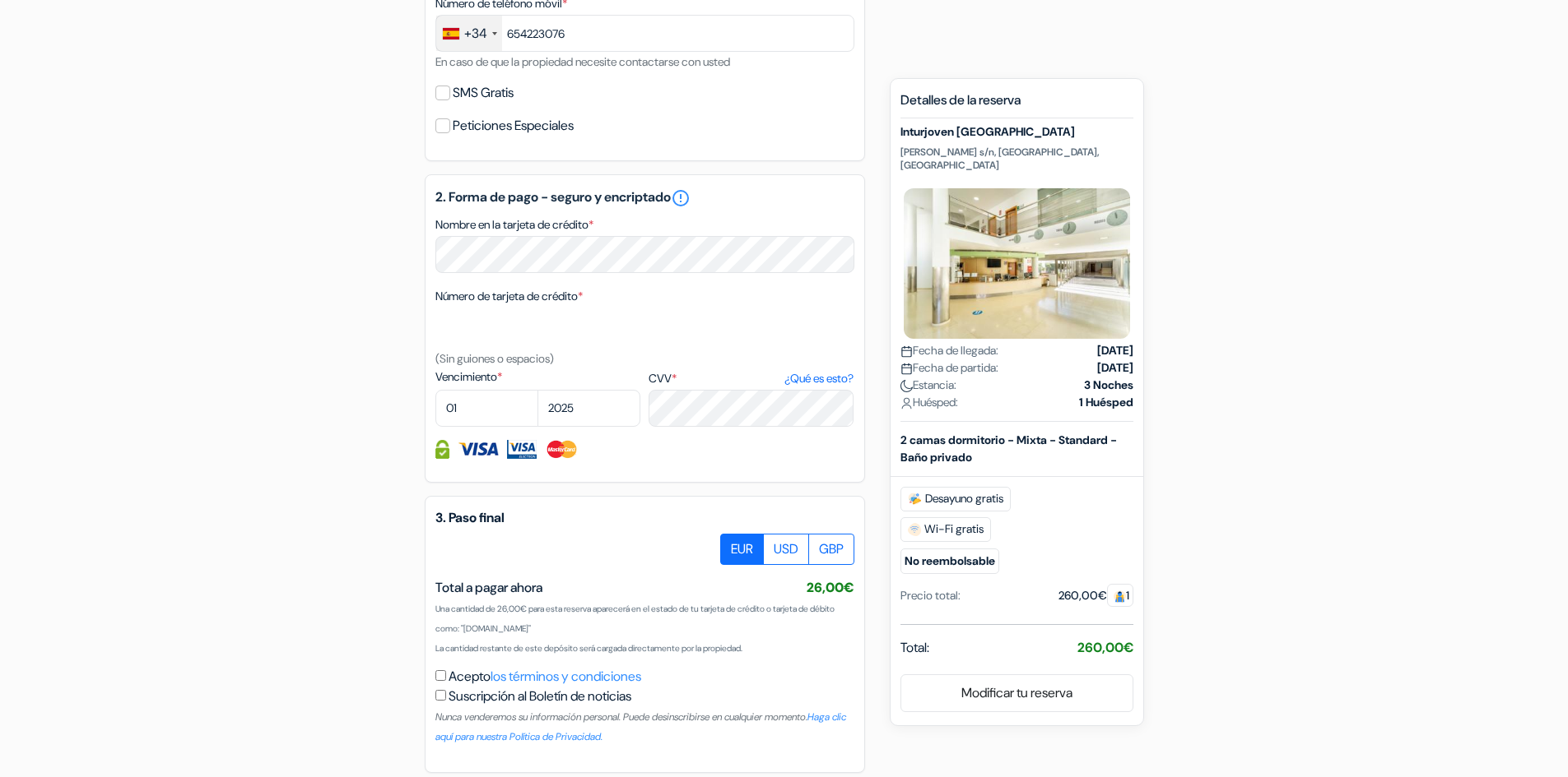
click at [930, 517] on span "Wi-Fi gratis" at bounding box center [945, 529] width 90 height 25
click at [910, 549] on small "No reembolsable" at bounding box center [950, 561] width 99 height 25
click at [949, 587] on div "Precio total:" at bounding box center [930, 596] width 61 height 18
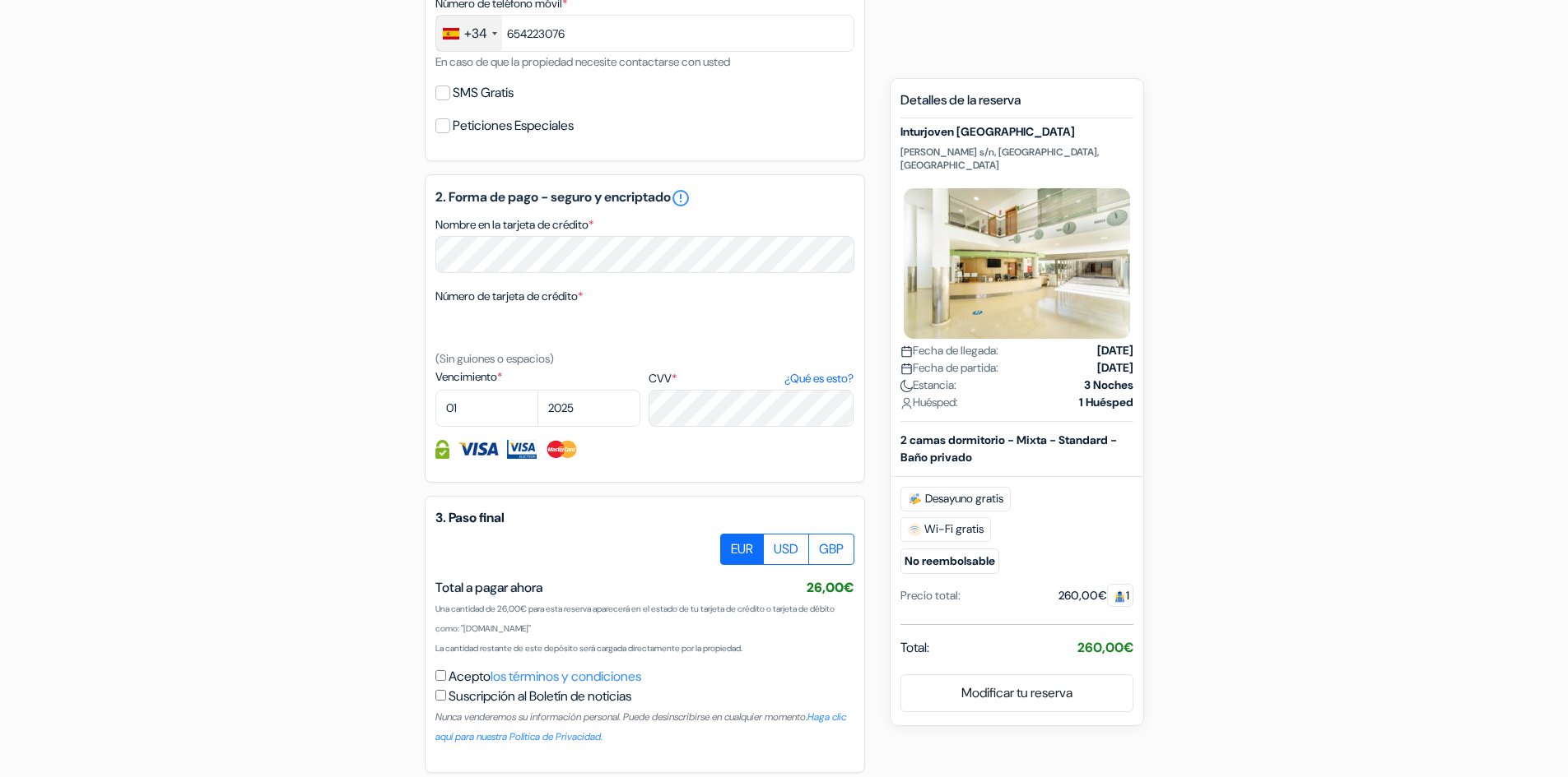
drag, startPoint x: 949, startPoint y: 587, endPoint x: 919, endPoint y: 587, distance: 30.0
click at [919, 587] on div "Precio total:" at bounding box center [930, 596] width 61 height 18
click at [918, 638] on span "Total:" at bounding box center [914, 648] width 29 height 20
click at [1059, 587] on div "260,00€ 1" at bounding box center [1096, 596] width 74 height 18
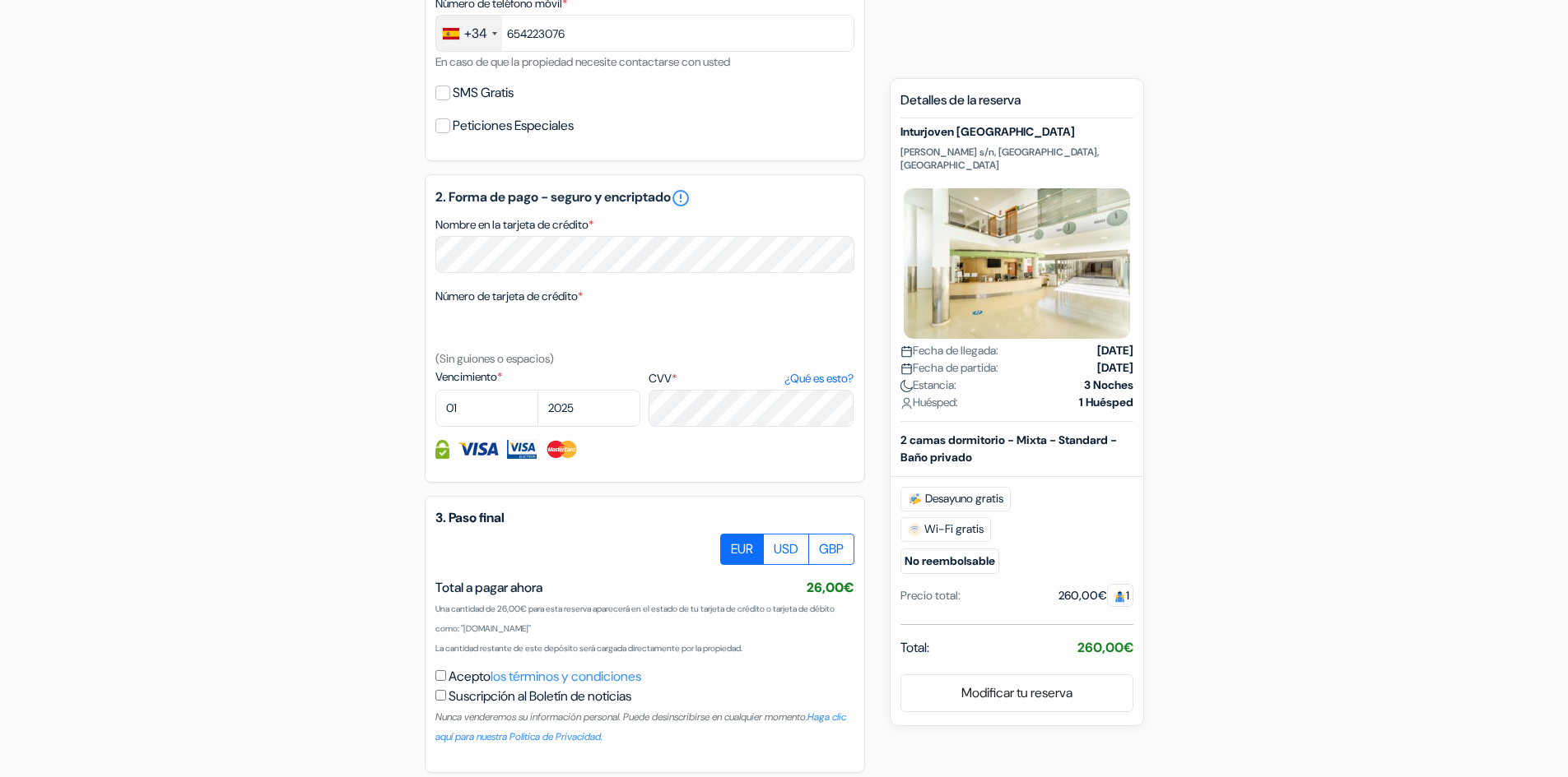
click at [1059, 587] on div "260,00€ 1" at bounding box center [1096, 596] width 74 height 18
click at [1088, 639] on strong "260,00€" at bounding box center [1105, 648] width 56 height 18
click at [1120, 591] on img at bounding box center [1119, 596] width 12 height 12
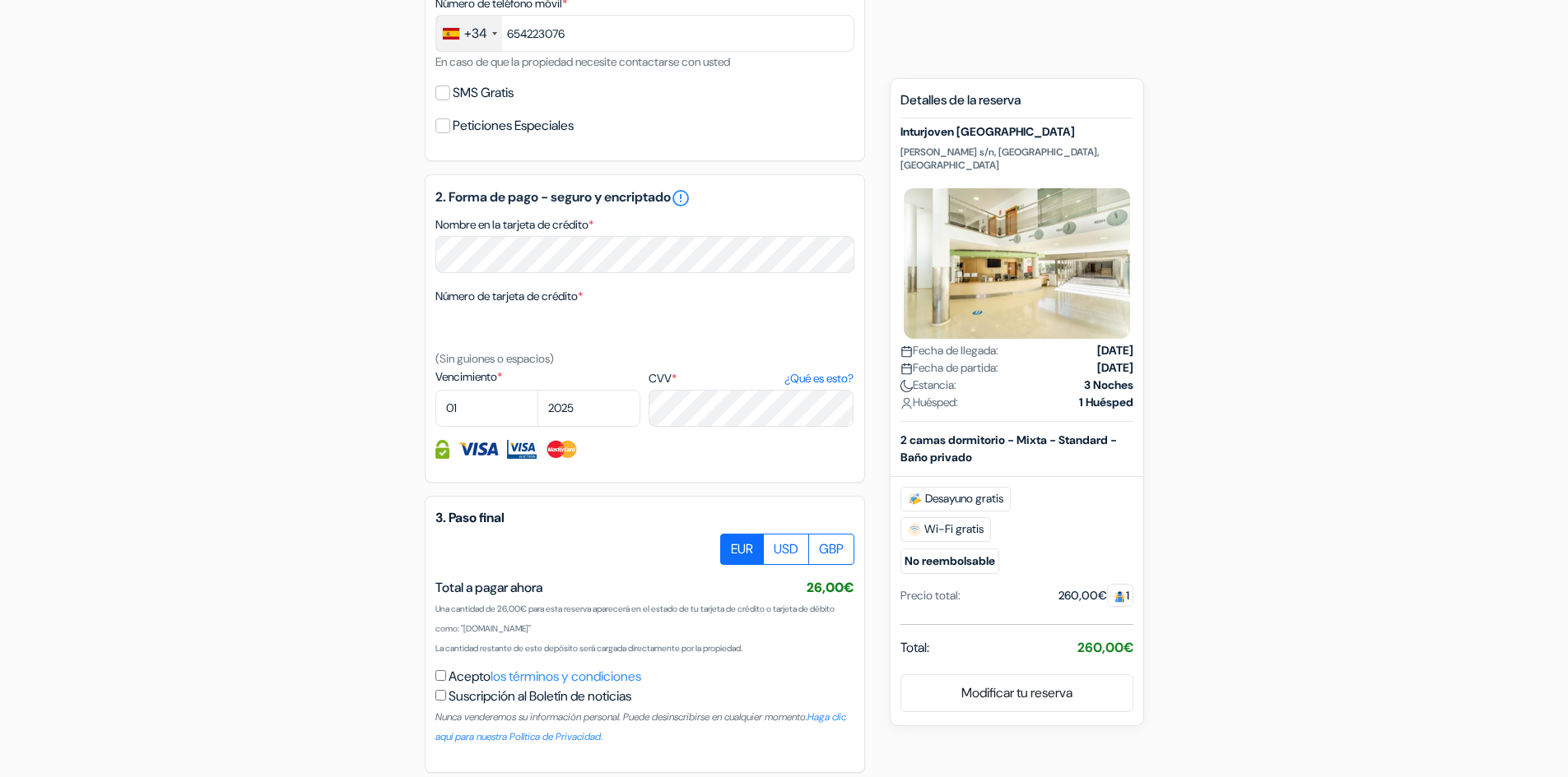
click at [1124, 584] on span "1" at bounding box center [1120, 596] width 26 height 23
click at [1125, 584] on span "1" at bounding box center [1120, 596] width 26 height 23
click at [1115, 591] on img at bounding box center [1119, 596] width 12 height 12
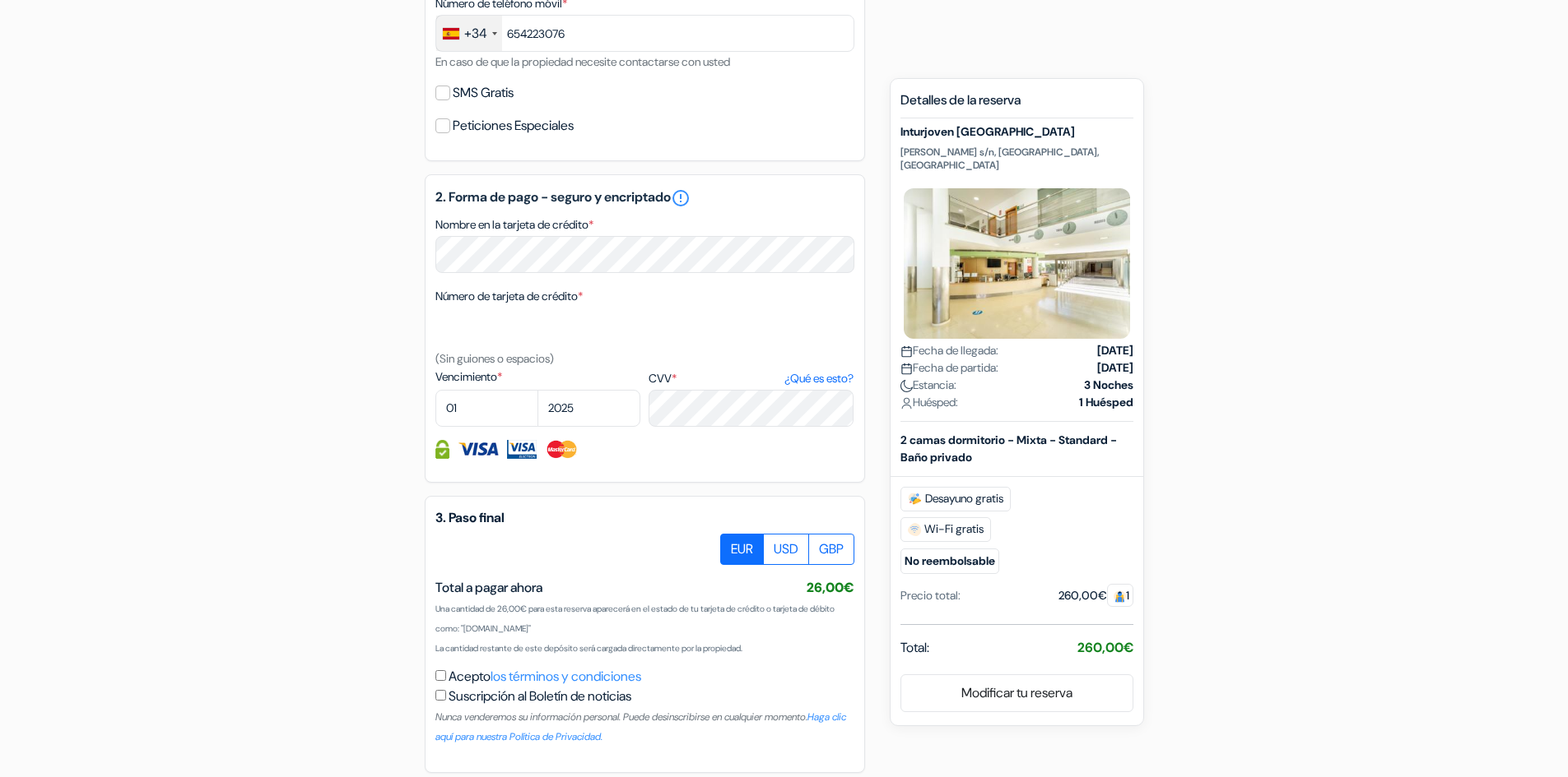
click at [1115, 591] on img at bounding box center [1119, 596] width 12 height 12
click at [1109, 584] on span "1" at bounding box center [1120, 596] width 26 height 23
click at [1108, 584] on span "1" at bounding box center [1120, 596] width 26 height 23
click at [1114, 591] on img at bounding box center [1119, 596] width 12 height 12
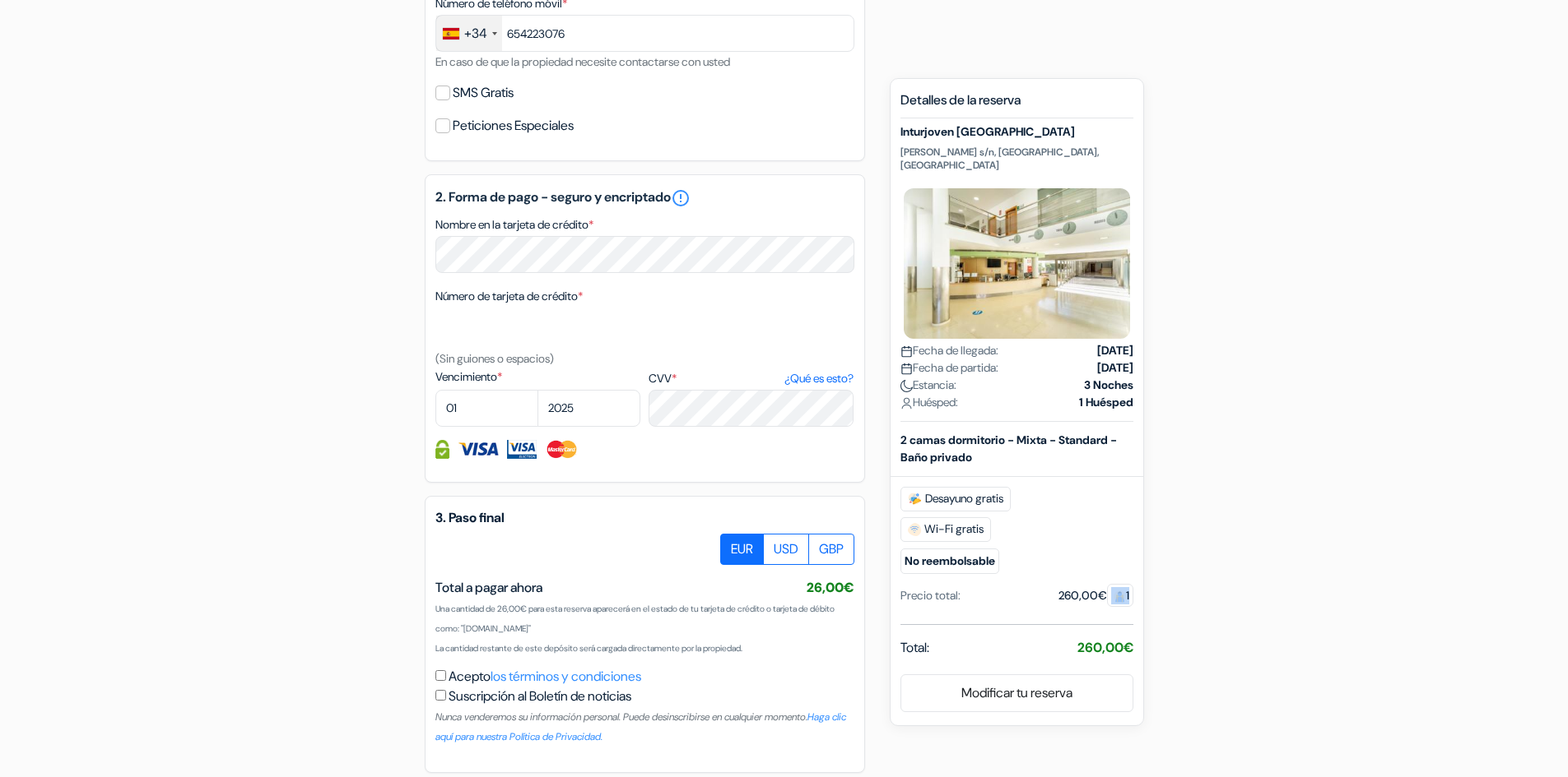
click at [1114, 591] on img at bounding box center [1119, 596] width 12 height 12
click at [1117, 591] on img at bounding box center [1119, 596] width 12 height 12
click at [1097, 550] on div "Desayuno gratis Wi-Fi gratis No reembolsable" at bounding box center [1017, 530] width 233 height 87
click at [1107, 584] on span "1" at bounding box center [1120, 596] width 26 height 23
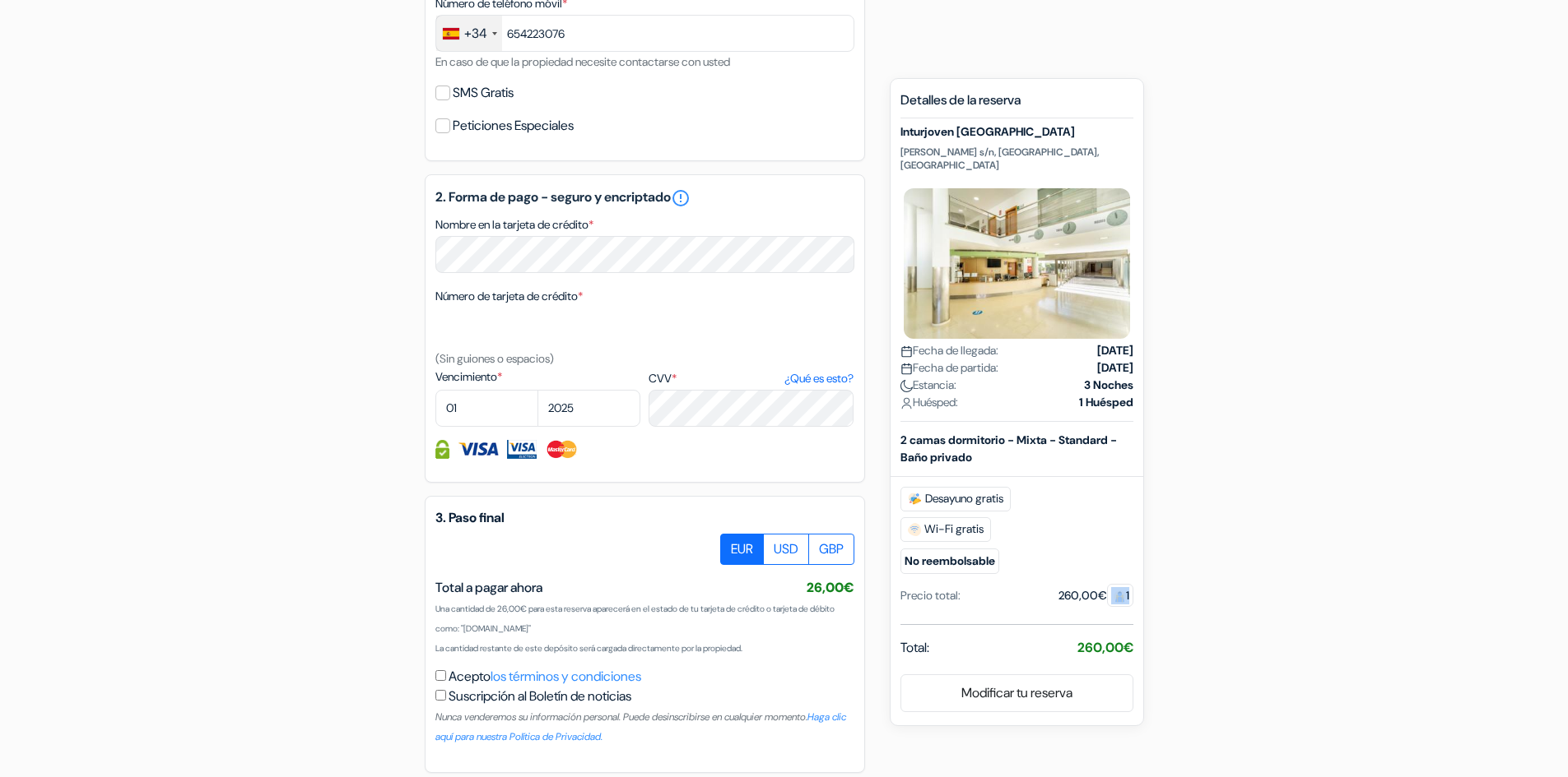
click at [1109, 585] on span "1" at bounding box center [1120, 596] width 26 height 23
click at [1107, 585] on span "1" at bounding box center [1120, 596] width 26 height 23
click at [1114, 591] on img at bounding box center [1119, 596] width 12 height 12
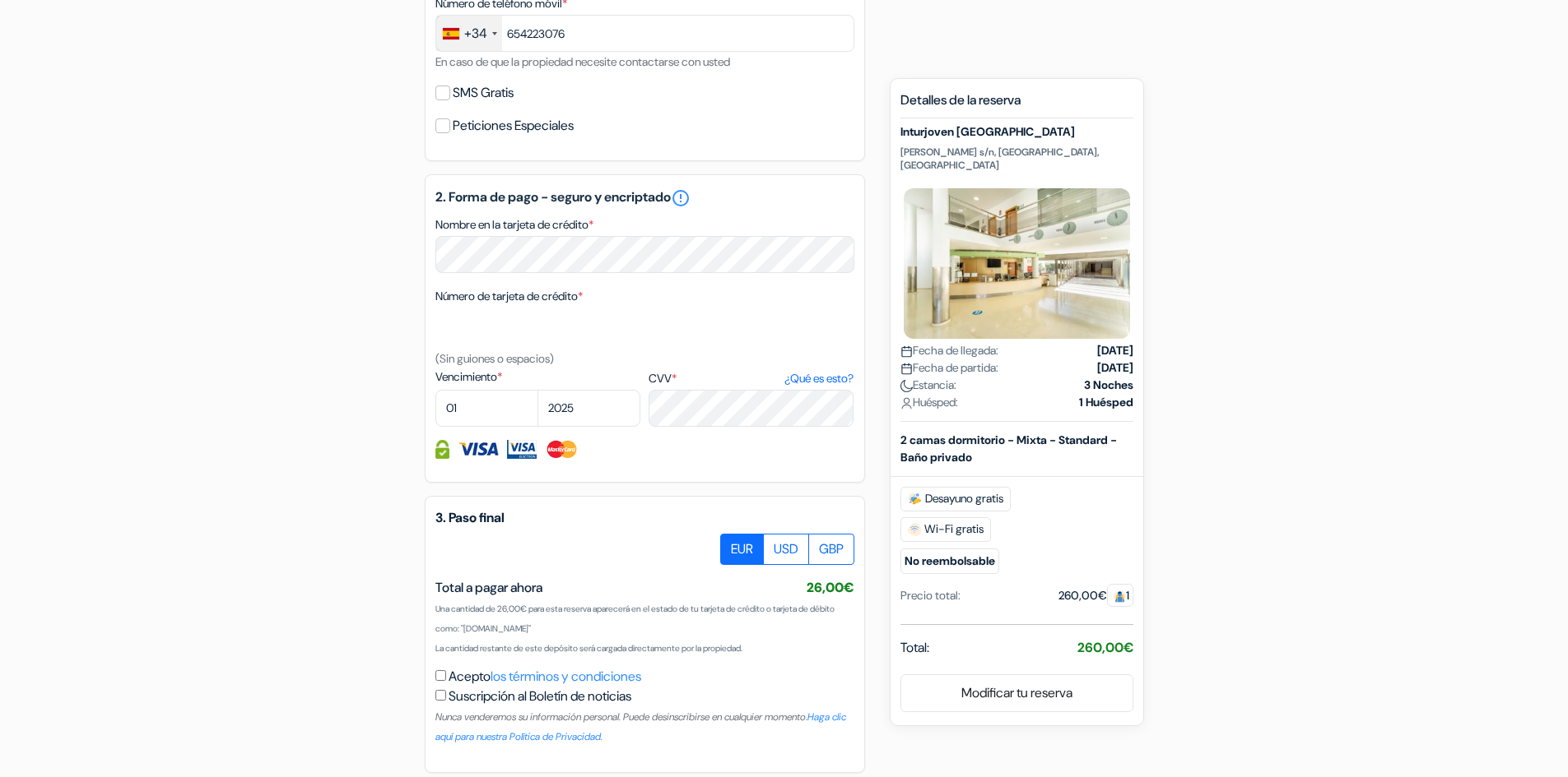
click at [1122, 584] on span "1" at bounding box center [1120, 596] width 26 height 23
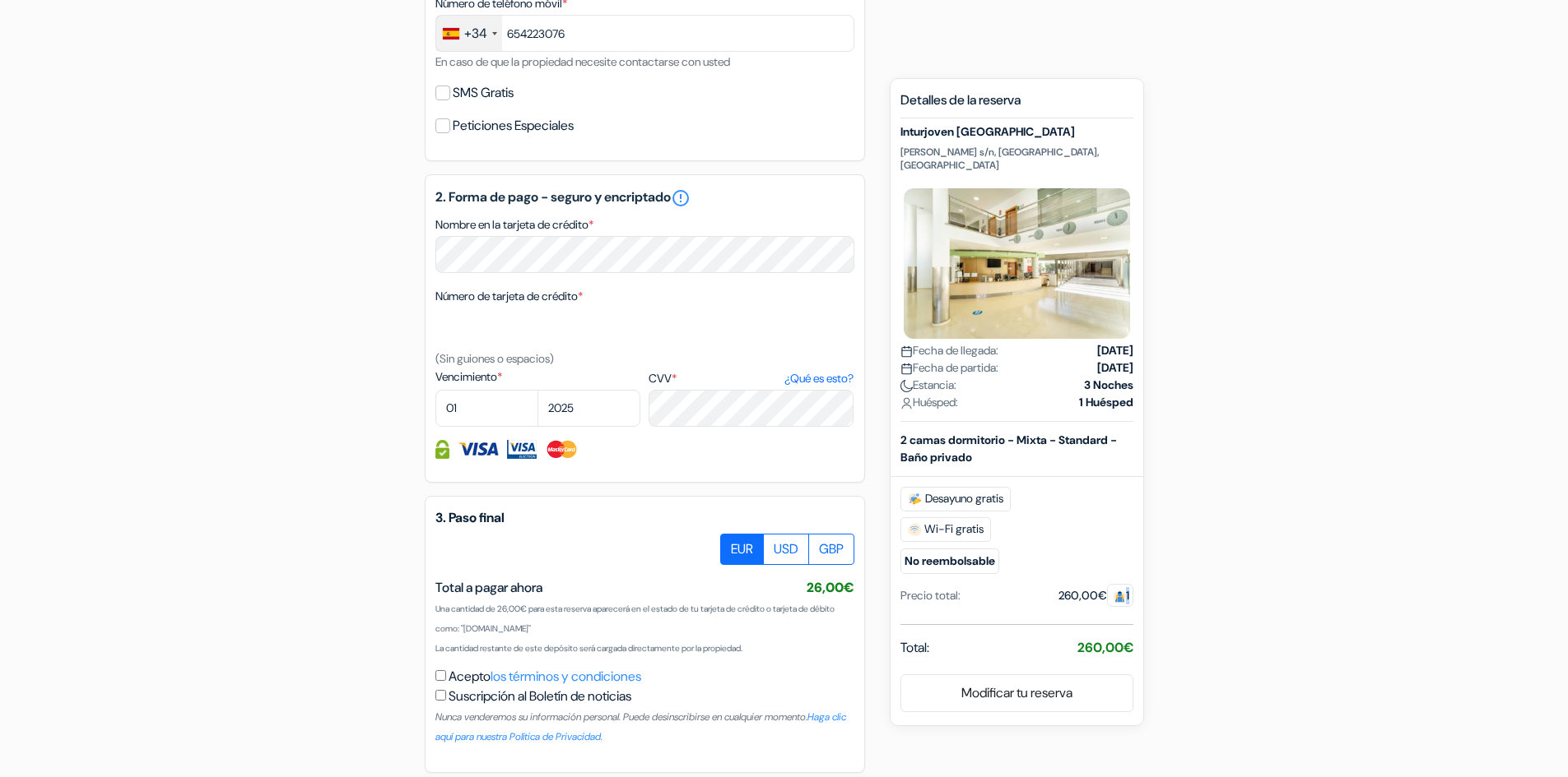
click at [1122, 584] on span "1" at bounding box center [1120, 596] width 26 height 23
click at [1120, 591] on img at bounding box center [1119, 596] width 12 height 12
click at [1097, 555] on div "Desayuno gratis Wi-Fi gratis No reembolsable" at bounding box center [1017, 530] width 233 height 87
click at [657, 374] on label "CVV * ¿Qué es esto?" at bounding box center [751, 379] width 205 height 18
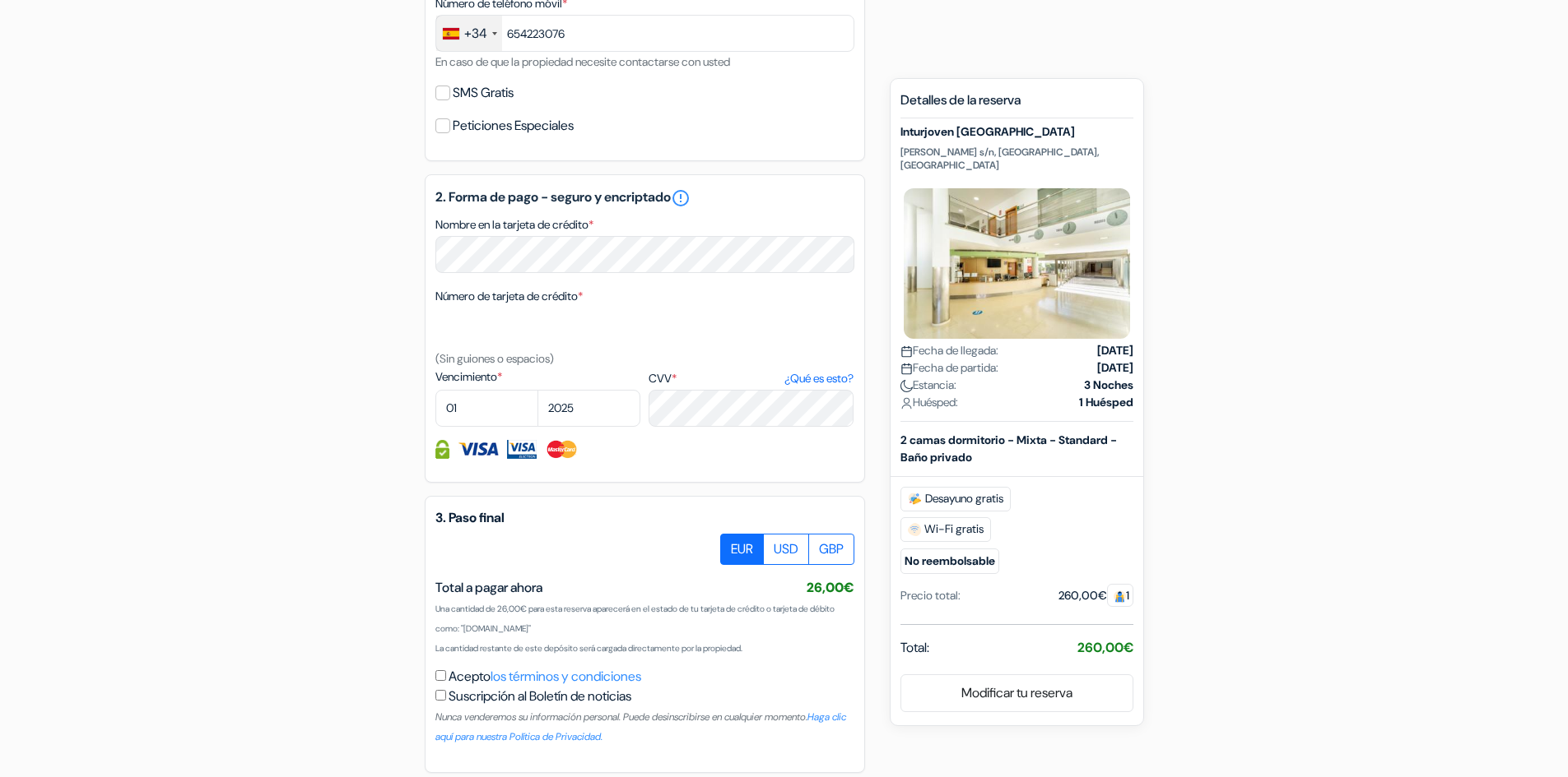
click at [0, 0] on textarea "Nombre en la tarjeta de crédito *" at bounding box center [0, 0] width 0 height 0
click at [657, 374] on label "CVV * ¿Qué es esto?" at bounding box center [751, 379] width 205 height 18
click at [0, 0] on textarea "Nombre en la tarjeta de crédito *" at bounding box center [0, 0] width 0 height 0
click at [656, 377] on label "CVV * ¿Qué es esto?" at bounding box center [751, 379] width 205 height 18
click at [0, 0] on textarea "Nombre en la tarjeta de crédito *" at bounding box center [0, 0] width 0 height 0
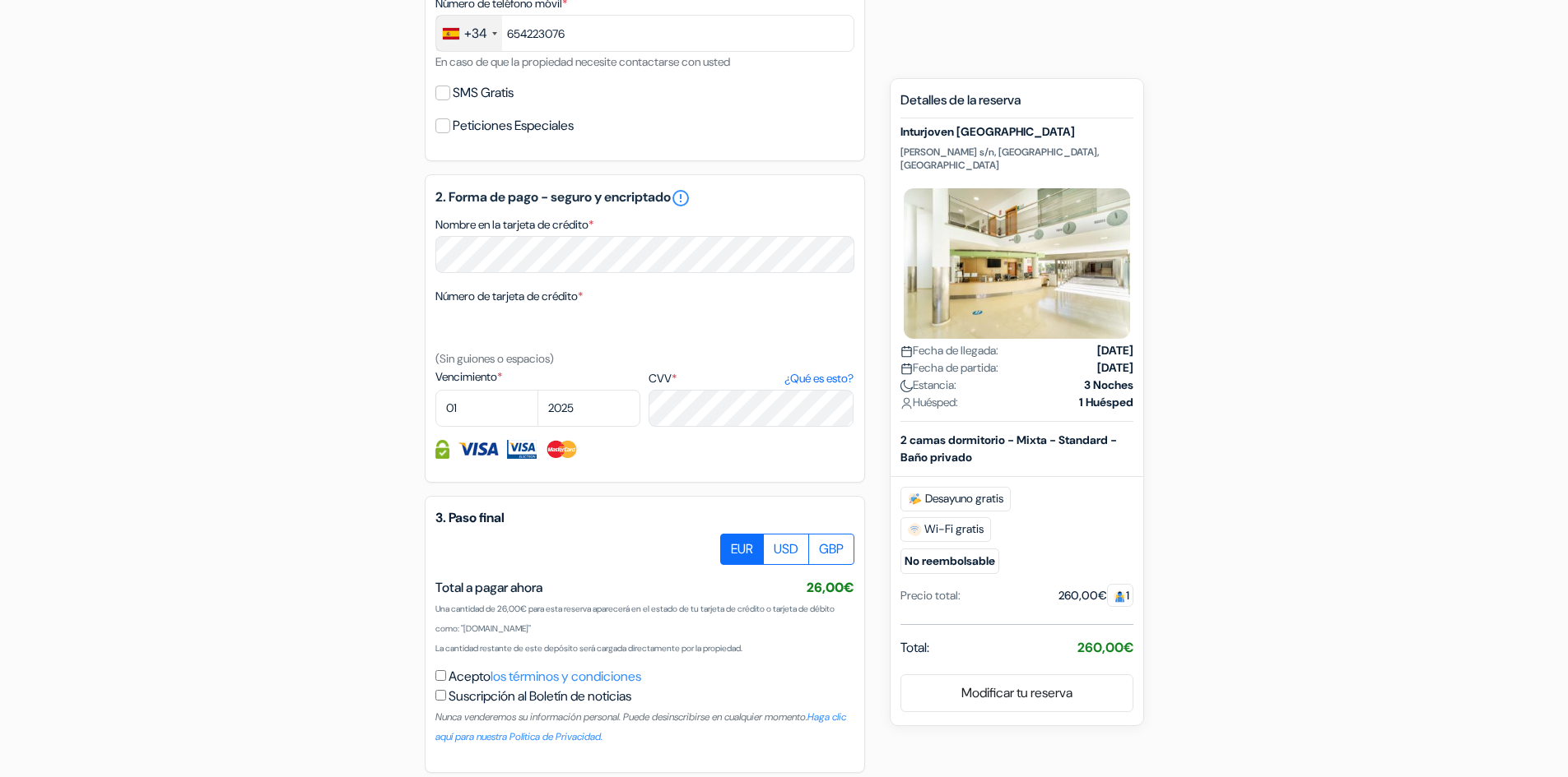
click at [652, 377] on label "CVV * ¿Qué es esto?" at bounding box center [751, 379] width 205 height 18
click at [0, 0] on textarea "Nombre en la tarjeta de crédito *" at bounding box center [0, 0] width 0 height 0
click at [476, 378] on label "Vencimiento *" at bounding box center [538, 377] width 205 height 18
click at [0, 0] on textarea "Nombre en la tarjeta de crédito *" at bounding box center [0, 0] width 0 height 0
drag, startPoint x: 476, startPoint y: 378, endPoint x: 466, endPoint y: 374, distance: 10.8
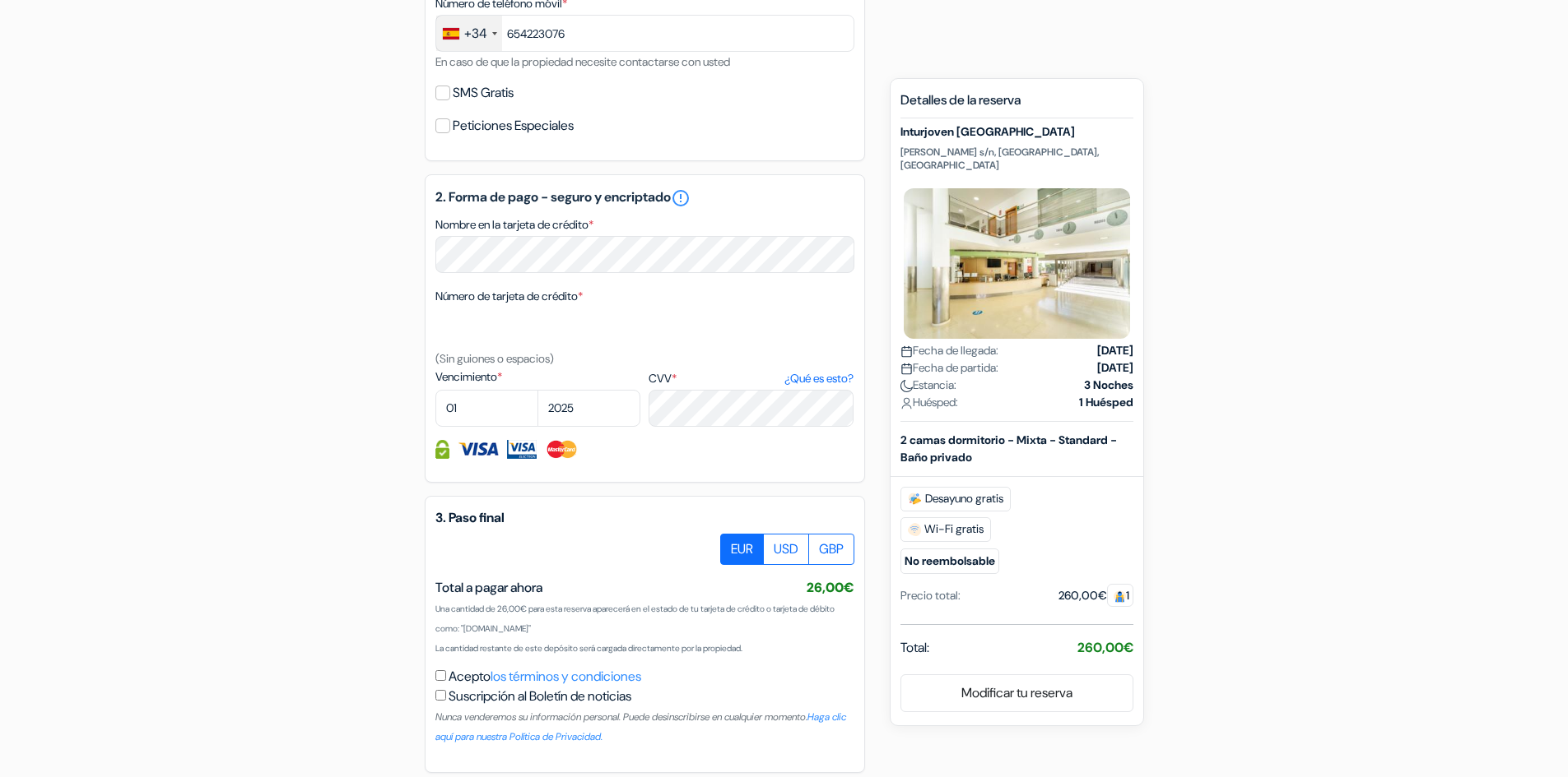
click at [466, 374] on label "Vencimiento *" at bounding box center [538, 377] width 205 height 18
click at [0, 0] on textarea "Nombre en la tarjeta de crédito *" at bounding box center [0, 0] width 0 height 0
click at [437, 355] on small "(Sin guiones o espacios)" at bounding box center [494, 359] width 118 height 15
click at [441, 355] on small "(Sin guiones o espacios)" at bounding box center [494, 359] width 118 height 15
click at [444, 356] on small "(Sin guiones o espacios)" at bounding box center [494, 359] width 118 height 15
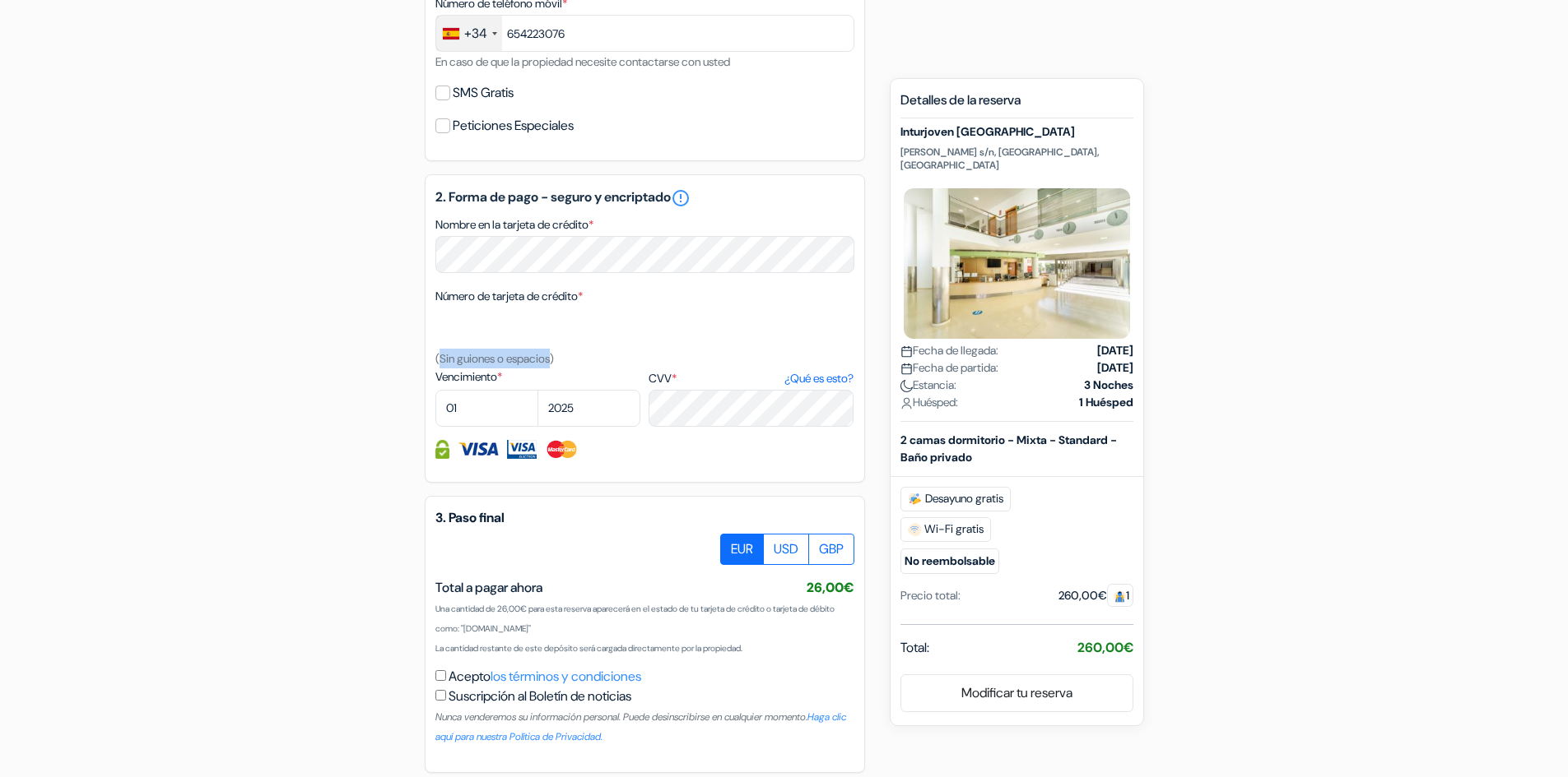
drag, startPoint x: 444, startPoint y: 356, endPoint x: 526, endPoint y: 358, distance: 82.0
click at [526, 358] on small "(Sin guiones o espacios)" at bounding box center [494, 359] width 118 height 15
click at [526, 359] on small "(Sin guiones o espacios)" at bounding box center [494, 359] width 118 height 15
drag, startPoint x: 526, startPoint y: 359, endPoint x: 450, endPoint y: 362, distance: 76.1
click at [450, 362] on small "(Sin guiones o espacios)" at bounding box center [494, 359] width 118 height 15
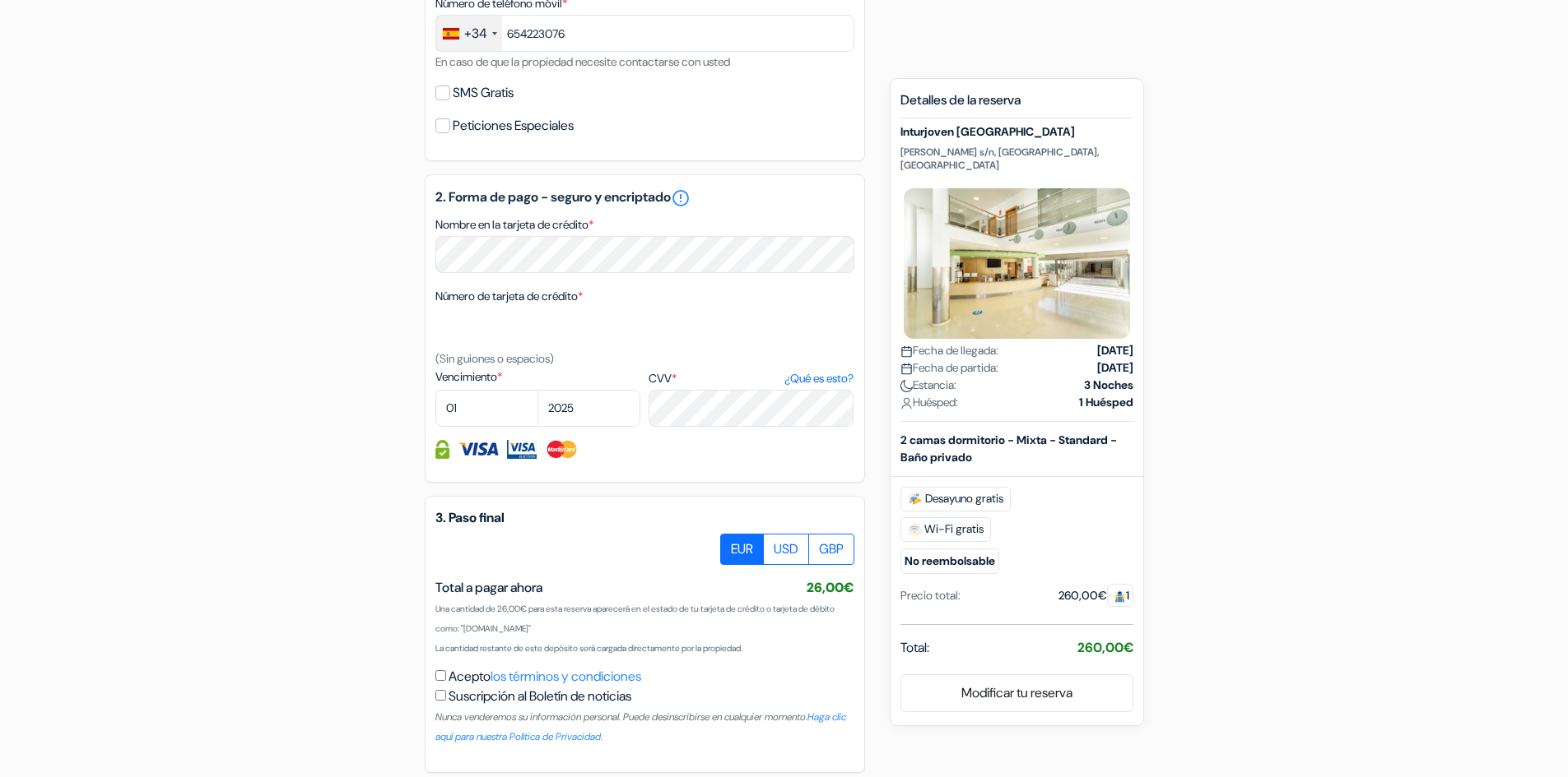
click at [436, 301] on label "Número de tarjeta de crédito *" at bounding box center [509, 296] width 147 height 18
click at [0, 0] on textarea "Nombre en la tarjeta de crédito *" at bounding box center [0, 0] width 0 height 0
drag, startPoint x: 436, startPoint y: 301, endPoint x: 564, endPoint y: 292, distance: 128.3
click at [564, 292] on label "Número de tarjeta de crédito *" at bounding box center [509, 296] width 147 height 18
click at [0, 0] on textarea "Nombre en la tarjeta de crédito *" at bounding box center [0, 0] width 0 height 0
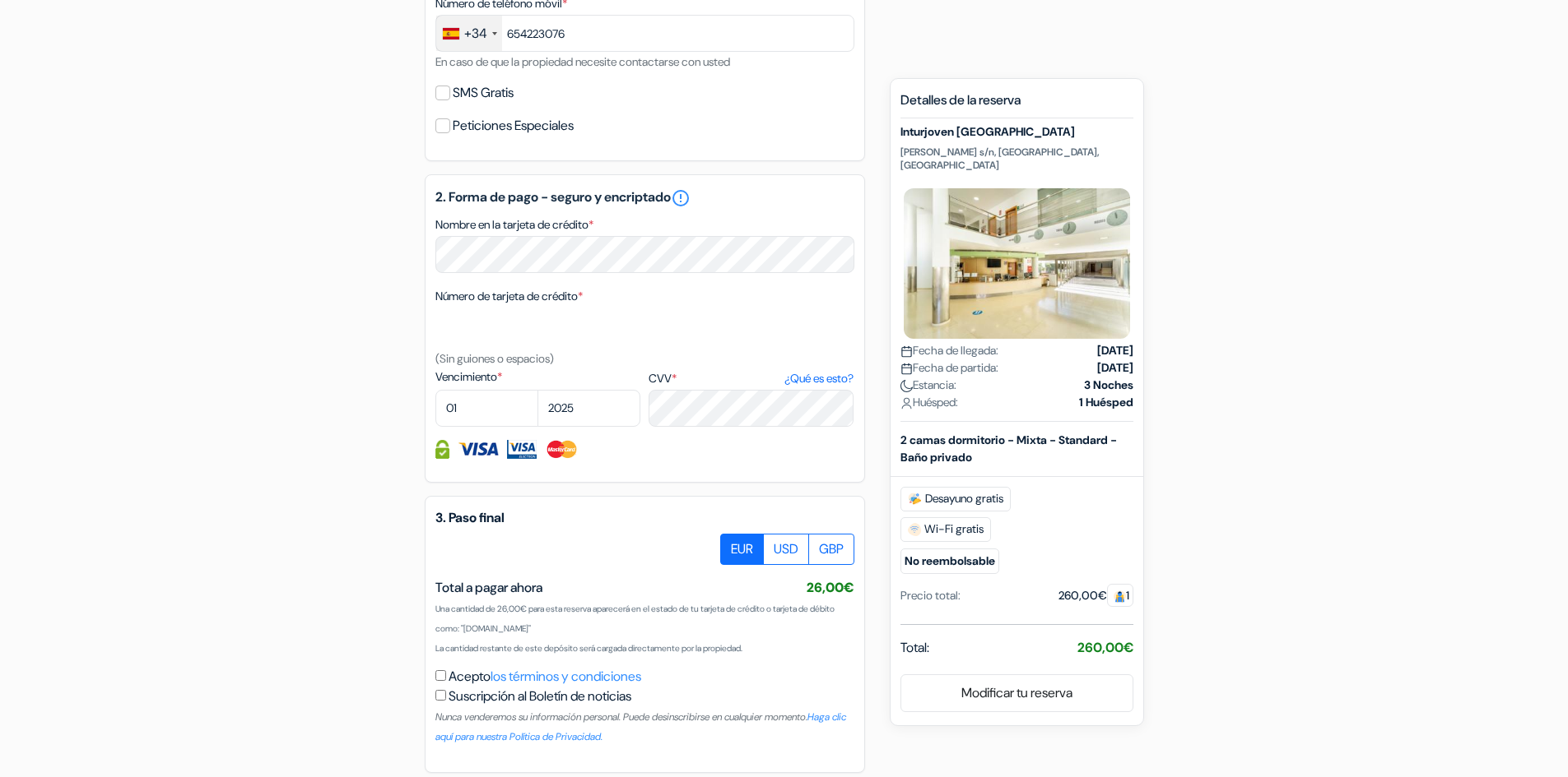
click at [575, 221] on label "Nombre en la tarjeta de crédito *" at bounding box center [515, 225] width 158 height 18
click at [0, 0] on textarea "Nombre en la tarjeta de crédito *" at bounding box center [0, 0] width 0 height 0
drag, startPoint x: 575, startPoint y: 221, endPoint x: 411, endPoint y: 221, distance: 164.0
click at [411, 221] on div "add_box Inturjoven [GEOGRAPHIC_DATA][PERSON_NAME] s/n, [GEOGRAPHIC_DATA], [GEOG…" at bounding box center [784, 174] width 1087 height 1314
click at [477, 193] on h5 "2. Forma de pago - seguro y encriptado error_outline" at bounding box center [645, 197] width 419 height 20
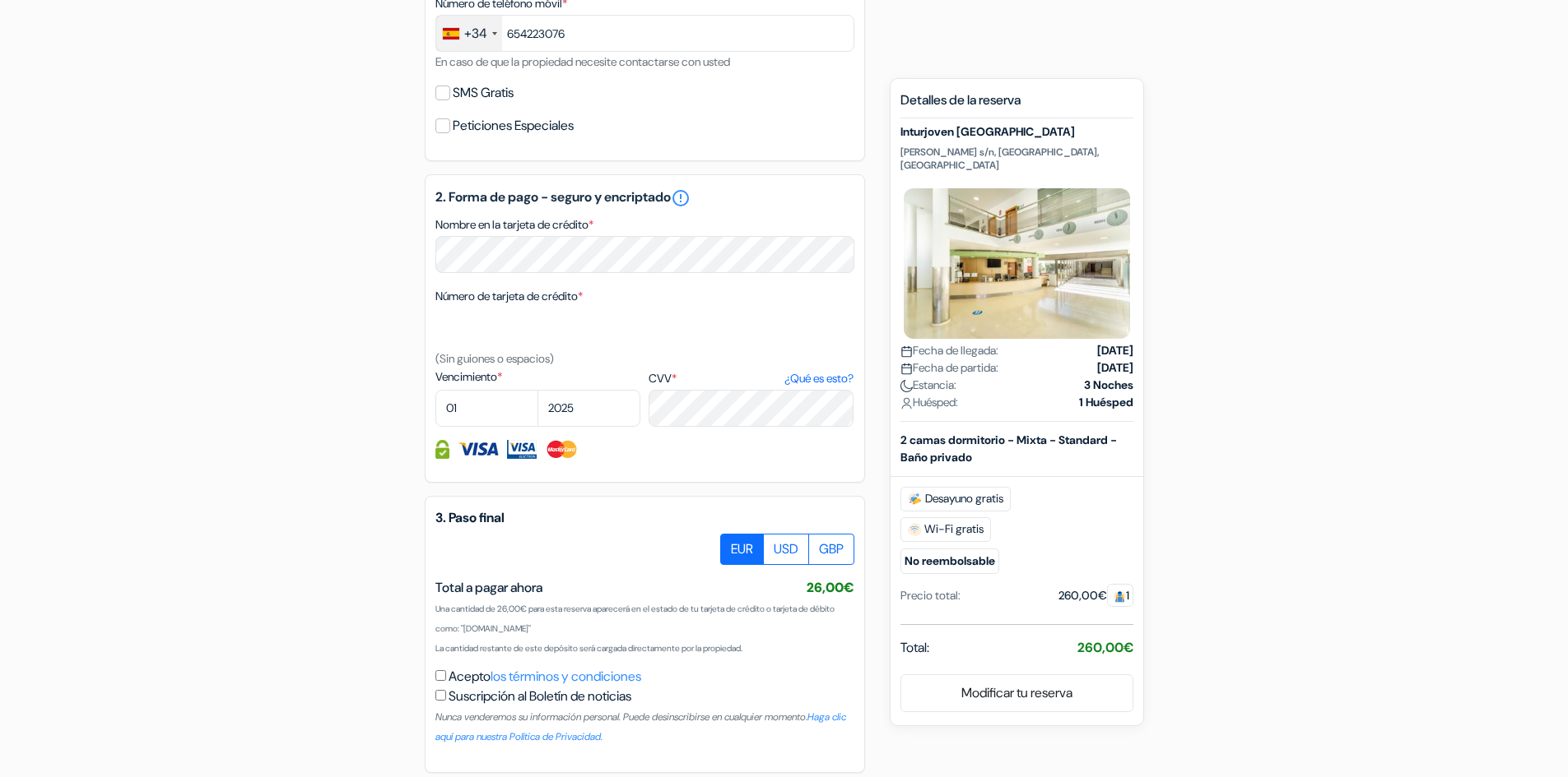
drag, startPoint x: 477, startPoint y: 193, endPoint x: 648, endPoint y: 204, distance: 171.4
click at [648, 204] on h5 "2. Forma de pago - seguro y encriptado error_outline" at bounding box center [645, 197] width 419 height 20
click at [480, 193] on h5 "2. Forma de pago - seguro y encriptado error_outline" at bounding box center [645, 197] width 419 height 20
drag, startPoint x: 480, startPoint y: 193, endPoint x: 671, endPoint y: 197, distance: 191.0
click at [671, 197] on h5 "2. Forma de pago - seguro y encriptado error_outline" at bounding box center [645, 197] width 419 height 20
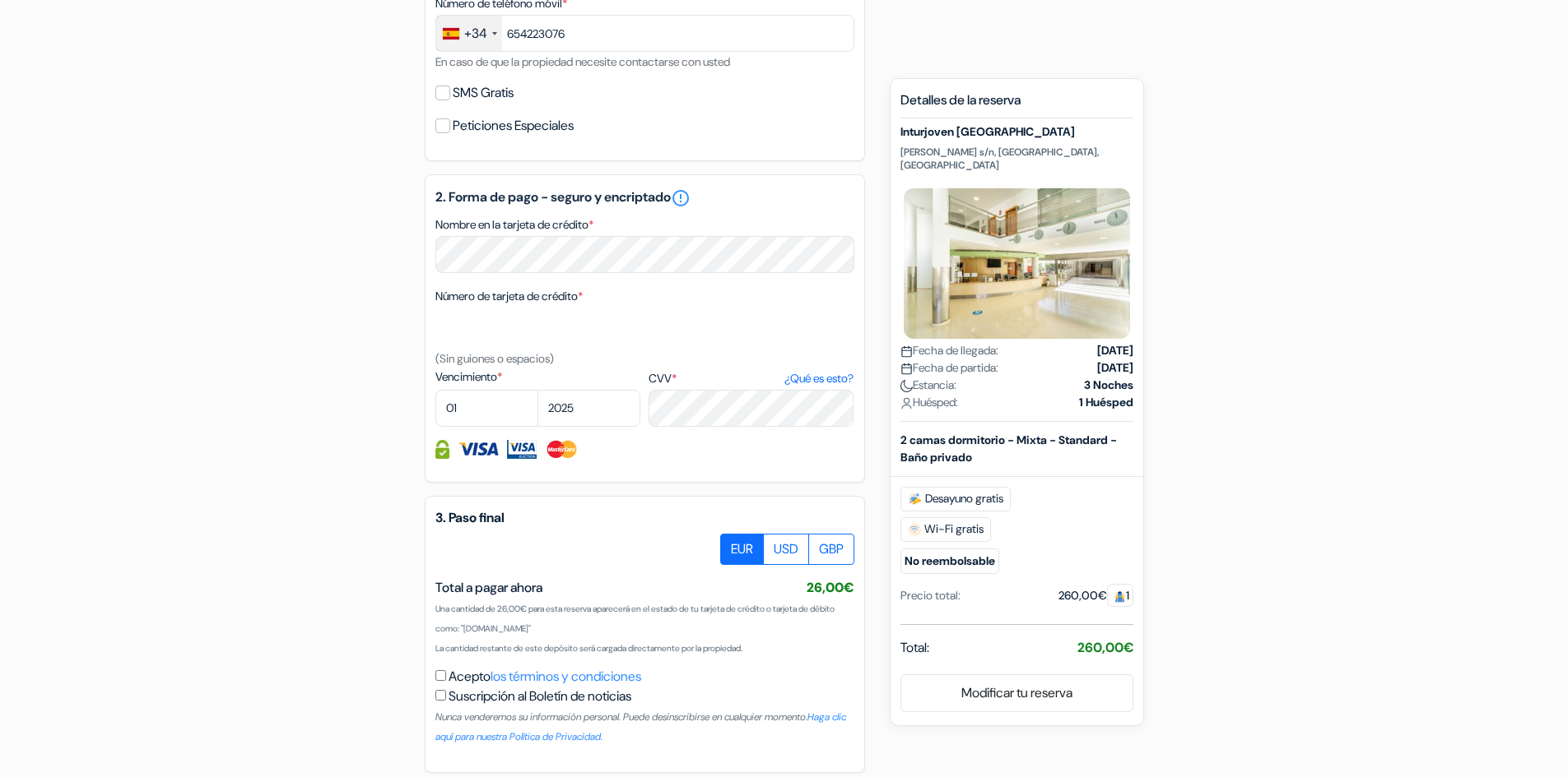
click at [659, 197] on h5 "2. Forma de pago - seguro y encriptado error_outline" at bounding box center [645, 197] width 419 height 20
drag, startPoint x: 659, startPoint y: 197, endPoint x: 574, endPoint y: 196, distance: 85.0
click at [574, 196] on h5 "2. Forma de pago - seguro y encriptado error_outline" at bounding box center [645, 197] width 419 height 20
click at [523, 190] on h5 "2. Forma de pago - seguro y encriptado error_outline" at bounding box center [645, 197] width 419 height 20
drag, startPoint x: 523, startPoint y: 190, endPoint x: 458, endPoint y: 194, distance: 65.1
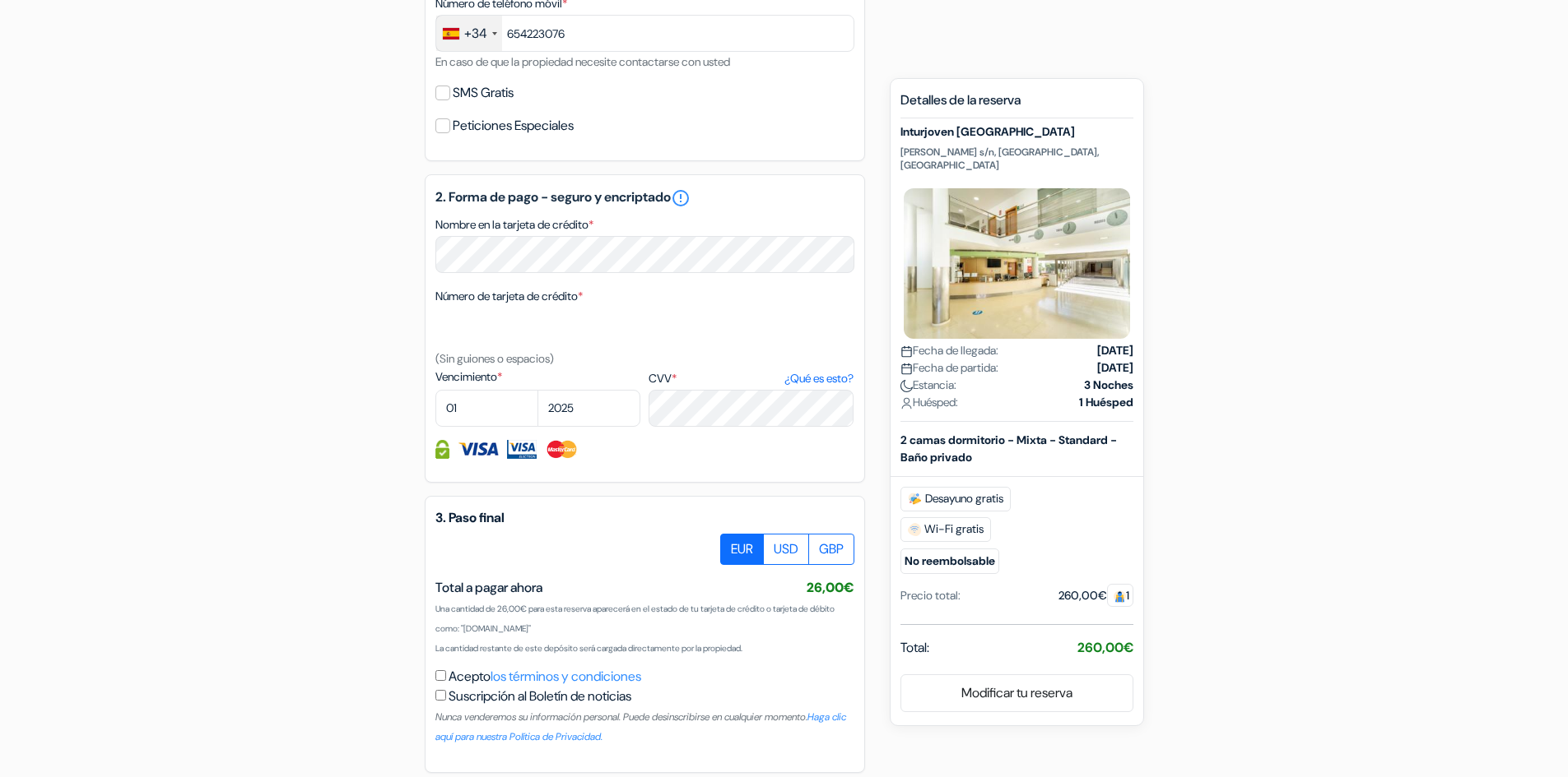
click at [458, 194] on h5 "2. Forma de pago - seguro y encriptado error_outline" at bounding box center [645, 197] width 419 height 20
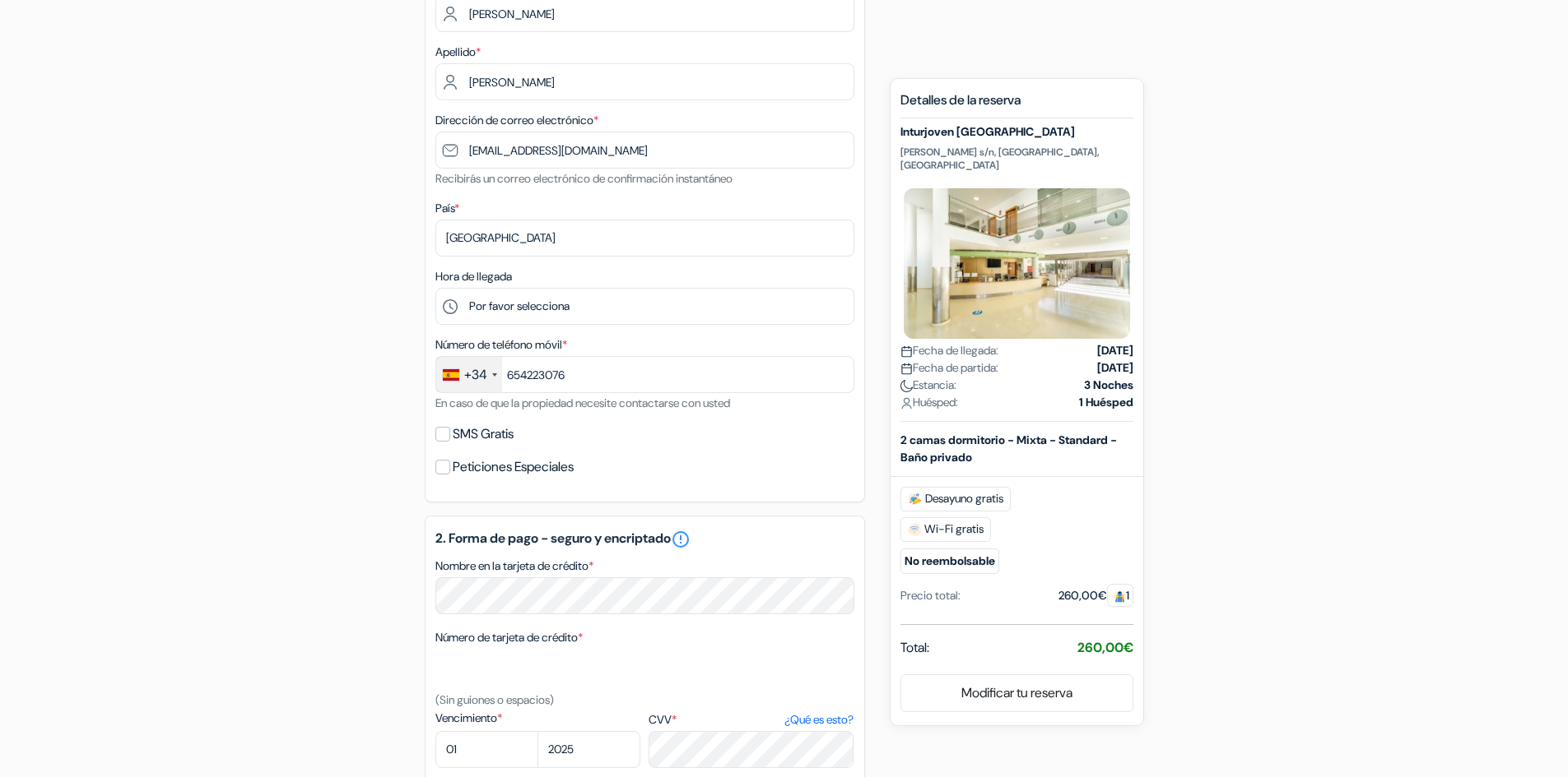
scroll to position [0, 0]
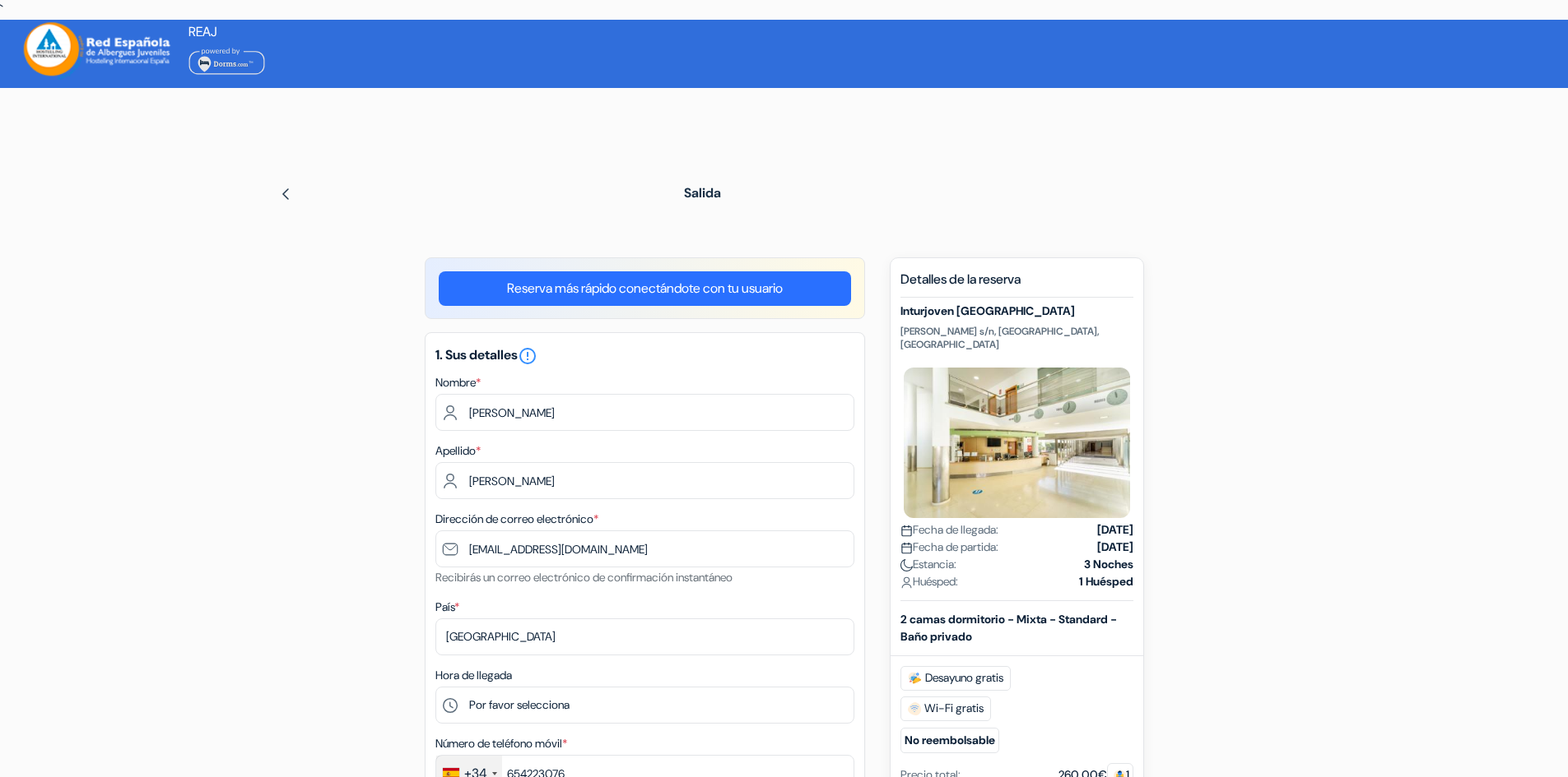
click at [457, 364] on h5 "1. Sus detalles error_outline" at bounding box center [645, 355] width 419 height 20
click at [464, 359] on h5 "1. Sus detalles error_outline" at bounding box center [645, 355] width 419 height 20
drag, startPoint x: 464, startPoint y: 359, endPoint x: 489, endPoint y: 355, distance: 25.3
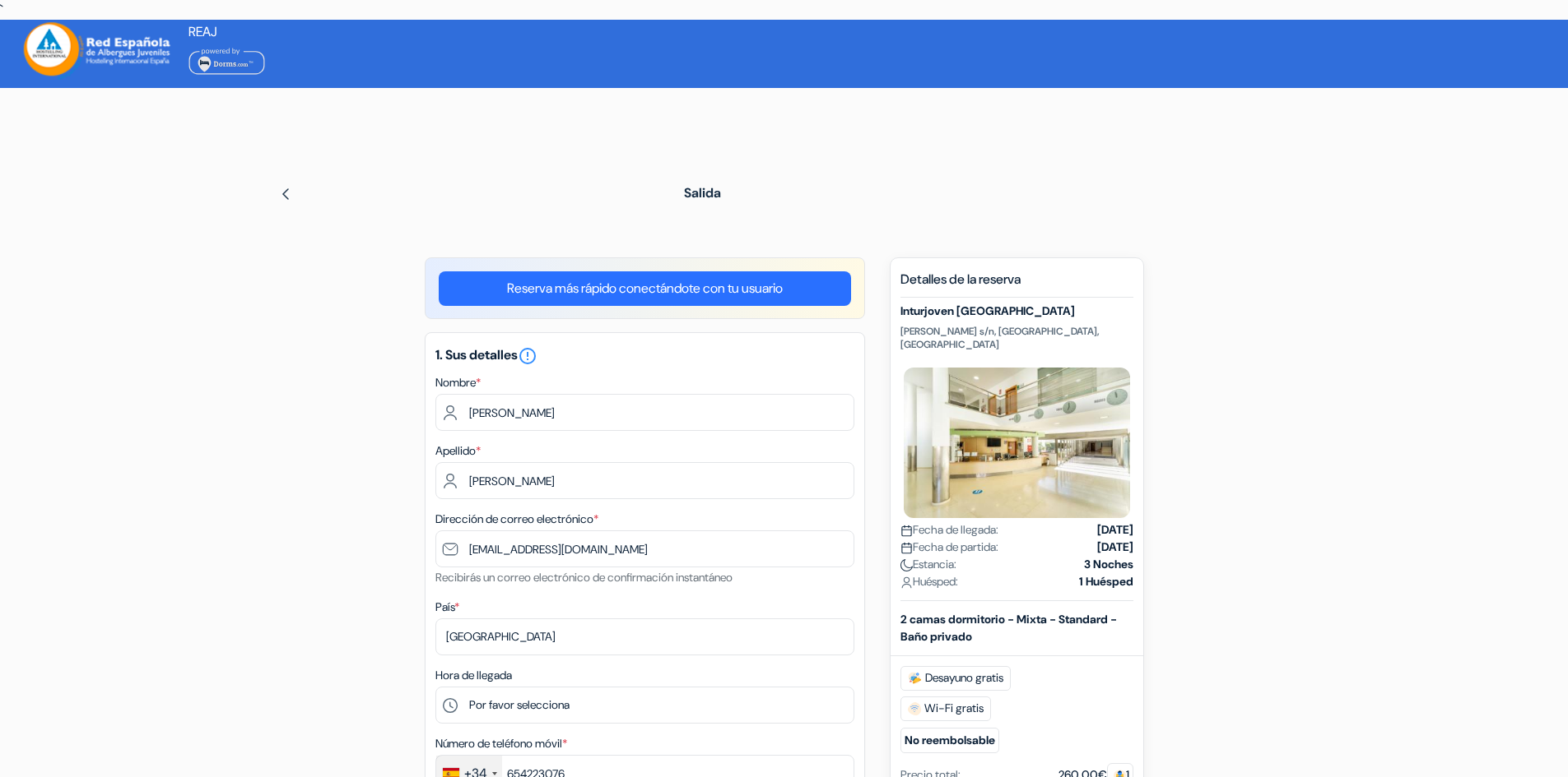
click at [489, 355] on h5 "1. Sus detalles error_outline" at bounding box center [645, 355] width 419 height 20
click at [532, 354] on icon "error_outline" at bounding box center [527, 355] width 20 height 20
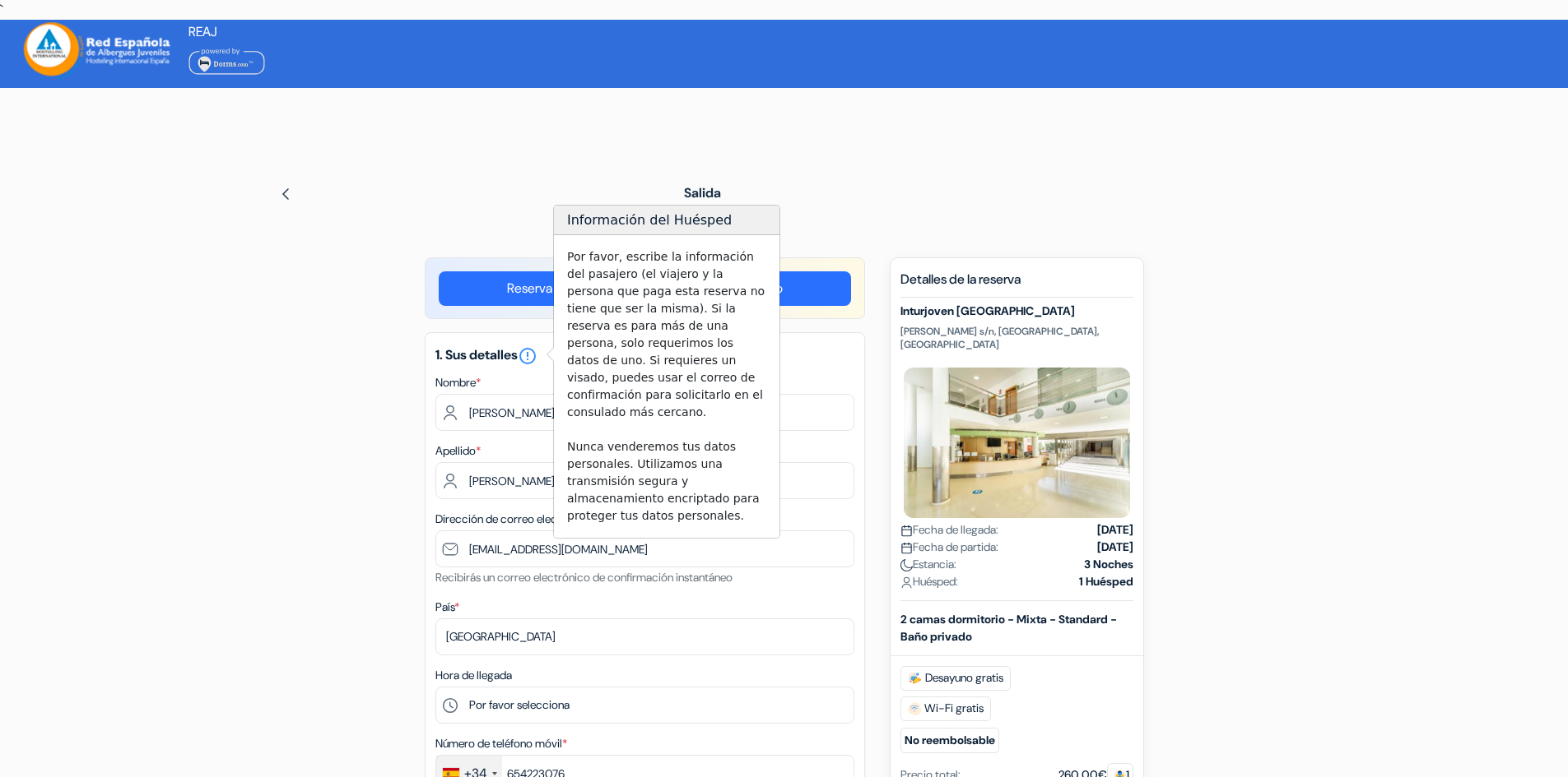
click at [583, 222] on h3 "Información del Huésped" at bounding box center [667, 221] width 225 height 30
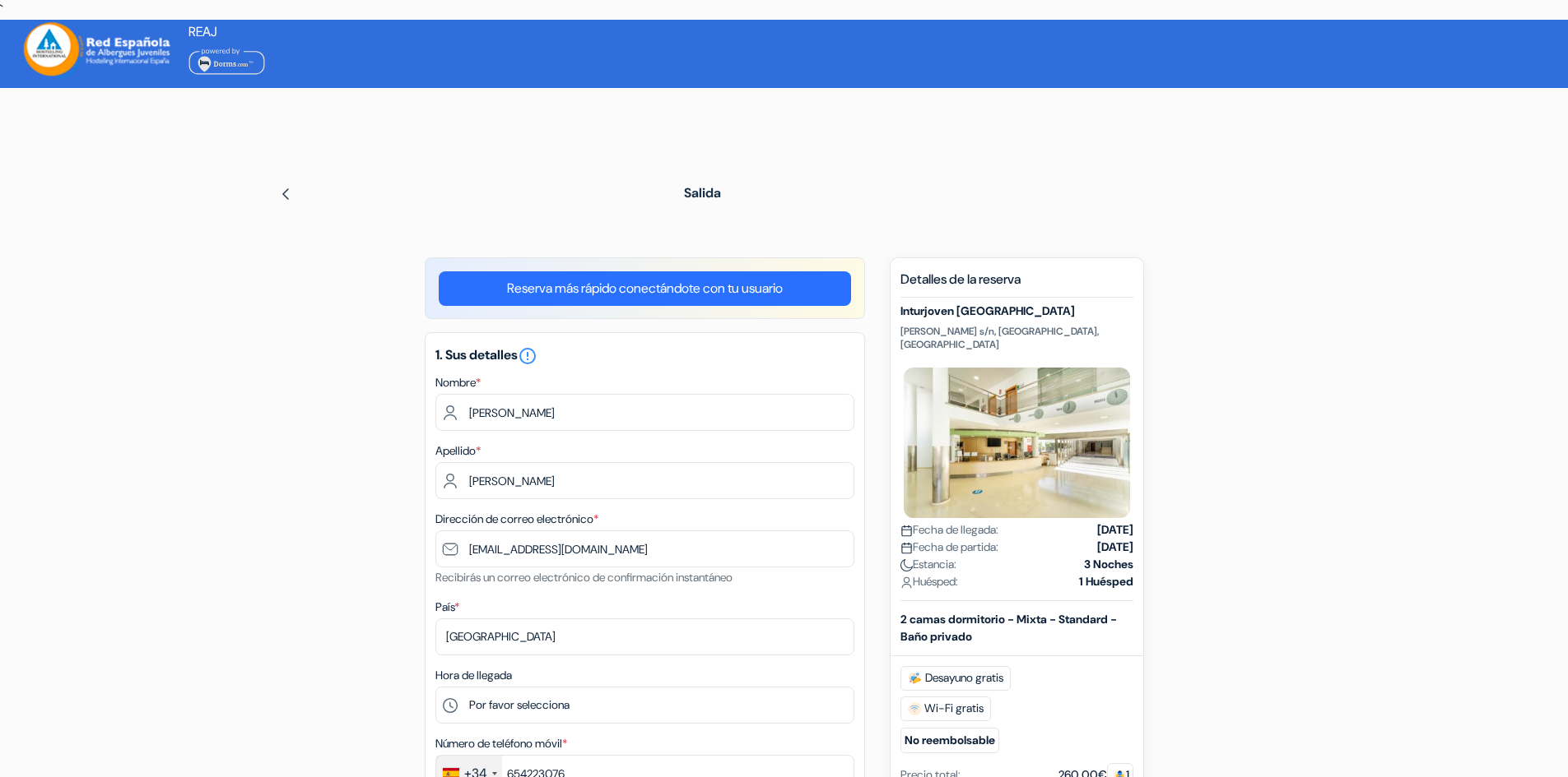
click at [541, 342] on div "1. Sus detalles error_outline Nombre * [PERSON_NAME] Apellido * [PERSON_NAME] D…" at bounding box center [644, 617] width 440 height 569
click at [537, 354] on icon "error_outline" at bounding box center [527, 355] width 20 height 20
click at [580, 222] on h3 "Información del Huésped" at bounding box center [667, 221] width 225 height 30
drag, startPoint x: 580, startPoint y: 222, endPoint x: 553, endPoint y: 266, distance: 51.6
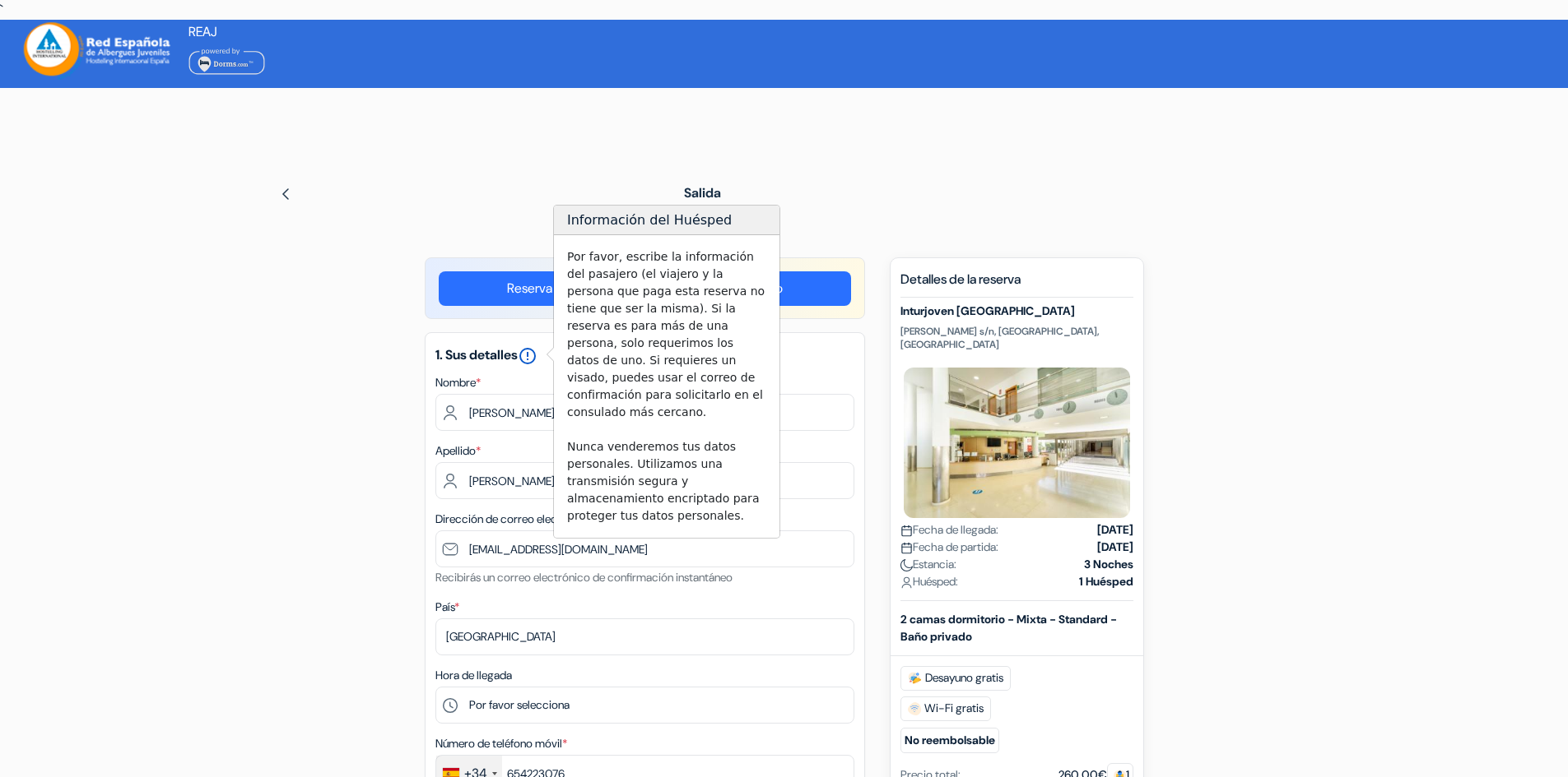
click at [533, 359] on icon "error_outline" at bounding box center [527, 355] width 20 height 20
click at [537, 359] on icon "error_outline" at bounding box center [527, 355] width 20 height 20
drag, startPoint x: 540, startPoint y: 359, endPoint x: 612, endPoint y: 222, distance: 154.8
click at [626, 218] on body "` Idioma Cerrar [GEOGRAPHIC_DATA] Cerrar Descargar App" at bounding box center [784, 765] width 1568 height 1530
click at [493, 341] on div "1. Sus detalles error_outline Nombre * [PERSON_NAME] Apellido * [PERSON_NAME] D…" at bounding box center [644, 617] width 440 height 569
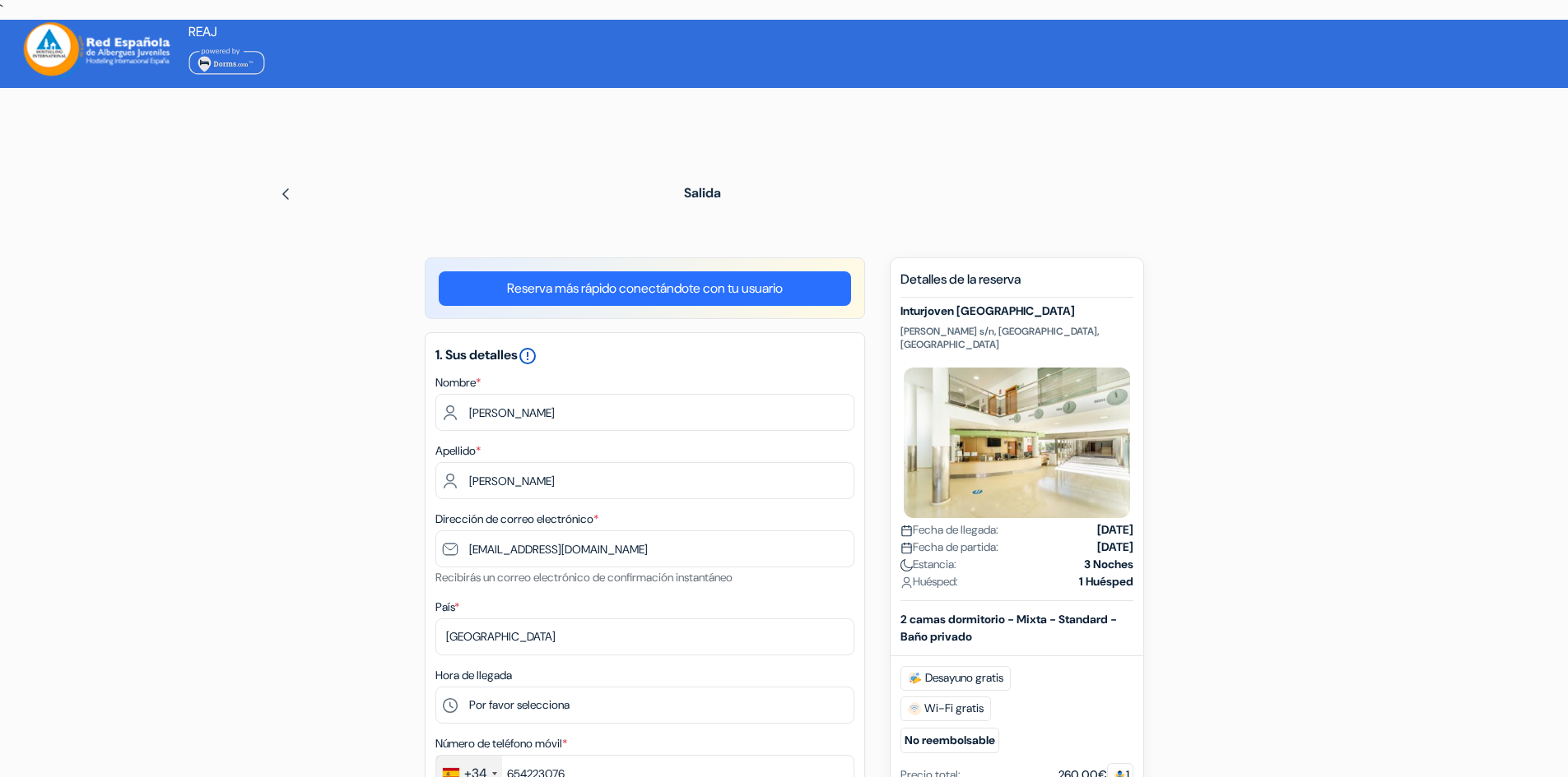
click at [536, 360] on icon "error_outline" at bounding box center [527, 355] width 20 height 20
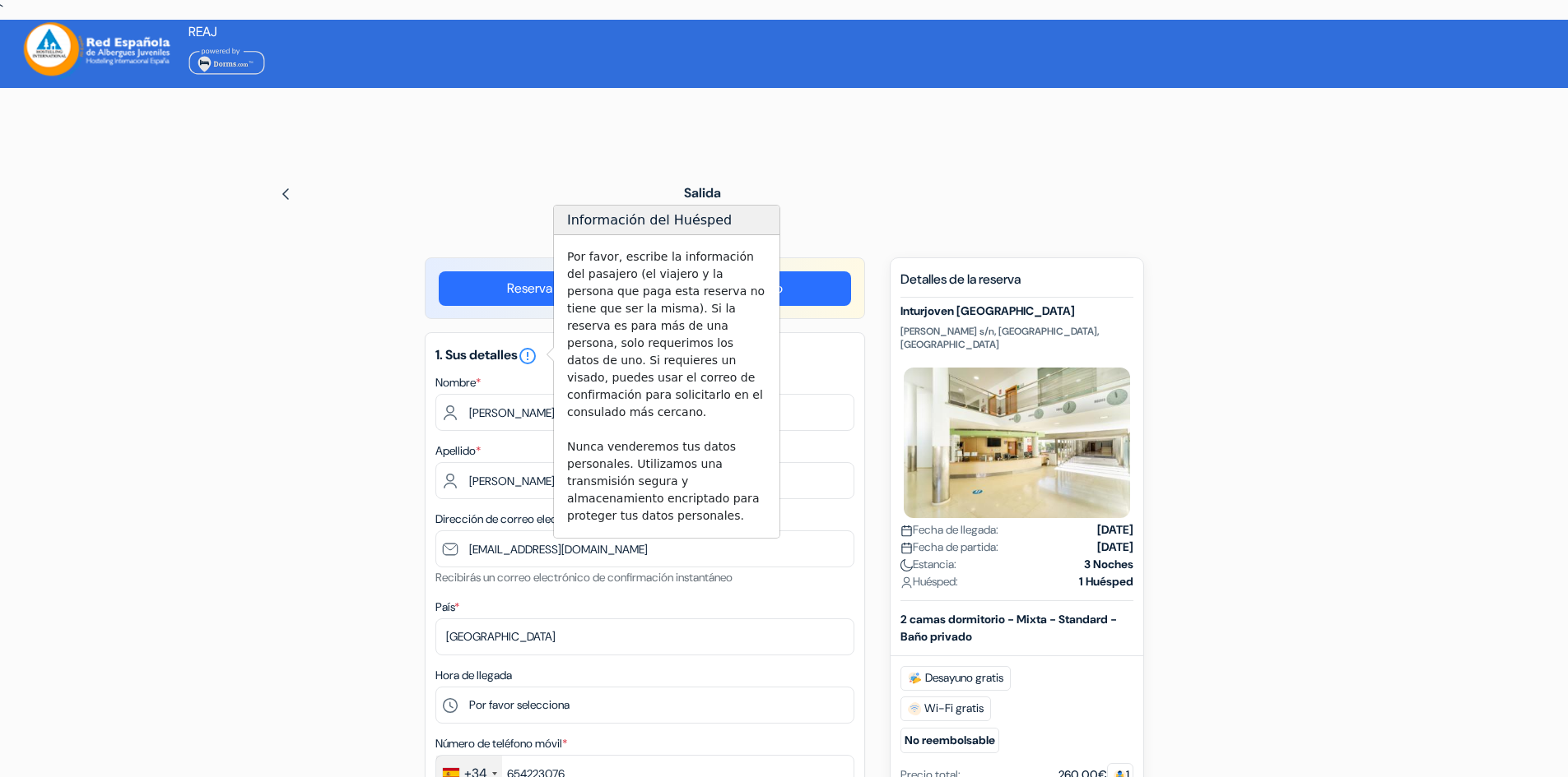
drag, startPoint x: 536, startPoint y: 360, endPoint x: 595, endPoint y: 221, distance: 151.0
click at [595, 221] on body "` Idioma Cerrar [GEOGRAPHIC_DATA] Cerrar Descargar App" at bounding box center [784, 765] width 1568 height 1530
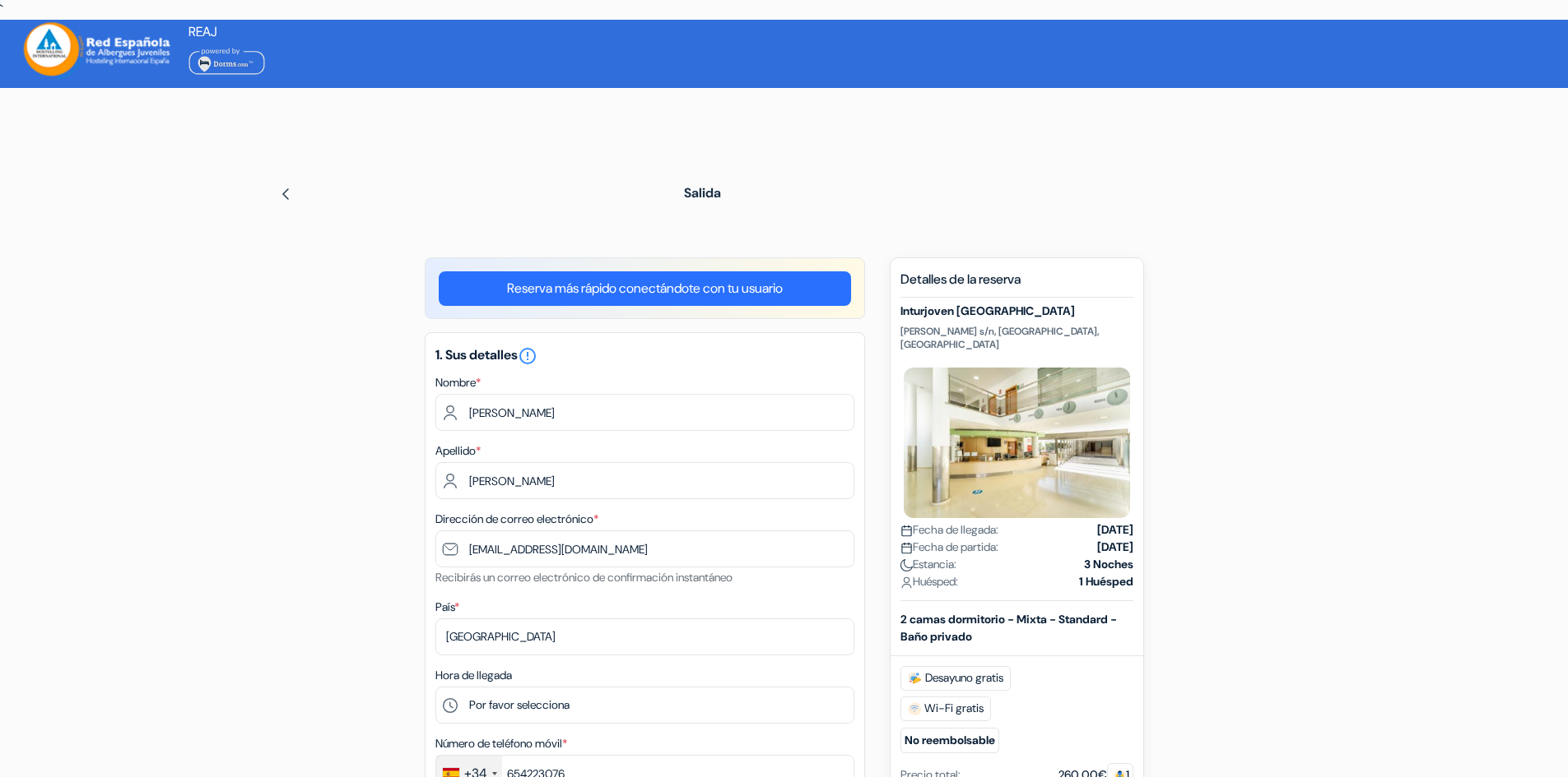
drag, startPoint x: 590, startPoint y: 223, endPoint x: 697, endPoint y: 228, distance: 107.1
click at [925, 316] on h5 "Inturjoven [GEOGRAPHIC_DATA]" at bounding box center [1017, 311] width 233 height 14
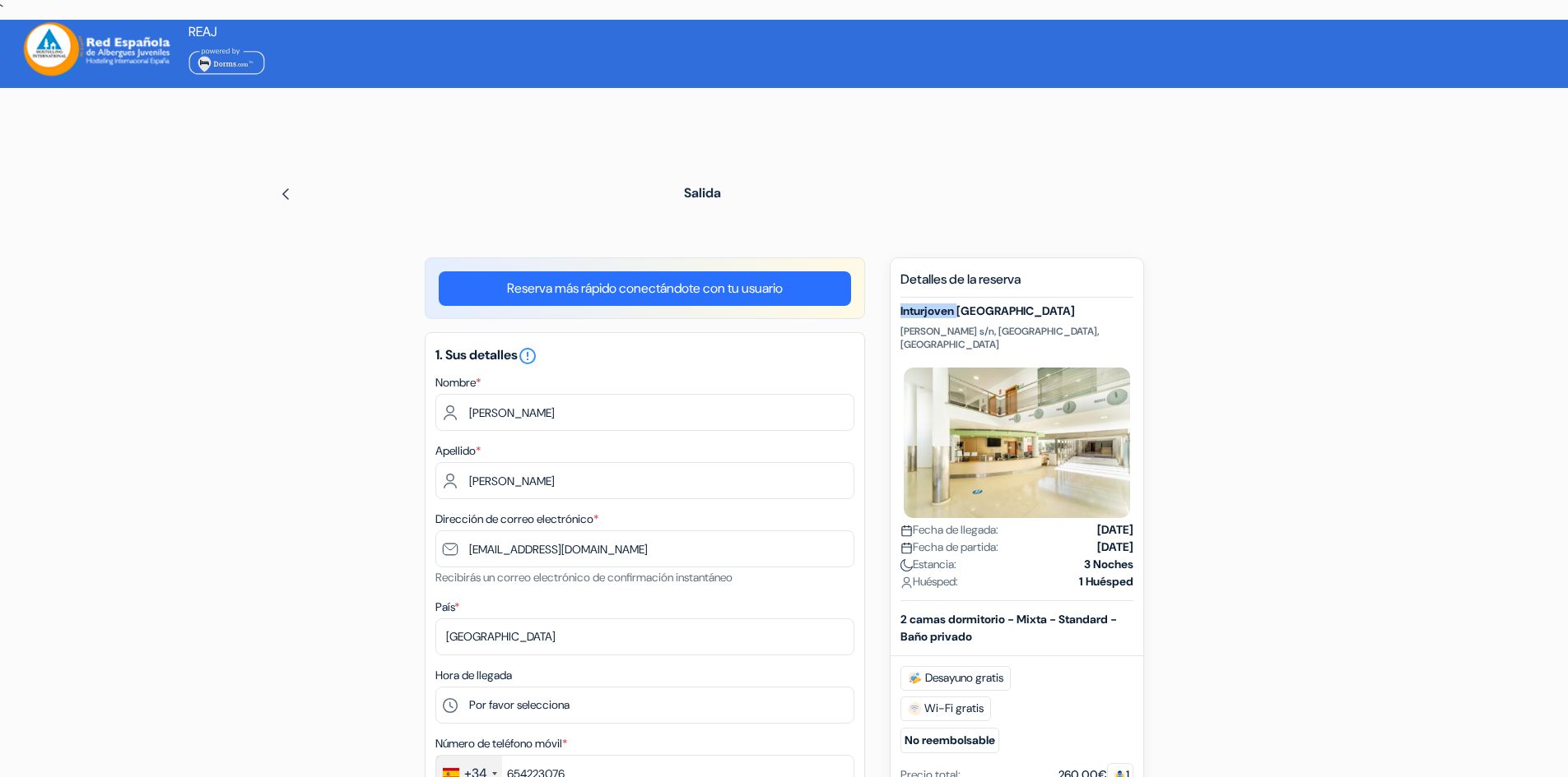
click at [925, 316] on h5 "Inturjoven [GEOGRAPHIC_DATA]" at bounding box center [1017, 311] width 233 height 14
copy div "Inturjoven [GEOGRAPHIC_DATA]"
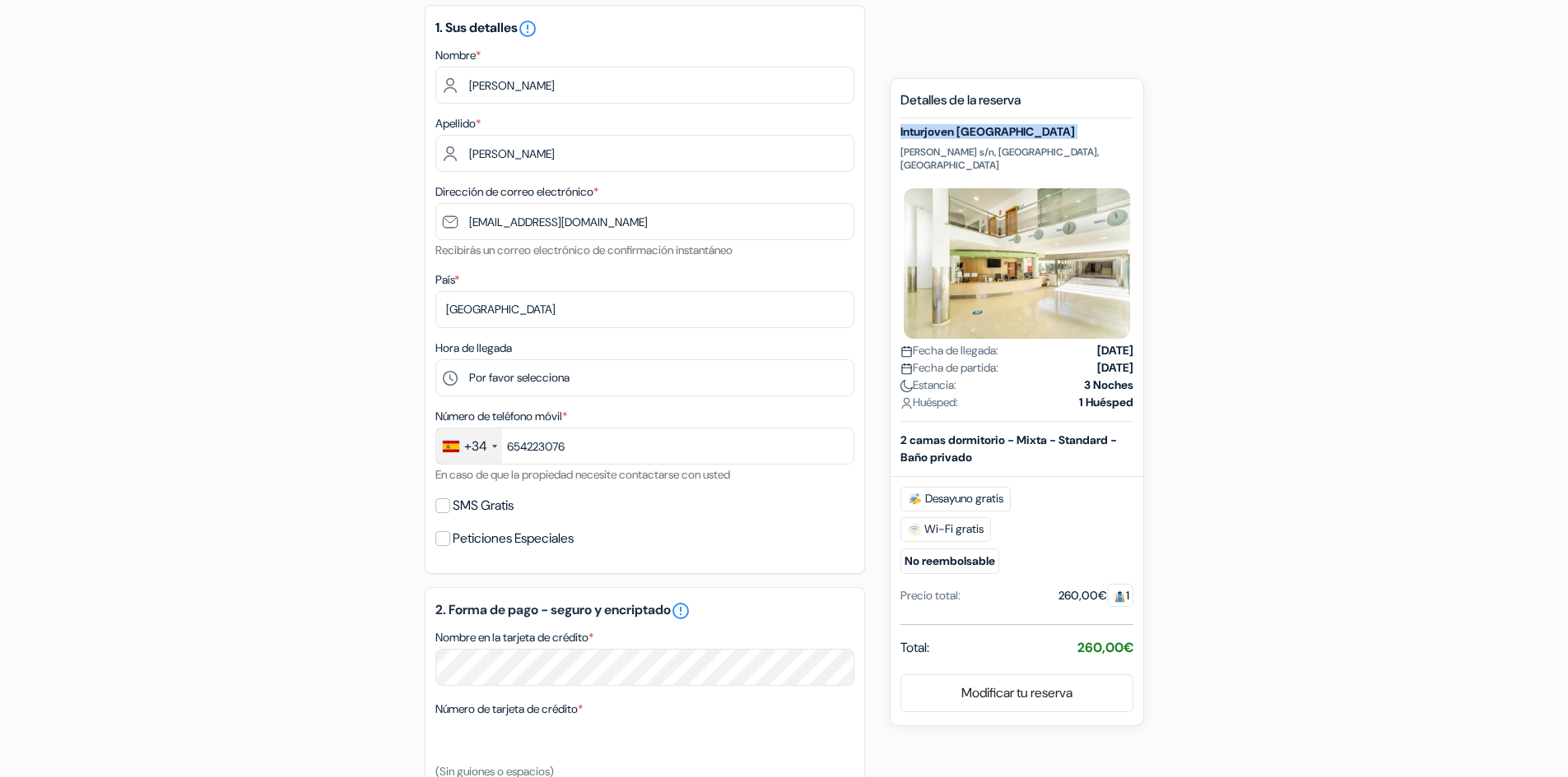
scroll to position [329, 0]
drag, startPoint x: 1200, startPoint y: 322, endPoint x: 1560, endPoint y: 449, distance: 381.7
click at [1204, 321] on div "add_box Inturjoven [GEOGRAPHIC_DATA][PERSON_NAME] s/n, [GEOGRAPHIC_DATA], [GEOG…" at bounding box center [784, 585] width 1087 height 1314
click at [1234, 223] on div "add_box Inturjoven [GEOGRAPHIC_DATA][PERSON_NAME] s/n, [GEOGRAPHIC_DATA], [GEOG…" at bounding box center [784, 585] width 1087 height 1314
click at [1371, 261] on form "Salida add_box Inturjoven [GEOGRAPHIC_DATA][PERSON_NAME] s/n, [GEOGRAPHIC_DATA]…" at bounding box center [784, 520] width 1568 height 1360
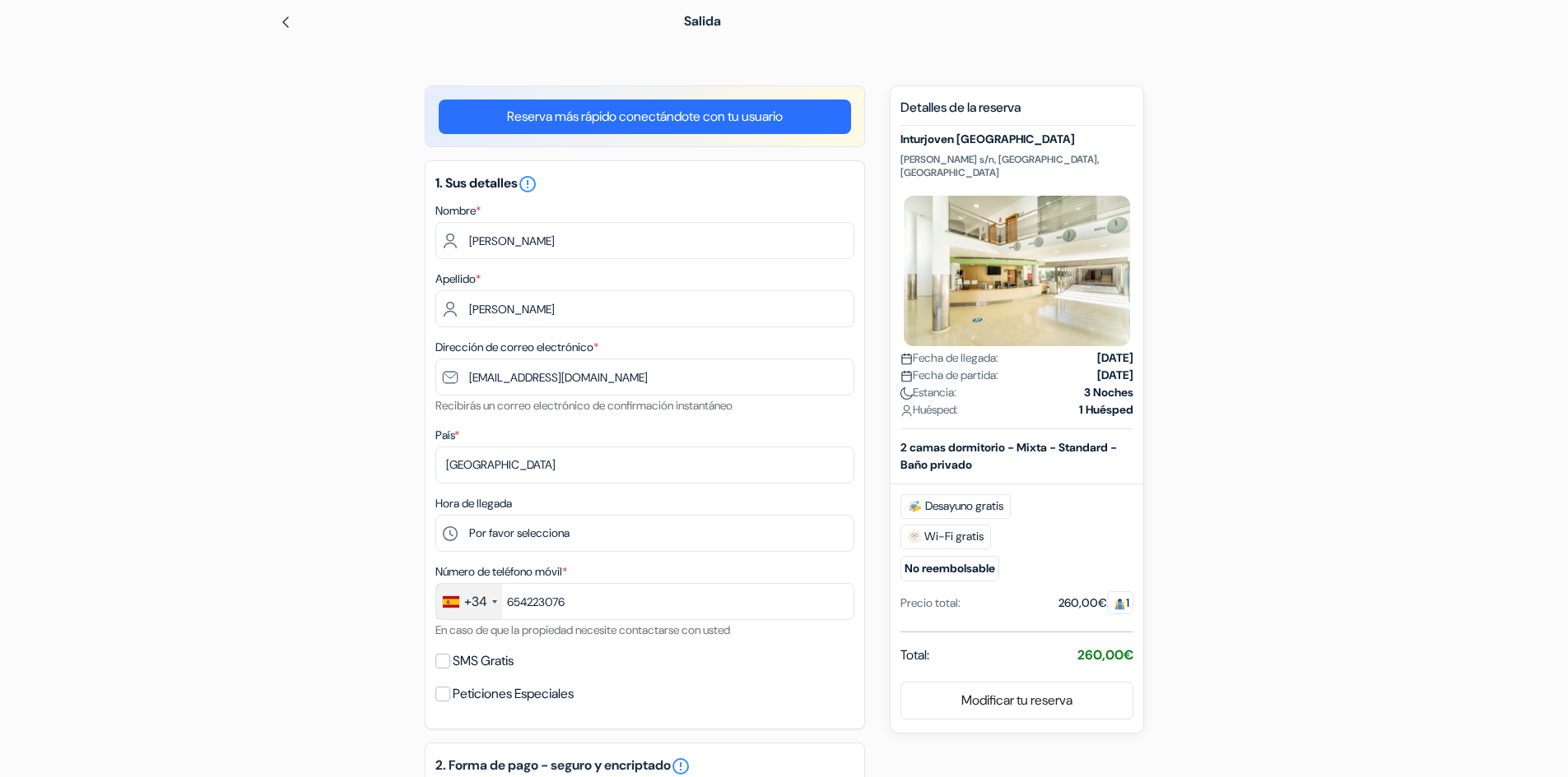
scroll to position [0, 0]
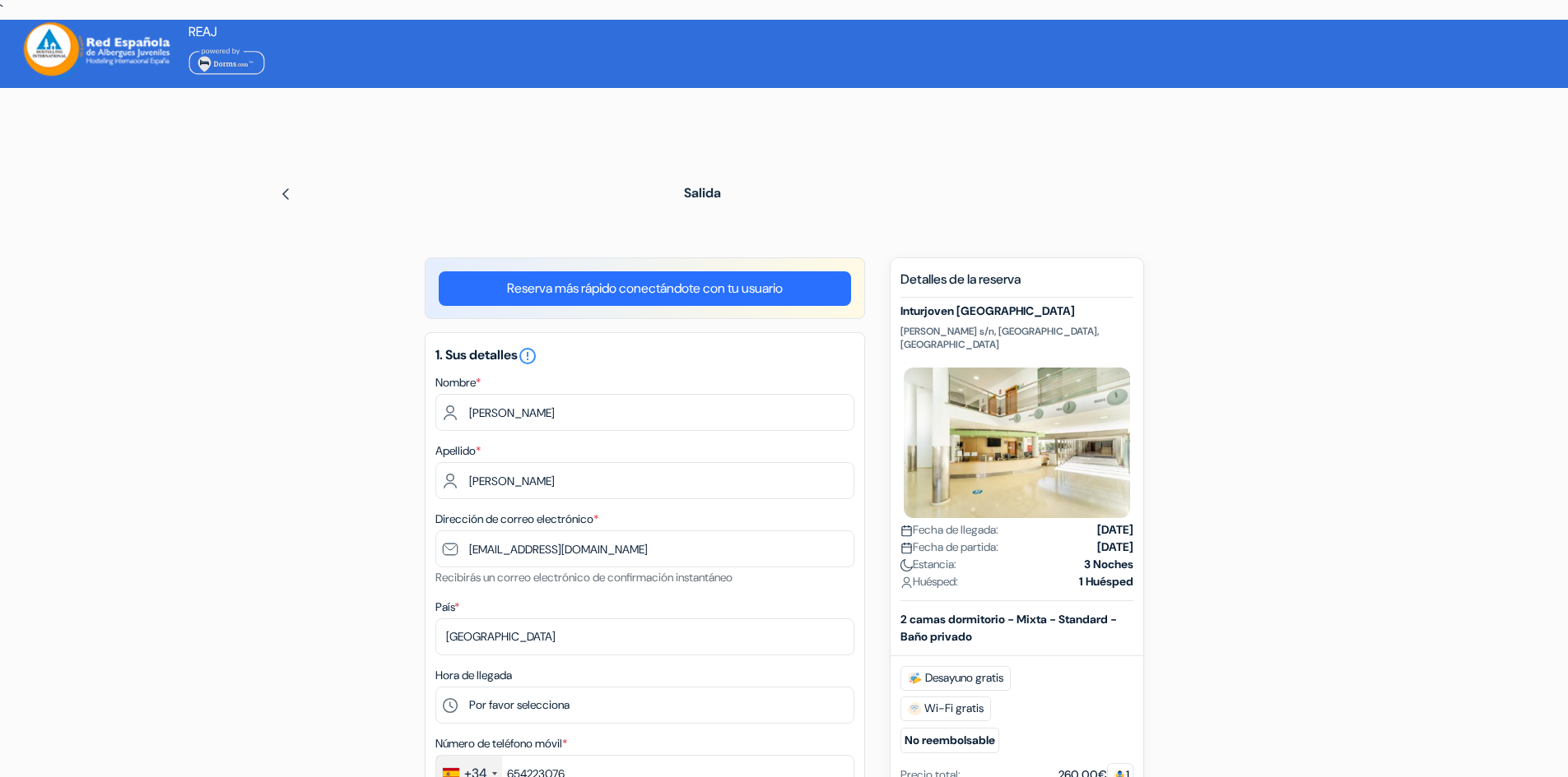
click at [234, 58] on img at bounding box center [226, 60] width 76 height 29
click at [282, 196] on img at bounding box center [286, 194] width 13 height 13
